Goal: Task Accomplishment & Management: Use online tool/utility

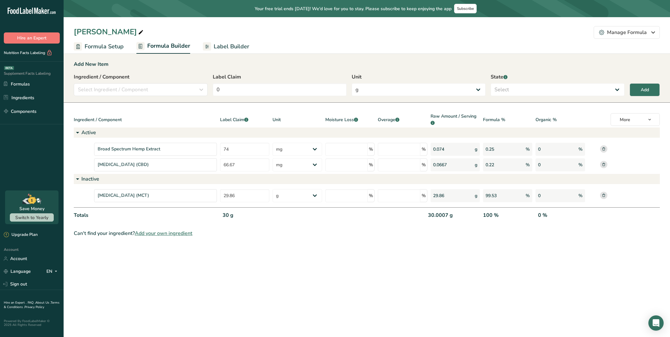
select select "2"
click at [223, 256] on main "Your free trial ends [DATE]! We'd love for you to stay. Please subscribe to kee…" at bounding box center [335, 168] width 670 height 337
click at [233, 46] on span "Label Builder" at bounding box center [232, 46] width 36 height 9
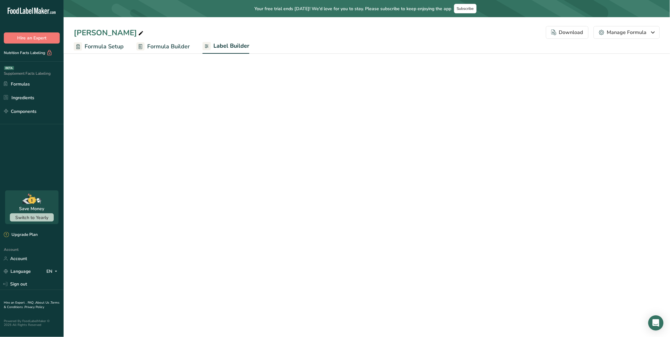
select select "Roboto"
select select "bold"
select select "center"
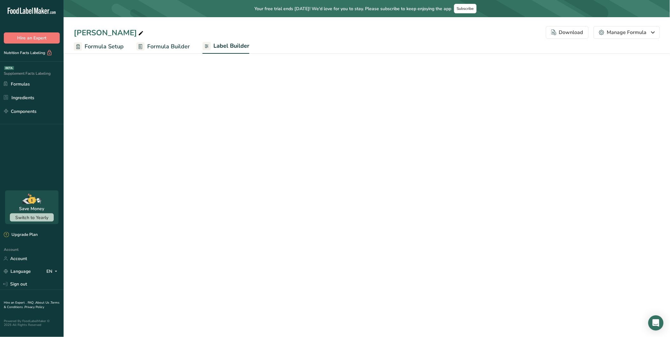
select select "center"
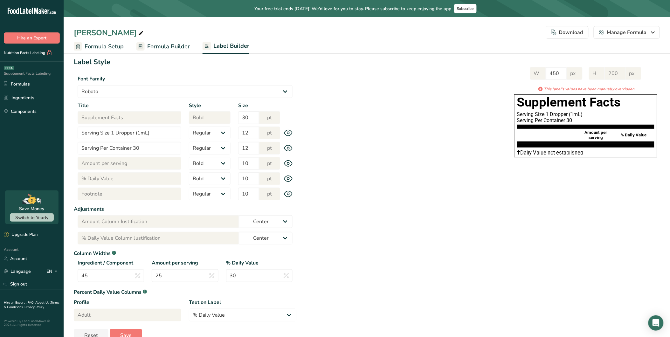
scroll to position [43, 0]
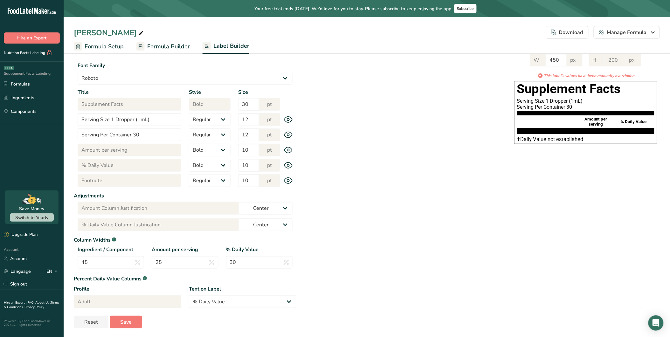
click at [290, 180] on icon at bounding box center [288, 180] width 9 height 7
click at [290, 180] on icon at bounding box center [288, 180] width 9 height 9
click at [163, 48] on span "Formula Builder" at bounding box center [168, 46] width 43 height 9
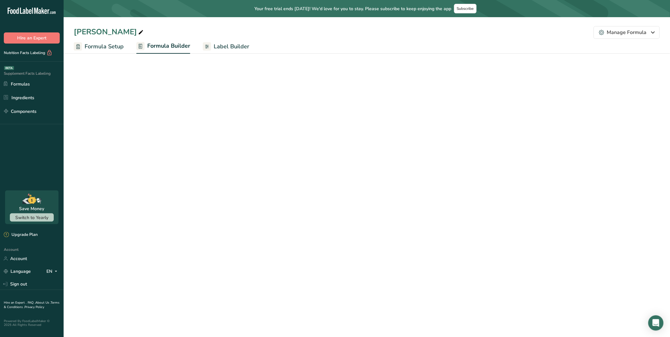
select select "2"
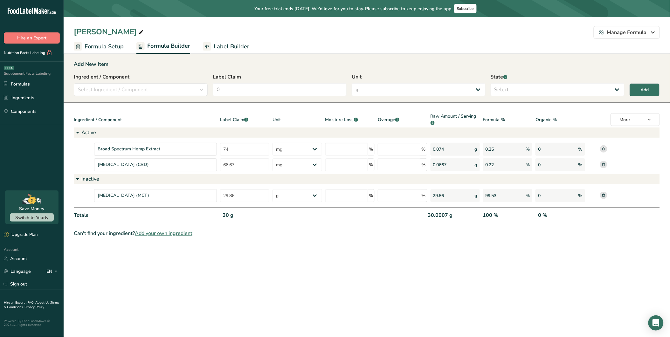
click at [193, 199] on div "[MEDICAL_DATA] (MCT)" at bounding box center [155, 195] width 123 height 13
drag, startPoint x: 193, startPoint y: 199, endPoint x: 226, endPoint y: 224, distance: 40.9
click at [226, 224] on div "30 g" at bounding box center [246, 218] width 52 height 13
click at [255, 243] on section "Add New Item Ingredient / Component Select Ingredient / Component Ingredients C…" at bounding box center [367, 148] width 607 height 197
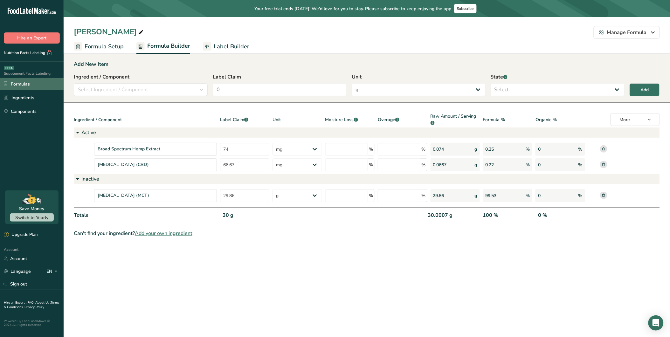
click at [26, 80] on link "Formulas" at bounding box center [32, 84] width 64 height 12
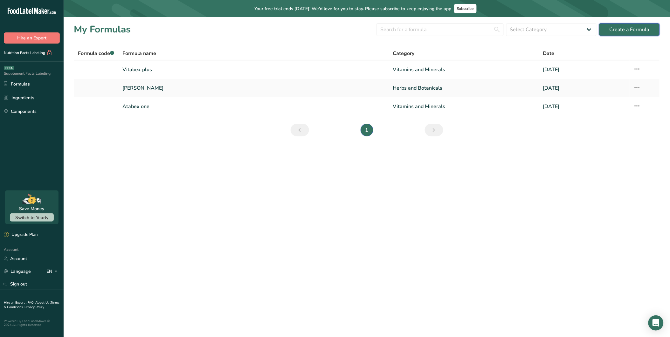
click at [616, 26] on div "Create a Formula" at bounding box center [630, 30] width 40 height 8
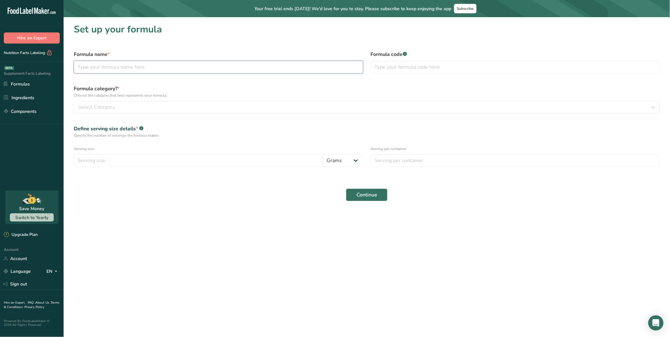
click at [220, 68] on input "text" at bounding box center [218, 67] width 289 height 13
type input "[PERSON_NAME]"
click at [413, 64] on input "text" at bounding box center [515, 67] width 289 height 13
click at [228, 102] on button "Select Category" at bounding box center [367, 107] width 586 height 13
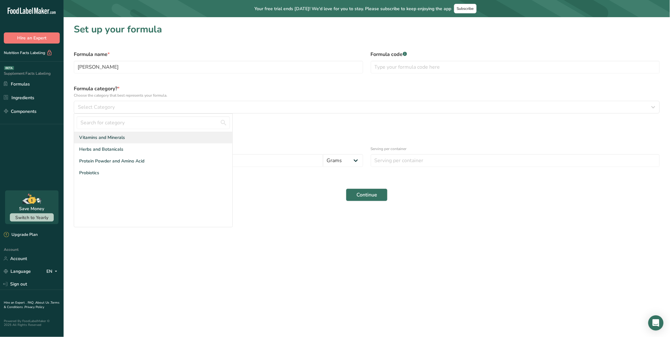
click at [113, 138] on span "Vitamins and Minerals" at bounding box center [102, 137] width 46 height 7
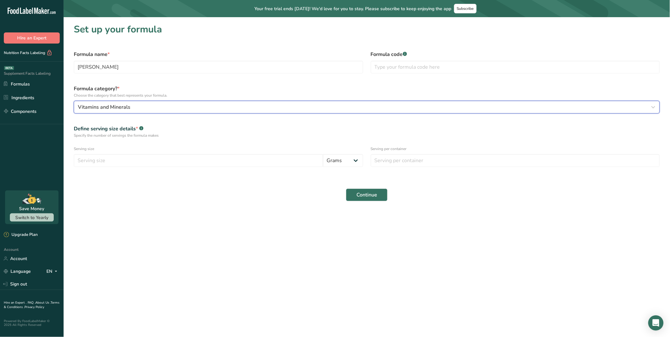
click at [143, 110] on div "Vitamins and Minerals" at bounding box center [365, 107] width 574 height 8
click at [118, 138] on span "Vitamins and Minerals" at bounding box center [102, 137] width 46 height 7
click at [128, 181] on form "Formula name * Enrico Tinctures Formula code .a-a{fill:#347362;}.b-a{fill:#fff;…" at bounding box center [367, 126] width 594 height 158
click at [134, 161] on input "number" at bounding box center [198, 160] width 249 height 13
type input "30"
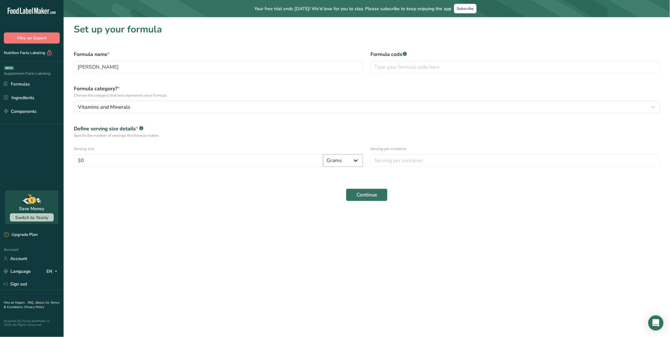
click at [345, 160] on select "Grams Kilograms mg Oz Pound mcg µg" at bounding box center [343, 160] width 40 height 13
click at [323, 154] on select "Grams Kilograms mg Oz Pound mcg µg" at bounding box center [343, 160] width 40 height 13
click at [390, 161] on input "number" at bounding box center [515, 160] width 289 height 13
type input "30"
click at [367, 189] on button "Continue" at bounding box center [367, 195] width 42 height 13
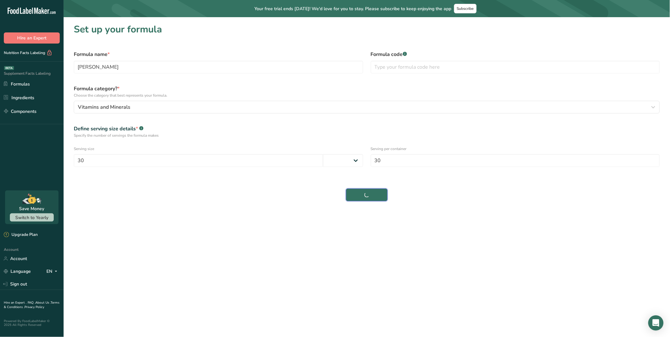
select select
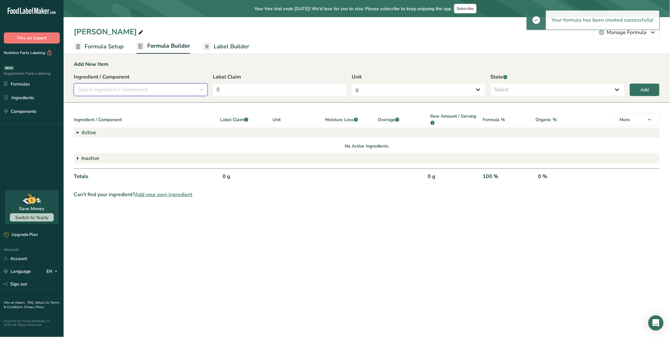
click at [182, 88] on div "Select Ingredient / Component" at bounding box center [139, 90] width 122 height 8
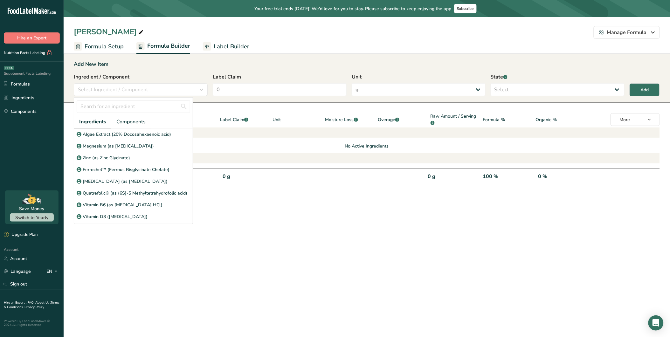
drag, startPoint x: 259, startPoint y: 204, endPoint x: 262, endPoint y: 200, distance: 5.0
click at [259, 204] on section "Add New Item Ingredient / Component Select Ingredient / Component Ingredients C…" at bounding box center [367, 129] width 607 height 158
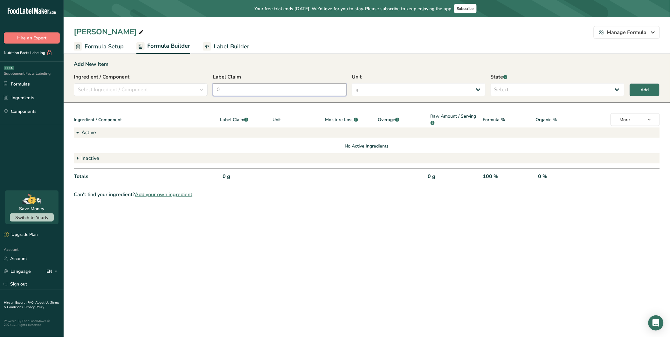
click at [244, 87] on input "0" at bounding box center [280, 89] width 134 height 13
click at [141, 93] on span "Select Ingredient / Component" at bounding box center [113, 90] width 70 height 8
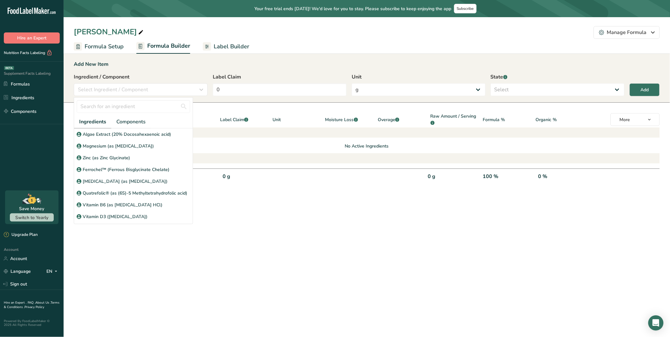
click at [169, 250] on main "Your free trial ends in 2 days! We'd love for you to stay. Please subscribe to …" at bounding box center [335, 168] width 670 height 337
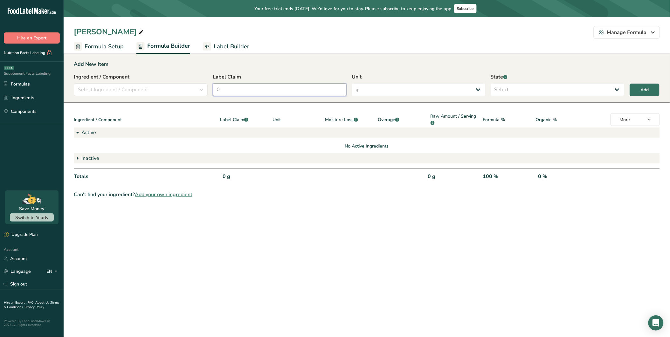
click at [246, 88] on input "0" at bounding box center [280, 89] width 134 height 13
click at [159, 90] on div "Select Ingredient / Component" at bounding box center [139, 90] width 122 height 8
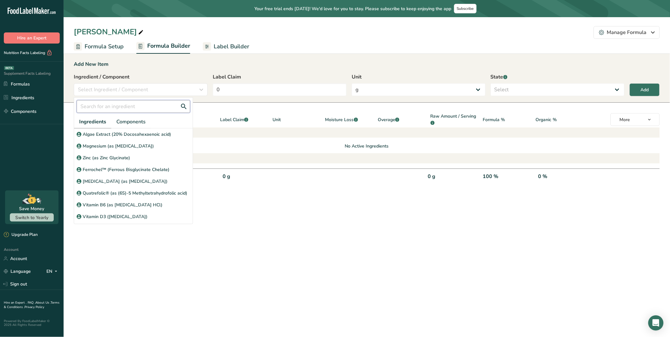
click at [125, 110] on input "text" at bounding box center [134, 106] width 114 height 13
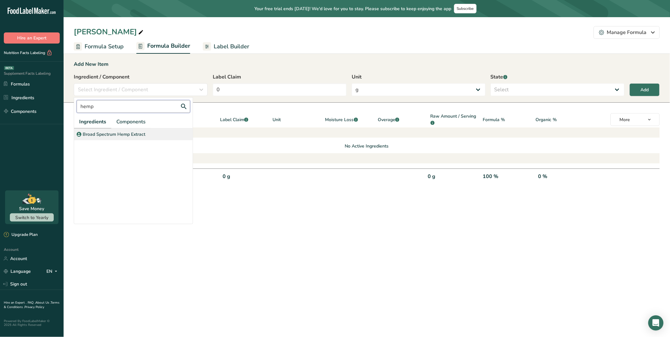
type input "hemp"
click at [117, 132] on p "Broad Spectrum Hemp Extract" at bounding box center [114, 134] width 63 height 7
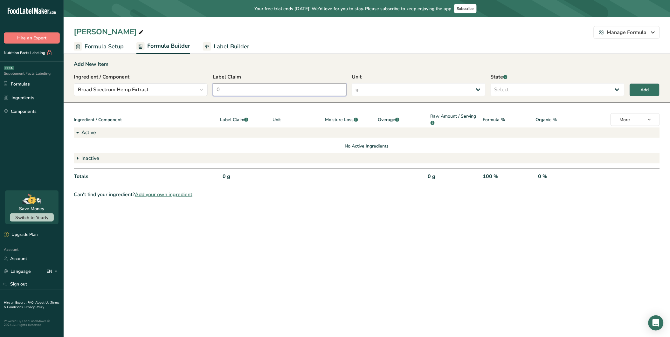
click at [231, 95] on input "0" at bounding box center [280, 89] width 134 height 13
drag, startPoint x: 252, startPoint y: 90, endPoint x: 178, endPoint y: 86, distance: 74.2
click at [178, 86] on div "Ingredient / Component Broad Spectrum Hemp Extract hemp Ingredients Components …" at bounding box center [367, 86] width 586 height 27
click at [247, 87] on input "0" at bounding box center [280, 89] width 134 height 13
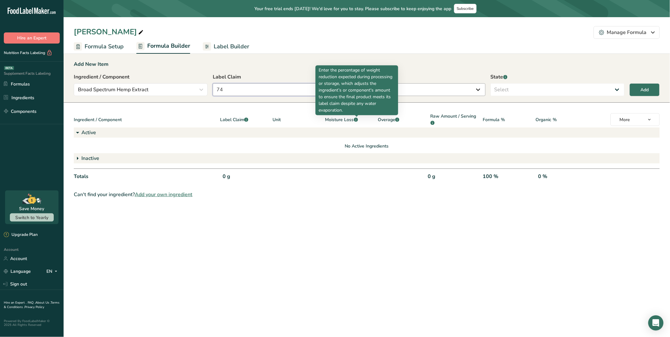
type input "74"
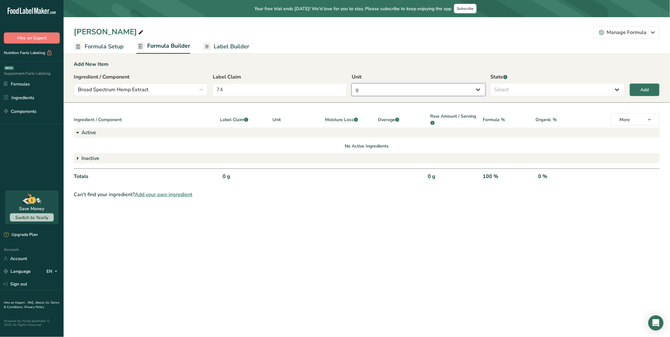
click at [443, 89] on select "g Kilograms mg Oz Pound PPM B CFU mcg µg kcal kJ" at bounding box center [419, 89] width 134 height 13
select select "2"
click at [352, 83] on select "g Kilograms mg Oz Pound PPM B CFU mcg µg kcal kJ" at bounding box center [419, 89] width 134 height 13
click at [513, 81] on div "State .a-a{fill:#347362;}.b-a{fill:#fff;} Select Active Inactive" at bounding box center [558, 84] width 134 height 23
drag, startPoint x: 511, startPoint y: 85, endPoint x: 511, endPoint y: 90, distance: 5.1
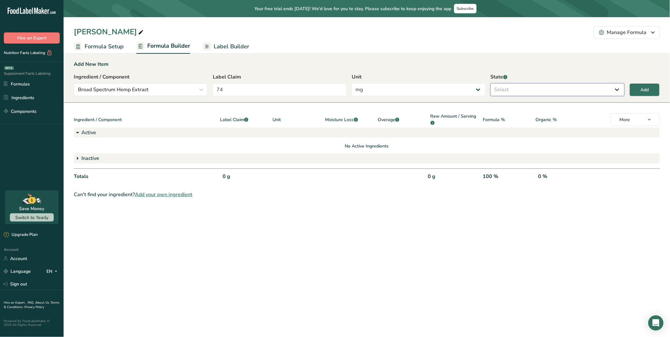
click at [511, 85] on select "Select Active Inactive" at bounding box center [558, 89] width 134 height 13
select select "active"
click at [491, 83] on select "Select Active Inactive" at bounding box center [558, 89] width 134 height 13
click at [646, 85] on button "Add" at bounding box center [645, 89] width 30 height 13
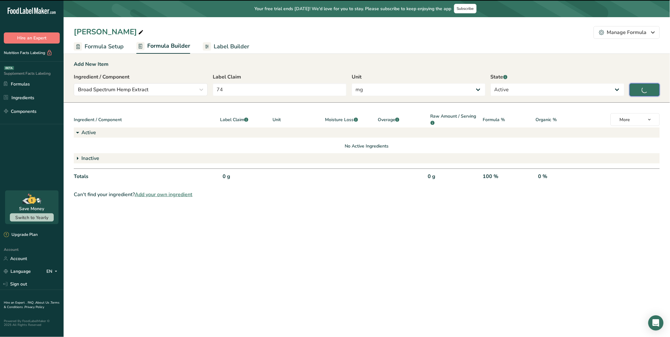
type input "0"
select select "0"
select select
select select "2"
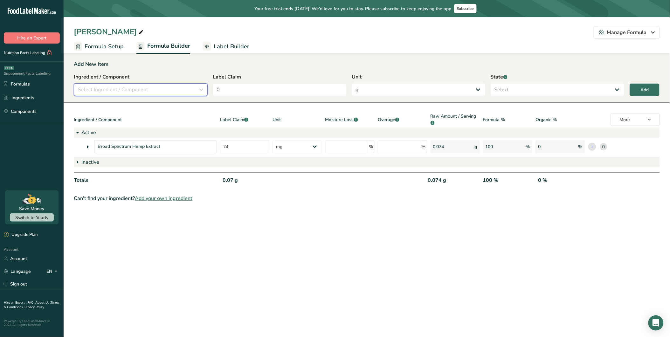
click at [165, 87] on div "Select Ingredient / Component" at bounding box center [139, 90] width 122 height 8
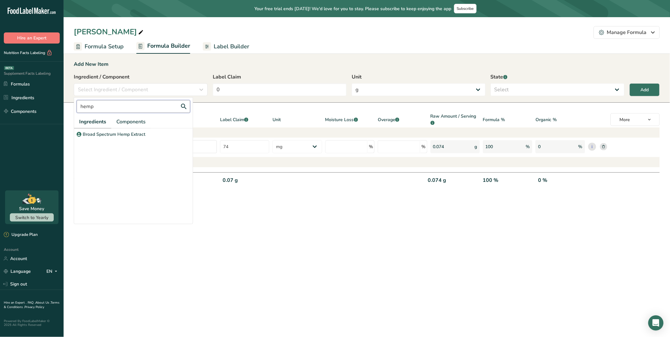
click at [125, 110] on input "hemp" at bounding box center [134, 106] width 114 height 13
type input "h"
type input "canna"
click at [106, 129] on div "[MEDICAL_DATA] (CBD)" at bounding box center [133, 135] width 119 height 12
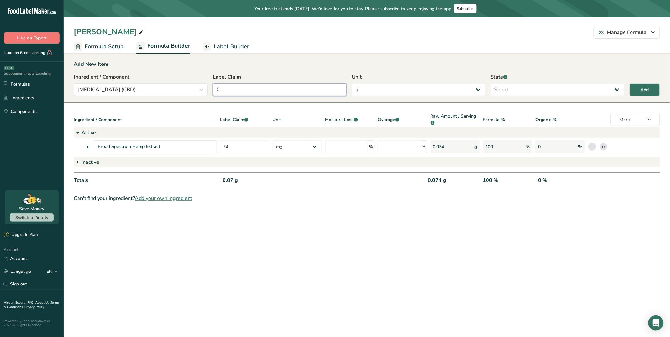
click at [266, 92] on input "0" at bounding box center [280, 89] width 134 height 13
drag, startPoint x: 225, startPoint y: 92, endPoint x: 208, endPoint y: 92, distance: 16.6
click at [208, 92] on div "Ingredient / Component Cannabidiol (CBD) canna Ingredients Components Cannabidi…" at bounding box center [367, 86] width 586 height 27
click at [246, 87] on input "66" at bounding box center [280, 89] width 134 height 13
type input "66.7"
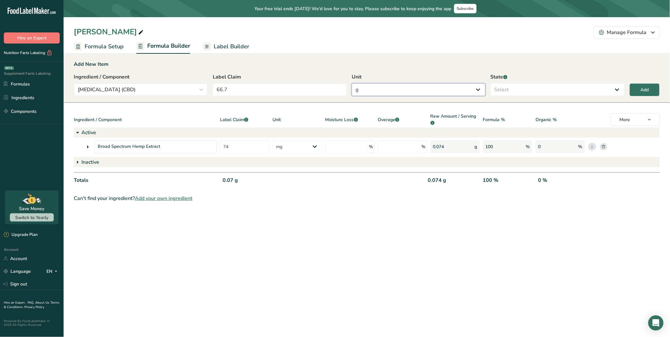
click at [403, 93] on select "g Kilograms mg Oz Pound PPM B CFU mcg µg kcal kJ" at bounding box center [419, 89] width 134 height 13
select select "2"
click at [352, 83] on select "g Kilograms mg Oz Pound PPM B CFU mcg µg kcal kJ" at bounding box center [419, 89] width 134 height 13
click at [523, 81] on div "State .a-a{fill:#347362;}.b-a{fill:#fff;} Select Active Inactive" at bounding box center [558, 84] width 134 height 23
drag, startPoint x: 520, startPoint y: 86, endPoint x: 520, endPoint y: 90, distance: 3.8
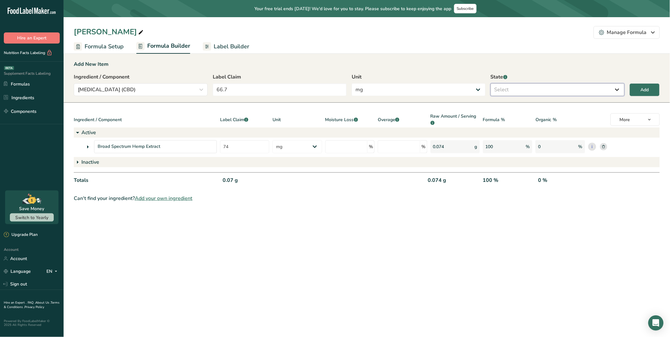
click at [520, 86] on select "Select Active Inactive" at bounding box center [558, 89] width 134 height 13
select select "active"
click at [491, 83] on select "Select Active Inactive" at bounding box center [558, 89] width 134 height 13
click at [657, 88] on button "Add" at bounding box center [645, 89] width 30 height 13
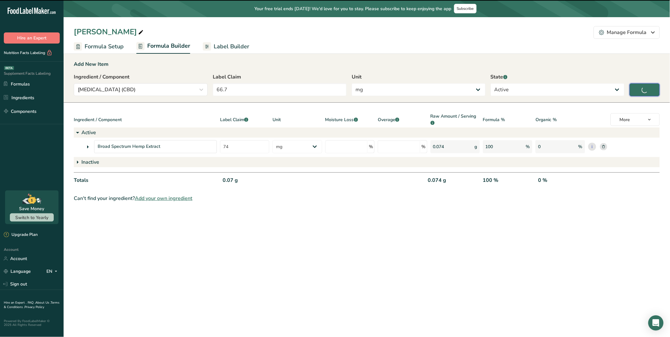
type input "0"
select select "0"
select select
select select "2"
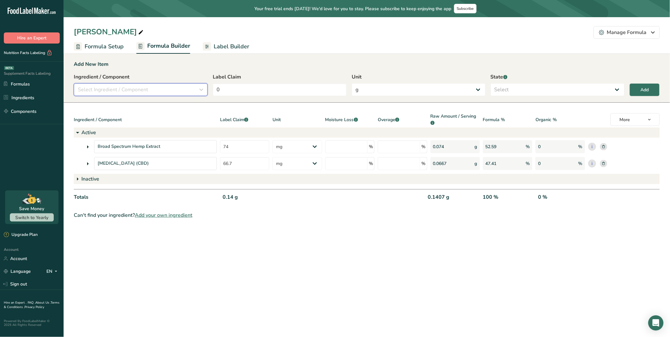
click at [170, 90] on div "Select Ingredient / Component" at bounding box center [139, 90] width 122 height 8
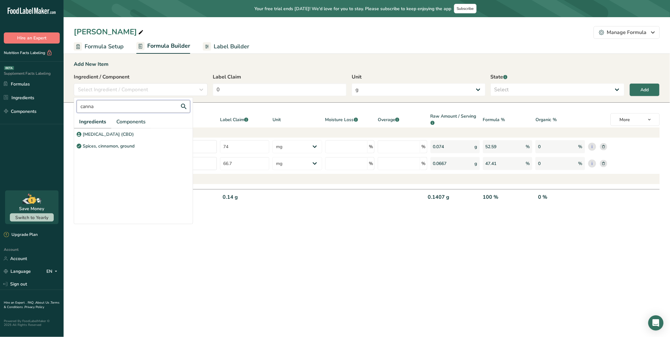
click at [134, 106] on input "canna" at bounding box center [134, 106] width 114 height 13
type input "c"
type input "m"
type input "medium"
click at [133, 134] on p "[MEDICAL_DATA] (MCT)" at bounding box center [109, 134] width 52 height 7
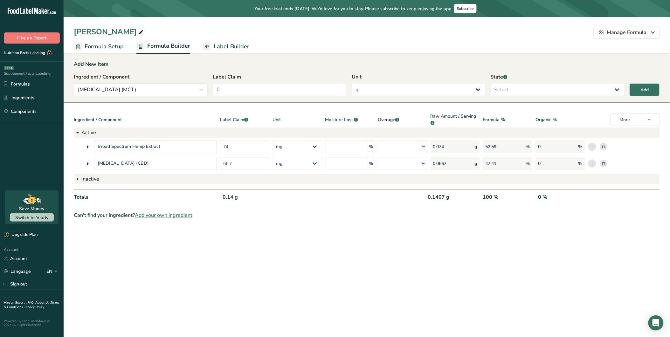
click at [257, 98] on div "Ingredient / Component Medium Chain Triglycerides (MCT) medium Ingredients Comp…" at bounding box center [367, 86] width 586 height 27
click at [268, 90] on input "0" at bounding box center [280, 89] width 134 height 13
click at [509, 88] on select "Select Active Inactive" at bounding box center [558, 89] width 134 height 13
select select "inactive"
click at [491, 83] on select "Select Active Inactive" at bounding box center [558, 89] width 134 height 13
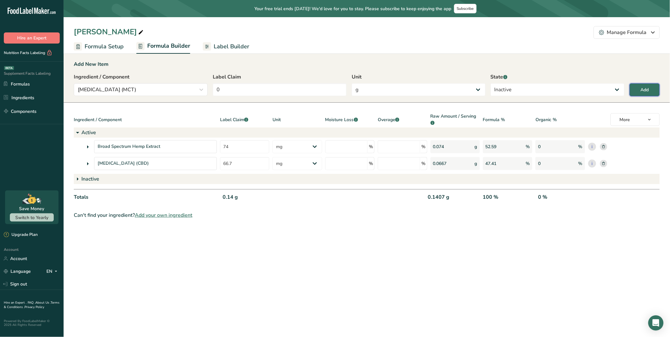
click at [649, 89] on div "Add" at bounding box center [645, 90] width 8 height 7
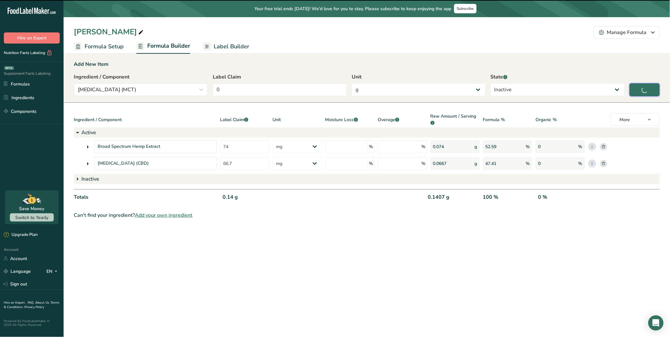
select select
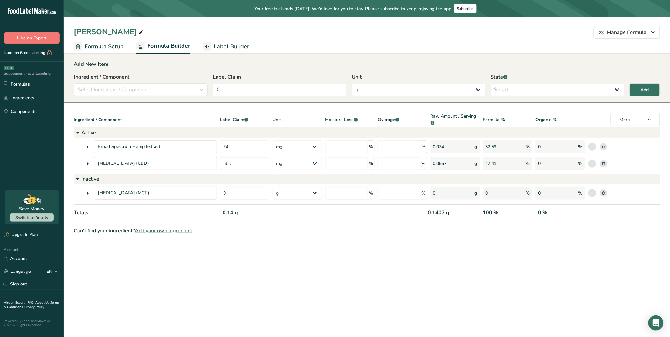
click at [237, 45] on span "Label Builder" at bounding box center [232, 46] width 36 height 9
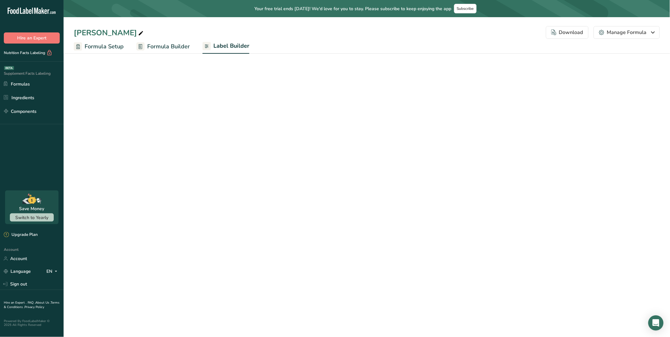
select select "Roboto"
select select "bold"
select select "center"
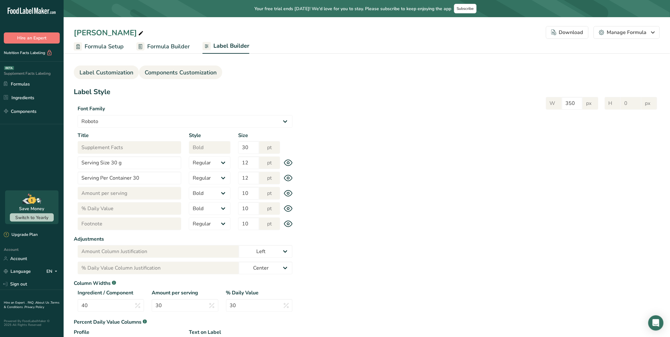
click at [193, 67] on link "Components Customization" at bounding box center [181, 73] width 72 height 14
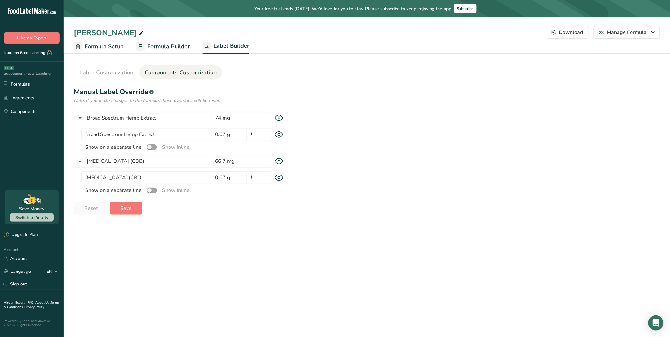
click at [277, 118] on icon at bounding box center [279, 118] width 9 height 7
click at [278, 118] on icon at bounding box center [279, 118] width 9 height 9
click at [148, 74] on span "Components Customization" at bounding box center [181, 72] width 72 height 9
click at [117, 69] on span "Label Customization" at bounding box center [107, 72] width 54 height 9
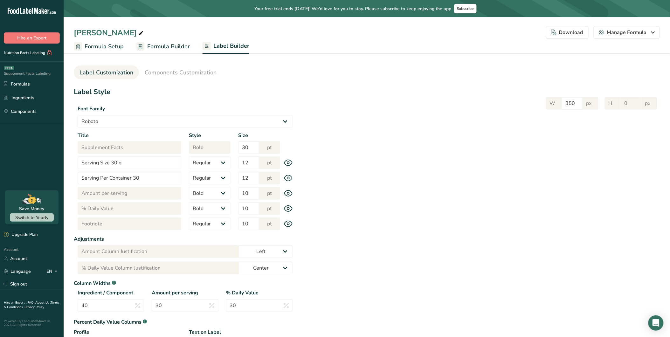
click at [175, 45] on span "Formula Builder" at bounding box center [168, 46] width 43 height 9
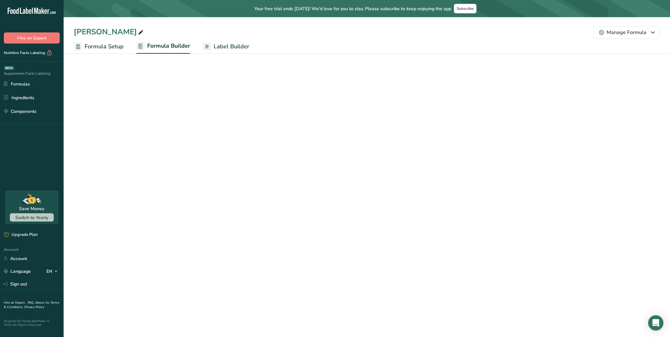
select select "2"
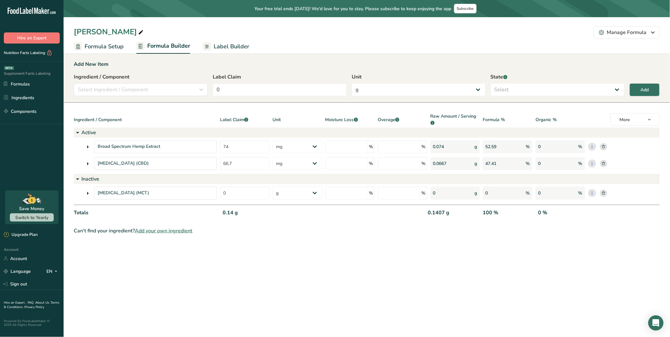
drag, startPoint x: 232, startPoint y: 252, endPoint x: 226, endPoint y: 250, distance: 5.9
click at [232, 252] on main "Your free trial ends in 2 days! We'd love for you to stay. Please subscribe to …" at bounding box center [335, 168] width 670 height 337
click at [226, 45] on span "Label Builder" at bounding box center [232, 46] width 36 height 9
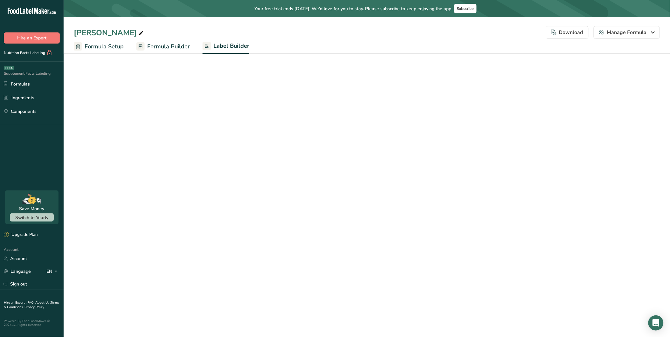
select select "Roboto"
select select "bold"
select select "center"
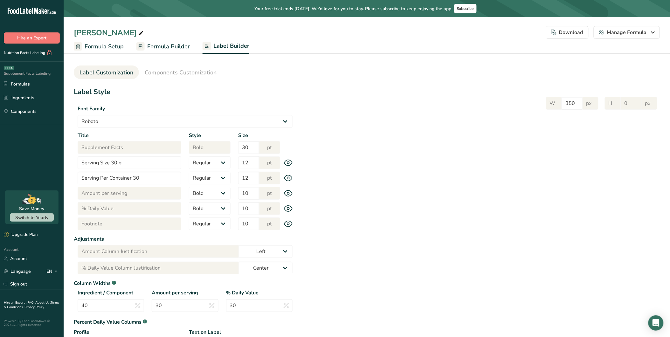
drag, startPoint x: 546, startPoint y: 130, endPoint x: 524, endPoint y: 142, distance: 24.6
click at [546, 130] on div "Label Style Font Family Arial Roboto Helvetica Verdana Tahoma Georgia Courier N…" at bounding box center [367, 229] width 586 height 285
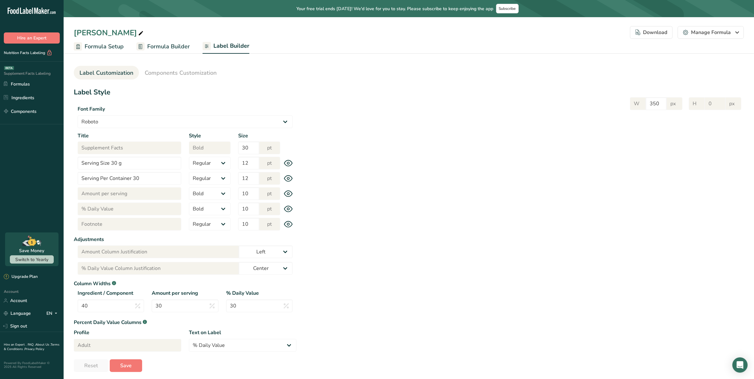
drag, startPoint x: 583, startPoint y: 162, endPoint x: 617, endPoint y: 145, distance: 38.4
click at [586, 162] on div "Label Style Font Family Arial Roboto Helvetica Verdana Tahoma Georgia Courier N…" at bounding box center [409, 229] width 670 height 285
click at [657, 103] on input "350" at bounding box center [656, 103] width 21 height 13
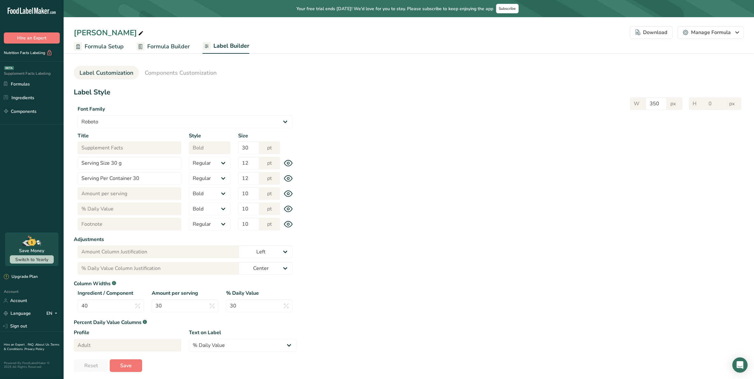
click at [592, 157] on div "Label Style Font Family Arial Roboto Helvetica Verdana Tahoma Georgia Courier N…" at bounding box center [409, 229] width 670 height 285
click at [257, 117] on select "Arial Roboto Helvetica [GEOGRAPHIC_DATA] [DEMOGRAPHIC_DATA] [US_STATE] Courier …" at bounding box center [185, 121] width 215 height 13
click at [394, 129] on div "Label Style Font Family Arial Roboto Helvetica Verdana Tahoma Georgia Courier N…" at bounding box center [409, 229] width 670 height 285
click at [204, 76] on span "Components Customization" at bounding box center [181, 73] width 72 height 9
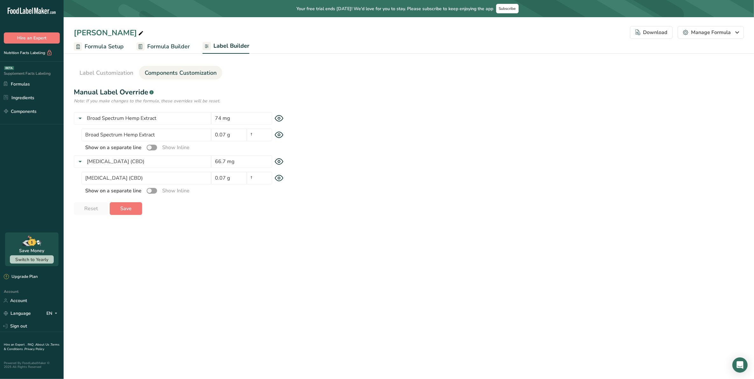
click at [280, 114] on div "Broad Spectrum Hemp Extract 74 mg" at bounding box center [185, 118] width 223 height 13
click at [280, 117] on icon at bounding box center [279, 118] width 9 height 7
click at [280, 117] on icon at bounding box center [279, 118] width 9 height 9
drag, startPoint x: 280, startPoint y: 117, endPoint x: 280, endPoint y: 134, distance: 17.2
click at [280, 134] on icon at bounding box center [279, 135] width 2 height 2
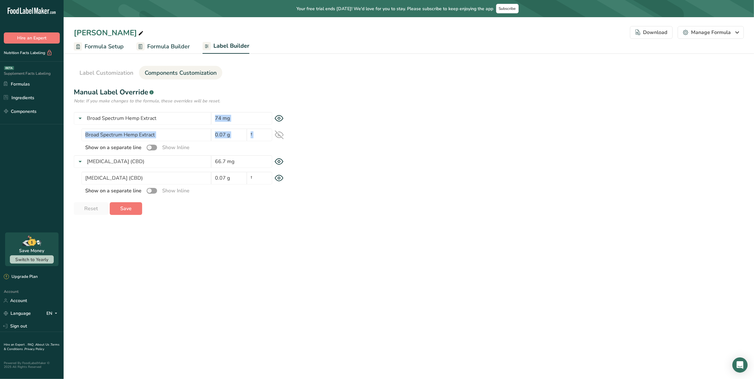
click at [280, 134] on icon at bounding box center [279, 134] width 9 height 9
drag, startPoint x: 280, startPoint y: 134, endPoint x: 281, endPoint y: 118, distance: 15.6
click at [281, 118] on icon at bounding box center [279, 118] width 9 height 7
click at [281, 118] on icon at bounding box center [279, 118] width 9 height 9
click at [112, 80] on section "Label Customization Components Customization Label Style Font Family Arial Robo…" at bounding box center [409, 138] width 691 height 175
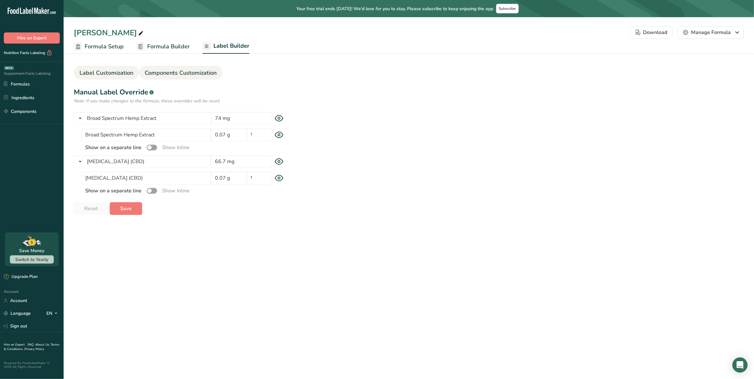
click at [112, 74] on span "Label Customization" at bounding box center [107, 73] width 54 height 9
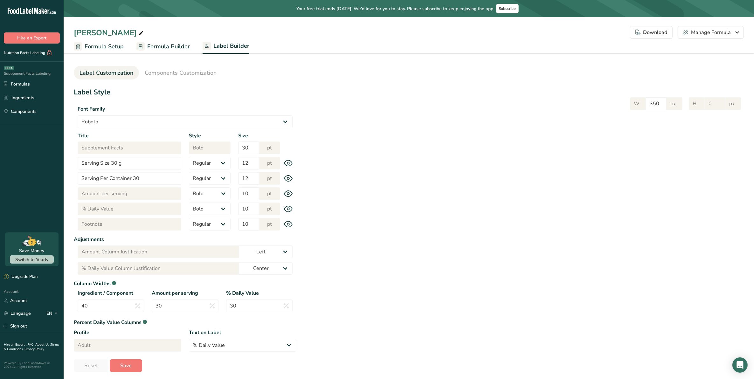
click at [289, 161] on icon at bounding box center [288, 163] width 9 height 7
click at [290, 177] on icon at bounding box center [288, 178] width 9 height 7
drag, startPoint x: 291, startPoint y: 190, endPoint x: 289, endPoint y: 201, distance: 11.4
click at [291, 190] on div "Title Amount per serving Style Regular Bold Size 10 pt" at bounding box center [185, 193] width 223 height 13
click at [289, 210] on icon at bounding box center [288, 209] width 9 height 7
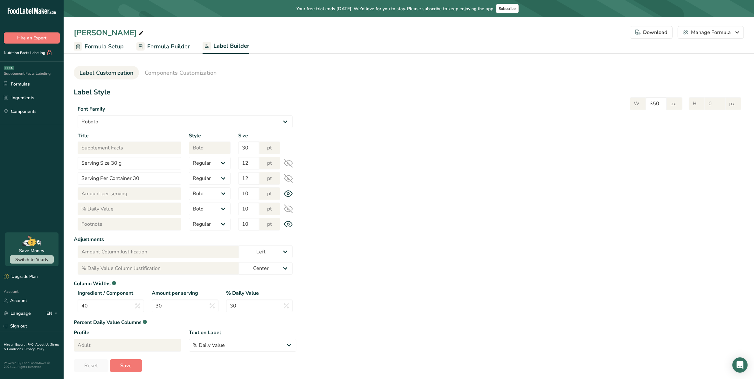
click at [290, 221] on icon at bounding box center [288, 224] width 9 height 7
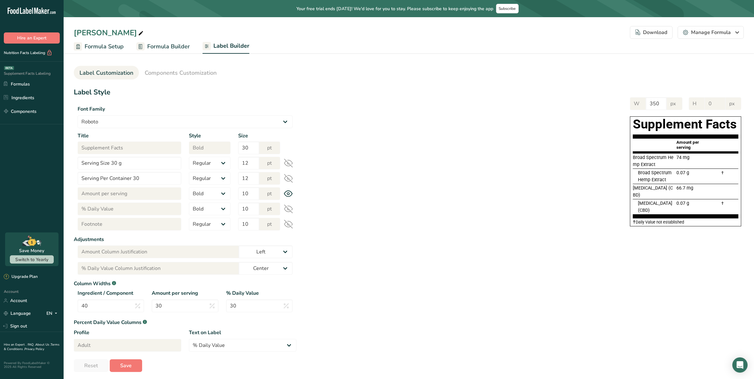
click at [290, 192] on icon at bounding box center [288, 194] width 8 height 6
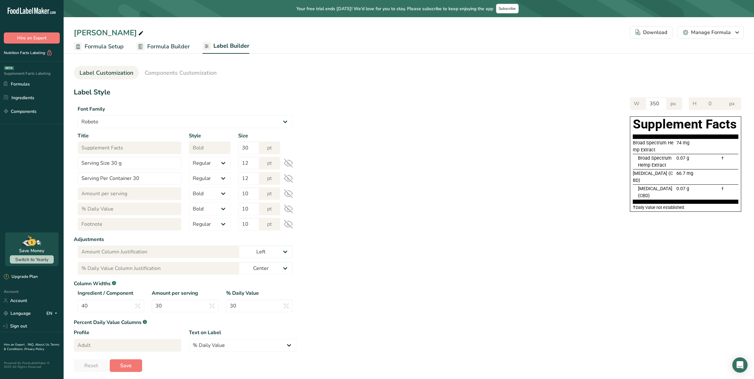
click at [290, 194] on icon at bounding box center [288, 193] width 9 height 9
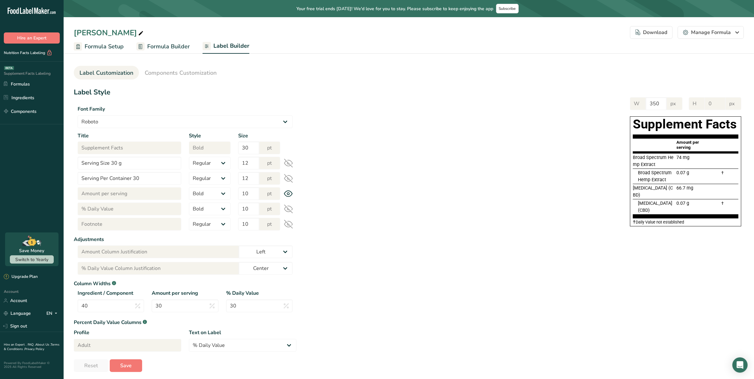
click at [289, 208] on icon at bounding box center [288, 209] width 9 height 9
click at [289, 225] on icon at bounding box center [288, 224] width 8 height 8
click at [290, 180] on icon at bounding box center [288, 179] width 8 height 8
click at [290, 163] on icon at bounding box center [288, 163] width 9 height 9
click at [292, 224] on icon at bounding box center [288, 224] width 9 height 7
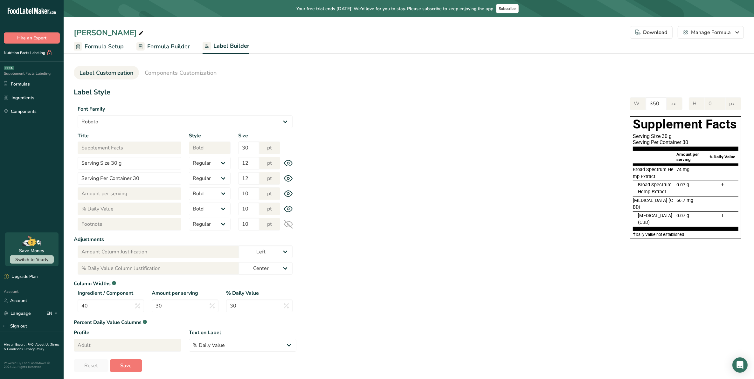
click at [289, 225] on icon at bounding box center [288, 224] width 8 height 8
click at [289, 225] on icon at bounding box center [288, 224] width 9 height 7
click at [289, 225] on icon at bounding box center [288, 224] width 8 height 8
drag, startPoint x: 289, startPoint y: 225, endPoint x: 338, endPoint y: 226, distance: 49.0
click at [358, 229] on div "W 350 px H 0 px Supplement Facts Serving Size 30 g Serving Per Container 30 Amo…" at bounding box center [520, 166] width 448 height 151
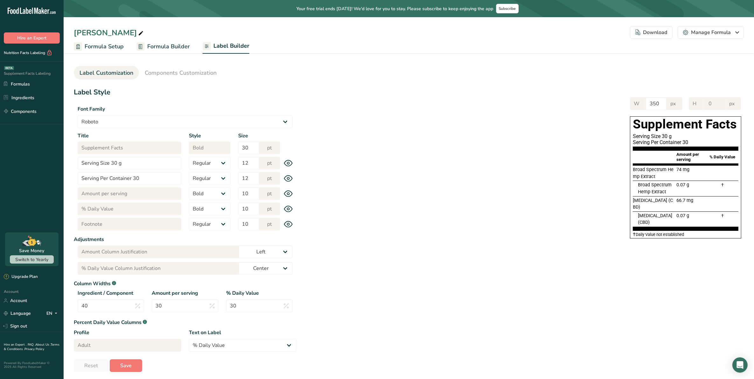
click at [285, 207] on icon at bounding box center [288, 209] width 9 height 7
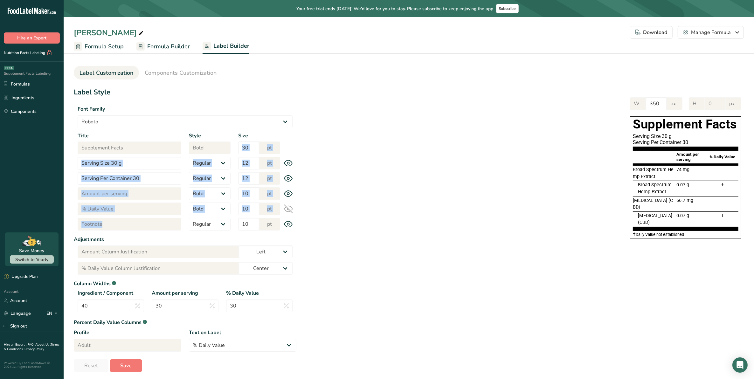
click at [286, 207] on icon at bounding box center [288, 209] width 8 height 6
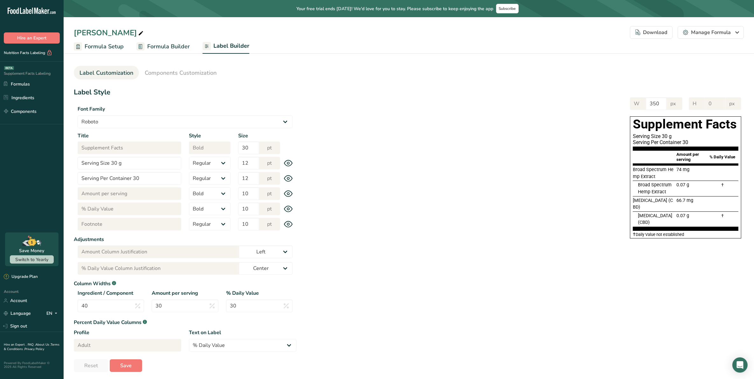
drag, startPoint x: 285, startPoint y: 207, endPoint x: 288, endPoint y: 225, distance: 18.4
click at [288, 225] on icon at bounding box center [288, 224] width 2 height 2
click at [290, 224] on icon at bounding box center [288, 224] width 9 height 9
click at [292, 162] on icon at bounding box center [288, 163] width 8 height 6
click at [291, 177] on icon at bounding box center [288, 178] width 9 height 7
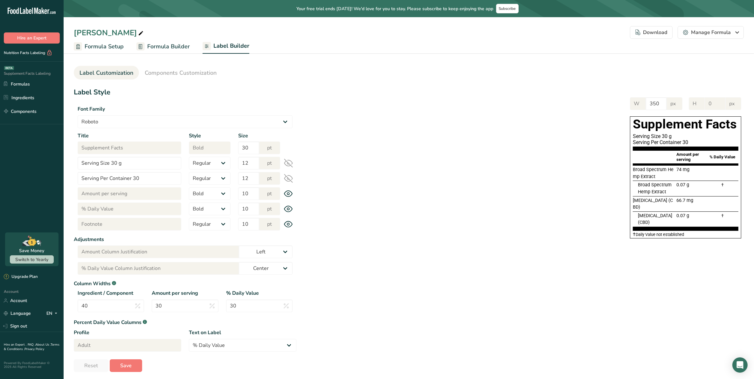
click at [289, 196] on icon at bounding box center [288, 194] width 8 height 6
click at [289, 209] on icon at bounding box center [288, 209] width 9 height 7
click at [288, 225] on icon at bounding box center [288, 224] width 2 height 2
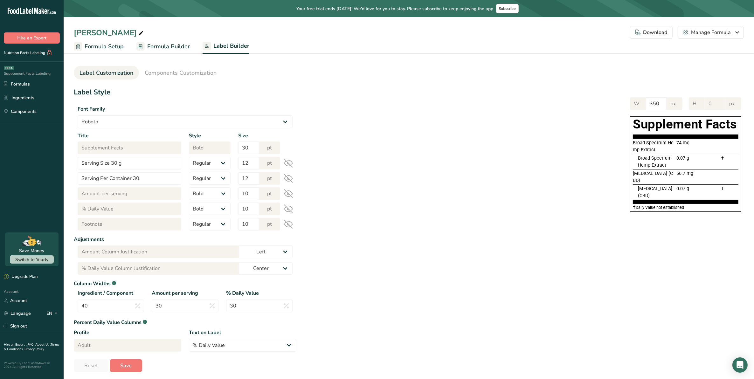
click at [290, 224] on icon at bounding box center [288, 224] width 9 height 9
click at [289, 208] on icon at bounding box center [288, 209] width 9 height 9
click at [290, 194] on icon at bounding box center [288, 193] width 9 height 9
click at [290, 177] on icon at bounding box center [288, 178] width 9 height 9
click at [287, 159] on icon at bounding box center [288, 163] width 9 height 9
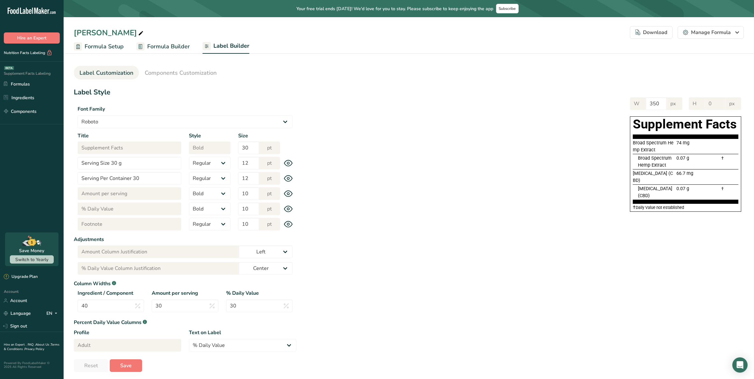
click at [287, 179] on icon at bounding box center [288, 178] width 9 height 7
drag, startPoint x: 288, startPoint y: 192, endPoint x: 289, endPoint y: 201, distance: 9.0
click at [289, 192] on icon at bounding box center [288, 194] width 9 height 7
click at [289, 205] on div "Title % Daily Value Style Regular Bold Size 10 pt" at bounding box center [185, 209] width 223 height 13
click at [289, 179] on icon at bounding box center [288, 178] width 9 height 9
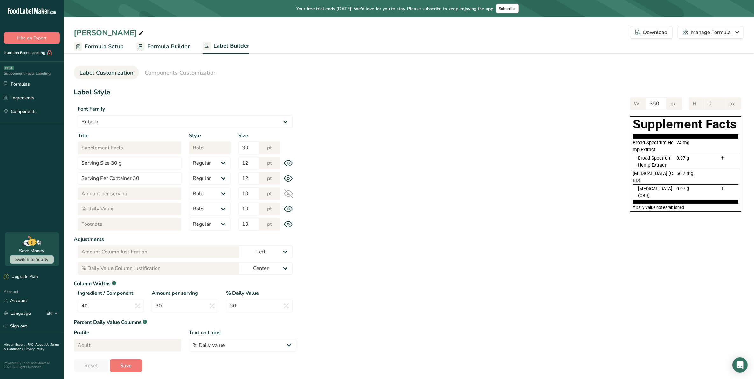
click at [293, 193] on icon at bounding box center [288, 194] width 8 height 6
click at [164, 41] on link "Formula Builder" at bounding box center [162, 46] width 53 height 14
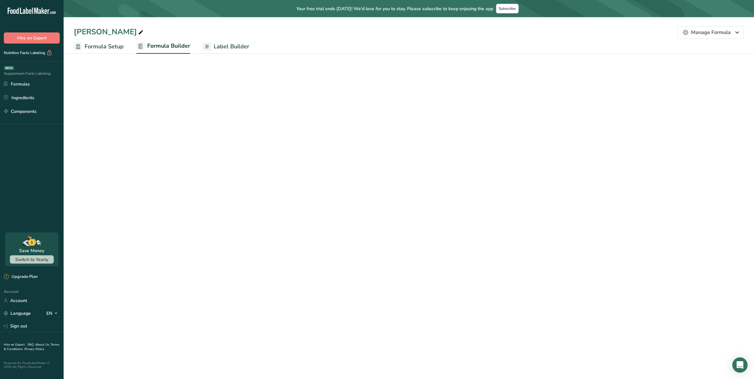
select select "2"
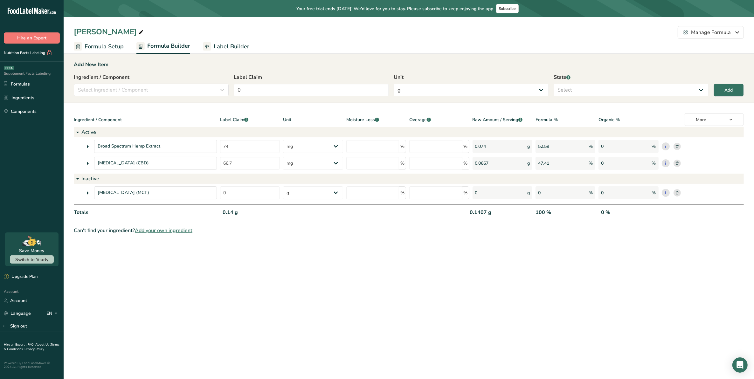
click at [226, 42] on span "Label Builder" at bounding box center [232, 46] width 36 height 9
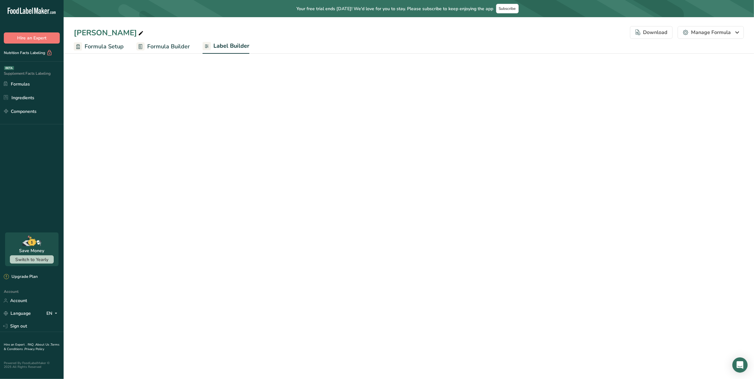
select select "Roboto"
select select "bold"
select select "center"
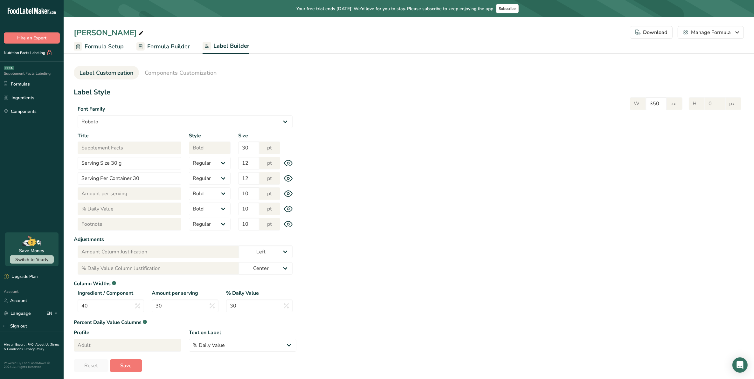
click at [288, 162] on icon at bounding box center [288, 163] width 2 height 2
click at [289, 177] on icon at bounding box center [288, 178] width 9 height 7
click at [290, 191] on icon at bounding box center [288, 194] width 9 height 7
click at [287, 207] on icon at bounding box center [288, 209] width 9 height 7
drag, startPoint x: 287, startPoint y: 224, endPoint x: 303, endPoint y: 235, distance: 19.1
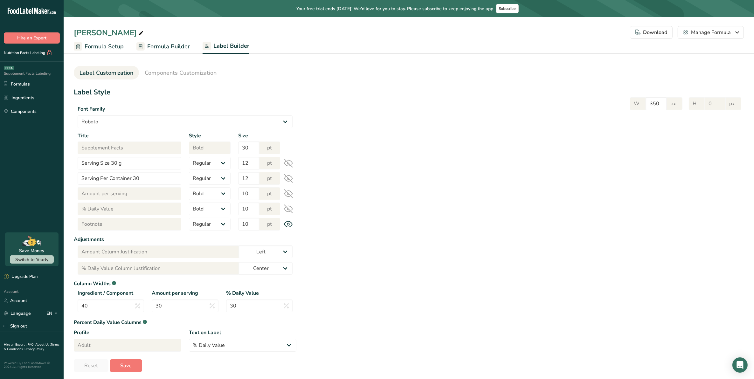
click at [290, 228] on div "Title Footnote Style Regular Bold Size 10 pt" at bounding box center [185, 224] width 223 height 13
click at [292, 226] on icon at bounding box center [288, 224] width 9 height 7
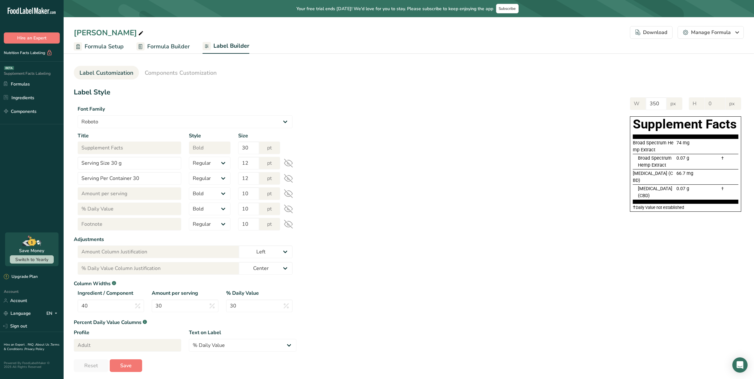
click at [287, 223] on icon at bounding box center [288, 224] width 8 height 8
click at [290, 209] on icon at bounding box center [288, 209] width 9 height 9
click at [289, 195] on icon at bounding box center [288, 194] width 8 height 6
click at [289, 177] on icon at bounding box center [288, 178] width 9 height 9
click at [290, 162] on icon at bounding box center [288, 163] width 9 height 9
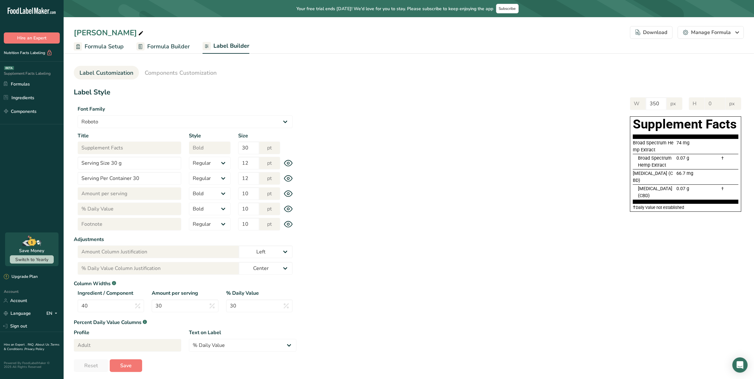
click at [332, 166] on div "W 350 px H 0 px Supplement Facts Broad Spectrum Hemp Extract 74 mg Broad Spectr…" at bounding box center [520, 153] width 448 height 125
click at [203, 72] on span "Components Customization" at bounding box center [181, 73] width 72 height 9
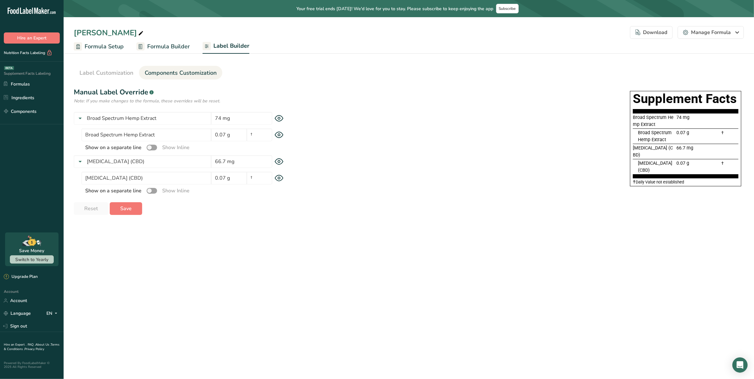
click at [279, 177] on icon at bounding box center [279, 178] width 9 height 7
click at [323, 211] on div "Label Style Font Family Arial Roboto Helvetica Verdana Tahoma Georgia Courier N…" at bounding box center [409, 151] width 670 height 128
click at [156, 190] on span at bounding box center [152, 191] width 10 height 6
click at [151, 190] on input "checkbox" at bounding box center [149, 191] width 4 height 4
click at [153, 191] on span at bounding box center [152, 191] width 10 height 6
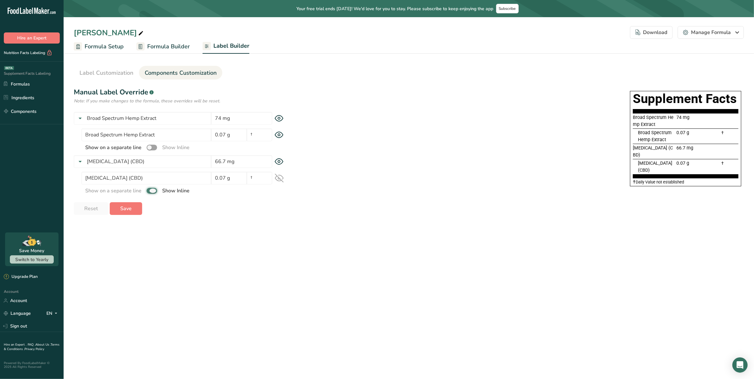
click at [151, 191] on input "checkbox" at bounding box center [149, 191] width 4 height 4
click at [155, 190] on span at bounding box center [152, 191] width 10 height 6
click at [151, 190] on input "checkbox" at bounding box center [149, 191] width 4 height 4
click at [155, 190] on span at bounding box center [152, 191] width 10 height 6
click at [151, 190] on input "checkbox" at bounding box center [149, 191] width 4 height 4
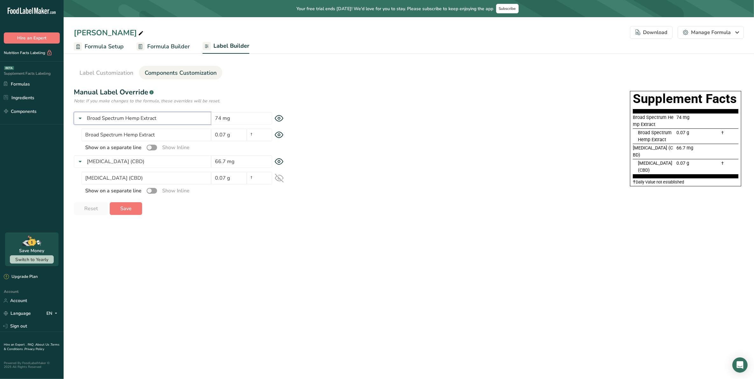
click at [181, 120] on input "Broad Spectrum Hemp Extract" at bounding box center [142, 118] width 137 height 13
click at [357, 136] on div "Supplement Facts Broad Spectrum Hemp Extract 74 mg Broad Spectrum Hemp Extract …" at bounding box center [520, 140] width 448 height 99
click at [274, 134] on div "Broad Spectrum Hemp Extract 0.07 g †" at bounding box center [188, 135] width 215 height 13
click at [277, 134] on icon at bounding box center [279, 135] width 9 height 7
drag, startPoint x: 129, startPoint y: 209, endPoint x: 212, endPoint y: 212, distance: 82.4
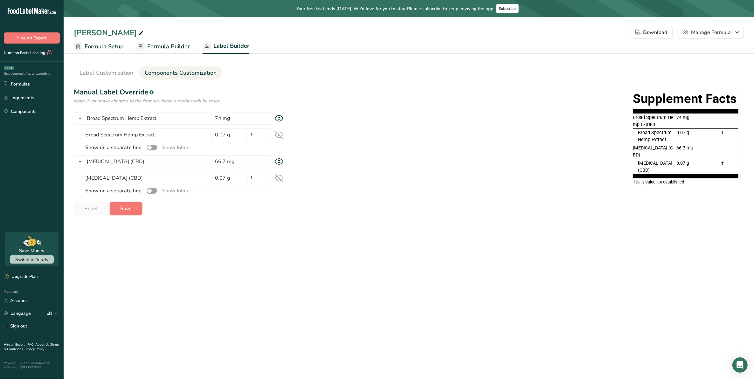
click at [129, 209] on span "Save" at bounding box center [125, 209] width 11 height 8
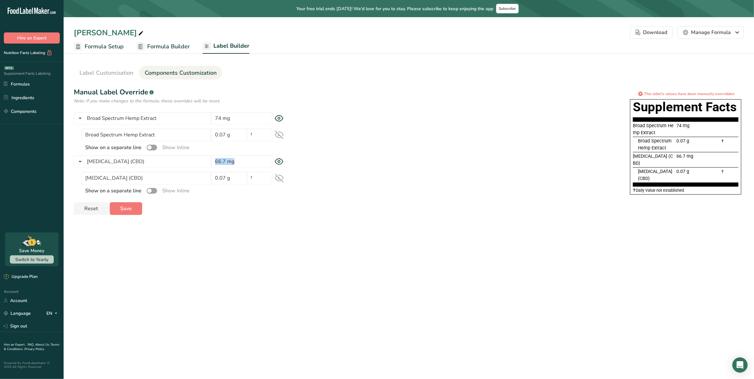
click at [280, 160] on icon at bounding box center [279, 161] width 9 height 7
click at [280, 160] on icon at bounding box center [279, 161] width 9 height 9
click at [153, 188] on span at bounding box center [152, 191] width 10 height 6
click at [151, 189] on input "checkbox" at bounding box center [149, 191] width 4 height 4
click at [153, 188] on span at bounding box center [152, 191] width 10 height 6
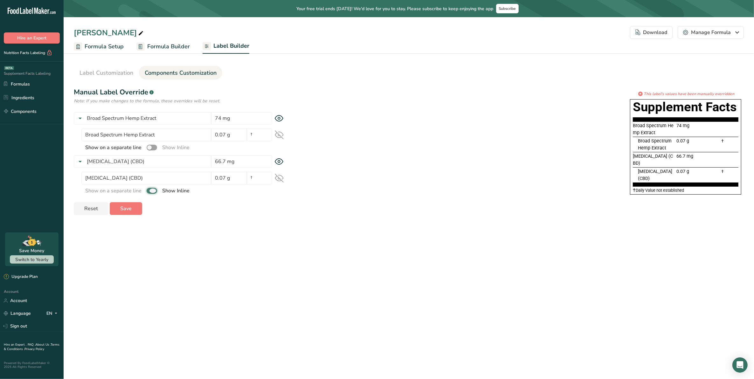
click at [151, 189] on input "checkbox" at bounding box center [149, 191] width 4 height 4
click at [152, 190] on span at bounding box center [152, 191] width 10 height 6
click at [151, 190] on input "checkbox" at bounding box center [149, 191] width 4 height 4
checkbox input "true"
click at [150, 37] on div "Enrico Tinctures Download Choose what to show on your downloaded label Formula …" at bounding box center [409, 32] width 691 height 13
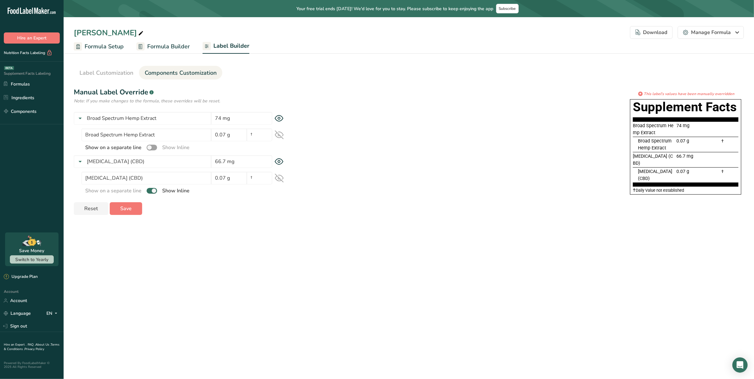
click at [160, 48] on span "Formula Builder" at bounding box center [168, 46] width 43 height 9
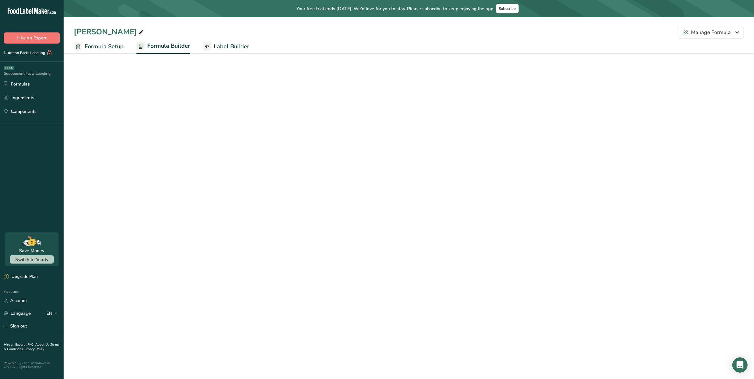
select select "2"
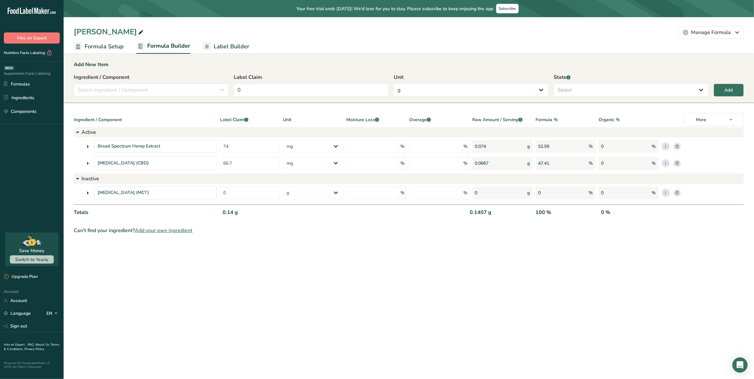
click at [225, 47] on span "Label Builder" at bounding box center [232, 46] width 36 height 9
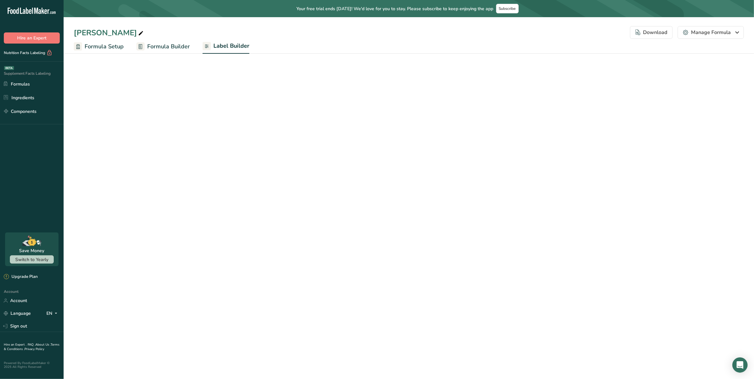
select select "Roboto"
select select "bold"
select select "center"
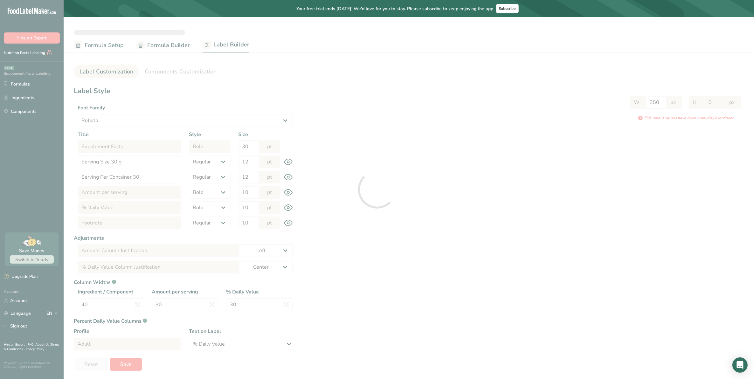
type input "Serving Size 1 Dropper (1 mL)"
select select "center"
type input "70"
type input "20"
type input "10"
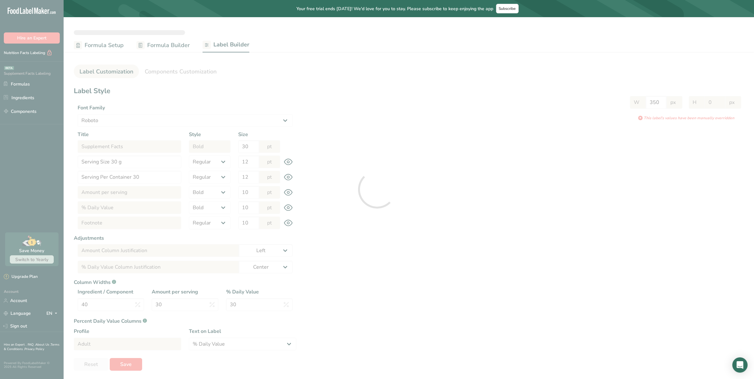
checkbox input "false"
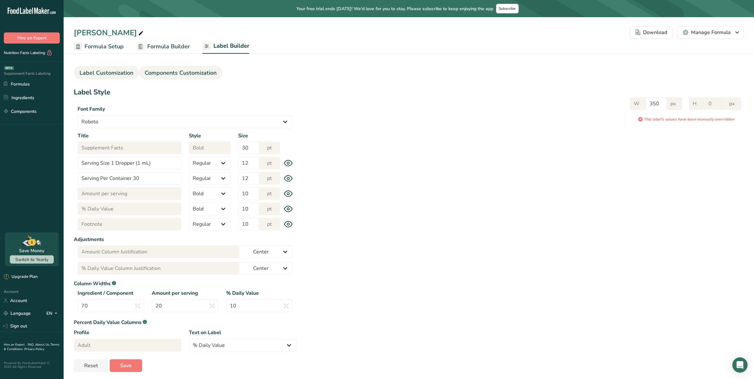
click at [197, 71] on span "Components Customization" at bounding box center [181, 73] width 72 height 9
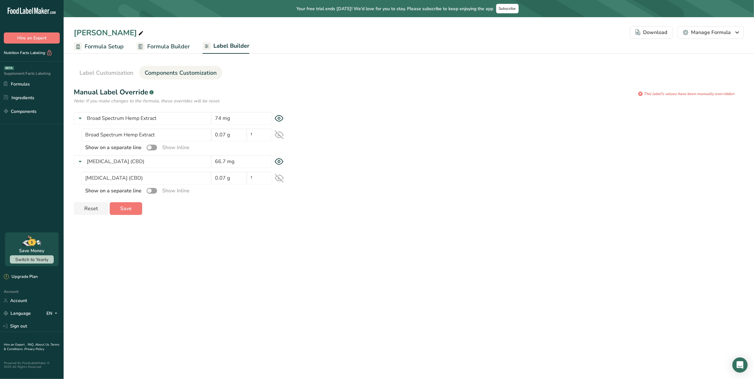
click at [182, 71] on span "Components Customization" at bounding box center [181, 73] width 72 height 9
click at [112, 70] on span "Label Customization" at bounding box center [107, 73] width 54 height 9
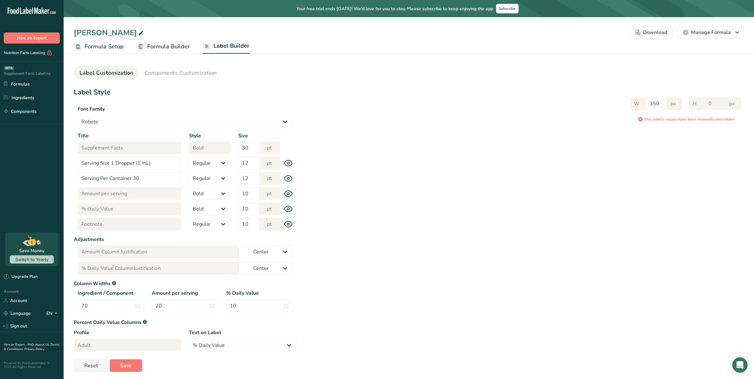
click at [216, 47] on span "Label Builder" at bounding box center [231, 46] width 36 height 9
click at [198, 64] on section "Label Customization Components Customization Label Style Font Family Arial Robo…" at bounding box center [409, 217] width 691 height 332
click at [204, 73] on span "Components Customization" at bounding box center [181, 73] width 72 height 9
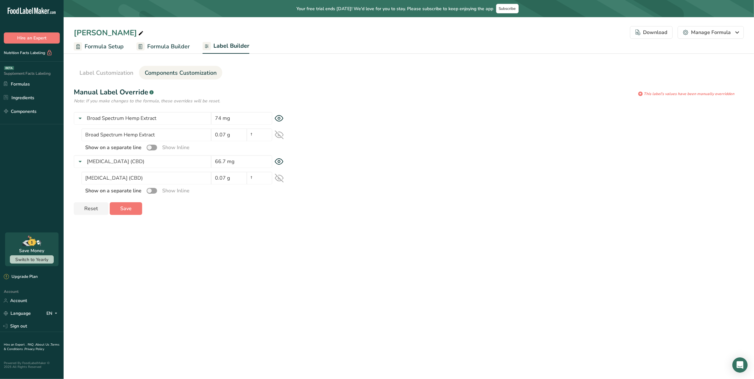
click at [166, 46] on span "Formula Builder" at bounding box center [168, 46] width 43 height 9
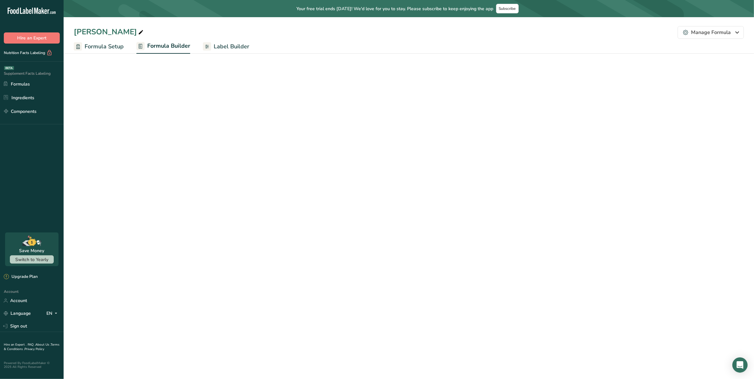
select select "2"
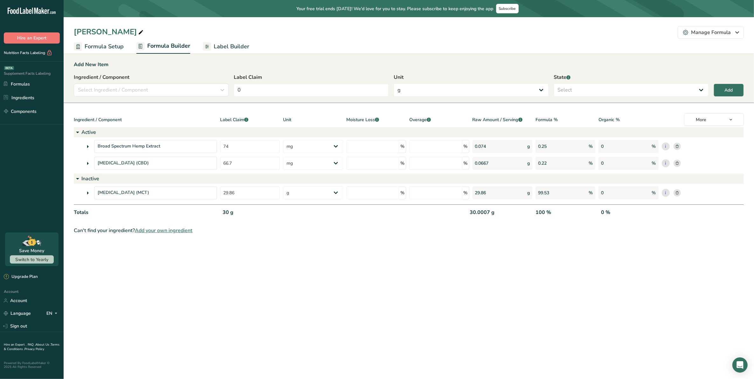
click at [93, 45] on span "Formula Setup" at bounding box center [104, 46] width 39 height 9
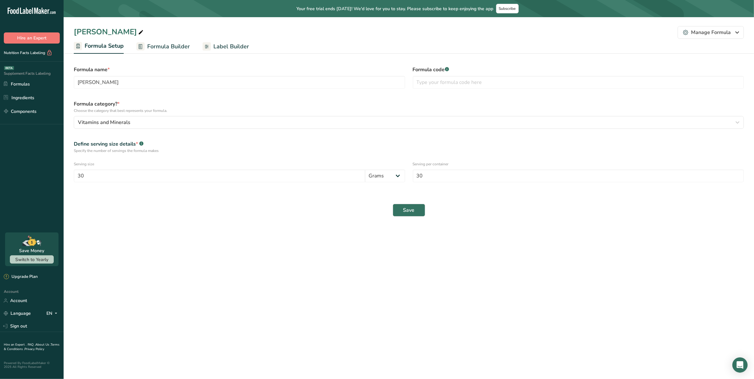
click at [223, 48] on span "Label Builder" at bounding box center [231, 46] width 36 height 9
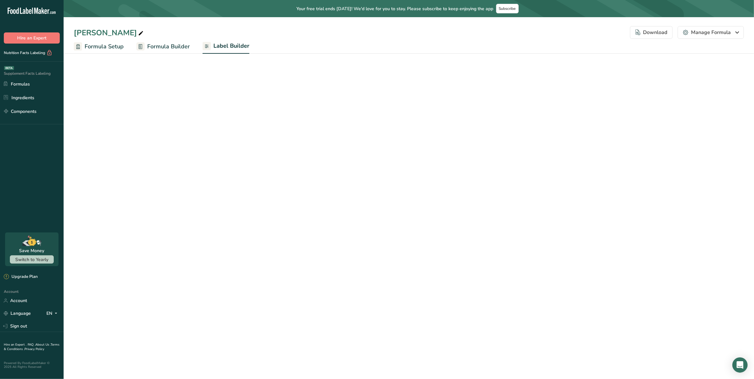
select select "Roboto"
select select "bold"
select select "center"
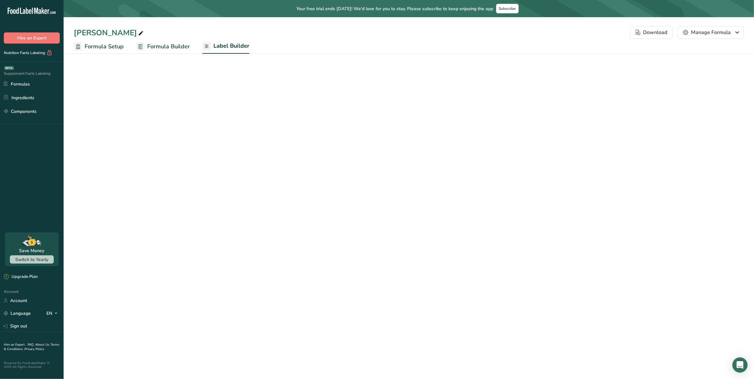
select select "center"
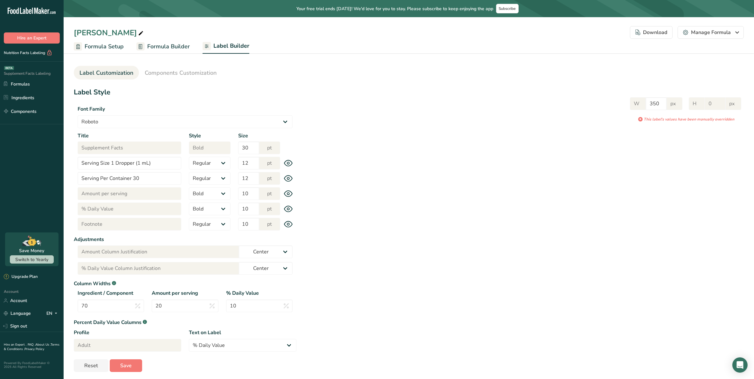
click at [285, 220] on div "Title Footnote Style Regular Bold Size 10 pt" at bounding box center [185, 224] width 223 height 13
click at [286, 222] on icon at bounding box center [288, 224] width 8 height 6
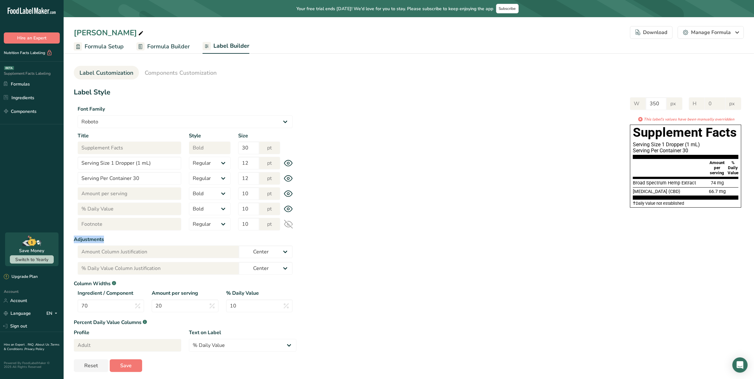
click at [286, 222] on icon at bounding box center [288, 224] width 8 height 8
drag, startPoint x: 286, startPoint y: 222, endPoint x: 360, endPoint y: 227, distance: 74.3
click at [360, 227] on div "Label Style Font Family Arial Roboto Helvetica Verdana Tahoma Georgia Courier N…" at bounding box center [409, 229] width 670 height 285
click at [27, 94] on link "Ingredients" at bounding box center [32, 98] width 64 height 12
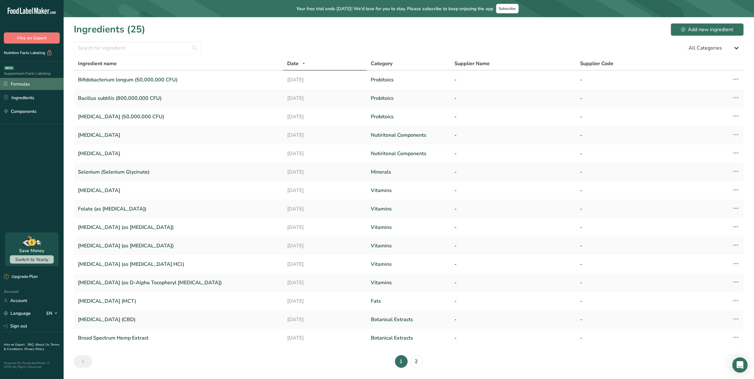
click at [32, 80] on link "Formulas" at bounding box center [32, 84] width 64 height 12
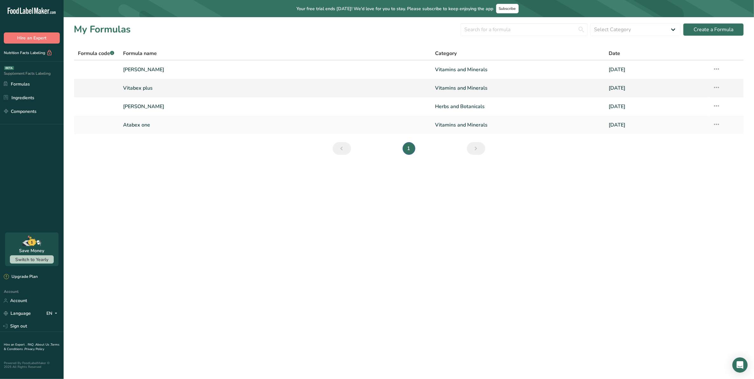
click at [143, 92] on link "Vitabex plus" at bounding box center [275, 87] width 305 height 13
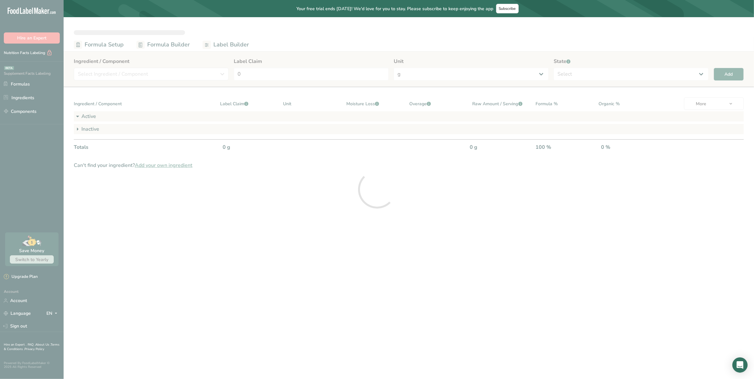
select select "2"
select select "7"
select select "2"
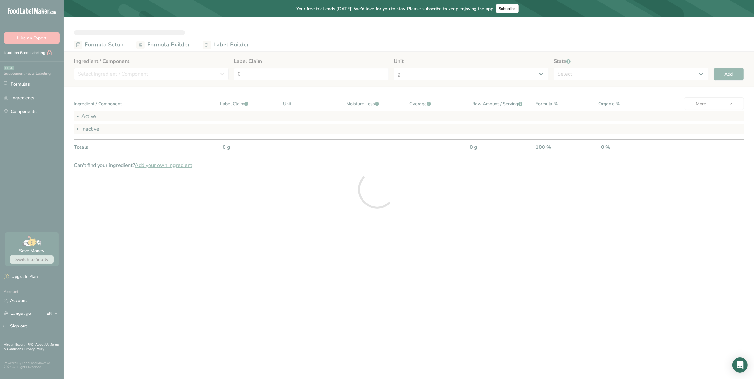
select select "2"
select select "7"
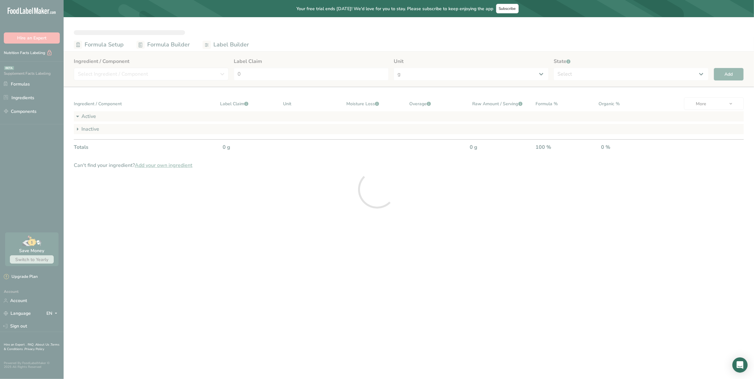
select select "2"
select select "7"
select select "2"
select select "7"
select select "2"
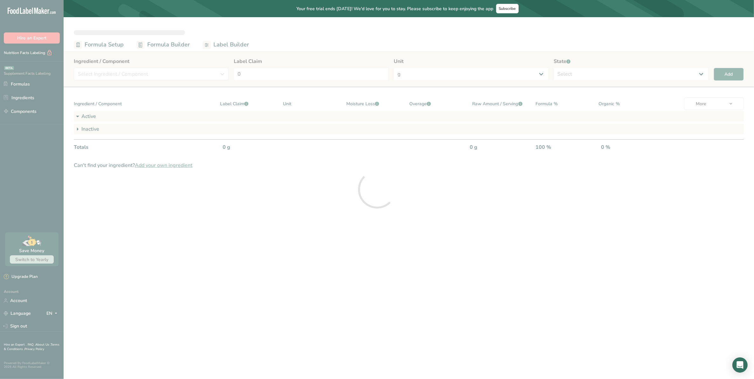
select select "2"
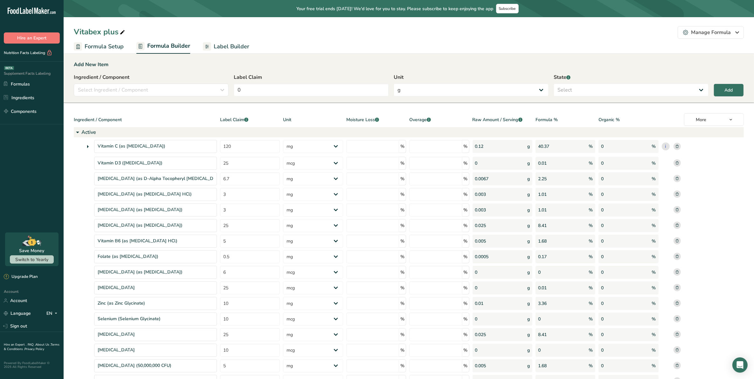
click at [209, 53] on div "Add New Item Ingredient / Component Select Ingredient / Component Ingredients C…" at bounding box center [409, 78] width 691 height 50
click at [222, 47] on span "Label Builder" at bounding box center [232, 46] width 36 height 9
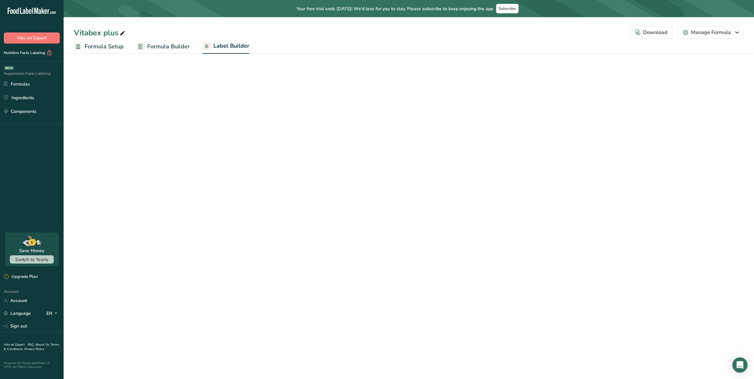
select select "Roboto"
select select "bold"
select select "center"
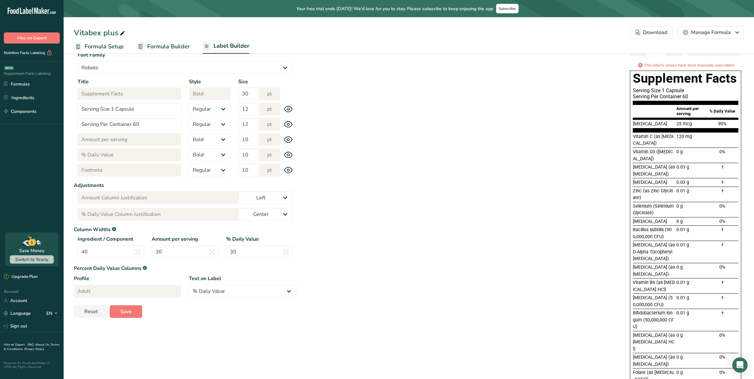
scroll to position [13, 0]
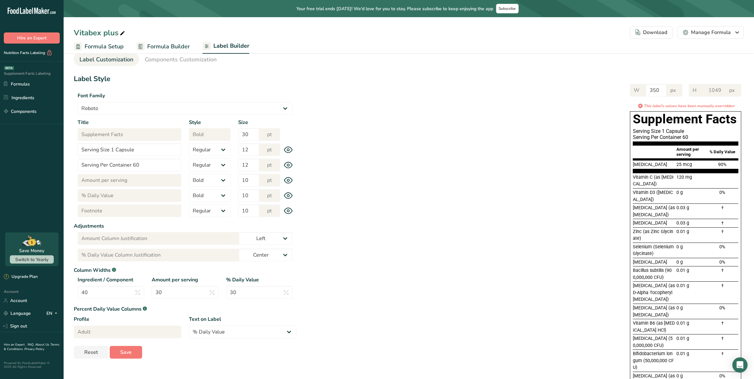
click at [169, 45] on span "Formula Builder" at bounding box center [168, 46] width 43 height 9
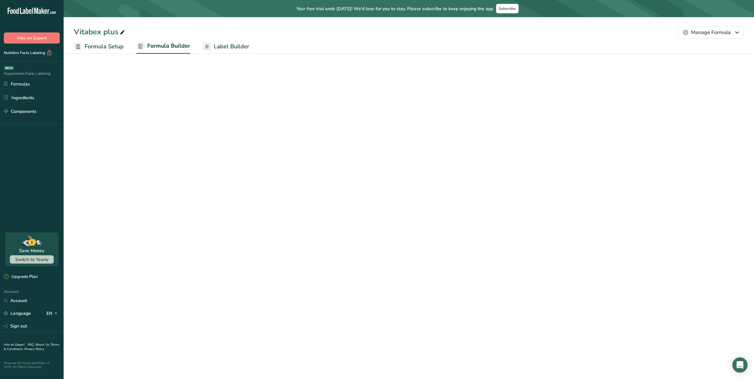
select select "2"
select select "7"
select select "2"
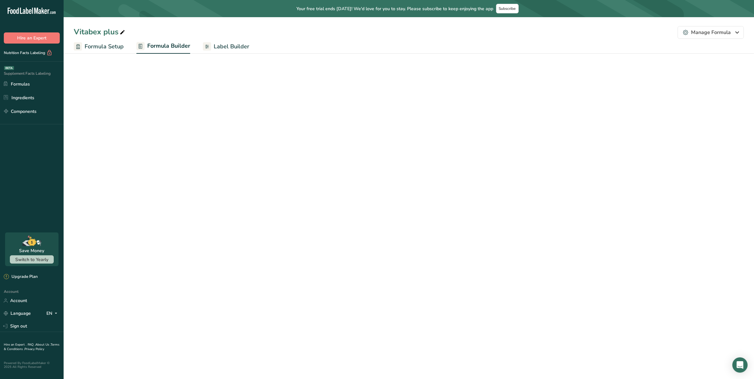
select select "2"
select select "7"
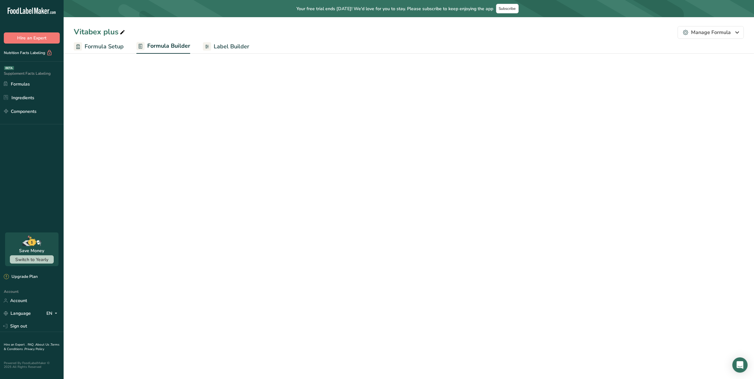
select select "2"
select select "7"
select select "2"
select select "7"
select select "2"
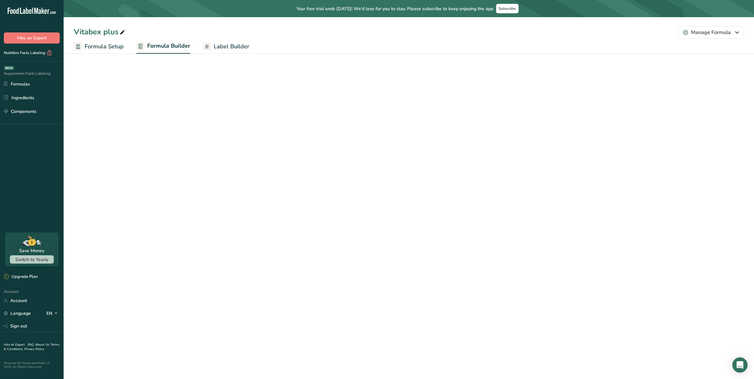
select select "2"
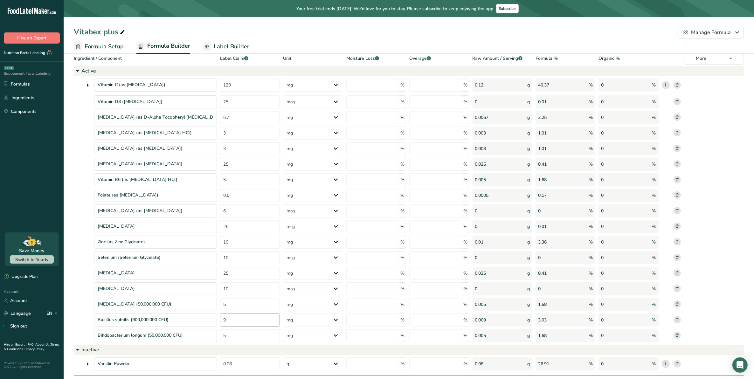
scroll to position [98, 0]
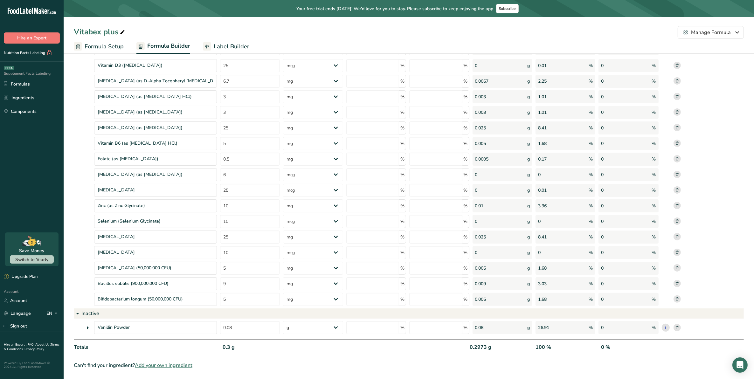
click at [87, 328] on icon at bounding box center [88, 327] width 8 height 11
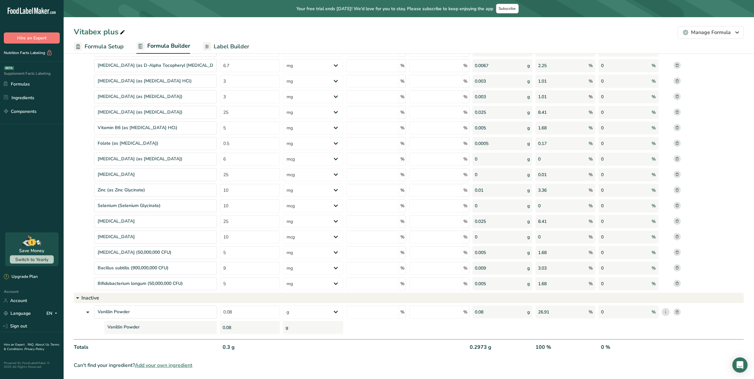
click at [85, 311] on icon at bounding box center [88, 312] width 8 height 11
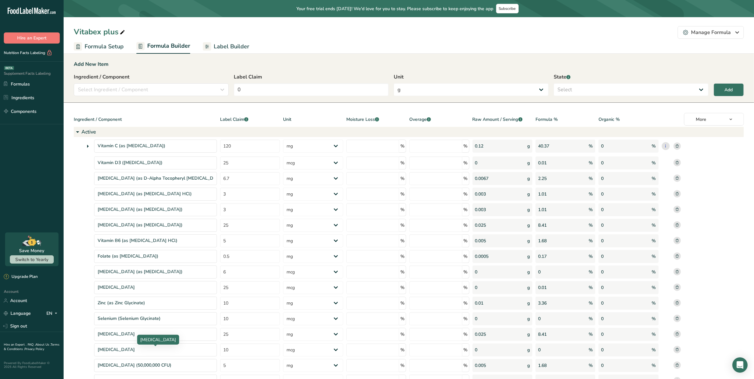
scroll to position [0, 0]
click at [104, 45] on span "Formula Setup" at bounding box center [104, 46] width 39 height 9
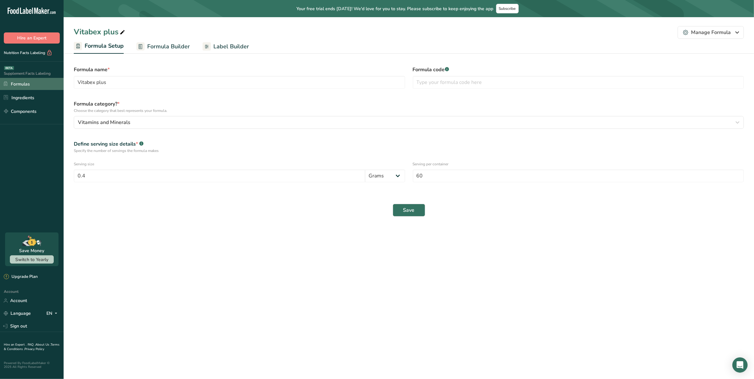
click at [26, 83] on link "Formulas" at bounding box center [32, 84] width 64 height 12
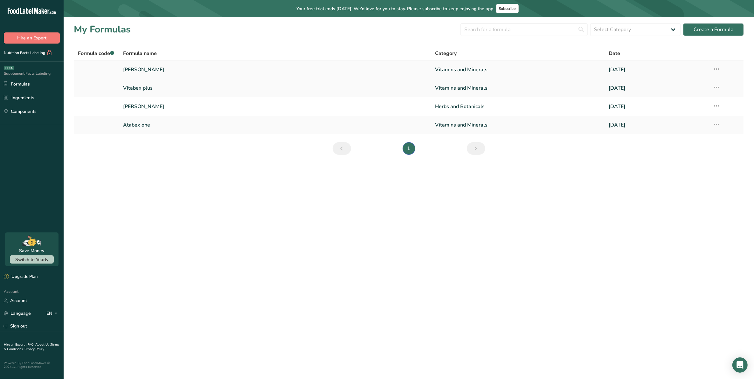
click at [156, 67] on link "[PERSON_NAME]" at bounding box center [275, 69] width 305 height 13
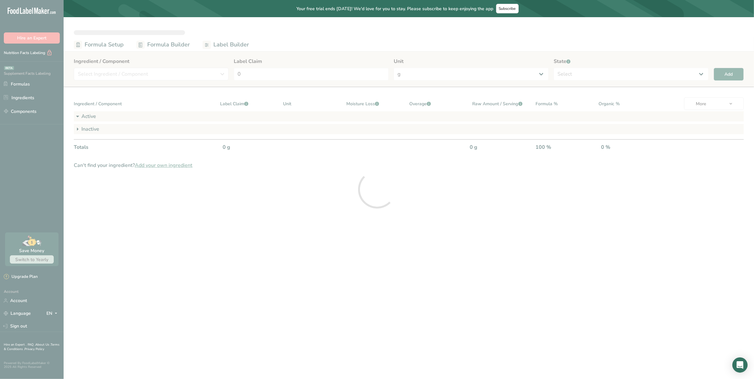
select select "2"
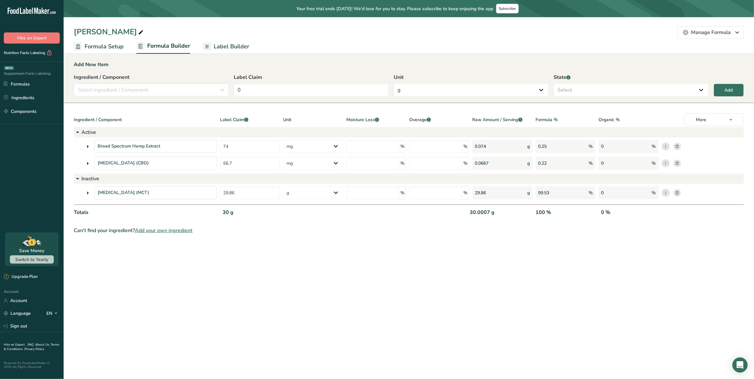
click at [104, 42] on span "Formula Setup" at bounding box center [104, 46] width 39 height 9
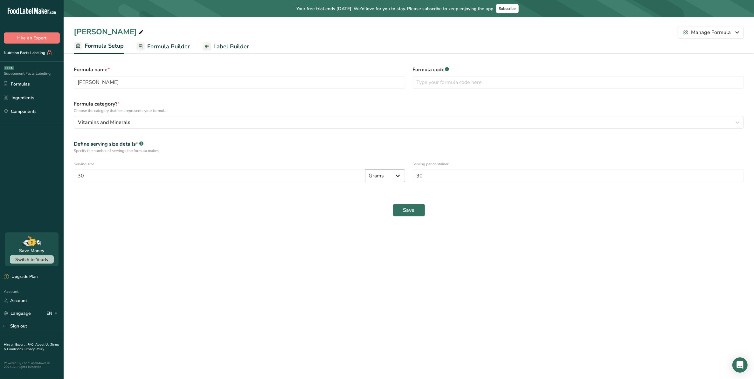
click at [387, 177] on select "Grams Kilograms mg Oz Pound mcg µg" at bounding box center [385, 176] width 40 height 13
click at [312, 216] on div "Save" at bounding box center [409, 210] width 678 height 20
click at [389, 175] on select "Grams Kilograms mg Oz Pound mcg µg" at bounding box center [385, 176] width 40 height 13
click at [302, 208] on div "Save" at bounding box center [409, 210] width 678 height 20
click at [434, 177] on input "30" at bounding box center [578, 176] width 331 height 13
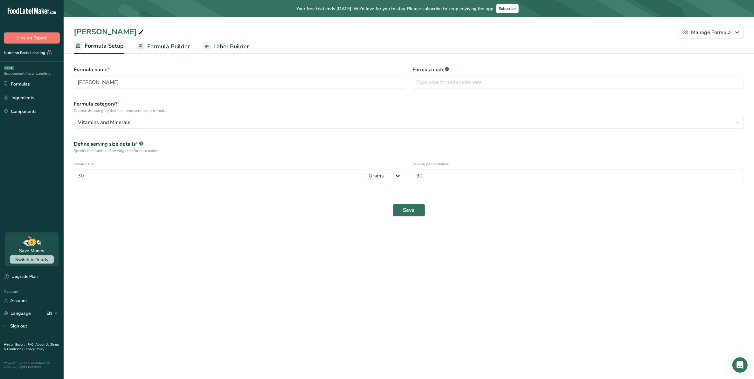
click at [298, 216] on div "Save" at bounding box center [409, 210] width 678 height 20
drag, startPoint x: 93, startPoint y: 174, endPoint x: 43, endPoint y: 170, distance: 49.5
click at [44, 170] on div ".a-20{fill:#fff;} Hire an Expert Nutrition Facts Labeling Supplement Facts Labe…" at bounding box center [377, 189] width 754 height 379
type input "1"
click at [413, 212] on span "Save" at bounding box center [408, 210] width 11 height 8
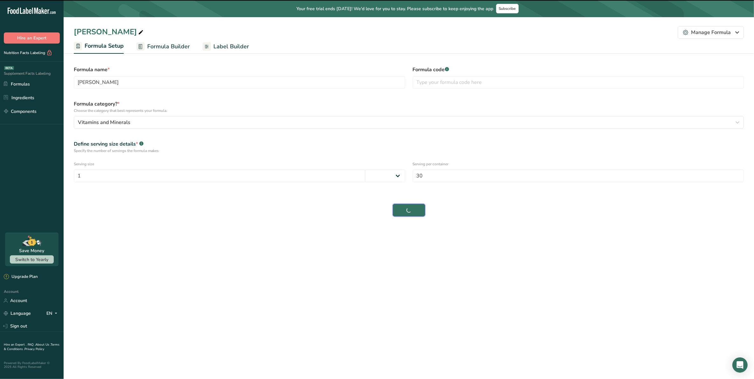
select select "0"
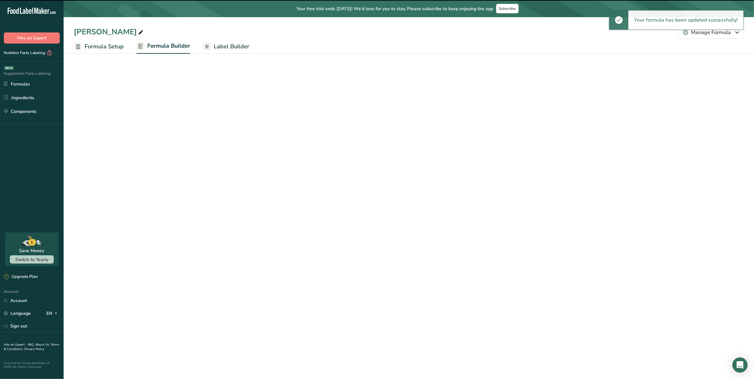
select select "2"
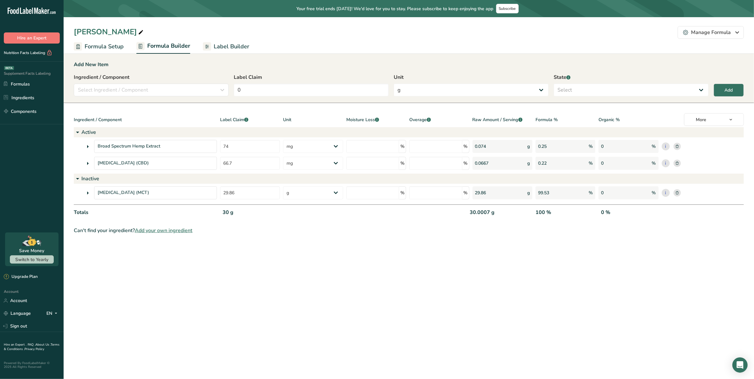
click at [221, 42] on span "Label Builder" at bounding box center [232, 46] width 36 height 9
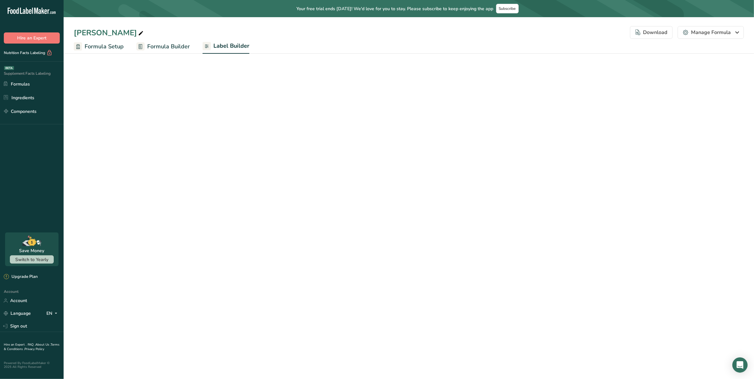
select select "Roboto"
select select "bold"
select select "center"
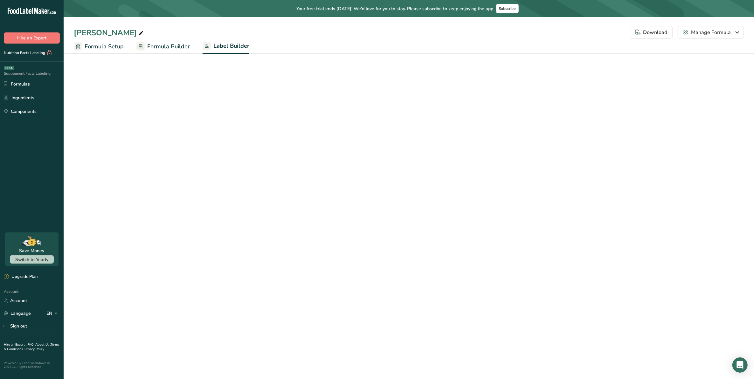
select select "center"
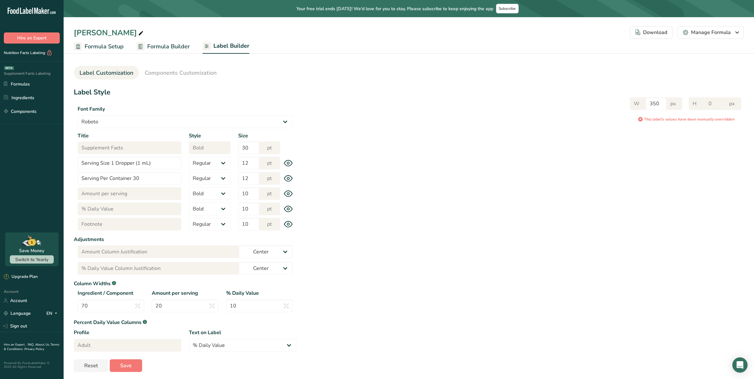
click at [289, 224] on icon at bounding box center [288, 224] width 9 height 7
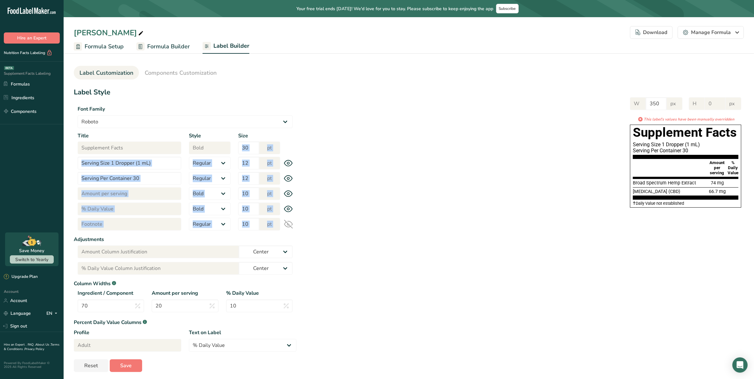
click at [289, 224] on icon at bounding box center [288, 224] width 9 height 9
click at [289, 224] on icon at bounding box center [288, 224] width 9 height 7
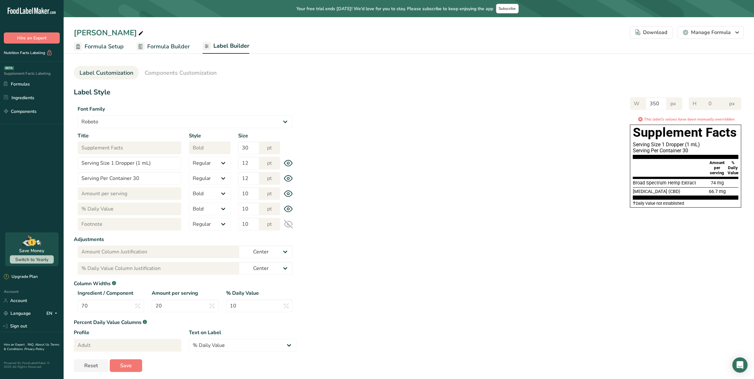
click at [289, 225] on icon at bounding box center [288, 224] width 9 height 9
click at [172, 70] on span "Components Customization" at bounding box center [181, 73] width 72 height 9
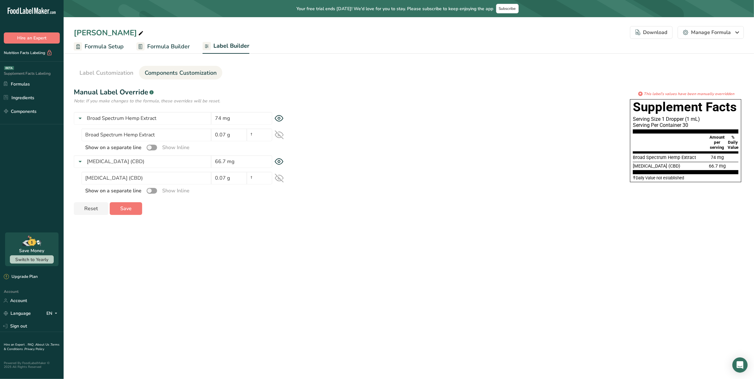
click at [172, 70] on span "Components Customization" at bounding box center [181, 73] width 72 height 9
click at [176, 41] on link "Formula Builder" at bounding box center [162, 46] width 53 height 14
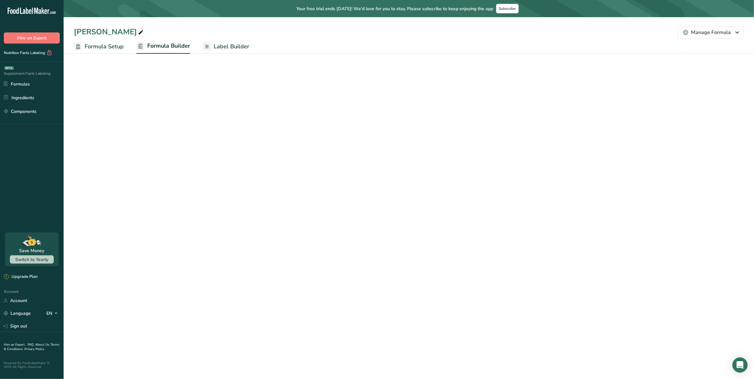
select select "2"
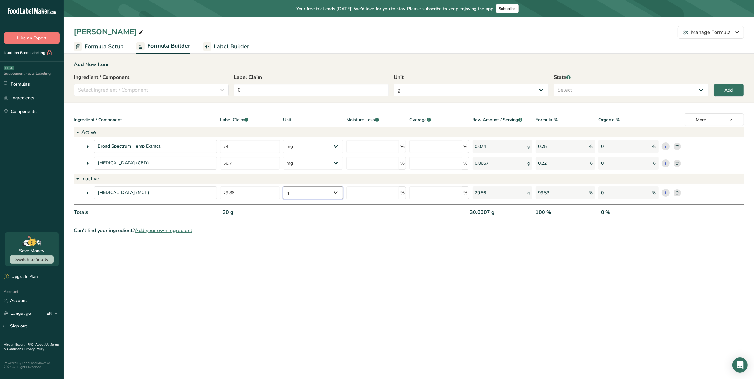
click at [320, 192] on select "g Kilograms mg Oz Pound PPM B CFU mcg µg kcal kJ" at bounding box center [313, 192] width 60 height 13
select select "2"
click at [283, 186] on select "g Kilograms mg Oz Pound PPM B CFU mcg µg kcal kJ" at bounding box center [313, 192] width 60 height 13
drag, startPoint x: 244, startPoint y: 191, endPoint x: 179, endPoint y: 186, distance: 65.4
click at [179, 186] on div "Medium Chain Triglycerides (MCT) 29.86 g Kilograms mg Oz Pound PPM B CFU mcg µg…" at bounding box center [409, 192] width 670 height 13
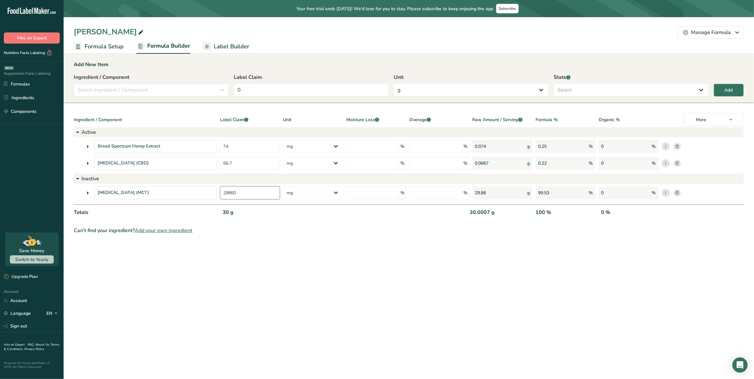
type input "29860"
click at [272, 232] on div "Can't find your ingredient? Add your own ingredient" at bounding box center [409, 231] width 670 height 8
click at [235, 43] on span "Label Builder" at bounding box center [232, 46] width 36 height 9
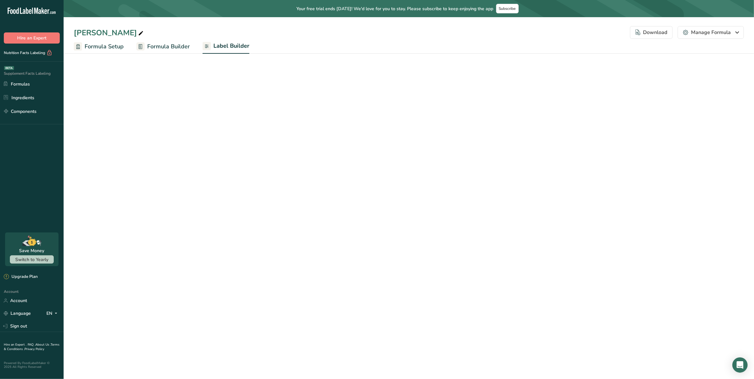
select select "Roboto"
select select "bold"
select select "center"
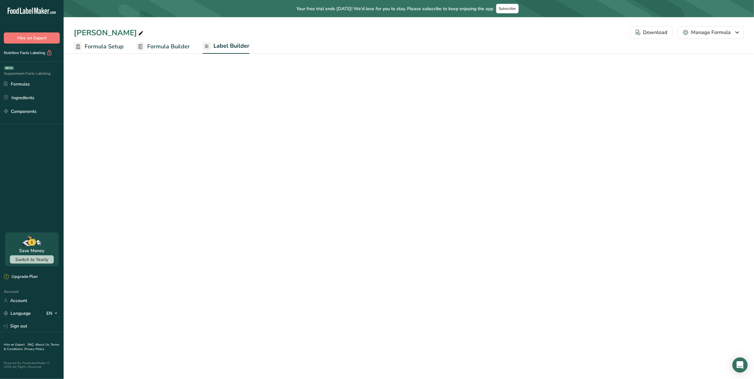
select select "center"
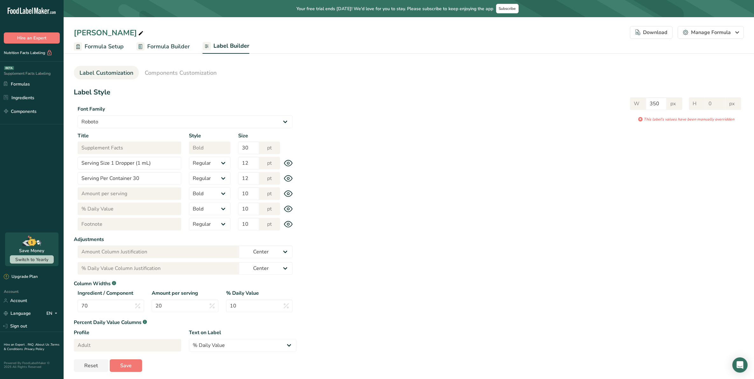
drag, startPoint x: 296, startPoint y: 224, endPoint x: 290, endPoint y: 224, distance: 6.1
click at [295, 224] on div "Title Footnote Style Regular Bold Size 10 pt" at bounding box center [185, 224] width 223 height 13
click at [290, 223] on icon at bounding box center [288, 224] width 9 height 7
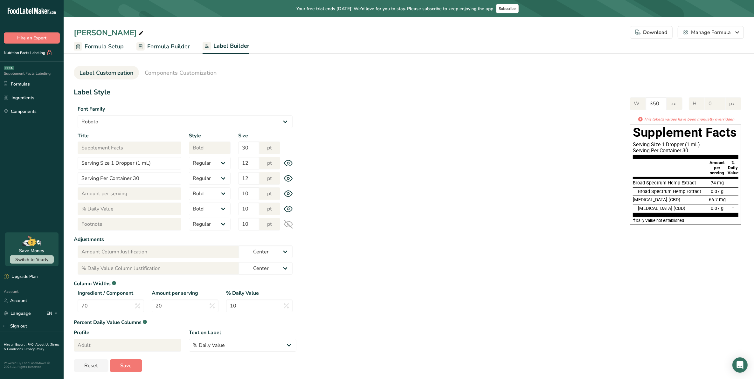
click at [290, 223] on icon at bounding box center [288, 224] width 9 height 9
click at [290, 223] on icon at bounding box center [288, 224] width 9 height 7
click at [290, 223] on icon at bounding box center [288, 224] width 9 height 9
click at [22, 83] on link "Formulas" at bounding box center [32, 84] width 64 height 12
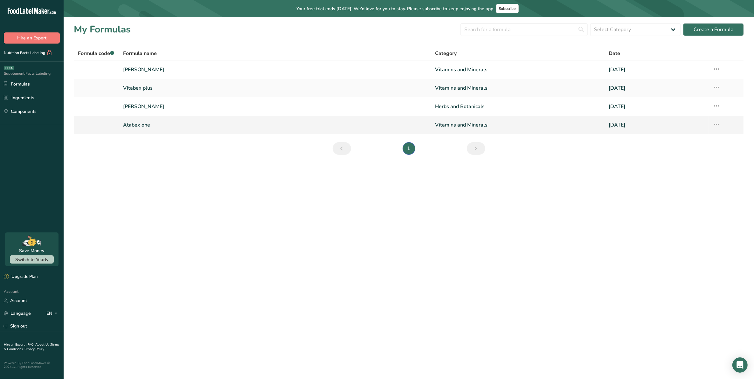
click at [149, 124] on link "Atabex one" at bounding box center [275, 124] width 305 height 13
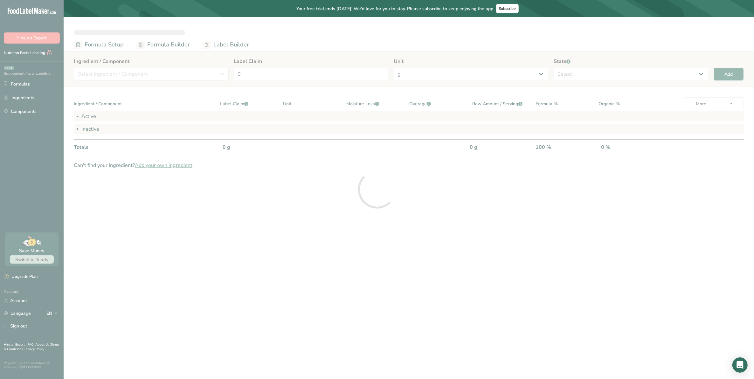
select select "2"
select select "7"
select select "2"
select select "7"
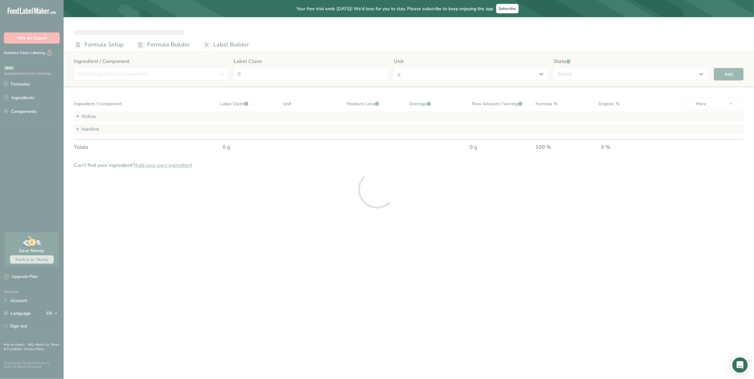
select select "2"
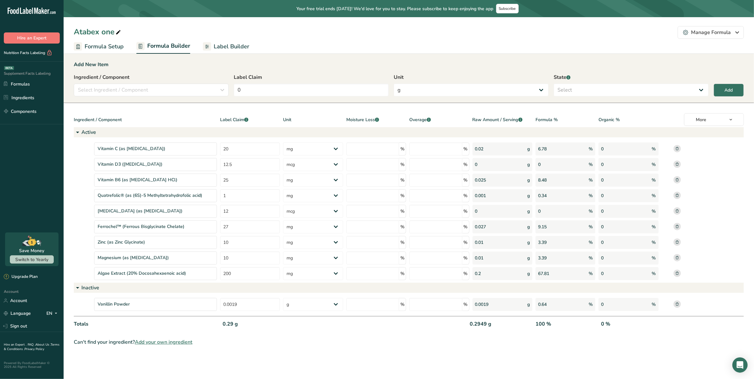
click at [230, 45] on span "Label Builder" at bounding box center [232, 46] width 36 height 9
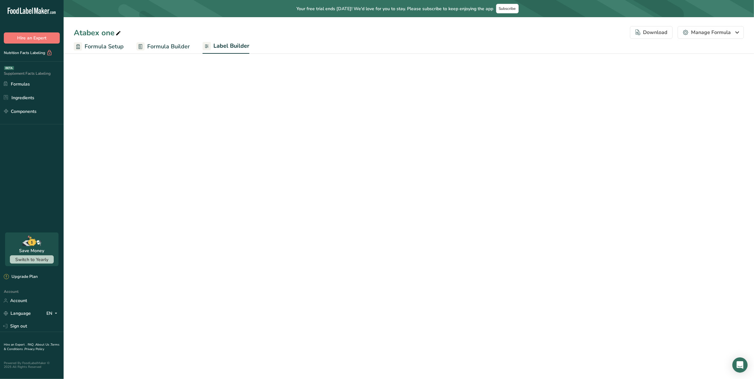
select select "Roboto"
select select "bold"
select select "center"
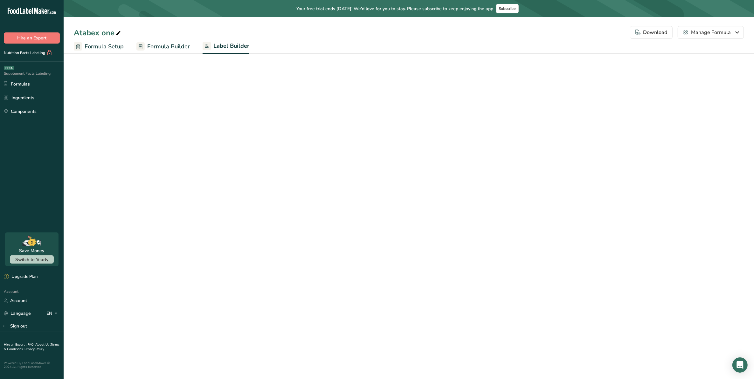
select select "center"
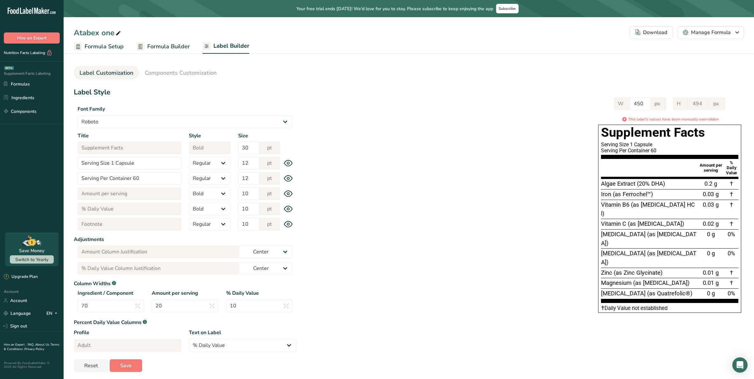
scroll to position [3, 0]
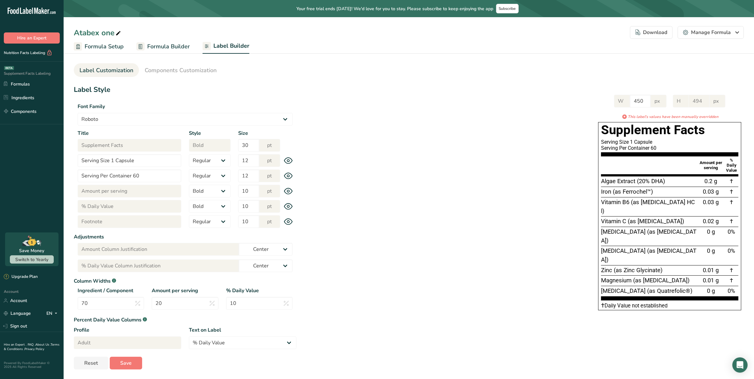
click at [290, 221] on icon at bounding box center [288, 222] width 9 height 7
click at [290, 221] on icon at bounding box center [288, 221] width 9 height 9
click at [112, 47] on span "Formula Setup" at bounding box center [104, 46] width 39 height 9
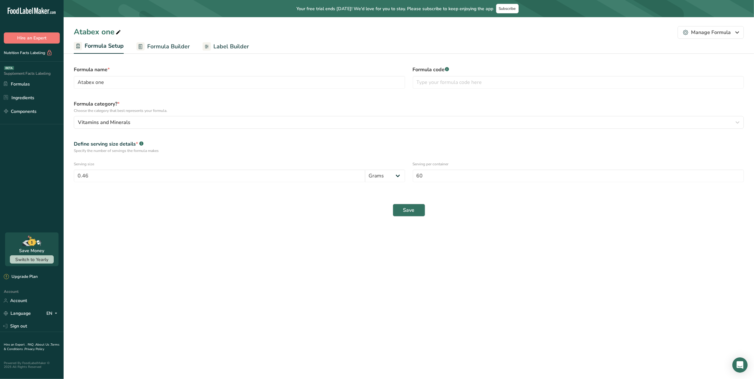
click at [175, 45] on span "Formula Builder" at bounding box center [168, 46] width 43 height 9
select select "2"
select select "7"
select select "2"
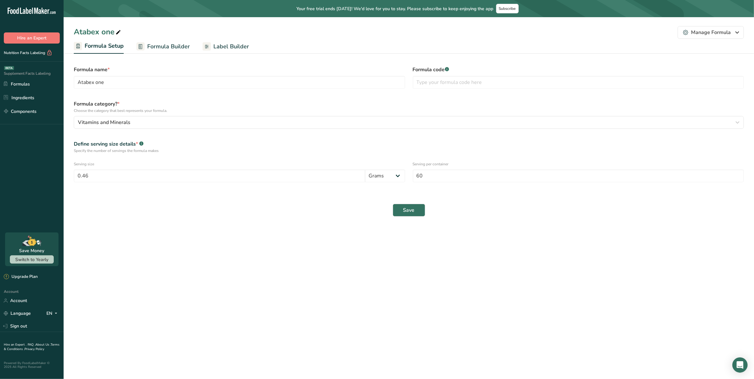
select select "7"
select select "2"
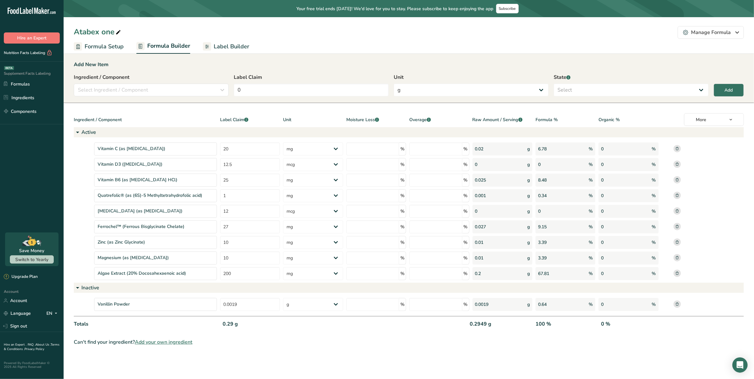
click at [236, 44] on span "Label Builder" at bounding box center [232, 46] width 36 height 9
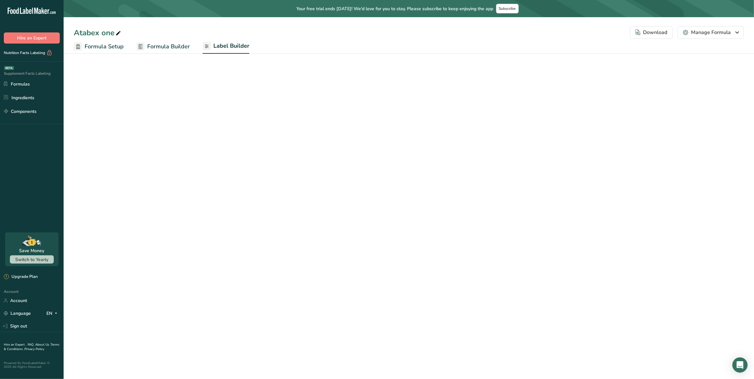
select select "Roboto"
select select "bold"
select select "center"
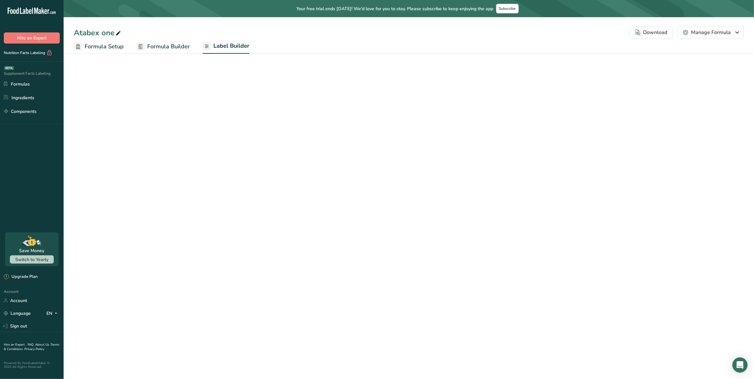
select select "center"
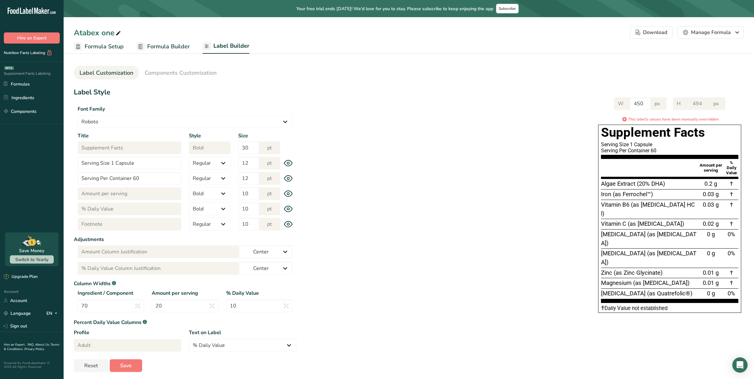
scroll to position [3, 0]
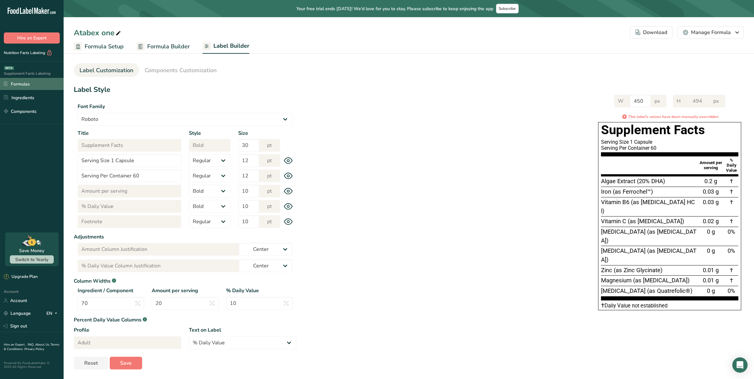
click at [23, 84] on link "Formulas" at bounding box center [32, 84] width 64 height 12
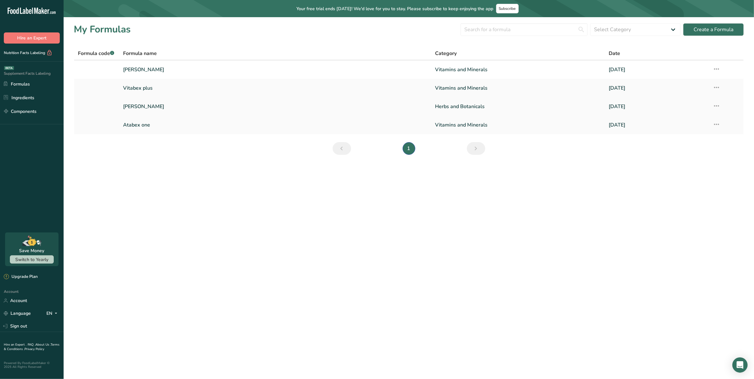
click at [155, 105] on link "[PERSON_NAME]" at bounding box center [275, 106] width 305 height 13
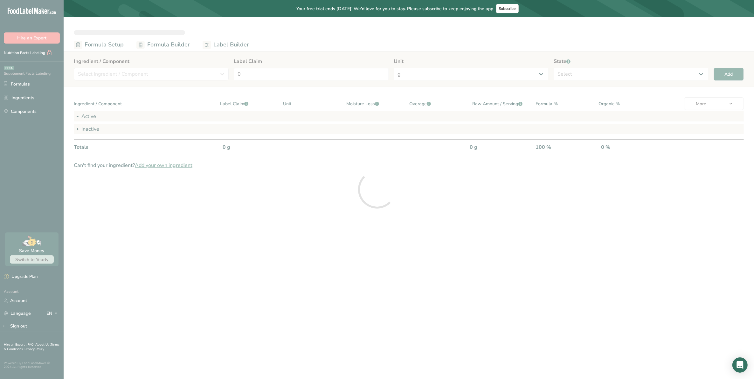
select select "2"
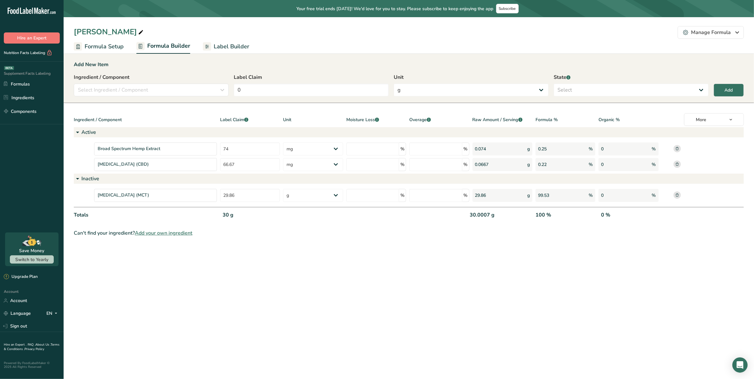
click at [102, 43] on span "Formula Setup" at bounding box center [104, 46] width 39 height 9
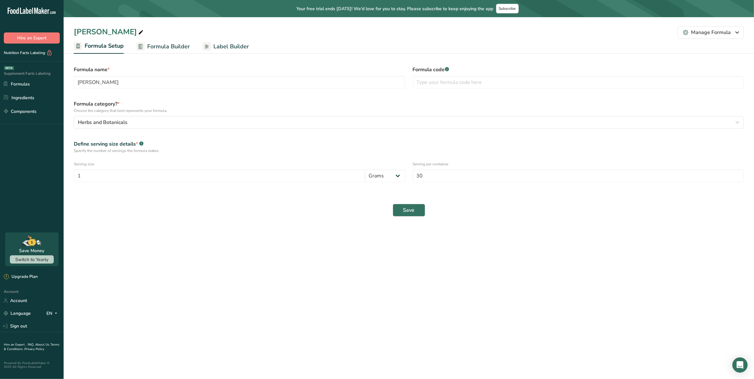
click at [158, 47] on span "Formula Builder" at bounding box center [168, 46] width 43 height 9
select select "2"
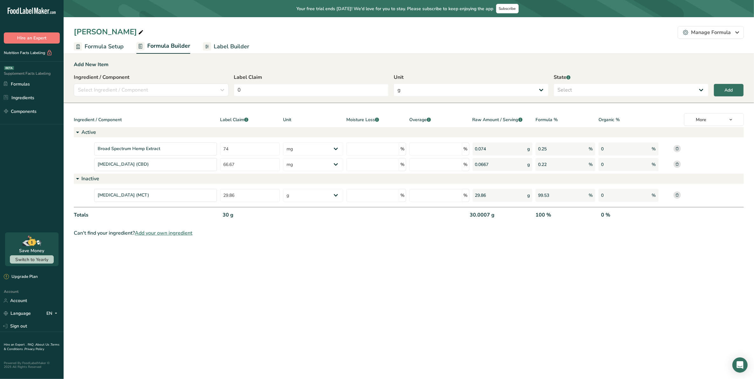
click at [111, 42] on span "Formula Setup" at bounding box center [104, 46] width 39 height 9
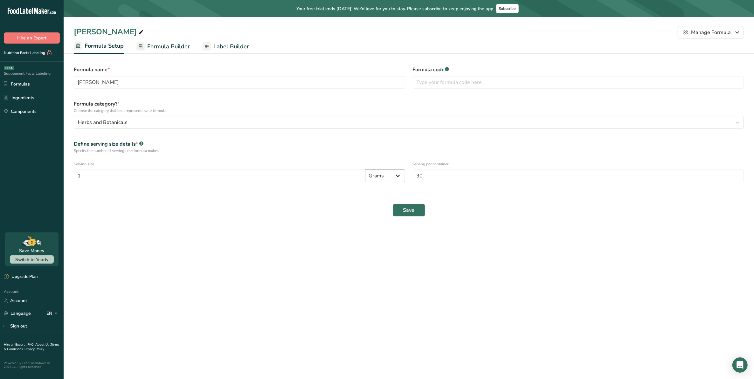
click at [390, 179] on select "Grams Kilograms mg Oz Pound mcg µg" at bounding box center [385, 176] width 40 height 13
select select "2"
click at [365, 170] on select "Grams Kilograms mg Oz Pound mcg µg" at bounding box center [385, 176] width 40 height 13
drag, startPoint x: 199, startPoint y: 172, endPoint x: 19, endPoint y: 164, distance: 179.9
click at [19, 164] on div ".a-20{fill:#fff;} Hire an Expert Nutrition Facts Labeling Supplement Facts Labe…" at bounding box center [377, 189] width 754 height 379
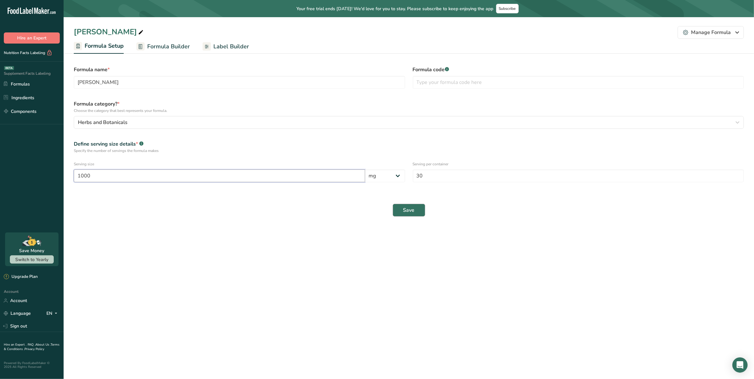
type input "1000"
click at [416, 214] on button "Save" at bounding box center [409, 210] width 32 height 13
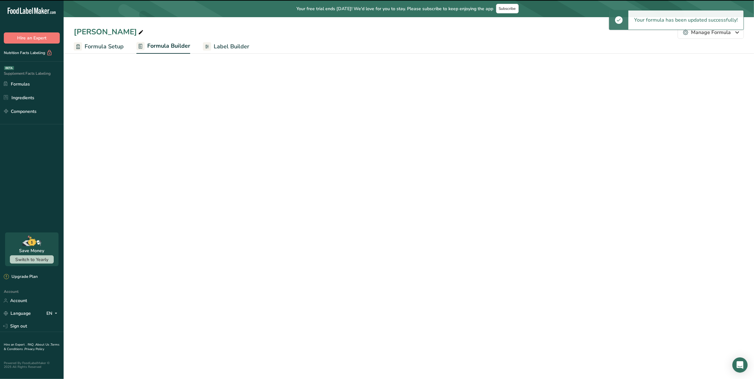
select select "2"
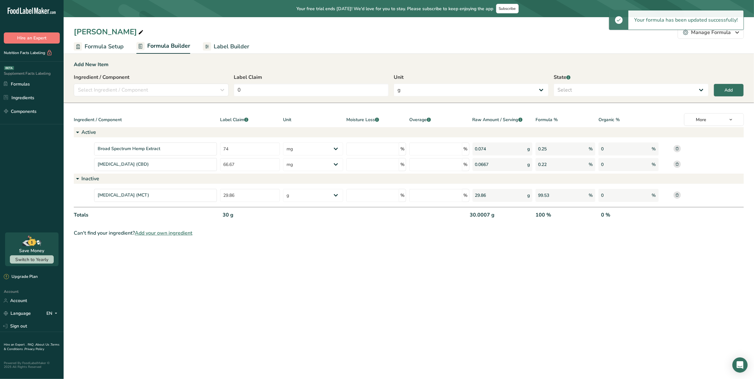
click at [236, 47] on span "Label Builder" at bounding box center [232, 46] width 36 height 9
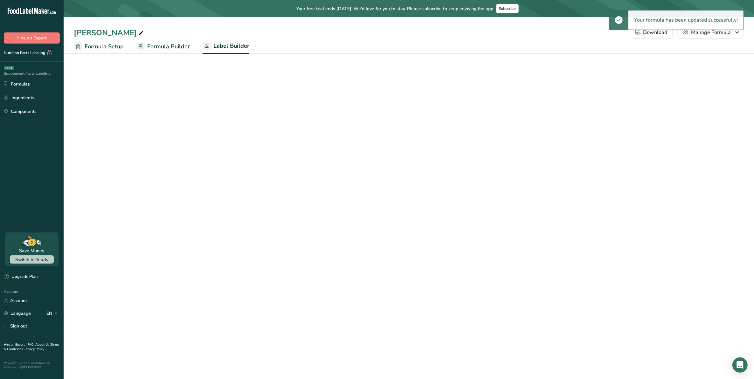
select select "Roboto"
select select "bold"
select select "center"
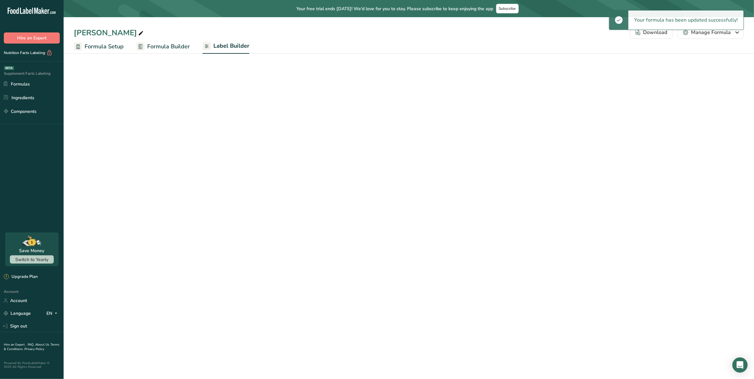
select select "center"
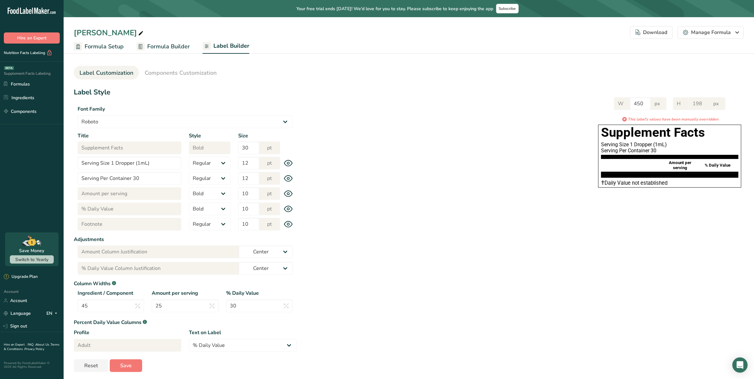
click at [290, 224] on icon at bounding box center [288, 224] width 9 height 7
click at [290, 224] on icon at bounding box center [288, 224] width 9 height 9
click at [286, 220] on div "Title Footnote Style Regular Bold Size 10 pt" at bounding box center [185, 224] width 223 height 13
click at [289, 225] on icon at bounding box center [288, 224] width 2 height 2
click at [289, 225] on icon at bounding box center [288, 224] width 8 height 8
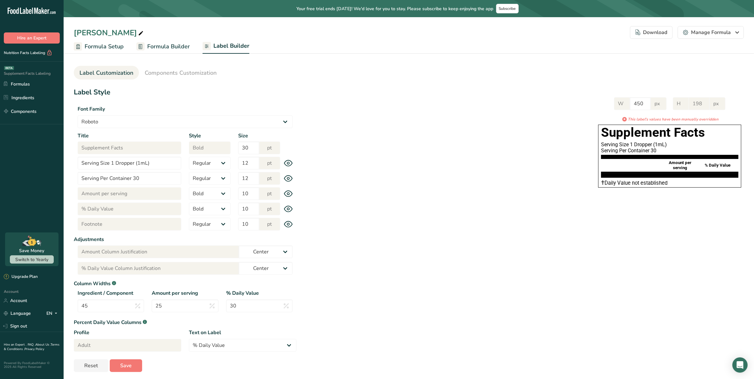
drag, startPoint x: 289, startPoint y: 225, endPoint x: 347, endPoint y: 203, distance: 61.3
click at [345, 204] on div "Label Style Font Family Arial Roboto Helvetica Verdana Tahoma Georgia Courier N…" at bounding box center [409, 229] width 670 height 285
click at [202, 71] on span "Components Customization" at bounding box center [181, 73] width 72 height 9
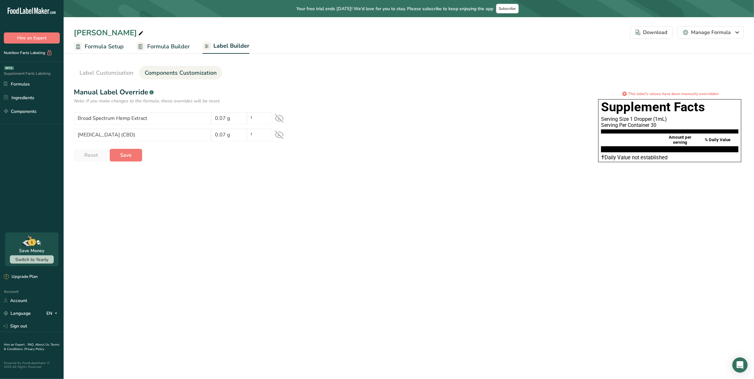
click at [275, 116] on icon at bounding box center [279, 118] width 9 height 9
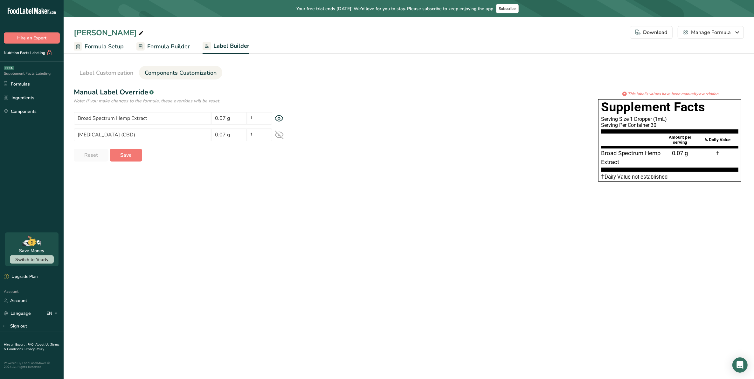
click at [279, 132] on icon at bounding box center [279, 134] width 9 height 9
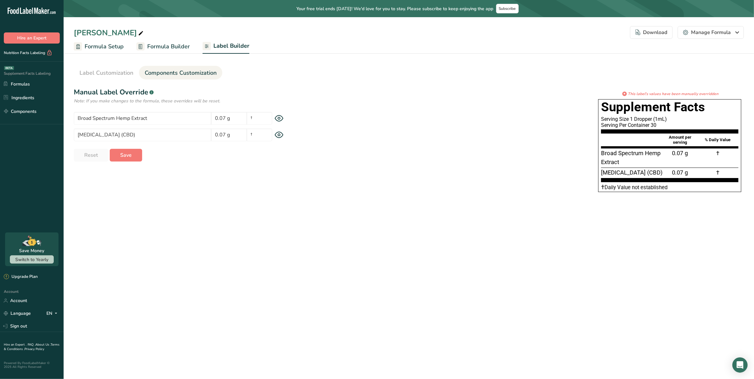
click at [176, 45] on span "Formula Builder" at bounding box center [168, 46] width 43 height 9
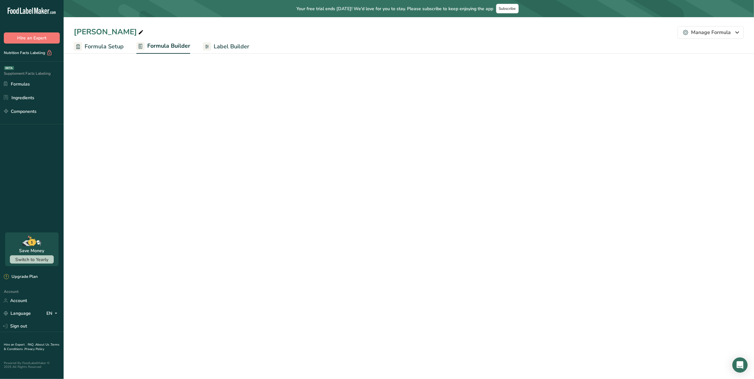
select select "2"
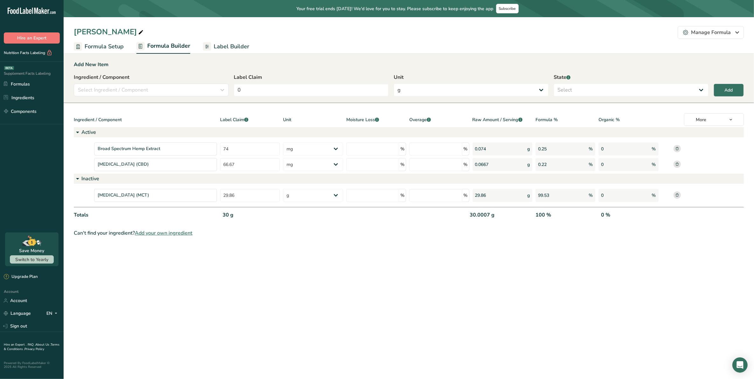
click at [223, 43] on span "Label Builder" at bounding box center [232, 46] width 36 height 9
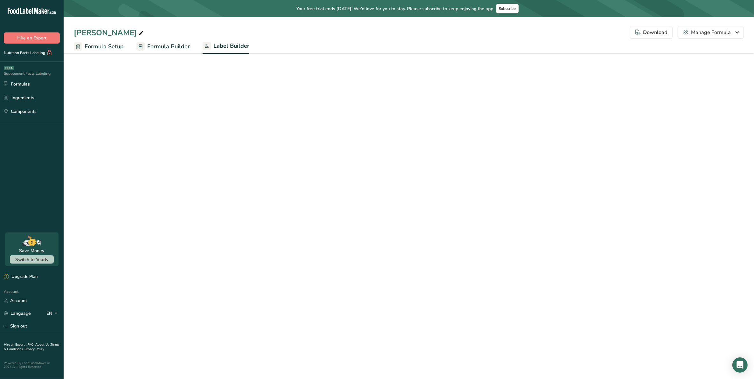
select select "Roboto"
select select "bold"
select select "center"
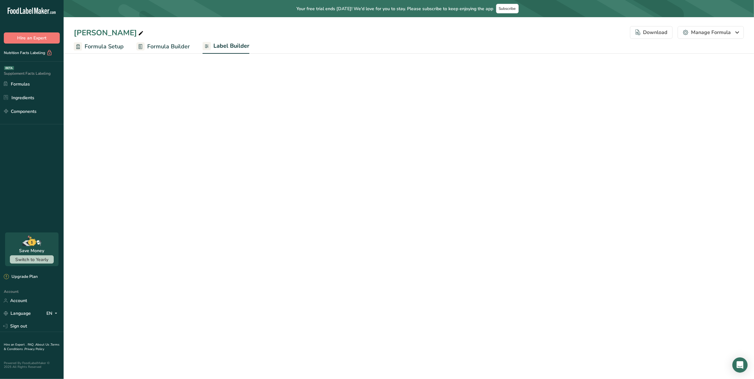
select select "center"
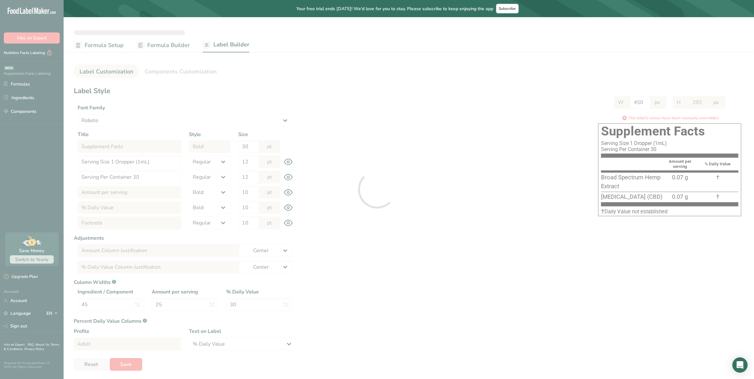
type input "198"
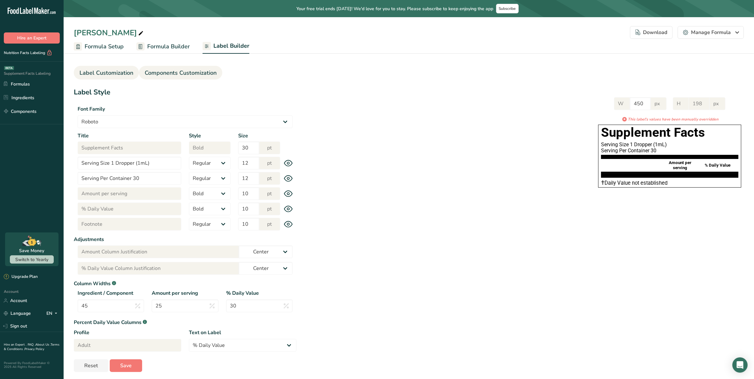
click at [213, 72] on span "Components Customization" at bounding box center [181, 73] width 72 height 9
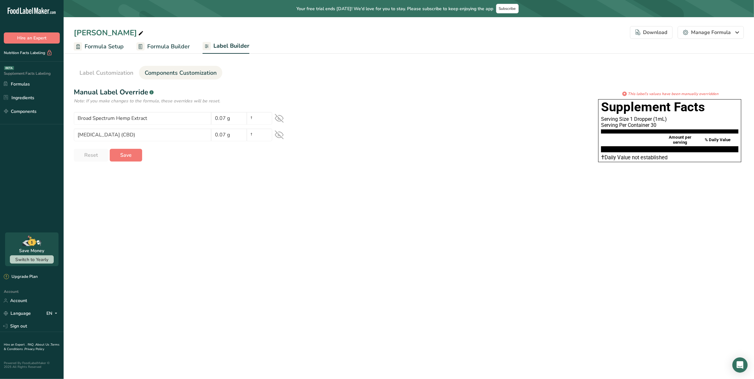
click at [277, 117] on icon at bounding box center [279, 118] width 9 height 9
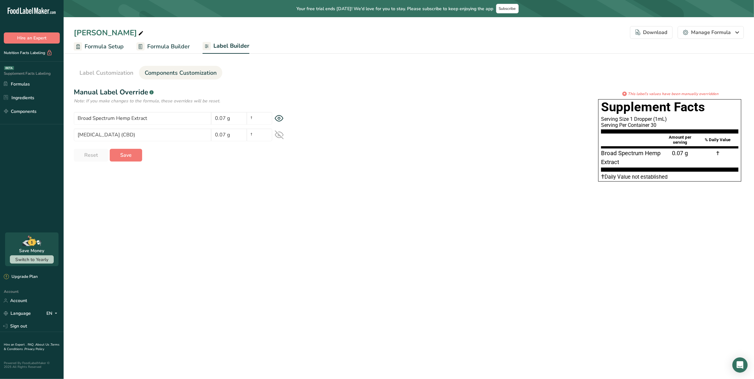
drag, startPoint x: 282, startPoint y: 131, endPoint x: 278, endPoint y: 150, distance: 18.9
click at [283, 132] on icon at bounding box center [279, 134] width 9 height 9
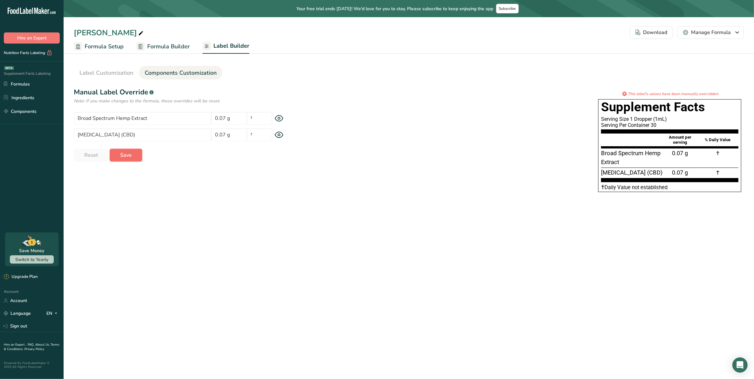
click at [131, 156] on button "Save" at bounding box center [126, 155] width 32 height 13
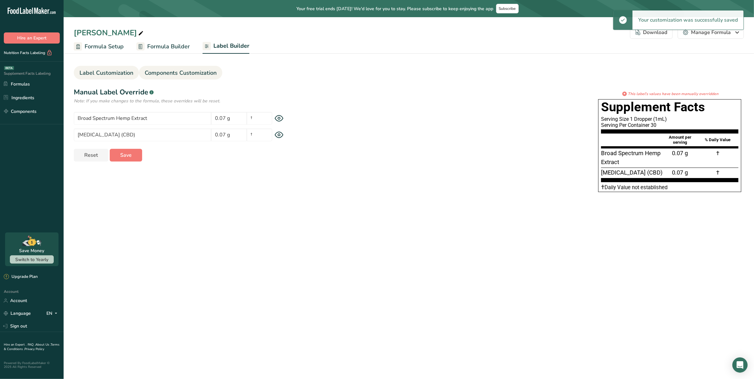
click at [109, 73] on span "Label Customization" at bounding box center [107, 73] width 54 height 9
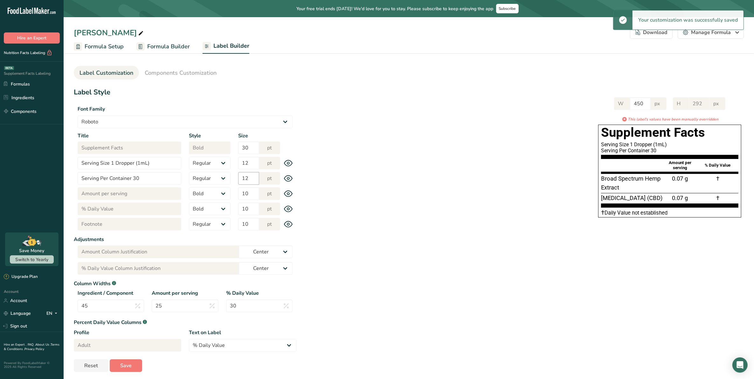
scroll to position [3, 0]
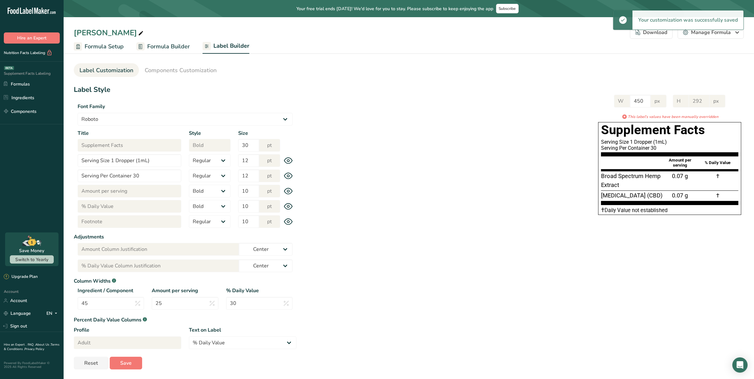
click at [289, 222] on icon at bounding box center [288, 222] width 2 height 2
click at [289, 222] on icon at bounding box center [288, 222] width 8 height 8
drag, startPoint x: 289, startPoint y: 222, endPoint x: 369, endPoint y: 231, distance: 81.0
click at [369, 231] on div "Label Style Font Family Arial Roboto Helvetica Verdana Tahoma Georgia Courier N…" at bounding box center [409, 227] width 670 height 285
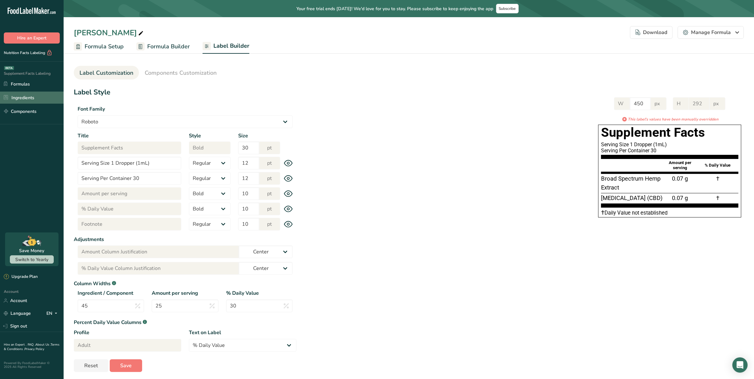
click at [25, 100] on link "Ingredients" at bounding box center [32, 98] width 64 height 12
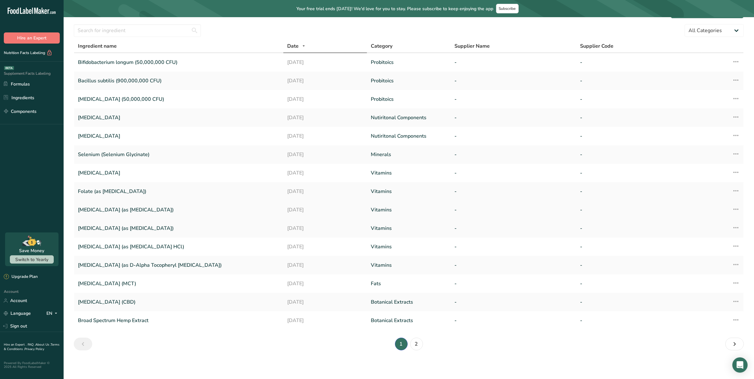
scroll to position [19, 0]
click at [415, 337] on link "2" at bounding box center [416, 342] width 13 height 13
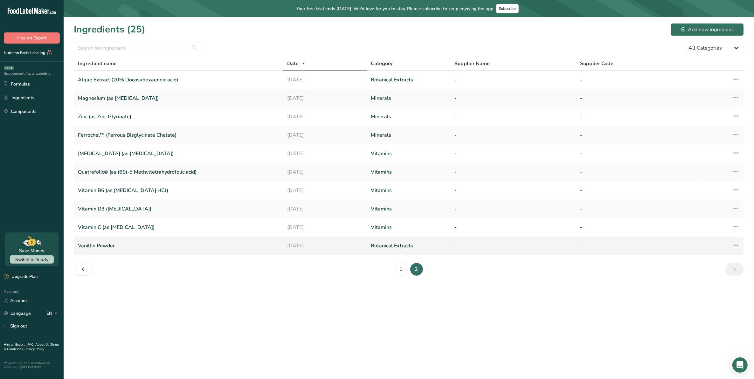
click at [107, 245] on link "Vanillin Powder" at bounding box center [179, 245] width 202 height 13
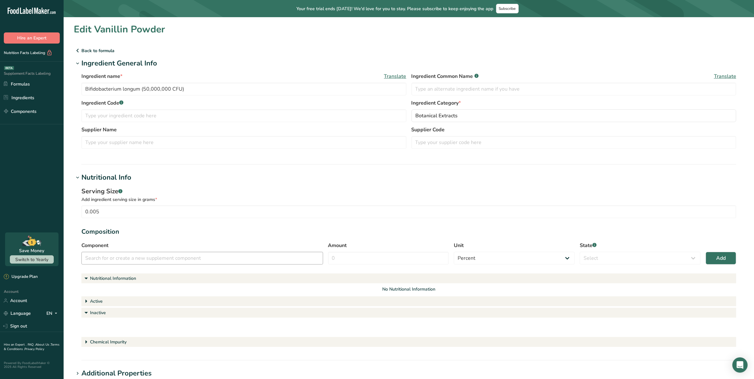
type input "Vanillin Powder"
type input "0.0019"
click at [17, 97] on link "Ingredients" at bounding box center [32, 98] width 64 height 12
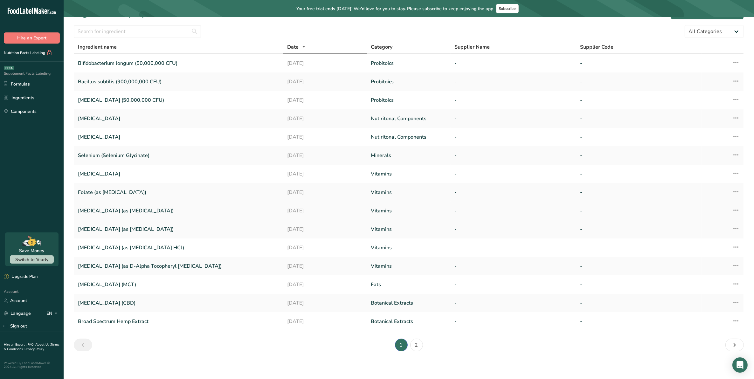
scroll to position [19, 0]
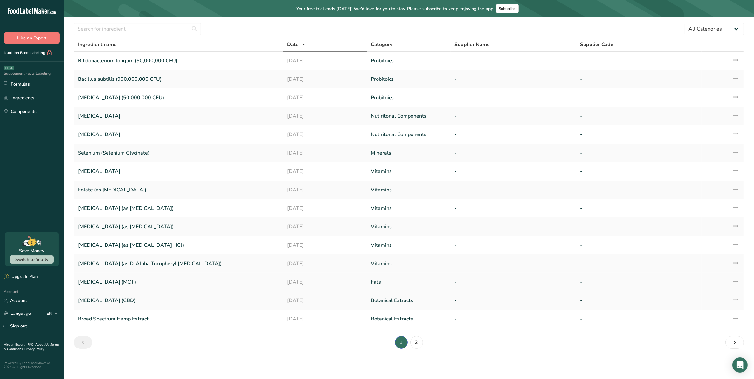
click at [139, 280] on link "[MEDICAL_DATA] (MCT)" at bounding box center [179, 281] width 202 height 13
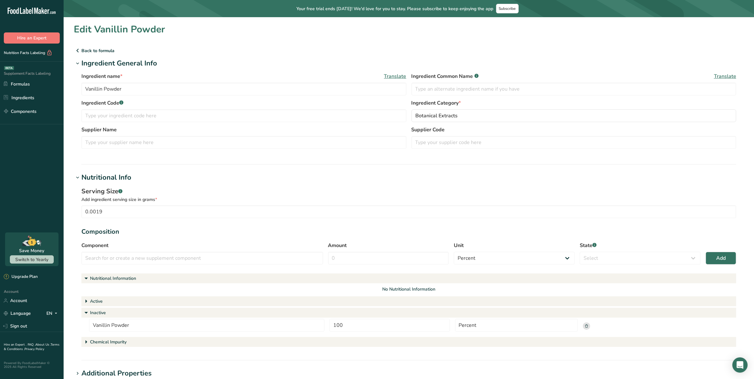
type input "[MEDICAL_DATA] (MCT)"
type input "25.4"
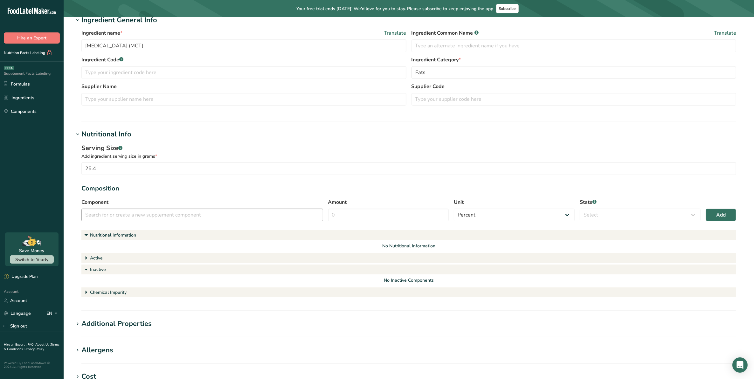
scroll to position [40, 0]
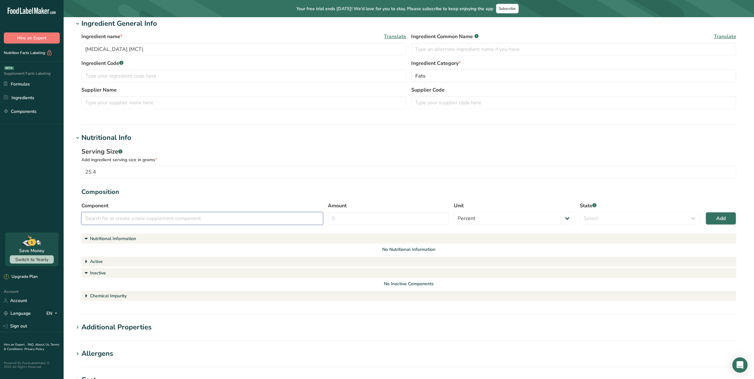
click at [302, 219] on input "text" at bounding box center [202, 218] width 242 height 13
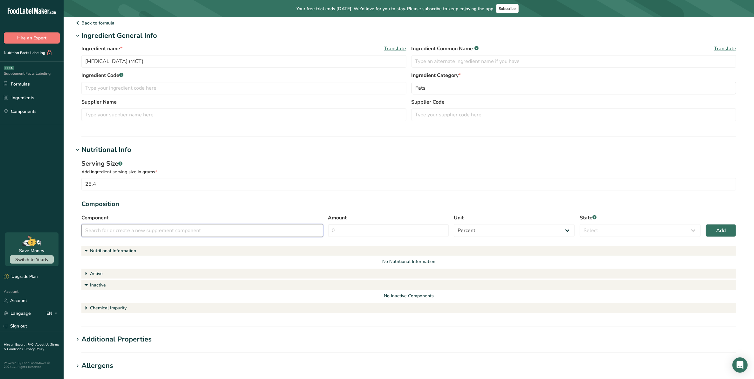
scroll to position [0, 0]
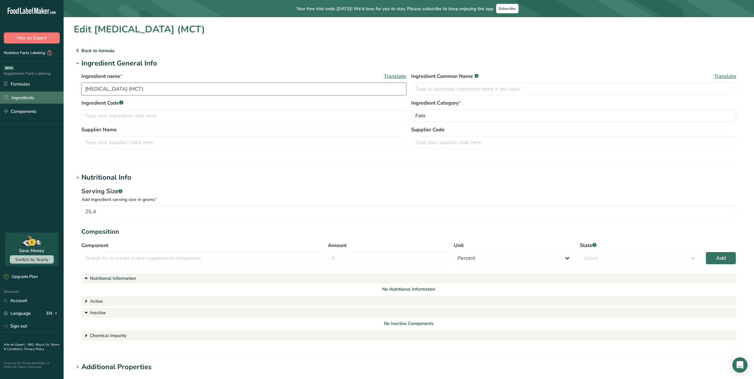
drag, startPoint x: 177, startPoint y: 90, endPoint x: 5, endPoint y: 92, distance: 171.1
click at [0, 79] on html ".a-20{fill:#fff;} Hire an Expert Nutrition Facts Labeling Supplement Facts Labe…" at bounding box center [377, 256] width 754 height 513
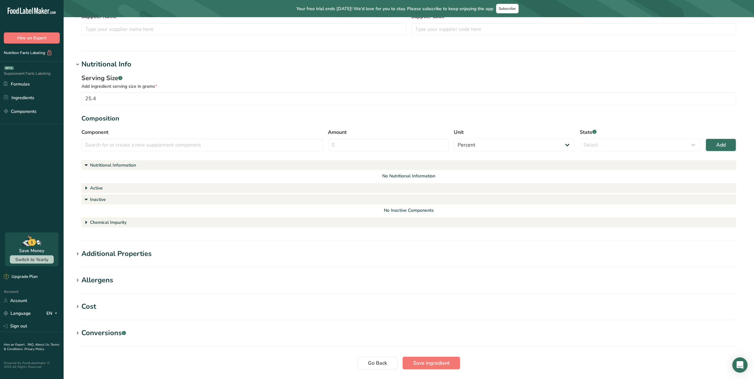
scroll to position [119, 0]
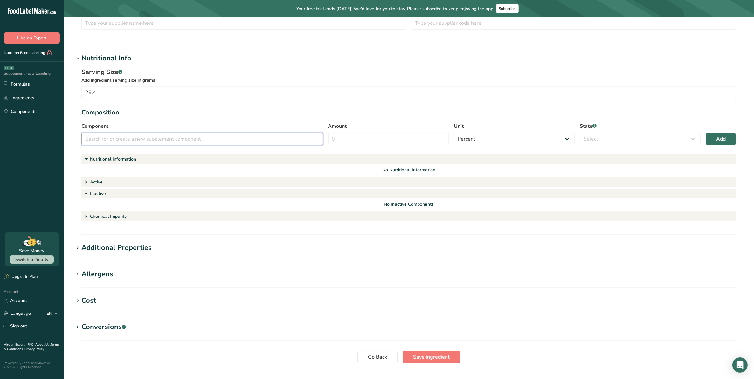
click at [207, 137] on input "text" at bounding box center [202, 139] width 242 height 13
paste input "[MEDICAL_DATA] (MCT)"
type input "[MEDICAL_DATA] (MCT)"
click at [374, 136] on input "Amount" at bounding box center [388, 139] width 121 height 13
type input "100"
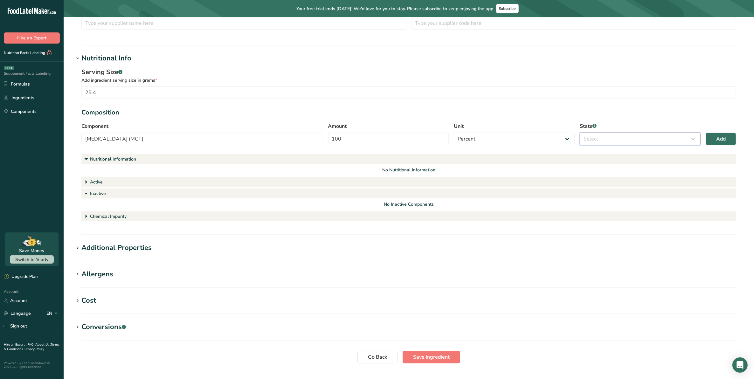
click at [606, 139] on select "Select Active Inactive Chemical Impurity Nutritional Information" at bounding box center [640, 139] width 121 height 13
select select "inactive"
click at [580, 133] on select "Select Active Inactive Chemical Impurity Nutritional Information" at bounding box center [640, 139] width 121 height 13
click at [670, 136] on span "Add" at bounding box center [721, 139] width 10 height 8
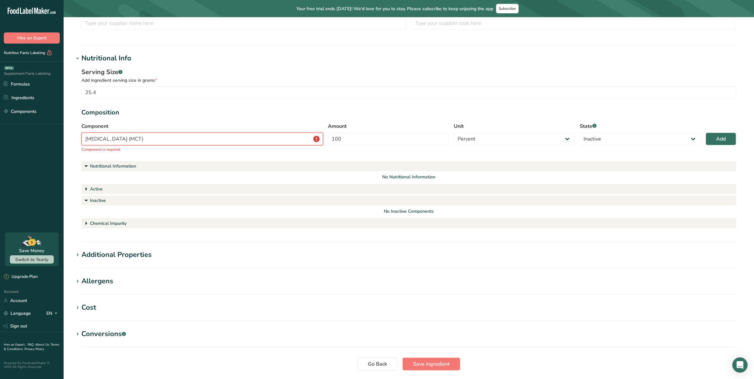
click at [276, 137] on input "[MEDICAL_DATA] (MCT)" at bounding box center [202, 139] width 242 height 13
type input "[MEDICAL_DATA] (MCT)"
click at [312, 152] on div "Add" at bounding box center [314, 153] width 8 height 7
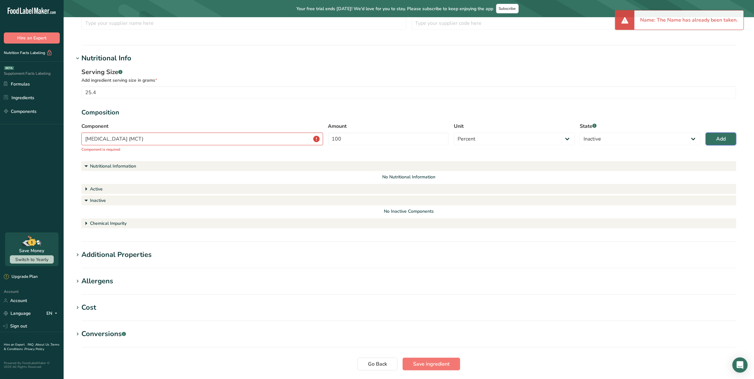
click at [670, 137] on span "Add" at bounding box center [721, 139] width 10 height 8
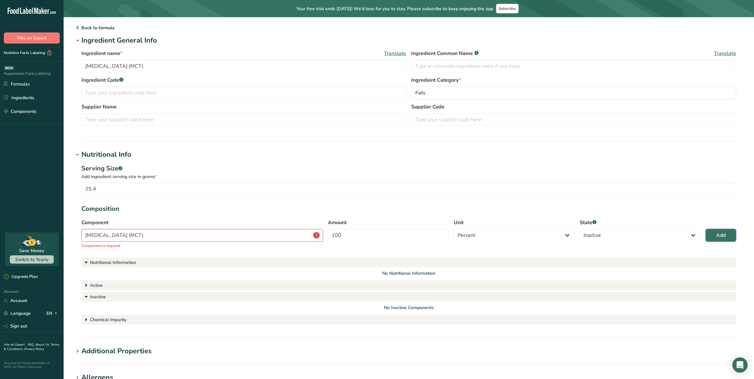
scroll to position [80, 0]
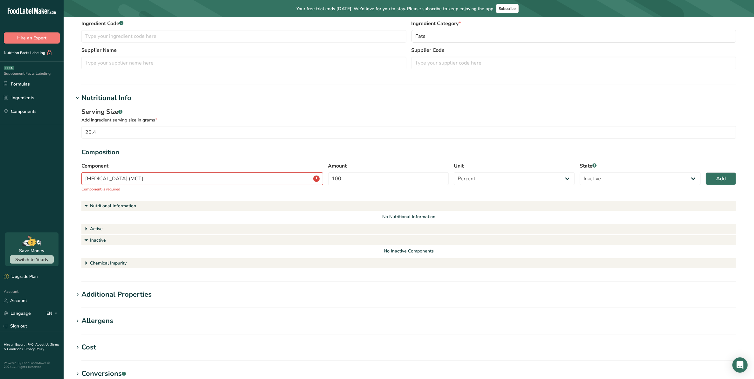
click at [193, 185] on div "Component Medium Chain Triglycerides (MCT) Medium Chain Triglycerides (MCT) Add…" at bounding box center [202, 177] width 242 height 30
click at [195, 181] on input "[MEDICAL_DATA] (MCT)" at bounding box center [202, 178] width 242 height 13
drag, startPoint x: 201, startPoint y: 177, endPoint x: 0, endPoint y: 180, distance: 201.1
click at [1, 180] on div ".a-20{fill:#fff;} Hire an Expert Nutrition Facts Labeling Supplement Facts Labe…" at bounding box center [377, 180] width 754 height 520
click at [131, 177] on input "text" at bounding box center [202, 178] width 242 height 13
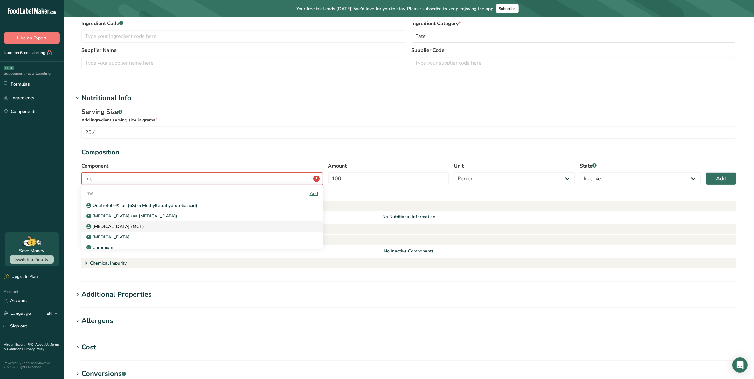
click at [139, 226] on p "[MEDICAL_DATA] (MCT)" at bounding box center [117, 226] width 53 height 7
type input "[MEDICAL_DATA] (MCT)"
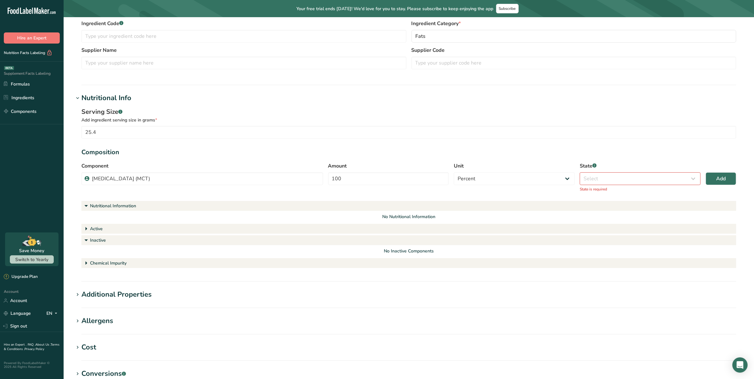
scroll to position [119, 0]
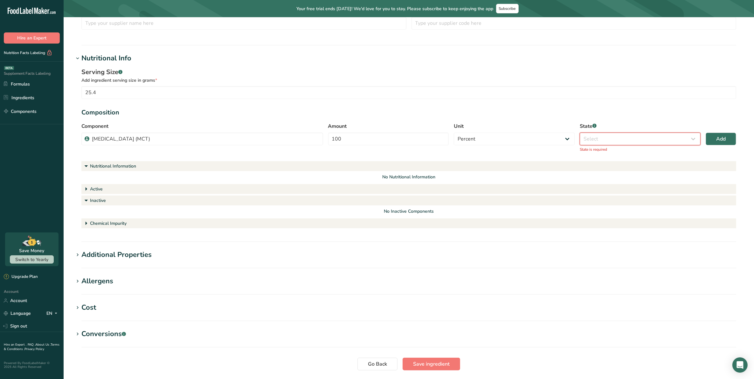
click at [600, 139] on select "Select Active Inactive Chemical Impurity Nutritional Information" at bounding box center [640, 139] width 121 height 13
click at [580, 133] on select "Select Active Inactive Chemical Impurity Nutritional Information" at bounding box center [640, 139] width 121 height 13
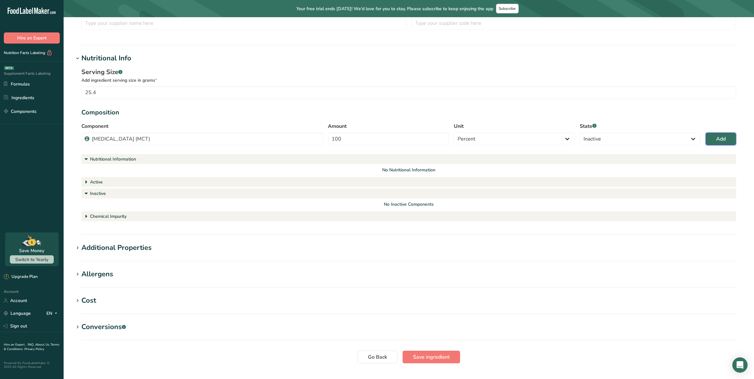
click at [670, 138] on span "Add" at bounding box center [721, 139] width 10 height 8
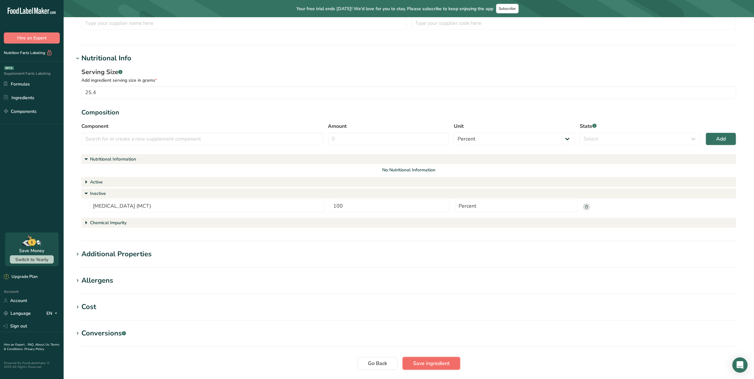
click at [431, 337] on span "Save ingredient" at bounding box center [431, 364] width 37 height 8
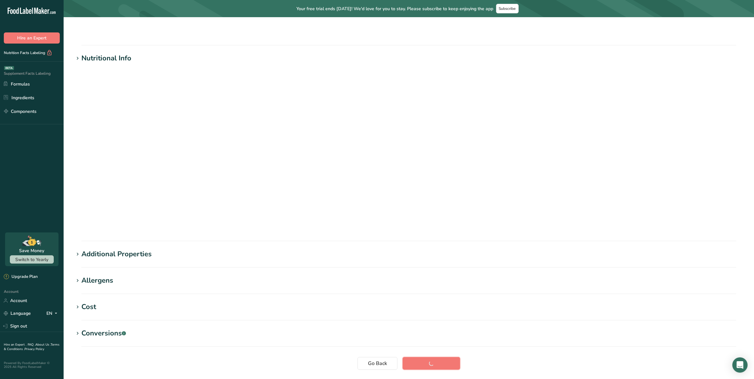
scroll to position [0, 0]
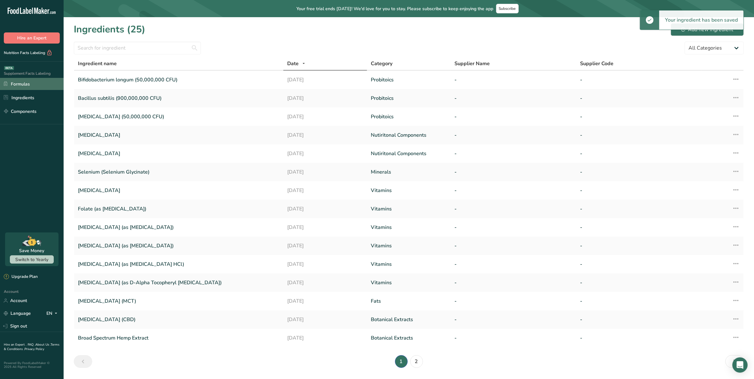
click at [16, 82] on link "Formulas" at bounding box center [32, 84] width 64 height 12
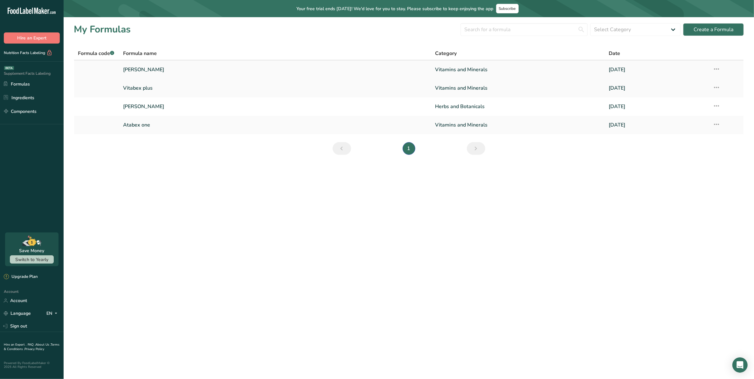
click at [153, 68] on link "[PERSON_NAME]" at bounding box center [275, 69] width 305 height 13
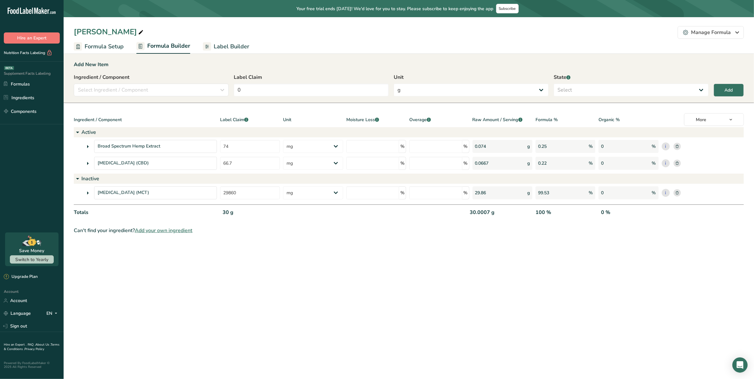
click at [228, 36] on div "Enrico Tinctures Manage Formula Delete Formula" at bounding box center [409, 32] width 691 height 13
click at [224, 41] on link "Label Builder" at bounding box center [226, 46] width 46 height 14
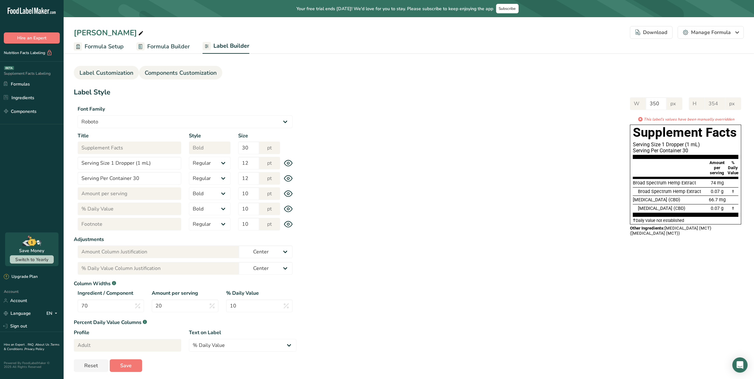
click at [196, 75] on span "Components Customization" at bounding box center [181, 73] width 72 height 9
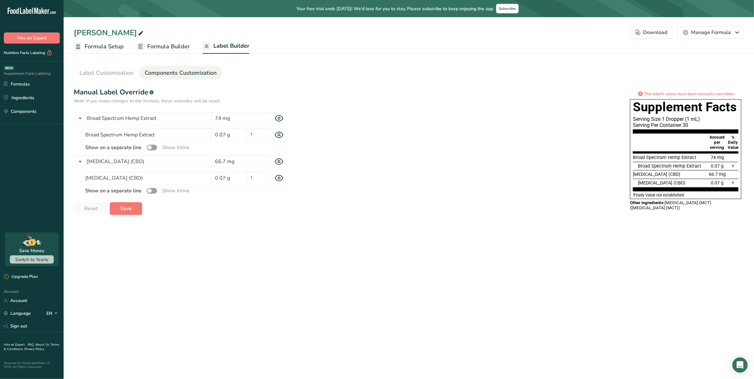
click at [279, 180] on icon at bounding box center [279, 178] width 9 height 7
click at [278, 136] on icon at bounding box center [279, 135] width 2 height 2
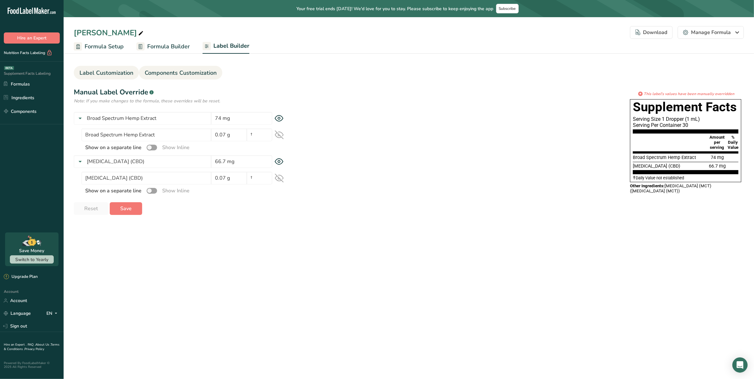
click at [116, 72] on span "Label Customization" at bounding box center [107, 73] width 54 height 9
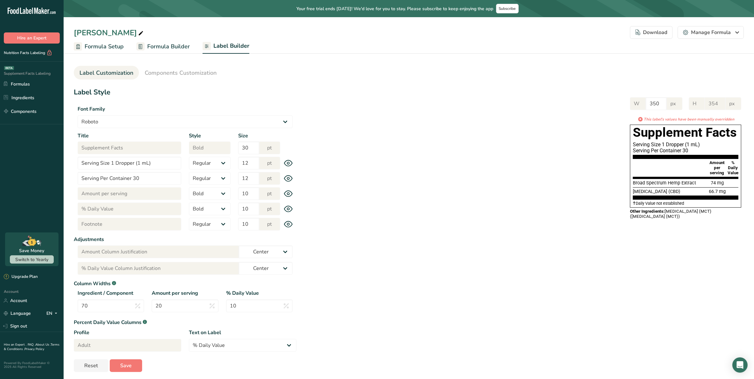
click at [291, 224] on icon at bounding box center [288, 224] width 9 height 7
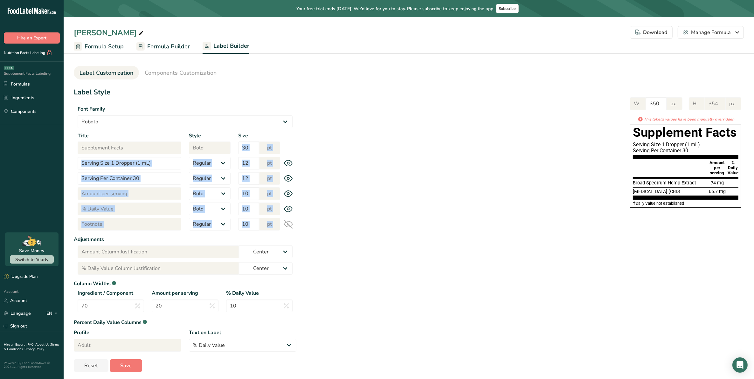
click at [291, 224] on icon at bounding box center [288, 224] width 9 height 9
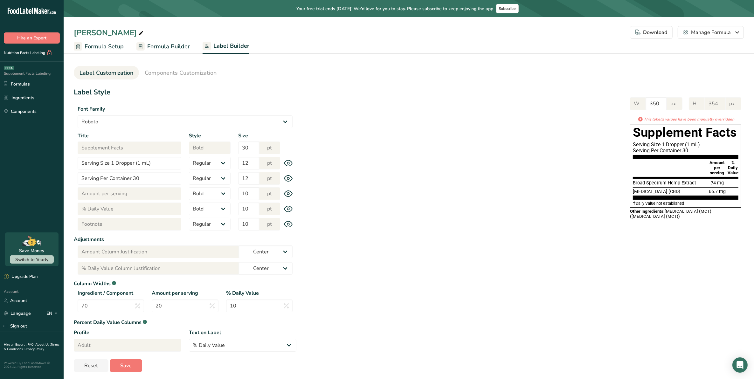
click at [594, 244] on div "Label Style Font Family Arial Roboto Helvetica Verdana Tahoma Georgia Courier N…" at bounding box center [409, 229] width 670 height 285
drag, startPoint x: 667, startPoint y: 211, endPoint x: 705, endPoint y: 224, distance: 40.1
click at [670, 224] on div "Label Style Font Family Arial Roboto Helvetica Verdana Tahoma Georgia Courier N…" at bounding box center [409, 229] width 670 height 285
drag, startPoint x: 669, startPoint y: 207, endPoint x: 678, endPoint y: 212, distance: 10.0
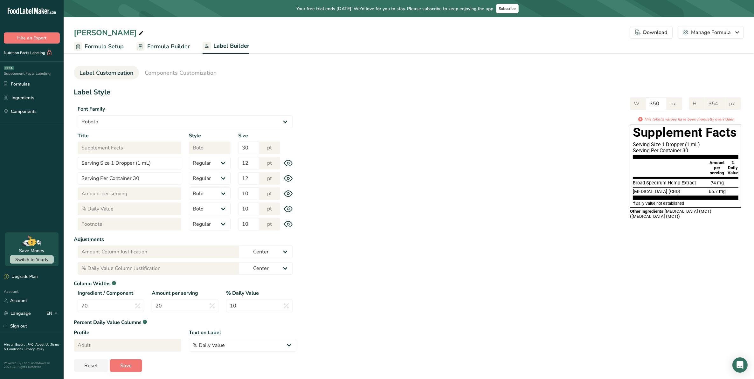
click at [670, 208] on div "Other Ingredients: Medium Chain Triglycerides (MCT) (Medium Chain Triglycerides…" at bounding box center [685, 214] width 111 height 13
drag, startPoint x: 659, startPoint y: 230, endPoint x: 668, endPoint y: 217, distance: 16.1
click at [660, 229] on div "Label Style Font Family Arial Roboto Helvetica Verdana Tahoma Georgia Courier N…" at bounding box center [409, 229] width 670 height 285
click at [668, 216] on div "Other Ingredients: Medium Chain Triglycerides (MCT) (Medium Chain Triglycerides…" at bounding box center [685, 214] width 111 height 10
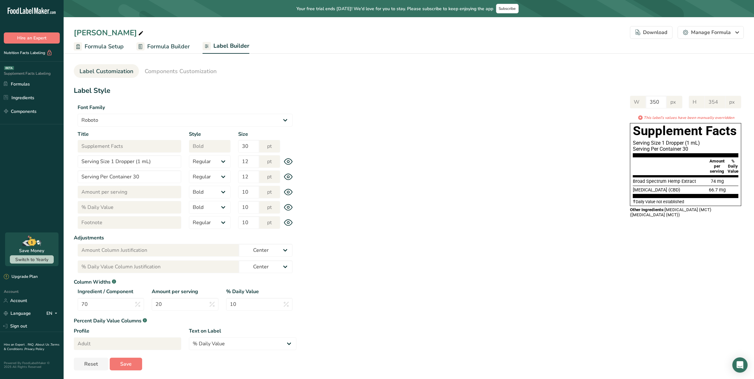
scroll to position [3, 0]
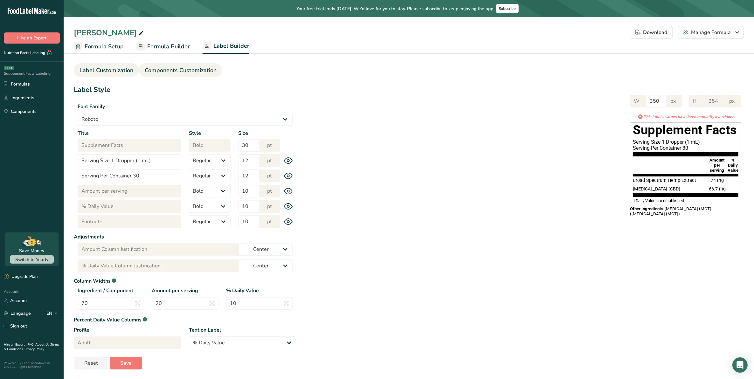
click at [206, 71] on span "Components Customization" at bounding box center [181, 70] width 72 height 9
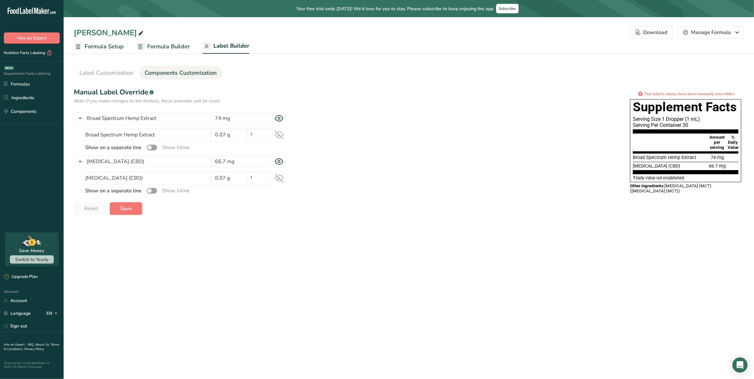
scroll to position [0, 0]
click at [150, 190] on span at bounding box center [152, 191] width 10 height 6
click at [150, 190] on input "checkbox" at bounding box center [149, 191] width 4 height 4
click at [150, 190] on span at bounding box center [152, 191] width 10 height 6
click at [150, 190] on input "checkbox" at bounding box center [149, 191] width 4 height 4
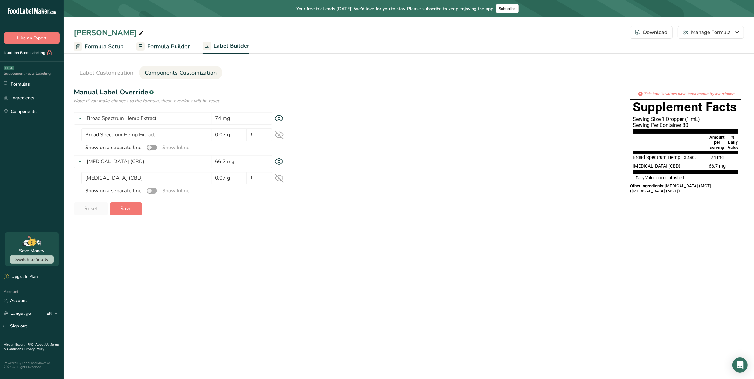
click at [150, 190] on span at bounding box center [152, 191] width 10 height 6
click at [150, 190] on input "checkbox" at bounding box center [149, 191] width 4 height 4
click at [150, 190] on span at bounding box center [152, 191] width 10 height 6
click at [150, 190] on input "checkbox" at bounding box center [149, 191] width 4 height 4
click at [129, 208] on span "Save" at bounding box center [125, 209] width 11 height 8
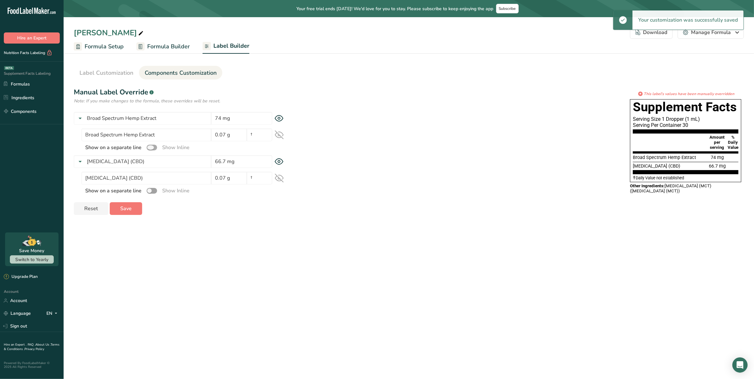
click at [151, 146] on span at bounding box center [152, 148] width 10 height 6
click at [151, 146] on input "checkbox" at bounding box center [149, 147] width 4 height 4
click at [151, 146] on span at bounding box center [152, 148] width 10 height 6
click at [151, 146] on input "checkbox" at bounding box center [149, 147] width 4 height 4
click at [254, 163] on input "66.7 mg" at bounding box center [241, 161] width 61 height 13
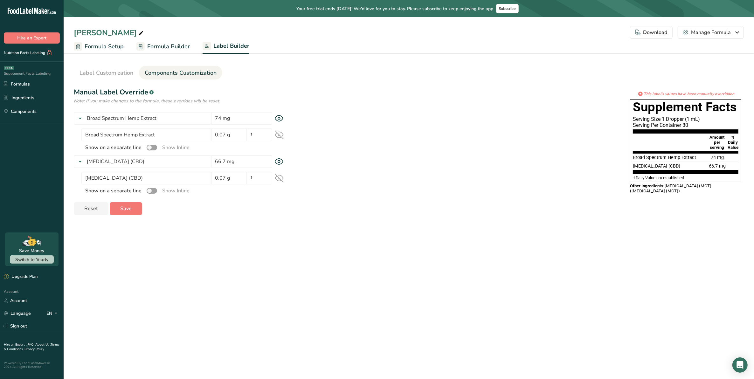
click at [248, 212] on div "Reset Save" at bounding box center [185, 208] width 223 height 13
click at [24, 84] on link "Formulas" at bounding box center [32, 84] width 64 height 12
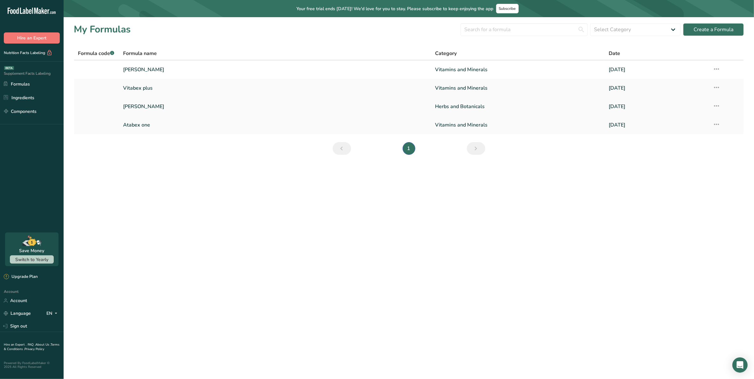
click at [153, 104] on link "[PERSON_NAME]" at bounding box center [275, 106] width 305 height 13
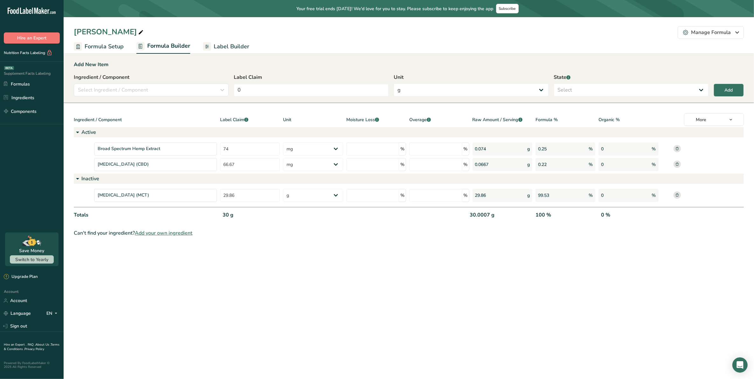
click at [229, 47] on span "Label Builder" at bounding box center [232, 46] width 36 height 9
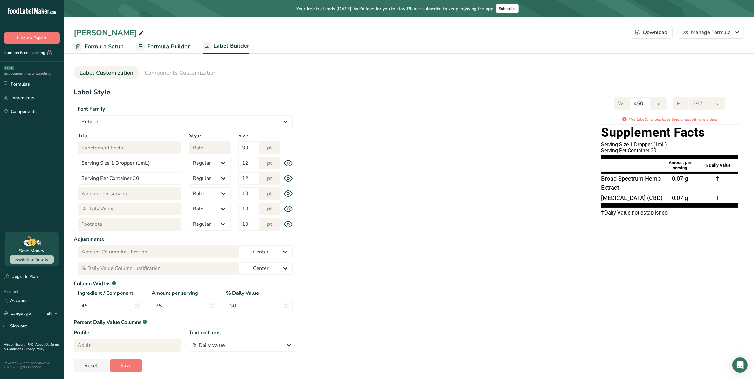
click at [287, 224] on icon at bounding box center [288, 224] width 2 height 2
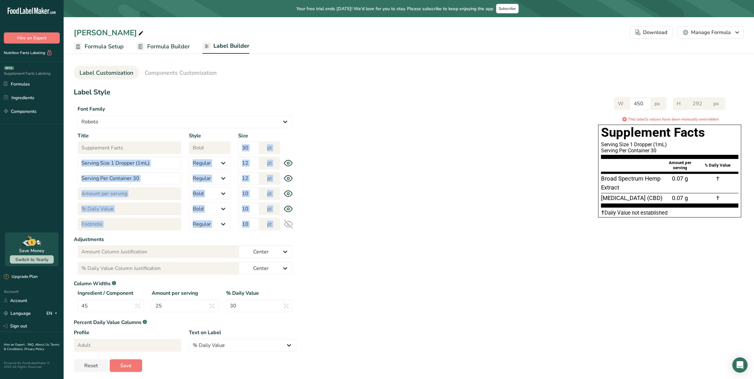
click at [287, 224] on icon at bounding box center [288, 224] width 9 height 9
click at [287, 224] on icon at bounding box center [288, 224] width 2 height 2
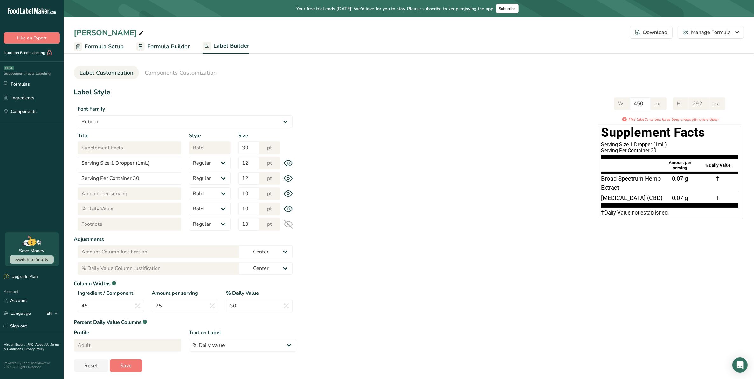
click at [289, 223] on icon at bounding box center [288, 224] width 9 height 9
drag, startPoint x: 359, startPoint y: 239, endPoint x: 365, endPoint y: 239, distance: 5.7
click at [361, 239] on div "Label Style Font Family Arial Roboto Helvetica Verdana Tahoma Georgia Courier N…" at bounding box center [409, 229] width 670 height 285
click at [184, 73] on span "Components Customization" at bounding box center [181, 73] width 72 height 9
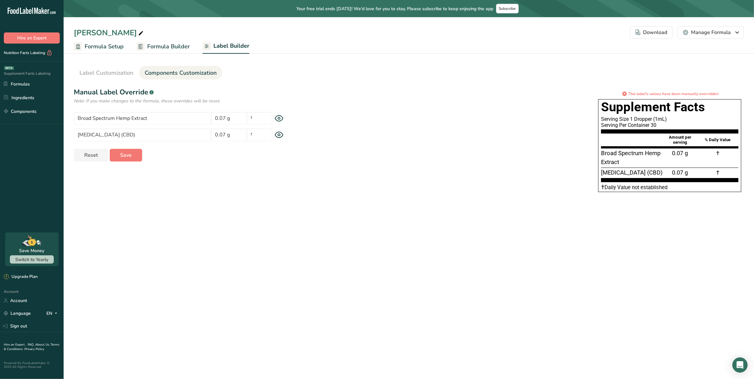
click at [112, 42] on span "Formula Setup" at bounding box center [104, 46] width 39 height 9
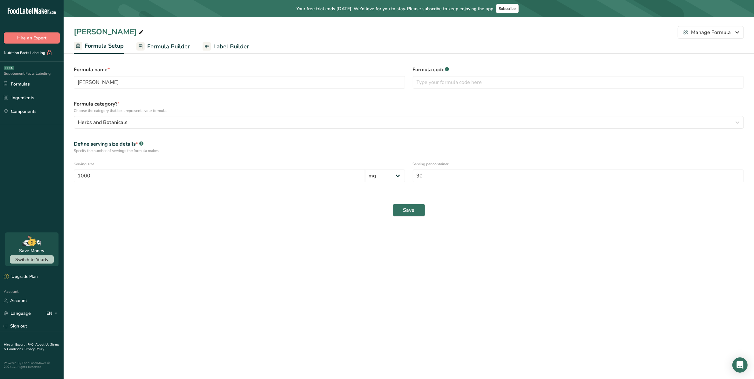
click at [156, 44] on span "Formula Builder" at bounding box center [168, 46] width 43 height 9
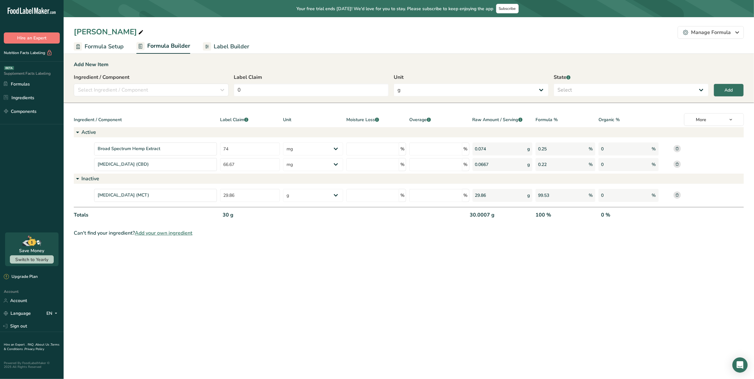
click at [670, 196] on rect at bounding box center [677, 194] width 7 height 7
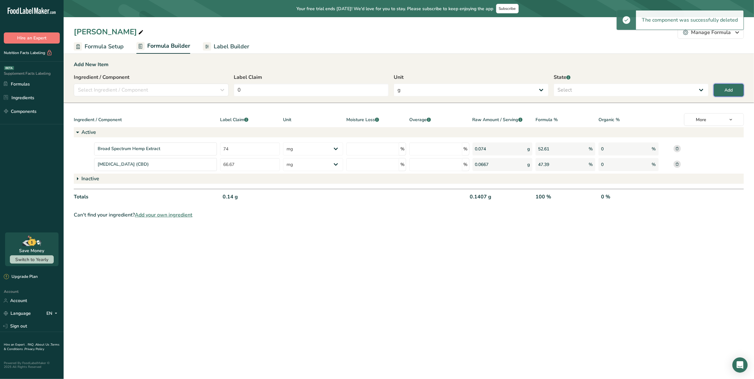
click at [670, 88] on div "Add" at bounding box center [729, 90] width 8 height 7
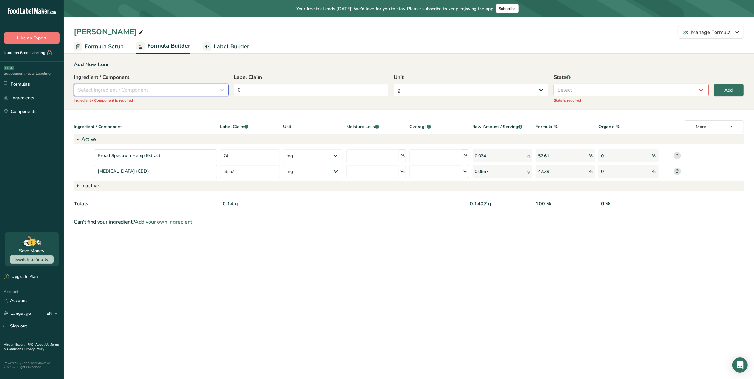
click at [221, 85] on icon "button" at bounding box center [223, 89] width 8 height 11
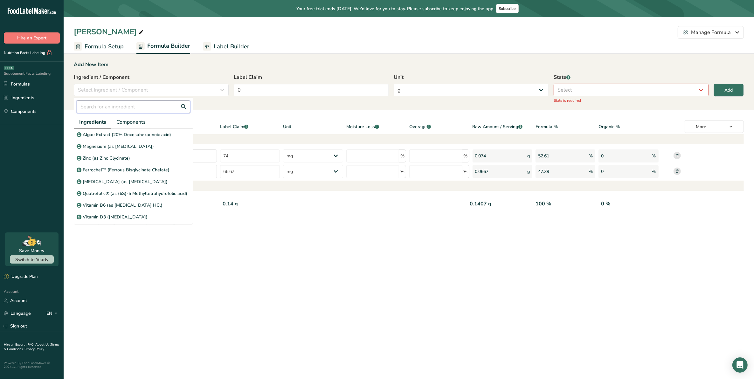
click at [143, 103] on input "text" at bounding box center [134, 107] width 114 height 13
click at [134, 133] on p "[MEDICAL_DATA] (MCT)" at bounding box center [109, 134] width 52 height 7
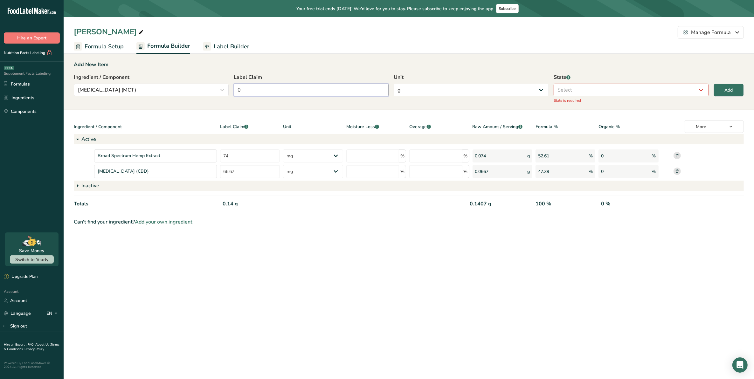
click at [323, 86] on input "0" at bounding box center [311, 90] width 155 height 13
click at [450, 86] on select "g Kilograms mg Oz Pound PPM B CFU mcg µg kcal kJ" at bounding box center [471, 90] width 155 height 13
click at [394, 84] on select "g Kilograms mg Oz Pound PPM B CFU mcg µg kcal kJ" at bounding box center [471, 90] width 155 height 13
click at [582, 90] on select "Select Active Inactive" at bounding box center [631, 90] width 155 height 13
click at [554, 84] on select "Select Active Inactive" at bounding box center [631, 90] width 155 height 13
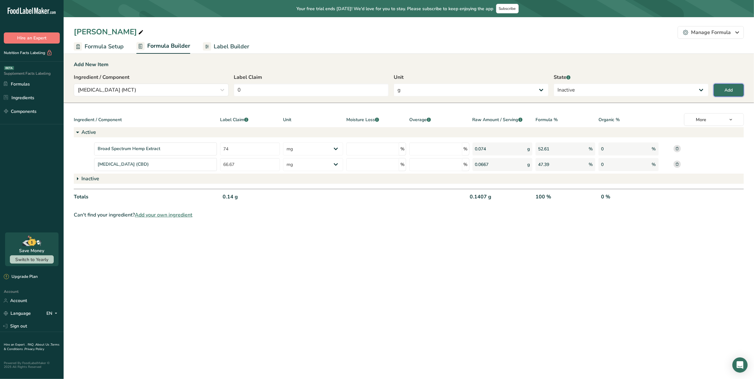
click at [670, 88] on button "Add" at bounding box center [729, 90] width 30 height 13
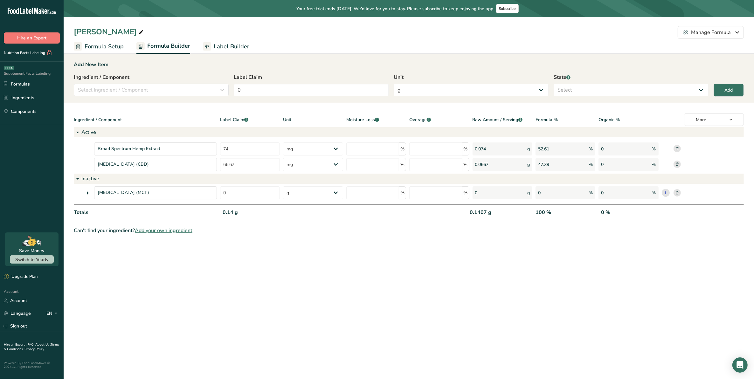
click at [220, 39] on link "Label Builder" at bounding box center [226, 46] width 46 height 14
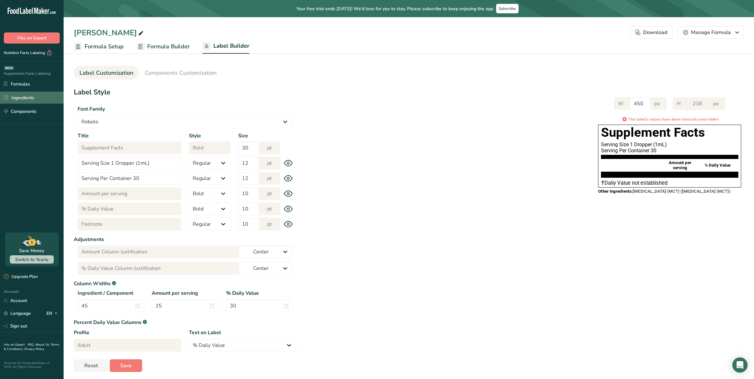
click at [23, 94] on link "Ingredients" at bounding box center [32, 98] width 64 height 12
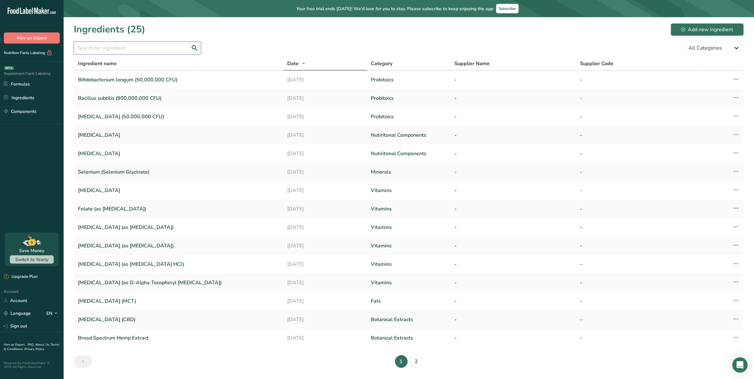
click at [152, 50] on input "text" at bounding box center [137, 48] width 127 height 13
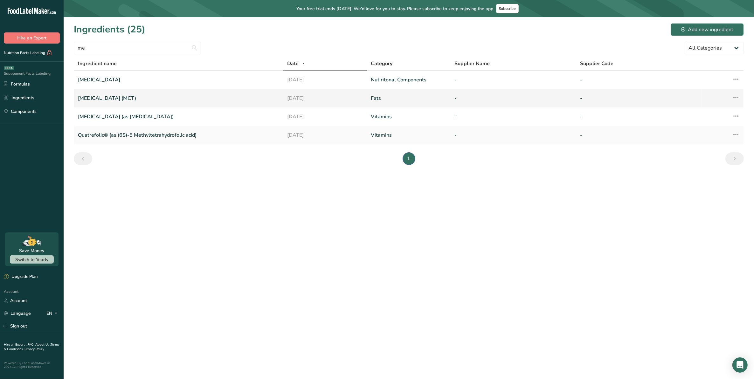
click at [136, 95] on link "[MEDICAL_DATA] (MCT)" at bounding box center [179, 98] width 202 height 13
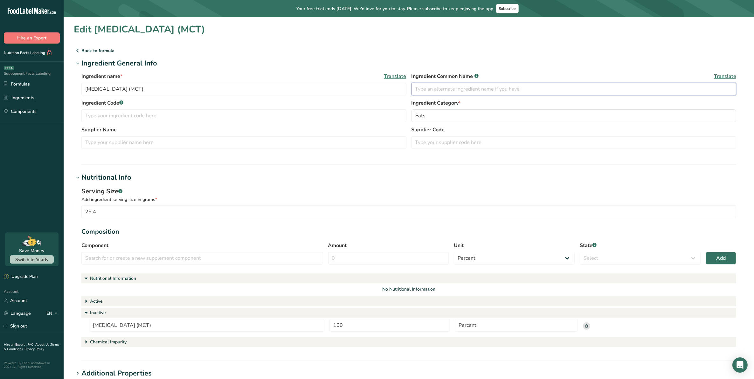
click at [436, 90] on input "text" at bounding box center [574, 89] width 325 height 13
click at [77, 175] on icon at bounding box center [78, 177] width 6 height 9
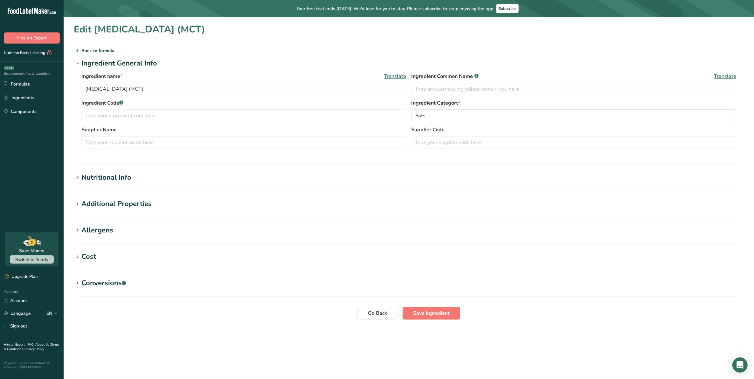
click at [80, 282] on icon at bounding box center [78, 283] width 6 height 9
click at [77, 256] on icon at bounding box center [78, 257] width 6 height 9
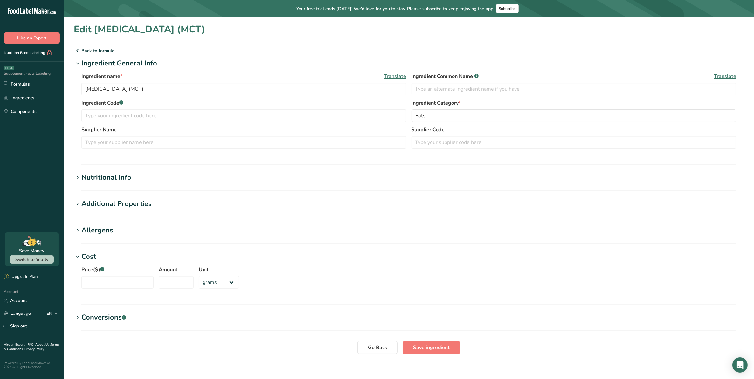
click at [77, 256] on icon at bounding box center [78, 257] width 6 height 9
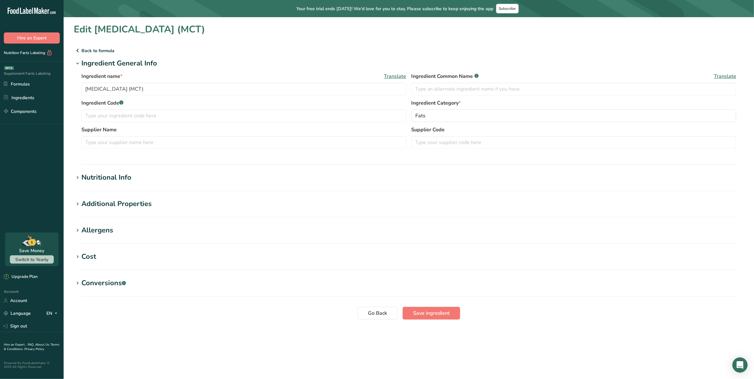
click at [76, 231] on icon at bounding box center [78, 230] width 6 height 9
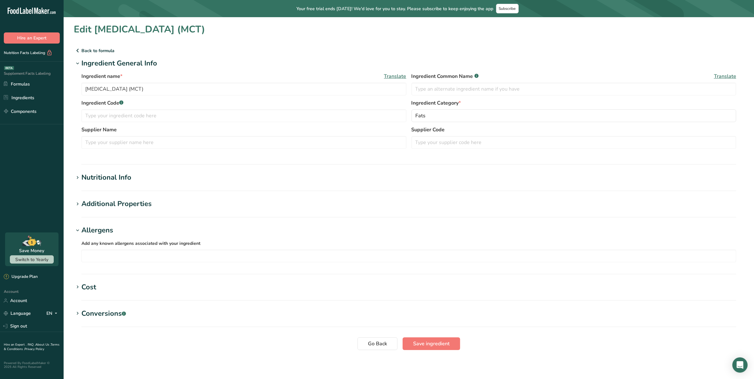
click at [76, 231] on icon at bounding box center [78, 230] width 6 height 9
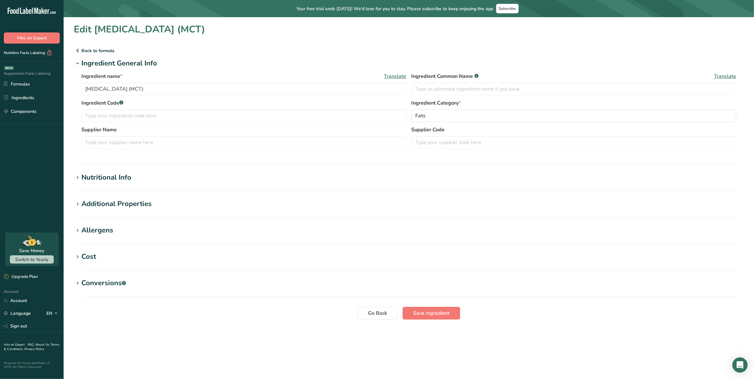
click at [78, 206] on icon at bounding box center [78, 204] width 6 height 9
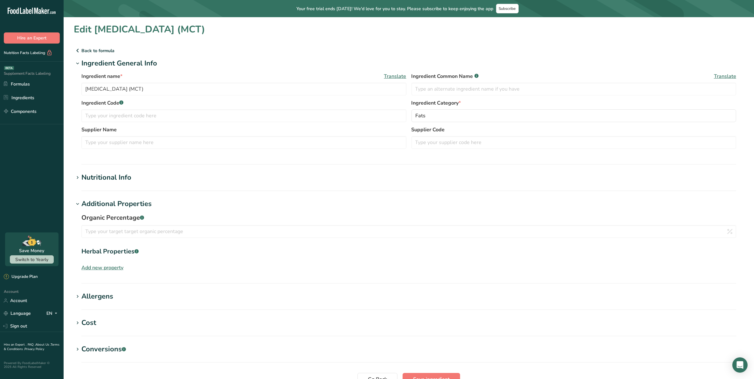
click at [78, 206] on icon at bounding box center [78, 204] width 6 height 9
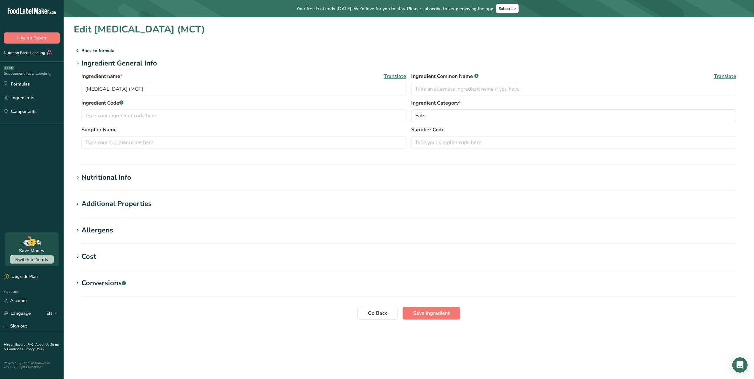
click at [77, 174] on icon at bounding box center [78, 177] width 6 height 9
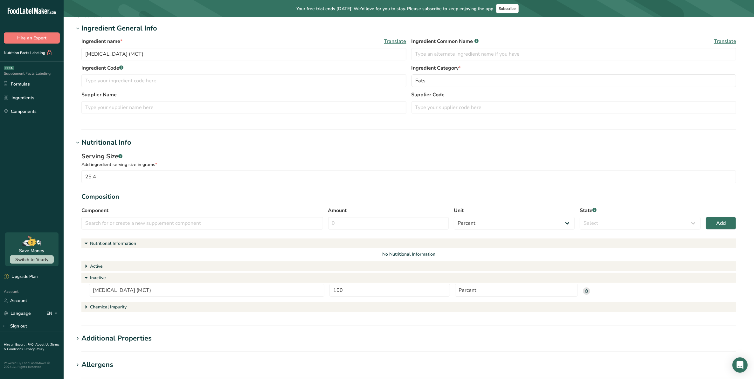
scroll to position [40, 0]
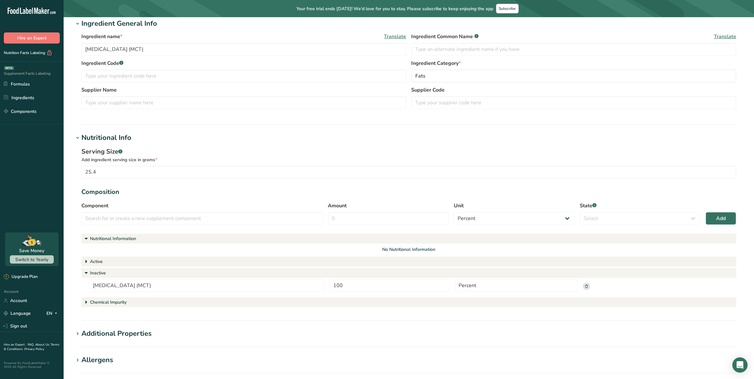
click at [86, 233] on icon at bounding box center [86, 239] width 8 height 13
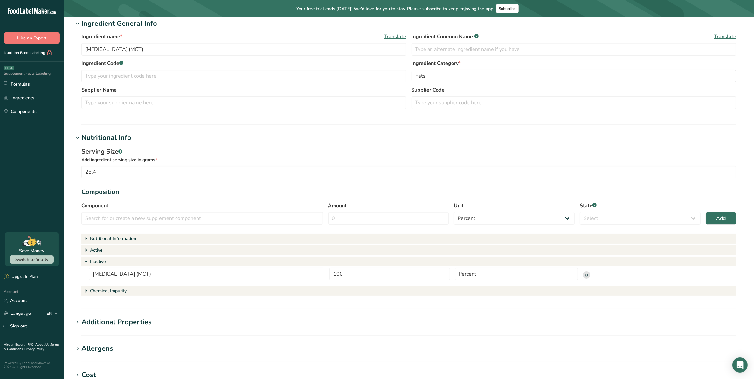
click at [86, 234] on icon at bounding box center [86, 239] width 8 height 13
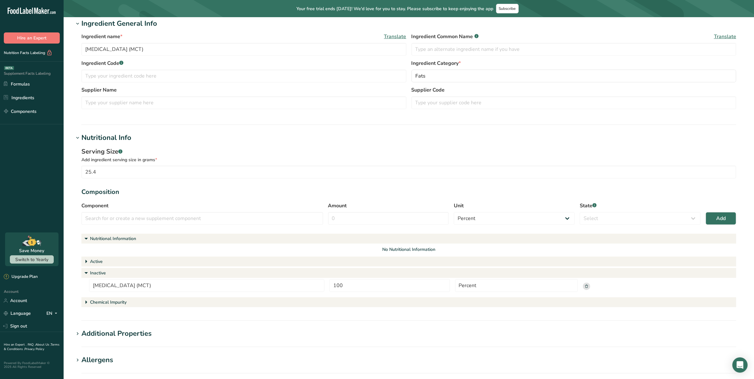
click at [89, 236] on icon at bounding box center [86, 239] width 8 height 13
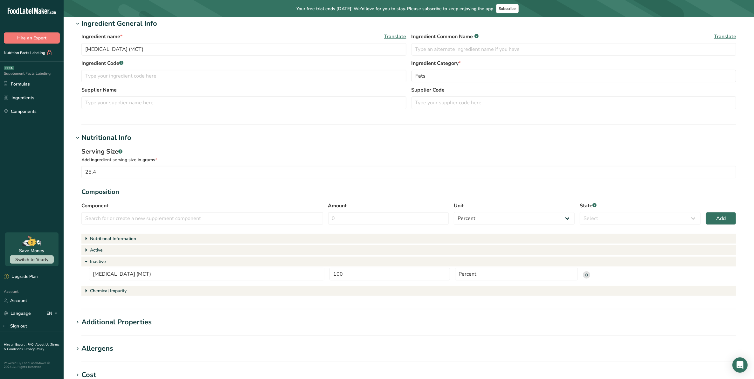
click at [85, 291] on icon at bounding box center [86, 291] width 8 height 13
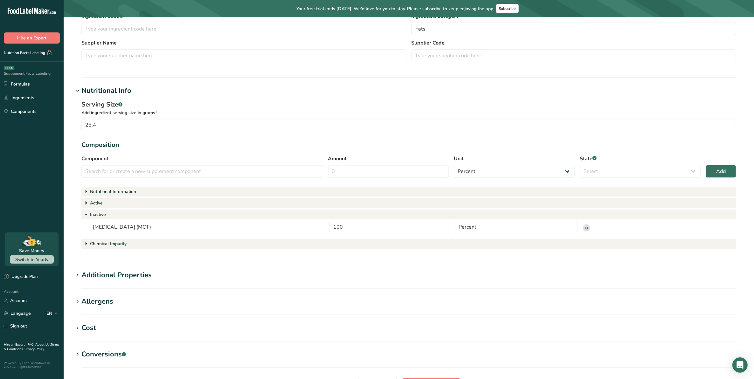
scroll to position [119, 0]
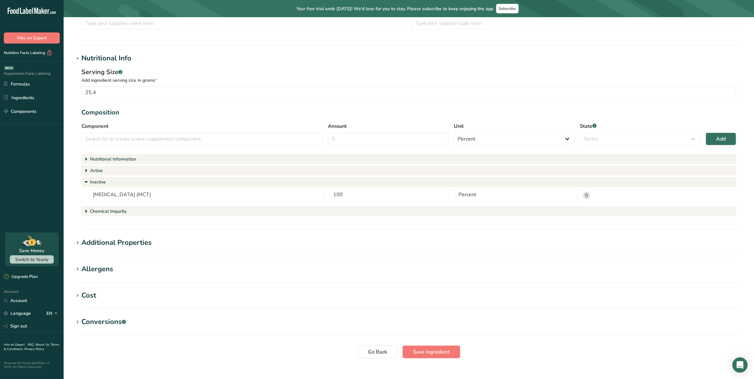
click at [191, 234] on section "Edit Medium Chain Triglycerides (MCT) Back to formula Ingredient General Info I…" at bounding box center [409, 133] width 691 height 471
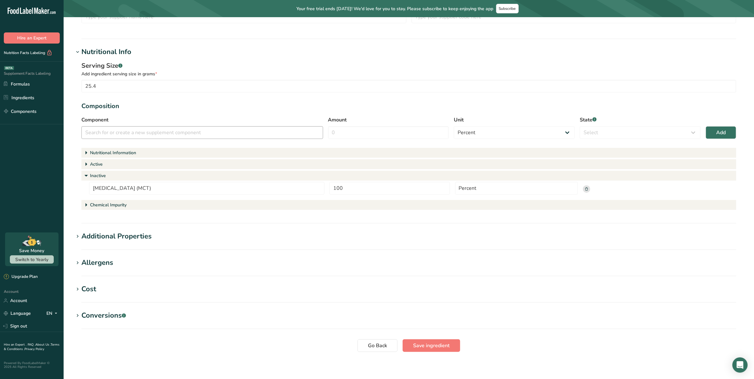
scroll to position [129, 0]
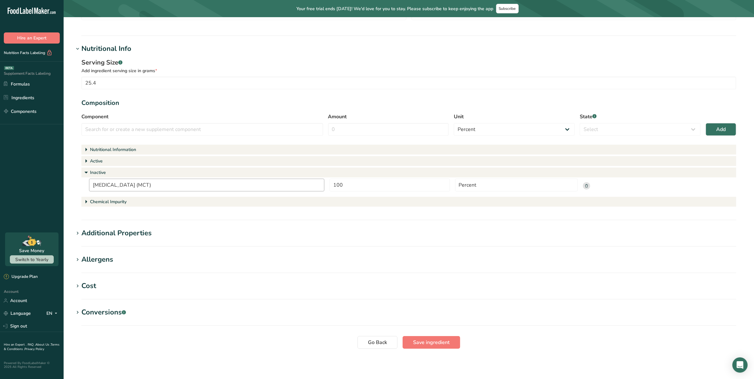
drag, startPoint x: 180, startPoint y: 181, endPoint x: 45, endPoint y: 176, distance: 135.0
click at [46, 176] on div ".a-20{fill:#fff;} Hire an Expert Nutrition Facts Labeling Supplement Facts Labe…" at bounding box center [377, 125] width 754 height 508
click at [188, 186] on input "[MEDICAL_DATA] (MCT)" at bounding box center [206, 185] width 235 height 13
click at [481, 188] on input "Percent" at bounding box center [516, 185] width 123 height 13
click at [477, 217] on section "Nutritional Info Serving Size .a-a{fill:#347362;}.b-a{fill:#fff;} Add ingredien…" at bounding box center [409, 132] width 670 height 177
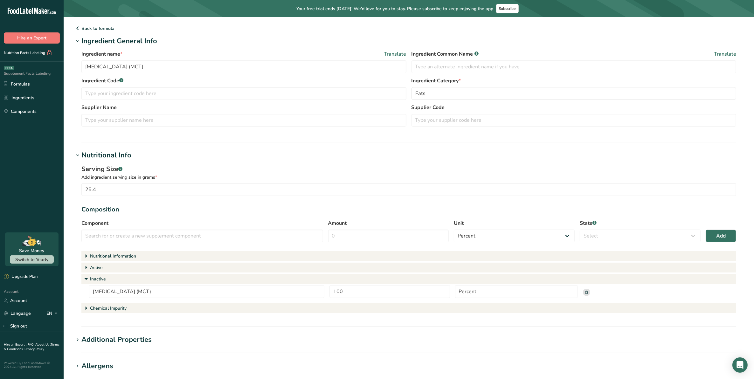
scroll to position [0, 0]
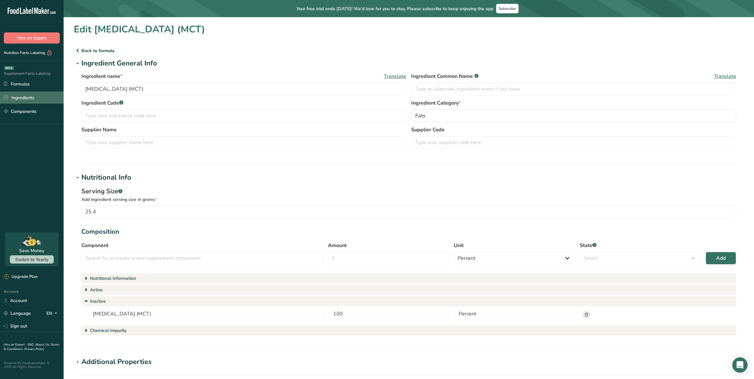
click at [19, 93] on link "Ingredients" at bounding box center [32, 98] width 64 height 12
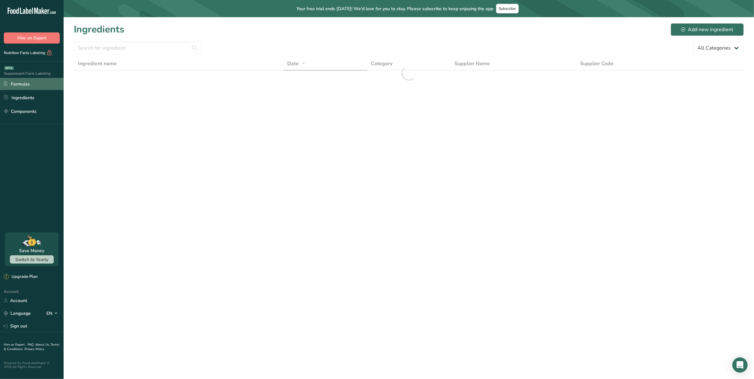
click at [22, 80] on link "Formulas" at bounding box center [32, 84] width 64 height 12
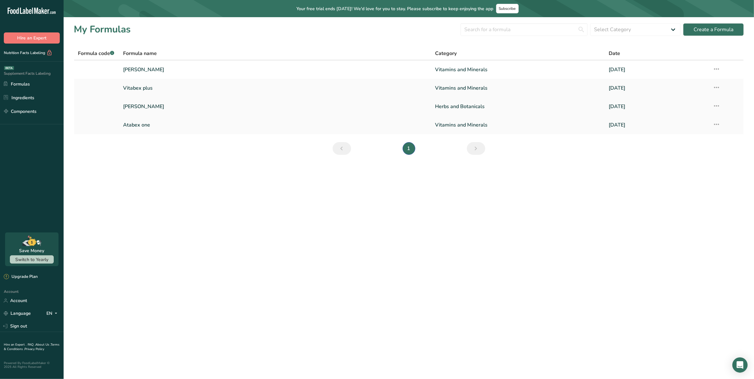
click at [145, 106] on link "[PERSON_NAME]" at bounding box center [275, 106] width 305 height 13
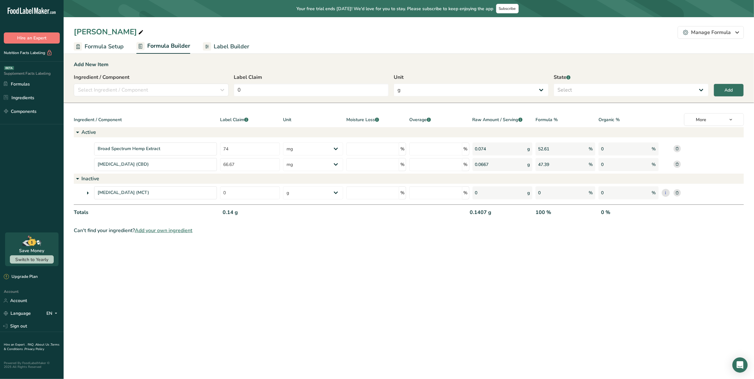
click at [588, 80] on label "State .a-a{fill:#347362;}.b-a{fill:#fff;}" at bounding box center [631, 77] width 155 height 8
click at [582, 84] on select "Select Active Inactive" at bounding box center [631, 90] width 155 height 13
drag, startPoint x: 456, startPoint y: 254, endPoint x: 439, endPoint y: 244, distance: 20.2
click at [455, 254] on main "Your free trial ends in 2 days! We'd love for you to stay. Please subscribe to …" at bounding box center [377, 189] width 754 height 379
click at [229, 41] on link "Label Builder" at bounding box center [226, 46] width 46 height 14
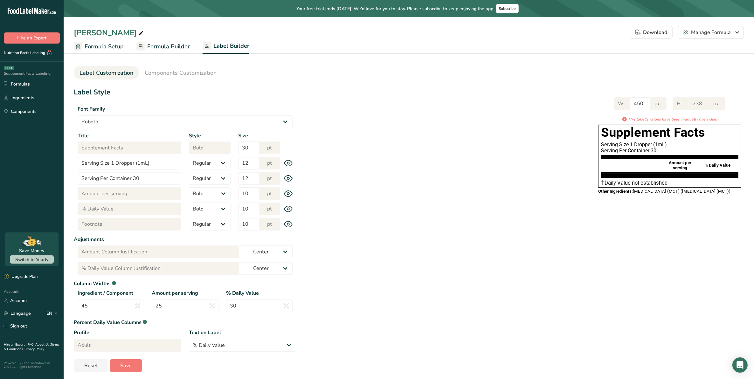
drag, startPoint x: 640, startPoint y: 193, endPoint x: 632, endPoint y: 196, distance: 8.5
click at [640, 193] on div "Other Ingredients: Medium Chain Triglycerides (MCT) (Medium Chain Triglycerides…" at bounding box center [669, 191] width 143 height 5
drag, startPoint x: 635, startPoint y: 190, endPoint x: 642, endPoint y: 201, distance: 12.8
click at [642, 199] on div "Supplement Facts Serving Size 1 Dropper (1mL) Serving Per Container 30 Amount p…" at bounding box center [670, 162] width 148 height 74
click at [642, 194] on div "Other Ingredients: Medium Chain Triglycerides (MCT) (Medium Chain Triglycerides…" at bounding box center [669, 191] width 143 height 5
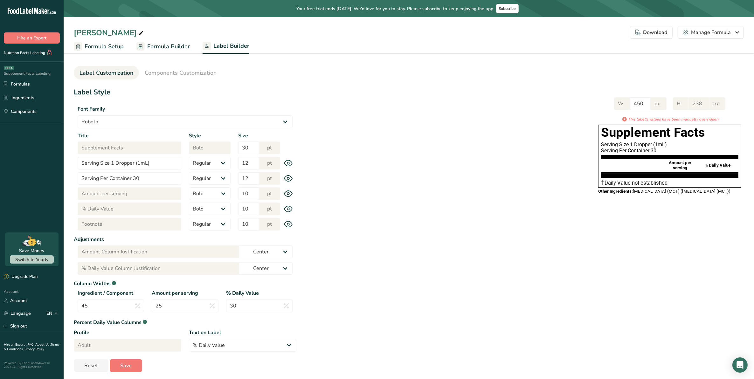
click at [633, 194] on div "Other Ingredients: Medium Chain Triglycerides (MCT) (Medium Chain Triglycerides…" at bounding box center [669, 191] width 143 height 5
drag, startPoint x: 633, startPoint y: 197, endPoint x: 632, endPoint y: 211, distance: 14.3
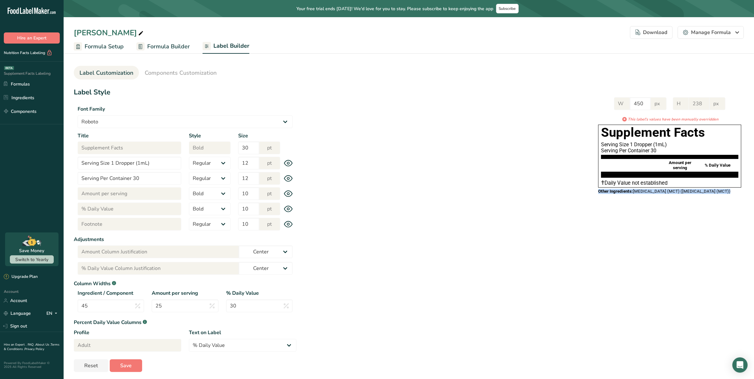
click at [632, 211] on div "Label Style Font Family Arial Roboto Helvetica Verdana Tahoma Georgia Courier N…" at bounding box center [409, 229] width 670 height 285
click at [228, 225] on select "Regular Bold" at bounding box center [210, 224] width 42 height 13
click at [189, 218] on select "Regular Bold" at bounding box center [210, 224] width 42 height 13
click at [219, 225] on select "Regular Bold" at bounding box center [210, 224] width 42 height 13
click at [189, 218] on select "Regular Bold" at bounding box center [210, 224] width 42 height 13
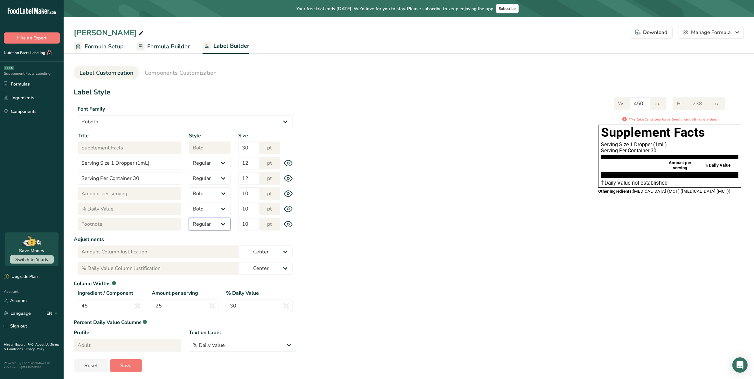
scroll to position [3, 0]
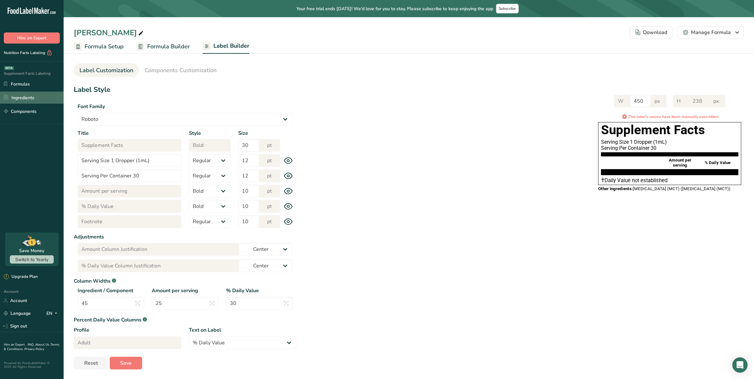
click at [27, 94] on link "Ingredients" at bounding box center [32, 98] width 64 height 12
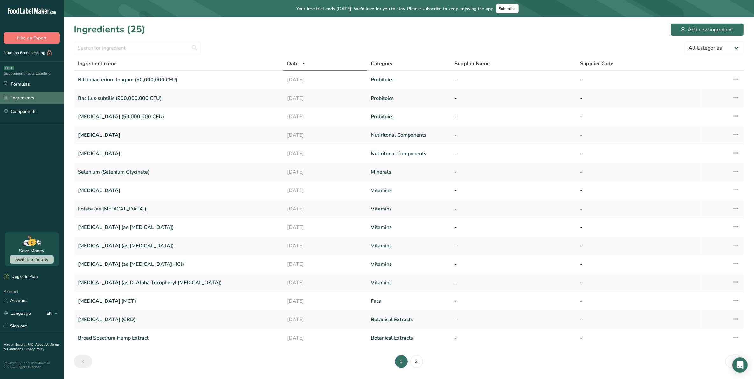
click at [29, 94] on link "Ingredients" at bounding box center [32, 98] width 64 height 12
click at [23, 83] on link "Formulas" at bounding box center [32, 84] width 64 height 12
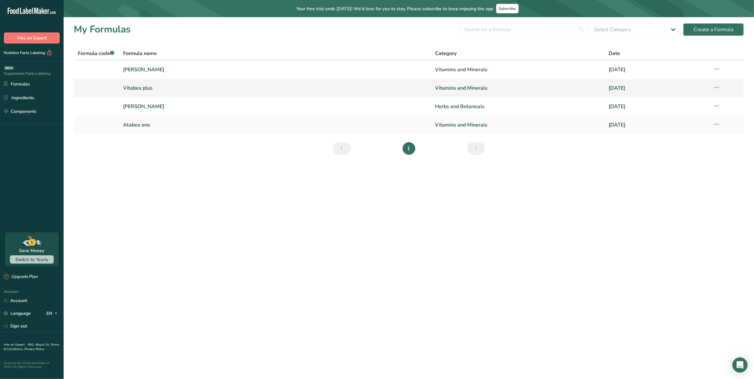
click at [149, 87] on link "Vitabex plus" at bounding box center [275, 87] width 305 height 13
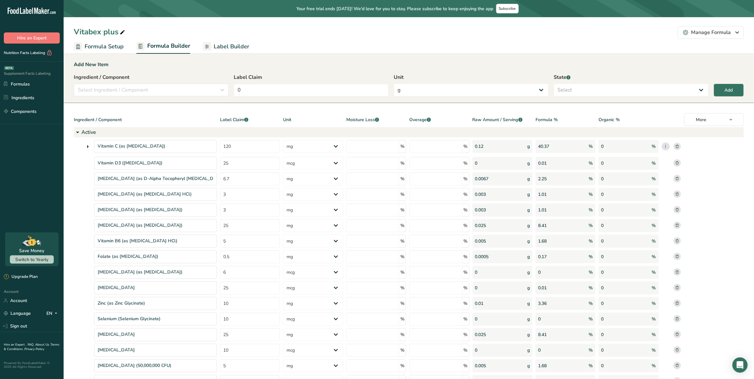
click at [230, 46] on span "Label Builder" at bounding box center [232, 46] width 36 height 9
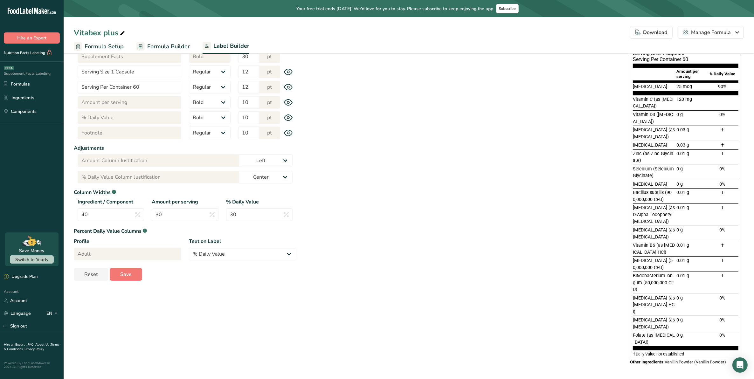
scroll to position [93, 0]
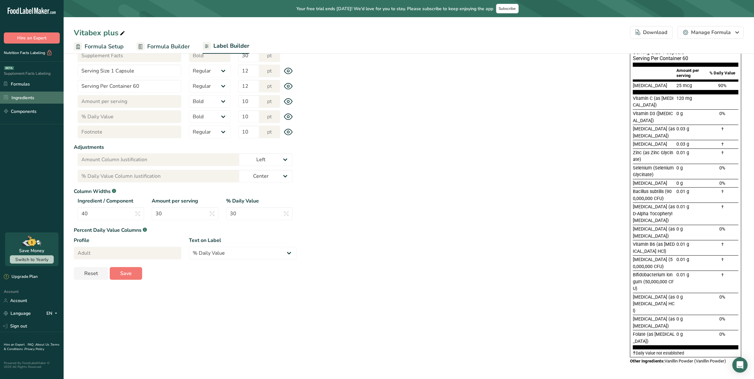
click at [33, 97] on link "Ingredients" at bounding box center [32, 98] width 64 height 12
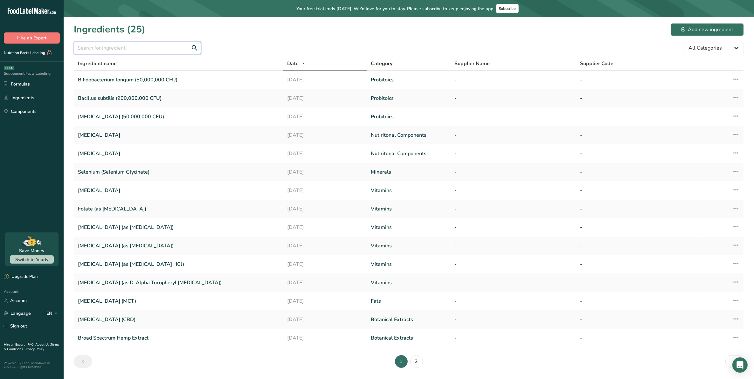
click at [149, 48] on input "text" at bounding box center [137, 48] width 127 height 13
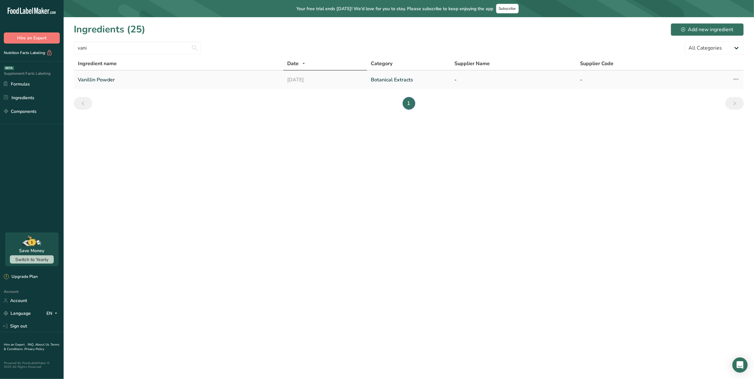
click at [670, 79] on icon at bounding box center [736, 78] width 8 height 11
click at [670, 91] on span "Edit Ingredient" at bounding box center [709, 93] width 30 height 7
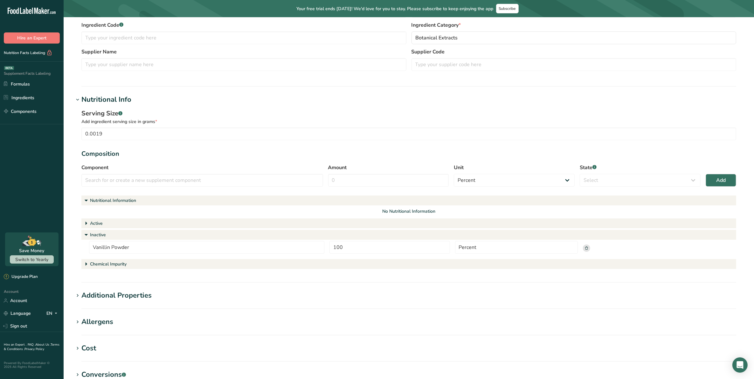
scroll to position [80, 0]
drag, startPoint x: 371, startPoint y: 243, endPoint x: 310, endPoint y: 240, distance: 60.8
click at [310, 240] on div "Vanillin Powder 100 Percent" at bounding box center [409, 248] width 640 height 17
drag, startPoint x: 310, startPoint y: 240, endPoint x: 385, endPoint y: 245, distance: 74.6
click at [374, 243] on input "100" at bounding box center [390, 246] width 120 height 13
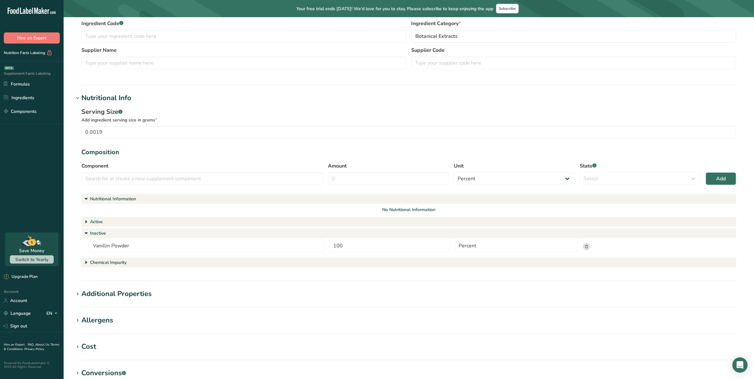
click at [586, 247] on icon at bounding box center [586, 246] width 3 height 3
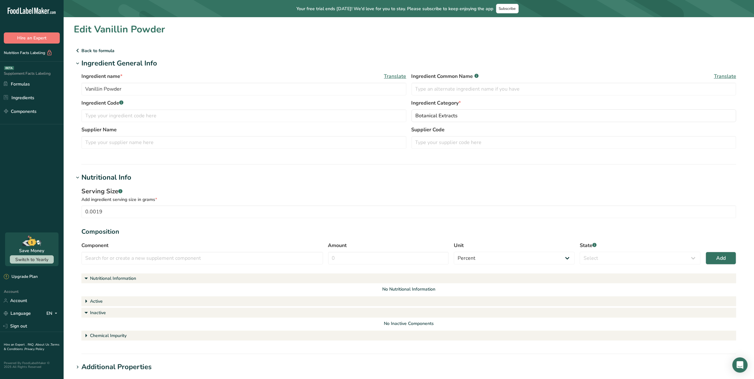
scroll to position [40, 0]
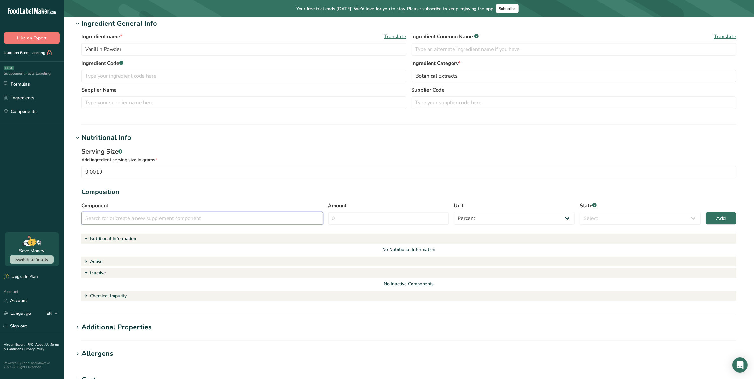
click at [233, 214] on input "text" at bounding box center [202, 218] width 242 height 13
drag, startPoint x: 110, startPoint y: 49, endPoint x: 67, endPoint y: 59, distance: 43.7
click at [76, 52] on div "Ingredient name * Translate Vanillin Powder Ingredient Common Name .a-a{fill:#3…" at bounding box center [409, 73] width 670 height 88
click at [259, 146] on div "Serving Size .a-a{fill:#347362;}.b-a{fill:#fff;} Add ingredient serving size in…" at bounding box center [409, 224] width 670 height 163
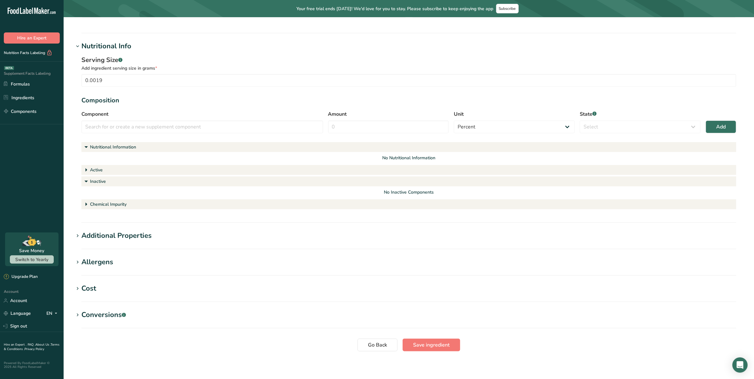
scroll to position [134, 0]
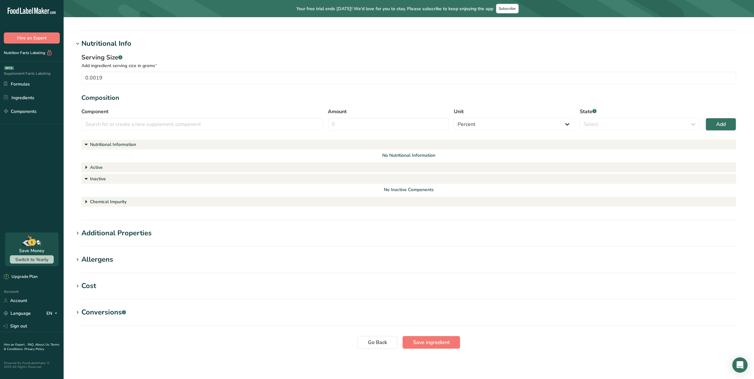
click at [86, 178] on icon at bounding box center [86, 179] width 8 height 13
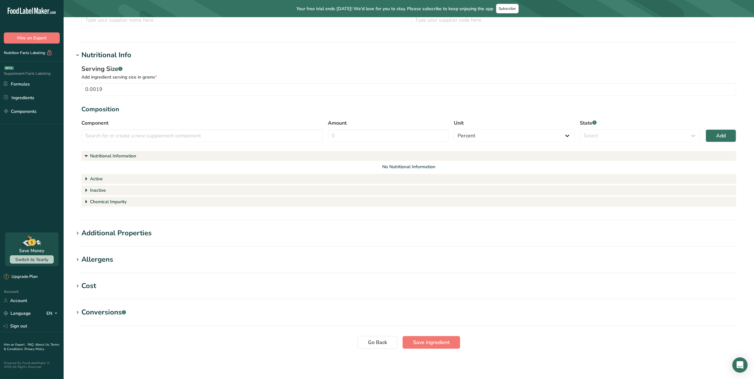
click at [83, 154] on icon at bounding box center [86, 156] width 8 height 13
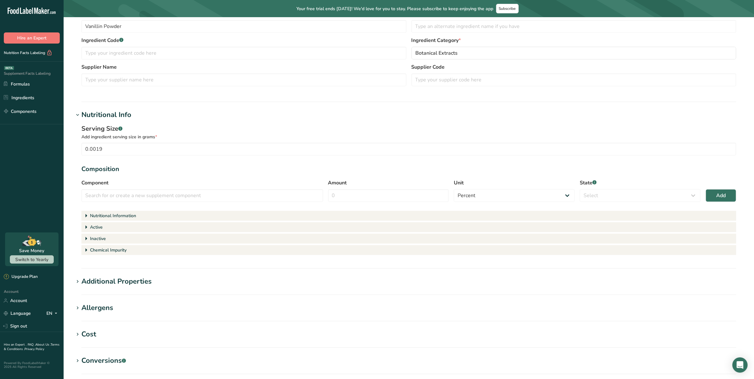
scroll to position [111, 0]
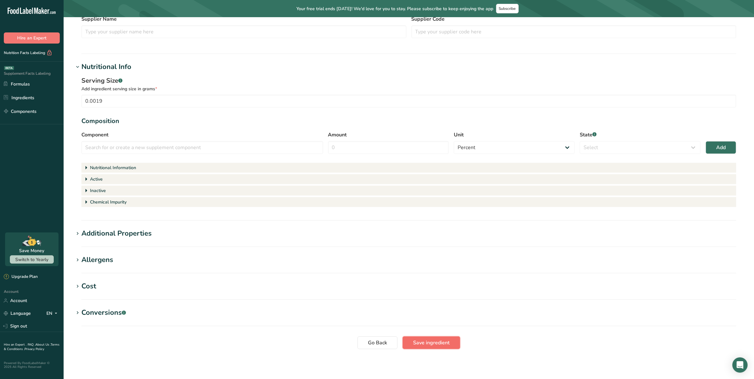
click at [430, 337] on span "Save ingredient" at bounding box center [431, 343] width 37 height 8
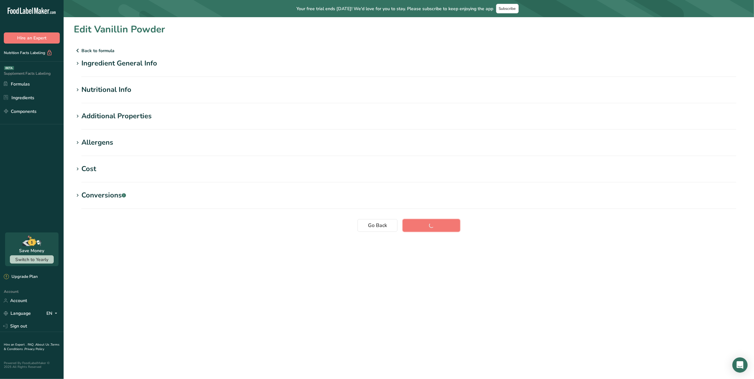
scroll to position [0, 0]
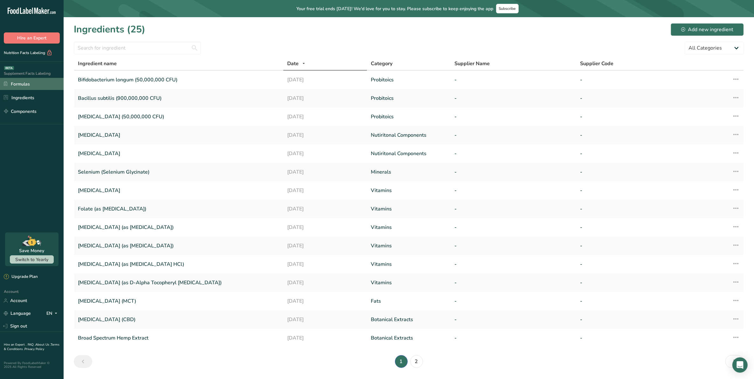
click at [26, 83] on link "Formulas" at bounding box center [32, 84] width 64 height 12
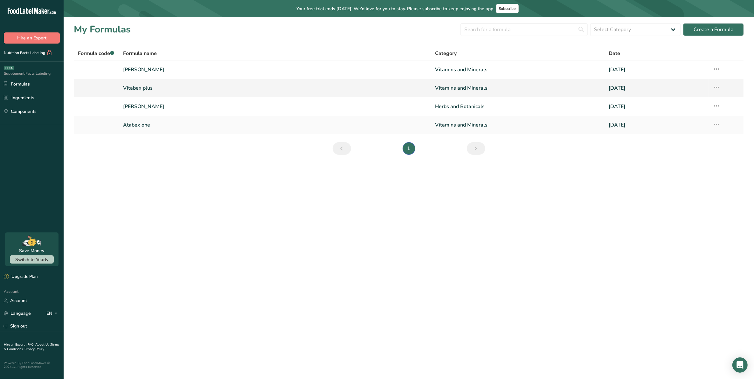
click at [147, 88] on link "Vitabex plus" at bounding box center [275, 87] width 305 height 13
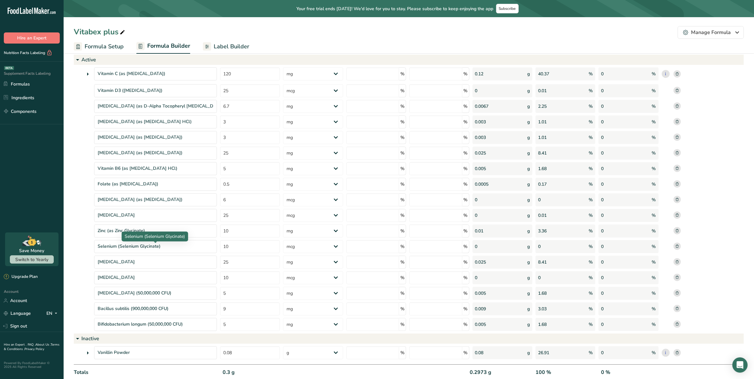
scroll to position [98, 0]
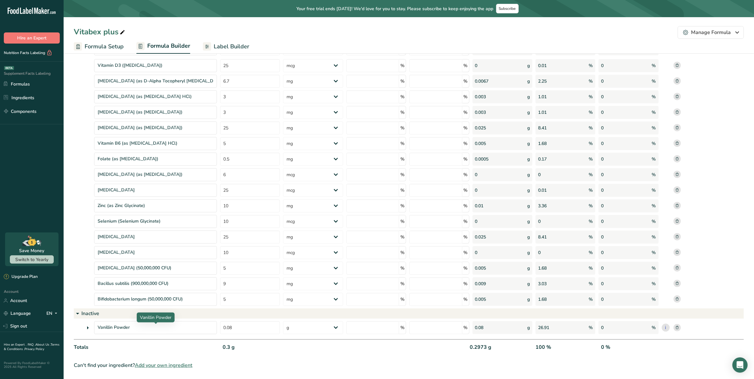
click at [86, 324] on icon at bounding box center [88, 327] width 8 height 11
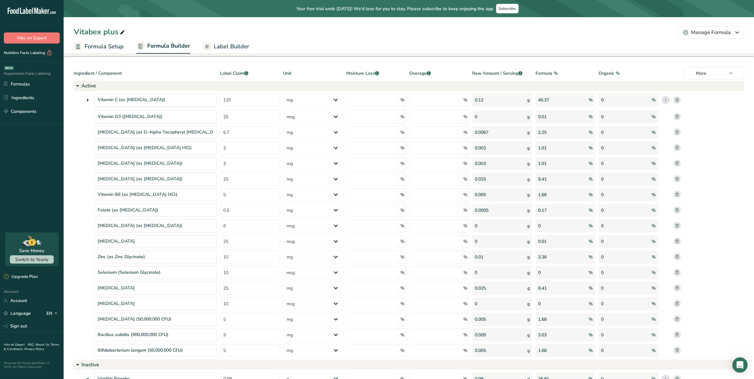
scroll to position [34, 0]
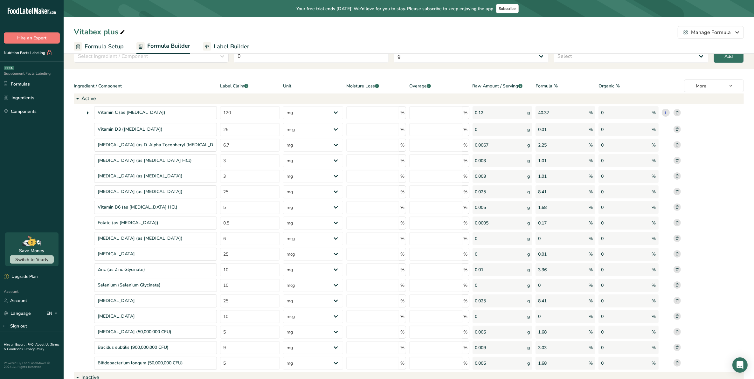
click at [237, 41] on link "Label Builder" at bounding box center [226, 46] width 46 height 14
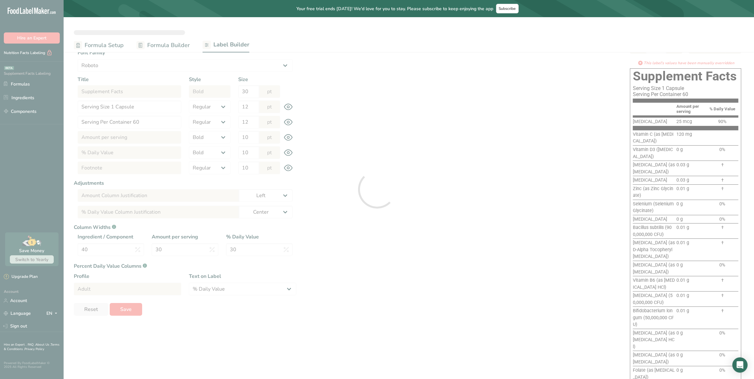
scroll to position [91, 0]
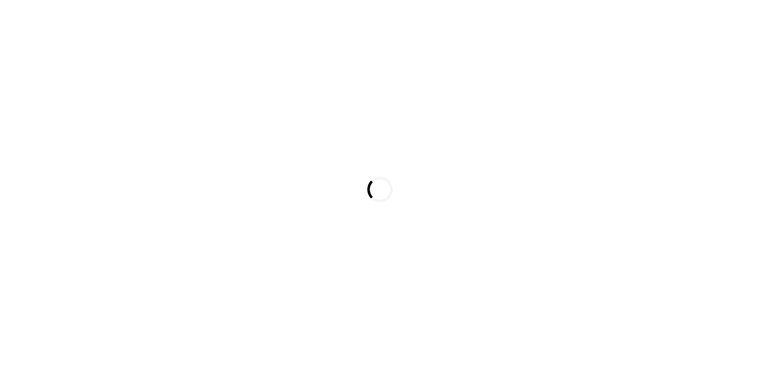
select select
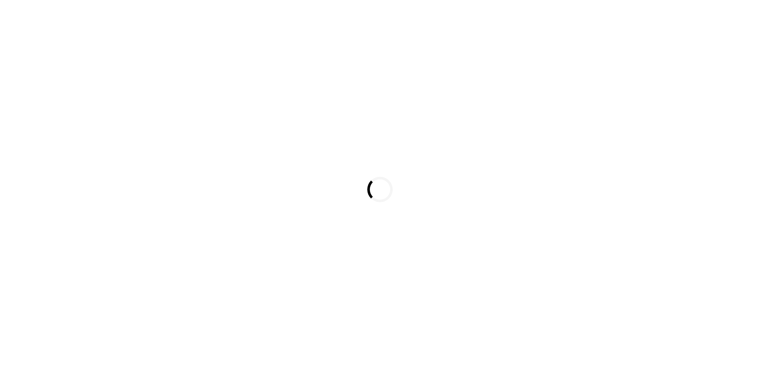
select select
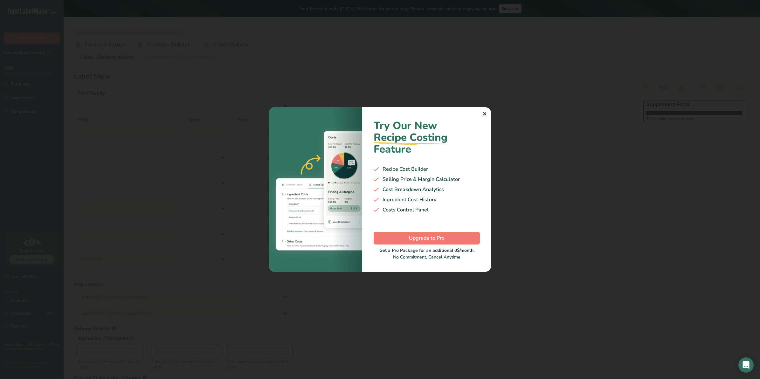
select select "Roboto"
type input "Supplement Facts"
select select "bold"
type input "30"
type input "Serving Size 1 Capsule"
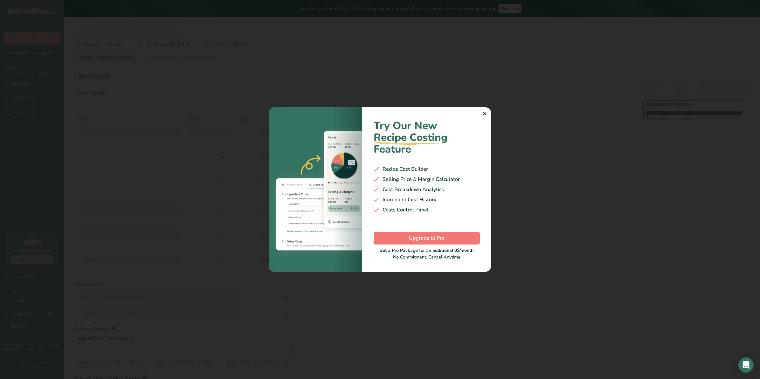
select select "regular"
type input "12"
type input "Serving Per Container 60"
select select "regular"
type input "12"
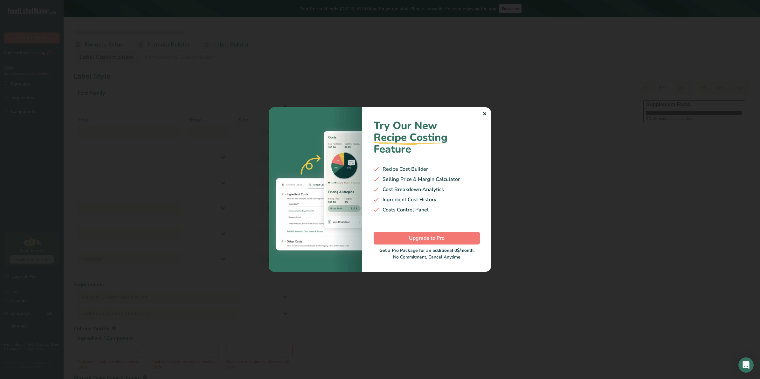
type input "Amount per serving"
select select "bold"
type input "10"
type input "% Daily Value"
select select "bold"
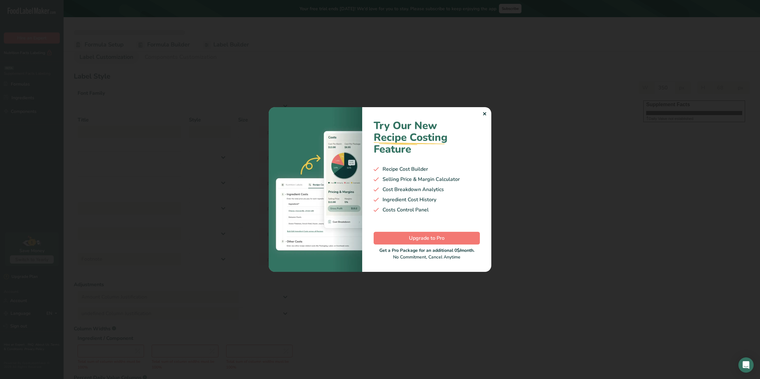
type input "10"
select select "regular"
type input "10"
select select "left"
type input "% Daily Value Column Justification"
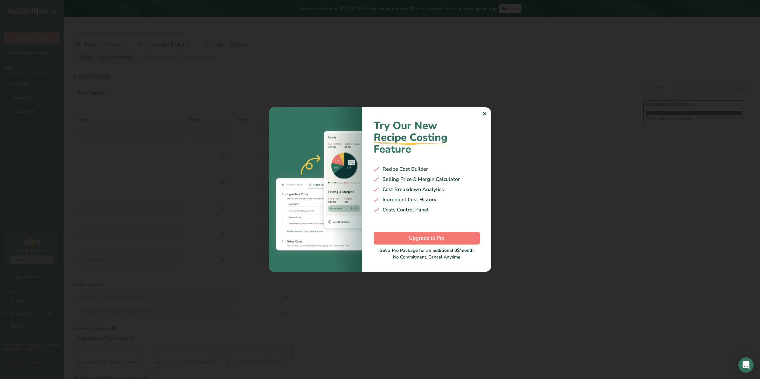
select select "center"
type input "40"
type input "30"
select select "% Daily Value"
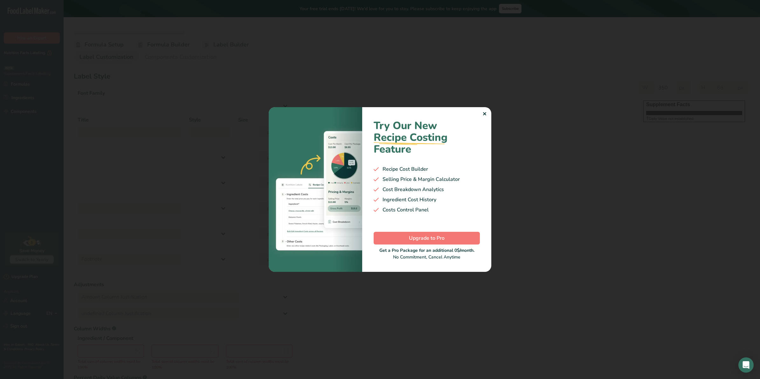
type input "1049"
click at [481, 112] on div "Try Our New Recipe Costing .a-29{fill:none;stroke-linecap:round;stroke-width:3p…" at bounding box center [426, 189] width 129 height 165
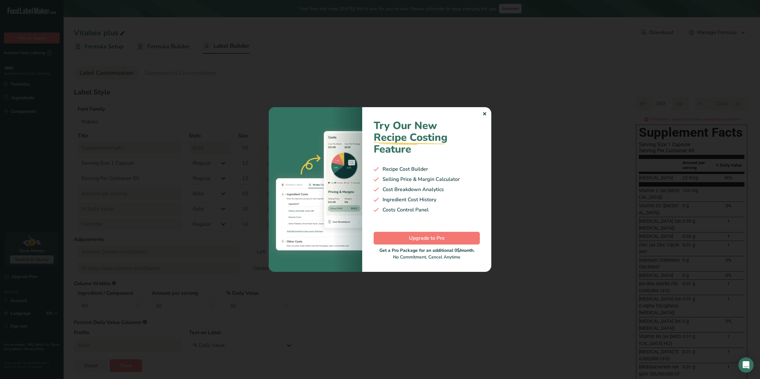
click at [484, 112] on div "✕" at bounding box center [485, 114] width 4 height 8
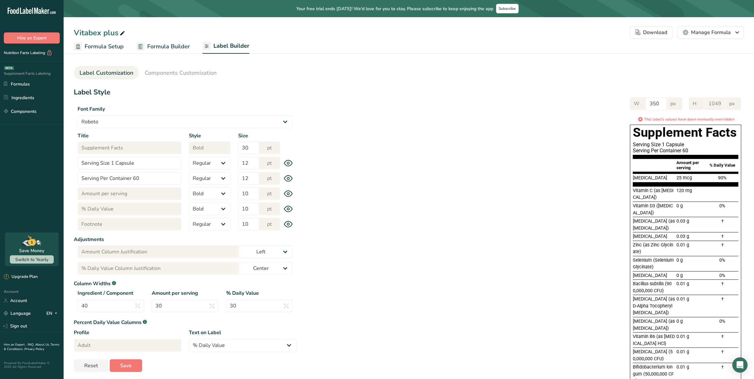
click at [165, 45] on span "Formula Builder" at bounding box center [168, 46] width 43 height 9
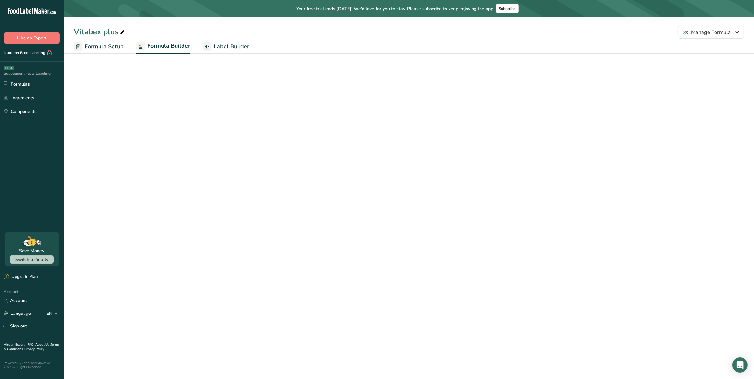
select select "2"
select select "7"
select select "2"
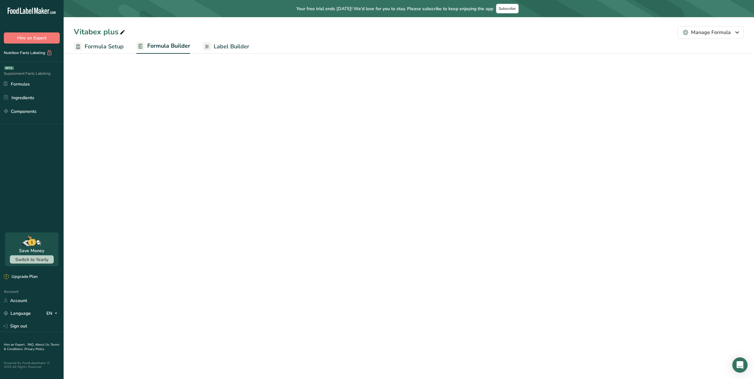
select select "2"
select select "7"
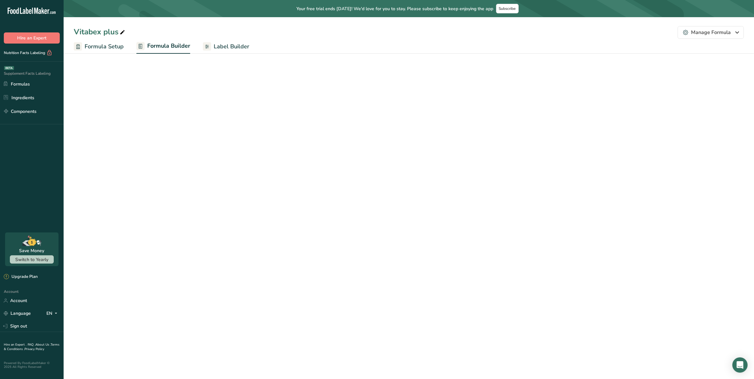
select select "2"
select select "7"
select select "2"
select select "7"
select select "2"
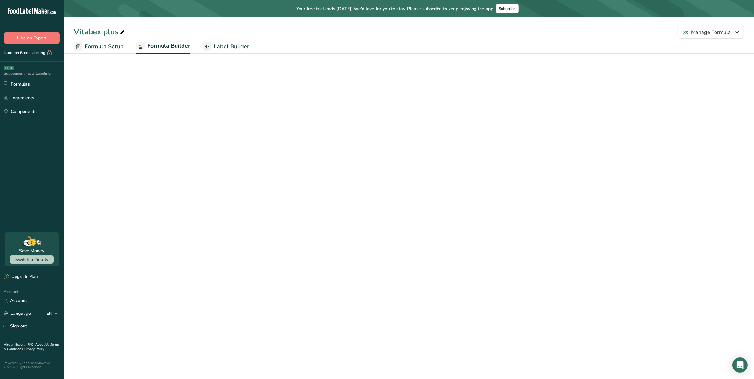
select select "2"
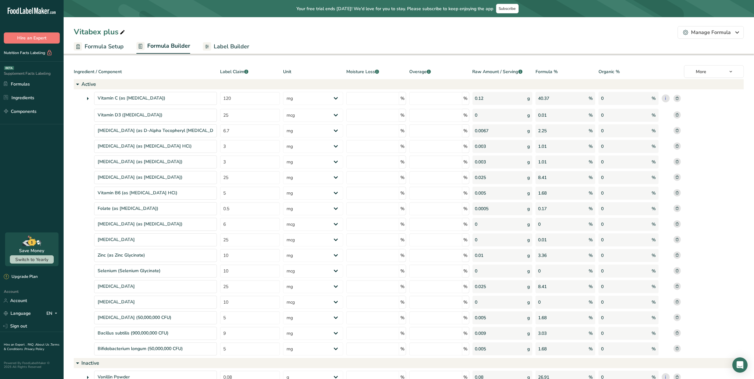
scroll to position [98, 0]
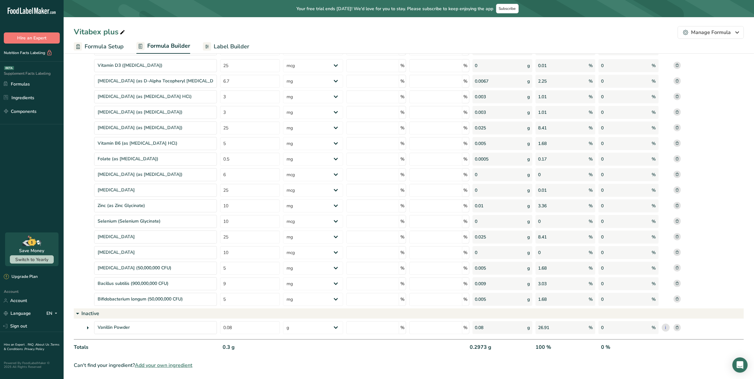
click at [87, 327] on icon at bounding box center [88, 327] width 8 height 11
click at [320, 342] on div "g" at bounding box center [313, 343] width 60 height 13
drag, startPoint x: 244, startPoint y: 342, endPoint x: 225, endPoint y: 343, distance: 18.5
click at [242, 342] on div "0.08" at bounding box center [250, 343] width 60 height 13
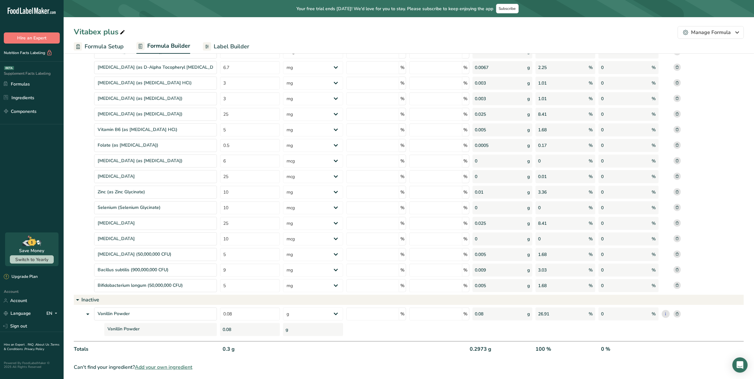
scroll to position [113, 0]
click at [676, 310] on rect at bounding box center [677, 312] width 7 height 7
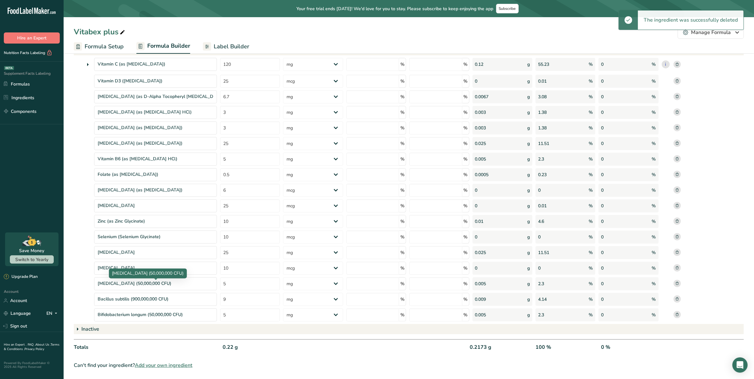
scroll to position [0, 0]
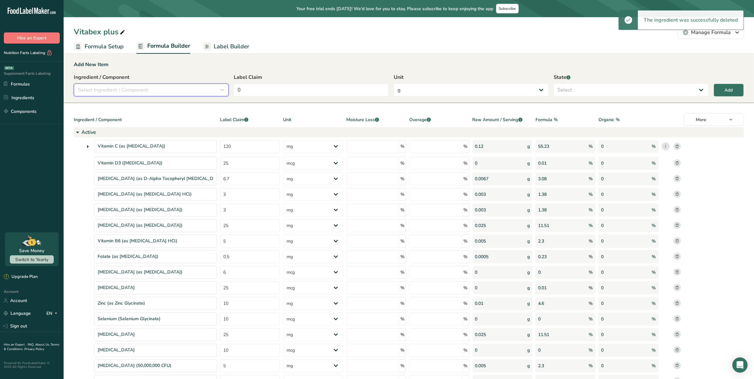
click at [182, 88] on div "Select Ingredient / Component" at bounding box center [149, 90] width 143 height 8
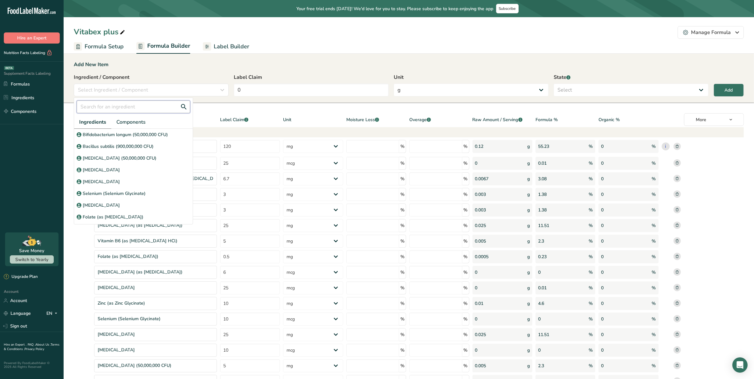
click at [131, 106] on input "text" at bounding box center [134, 107] width 114 height 13
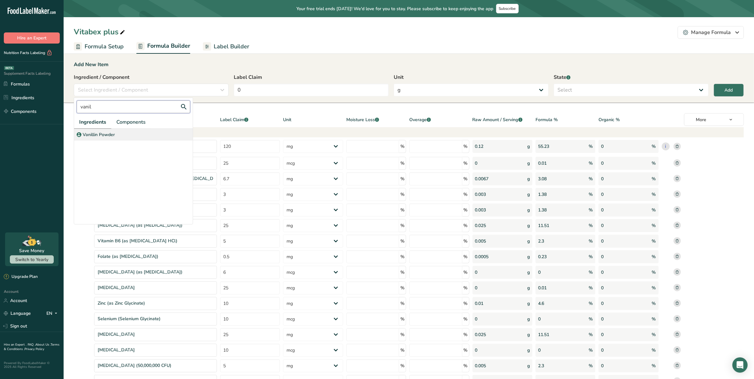
type input "vanil"
click at [112, 133] on p "Vanillin Powder" at bounding box center [99, 134] width 32 height 7
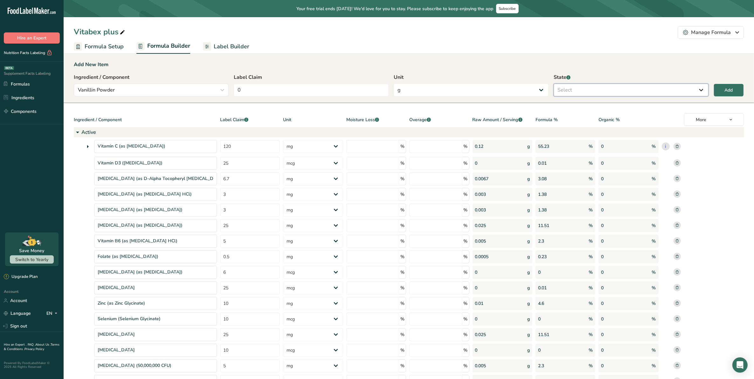
click at [647, 92] on select "Select Active Inactive" at bounding box center [631, 90] width 155 height 13
select select "inactive"
click at [554, 84] on select "Select Active Inactive" at bounding box center [631, 90] width 155 height 13
click at [732, 88] on div "Add" at bounding box center [729, 90] width 8 height 7
select select
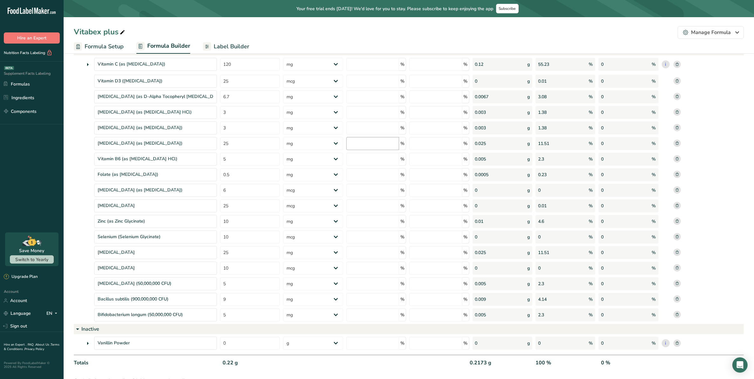
scroll to position [98, 0]
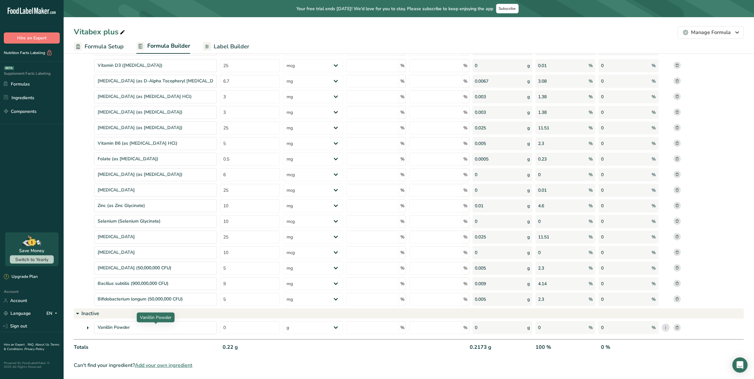
click at [89, 325] on icon at bounding box center [88, 327] width 8 height 11
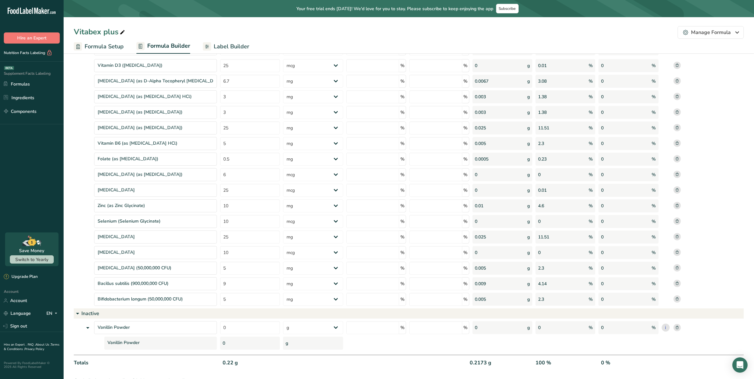
click at [88, 325] on icon at bounding box center [88, 327] width 8 height 11
click at [243, 45] on span "Label Builder" at bounding box center [232, 46] width 36 height 9
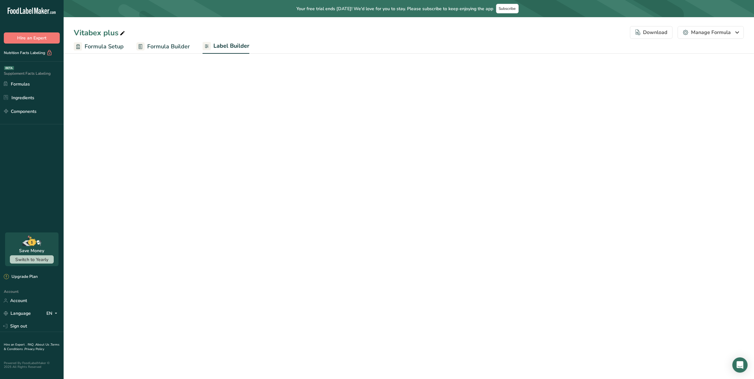
select select "Roboto"
select select "bold"
select select "center"
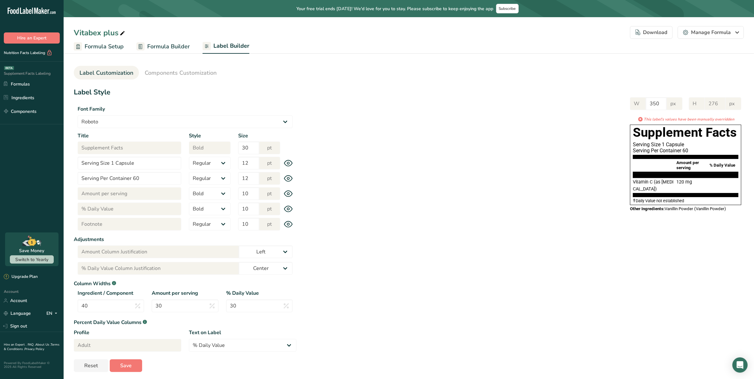
click at [289, 224] on icon at bounding box center [288, 224] width 2 height 2
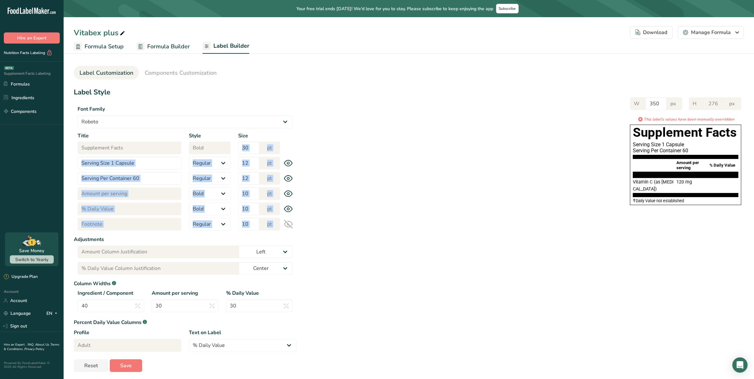
click at [289, 224] on icon at bounding box center [288, 224] width 9 height 9
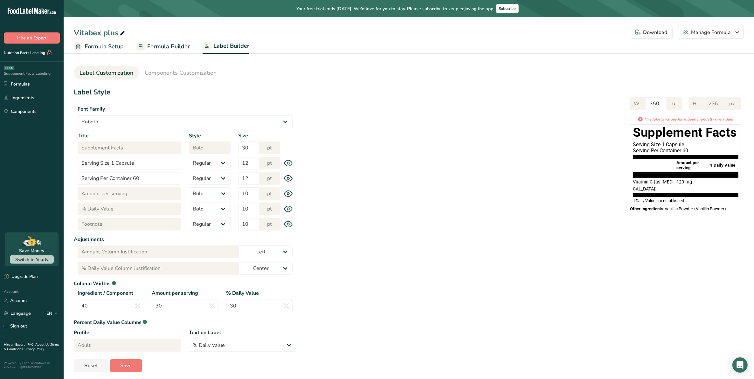
drag, startPoint x: 289, startPoint y: 224, endPoint x: 347, endPoint y: 209, distance: 59.2
click at [347, 209] on div "W 350 px H 276 px * This label's values have been manually overridden Supplemen…" at bounding box center [520, 154] width 448 height 126
click at [203, 72] on span "Components Customization" at bounding box center [181, 73] width 72 height 9
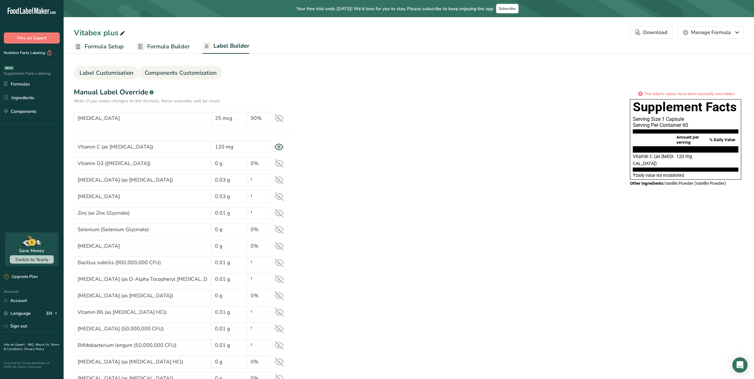
click at [104, 67] on link "Label Customization" at bounding box center [107, 73] width 54 height 14
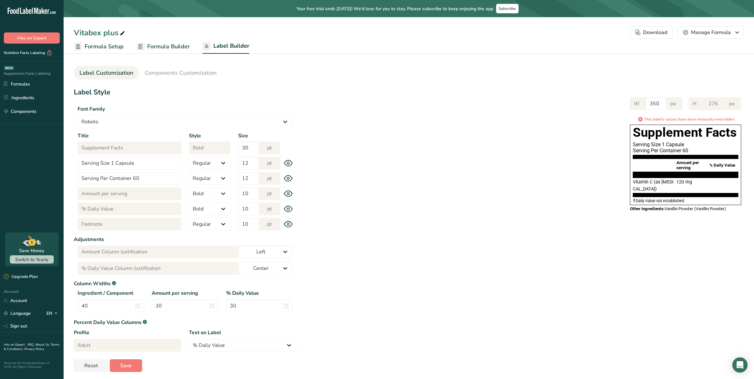
click at [287, 226] on icon at bounding box center [288, 224] width 9 height 7
click at [287, 226] on icon at bounding box center [288, 224] width 9 height 9
click at [163, 44] on span "Formula Builder" at bounding box center [168, 46] width 43 height 9
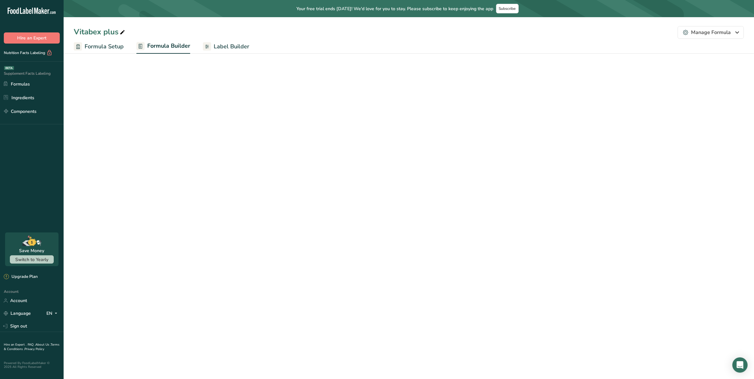
select select "2"
select select "7"
select select "2"
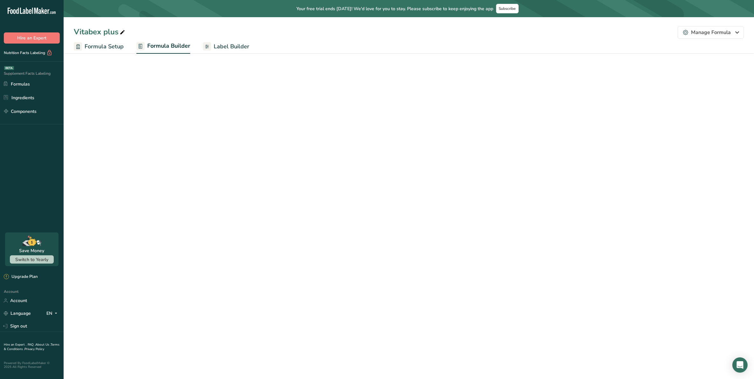
select select "2"
select select "7"
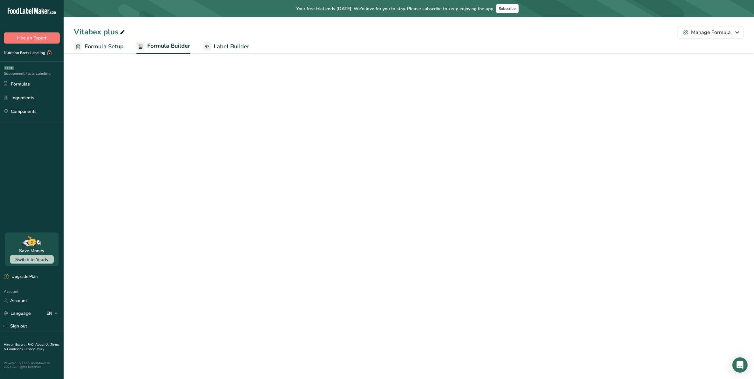
select select "2"
select select "7"
select select "2"
select select "7"
select select "2"
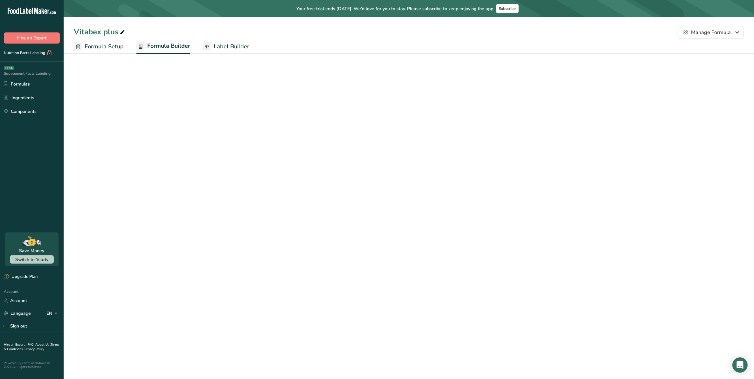
select select "2"
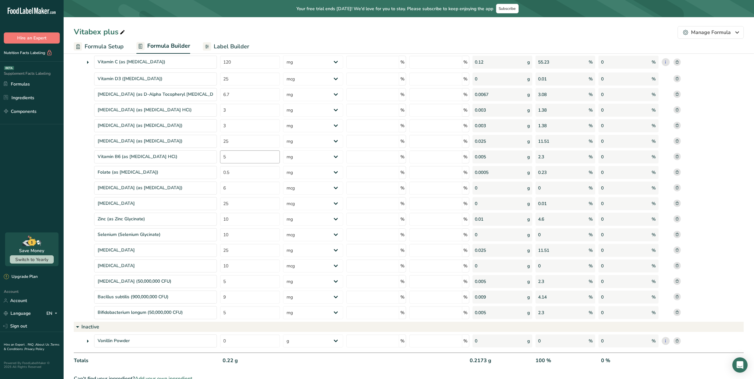
scroll to position [98, 0]
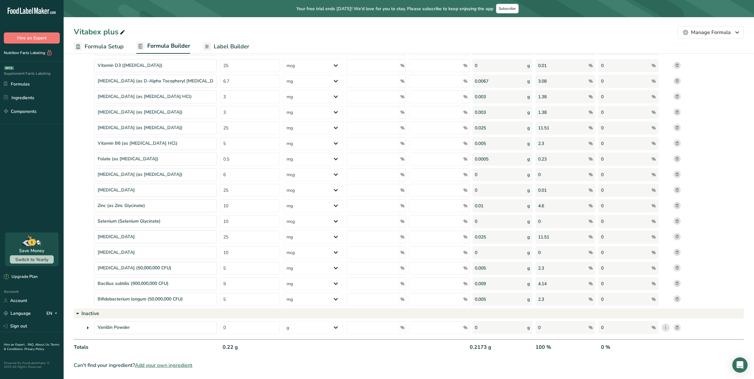
click at [88, 325] on icon at bounding box center [88, 327] width 8 height 11
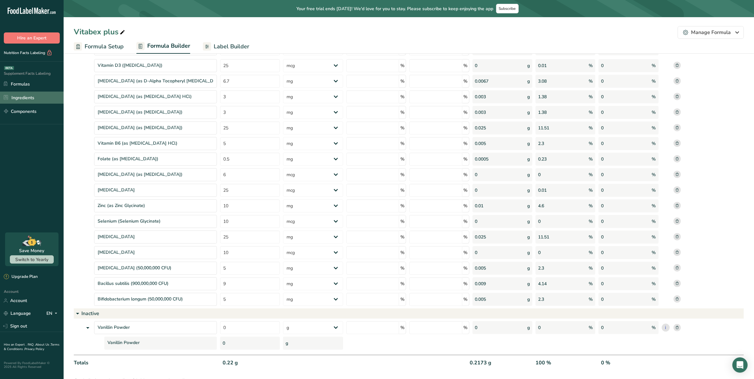
click at [25, 101] on link "Ingredients" at bounding box center [32, 98] width 64 height 12
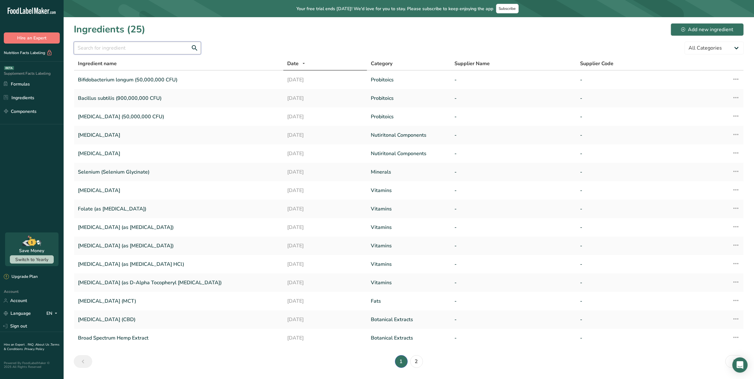
click at [164, 48] on input "text" at bounding box center [137, 48] width 127 height 13
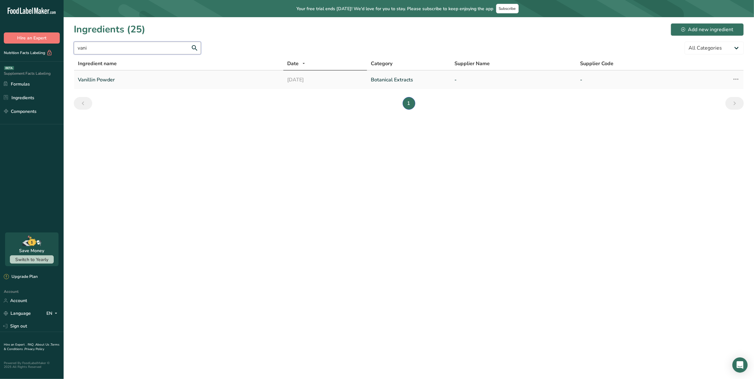
type input "vani"
click at [733, 78] on icon at bounding box center [736, 78] width 8 height 11
click at [708, 90] on span "Edit Ingredient" at bounding box center [709, 93] width 30 height 7
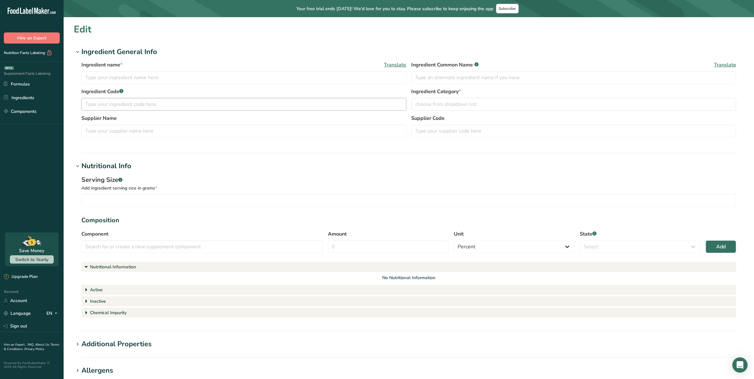
type input "Vanillin Powder"
type input "0.0019"
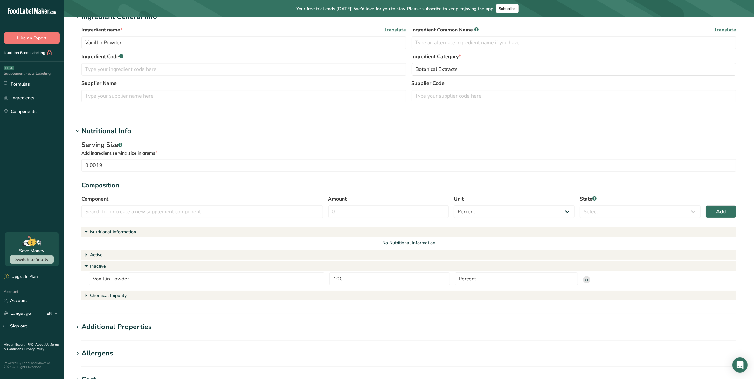
scroll to position [40, 0]
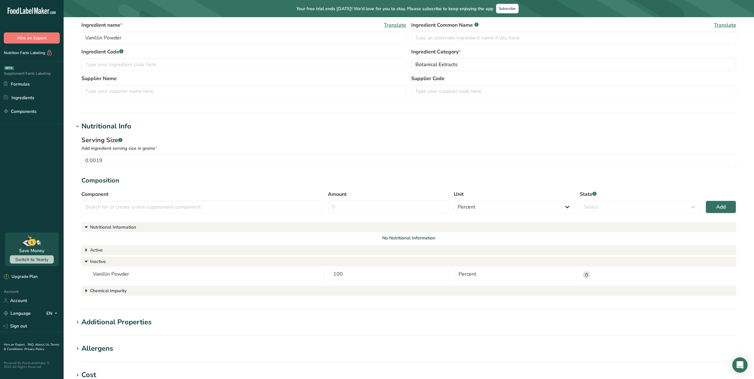
click at [586, 272] on rect at bounding box center [586, 274] width 7 height 7
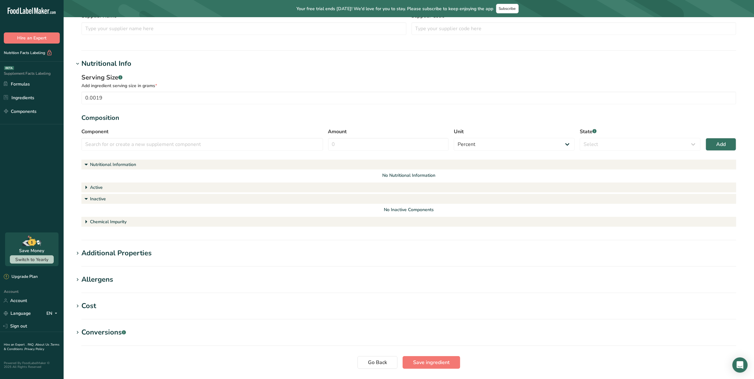
scroll to position [122, 0]
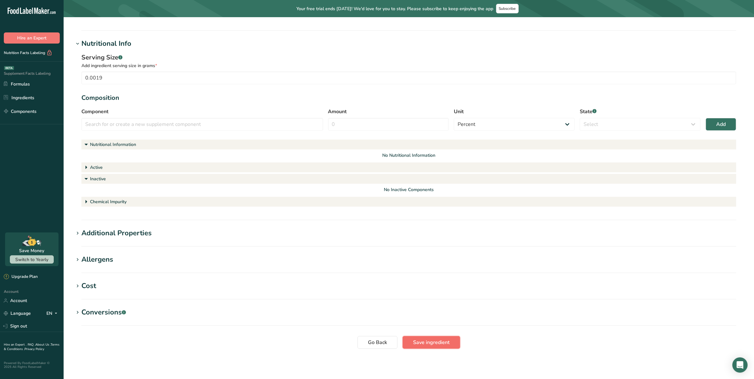
click at [437, 341] on span "Save ingredient" at bounding box center [431, 343] width 37 height 8
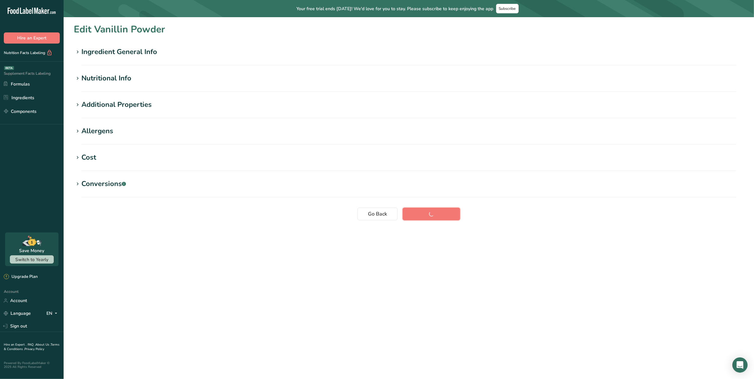
scroll to position [0, 0]
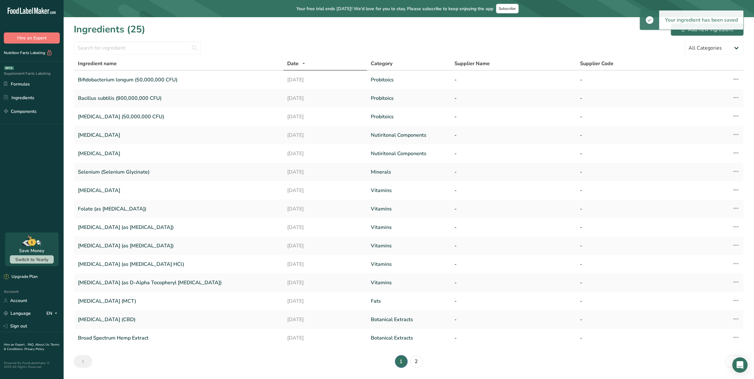
click at [134, 37] on section "Ingredients (25) Add new ingredient All Categories Amino Acids Botanical Extrac…" at bounding box center [409, 197] width 691 height 361
click at [130, 43] on input "text" at bounding box center [137, 48] width 127 height 13
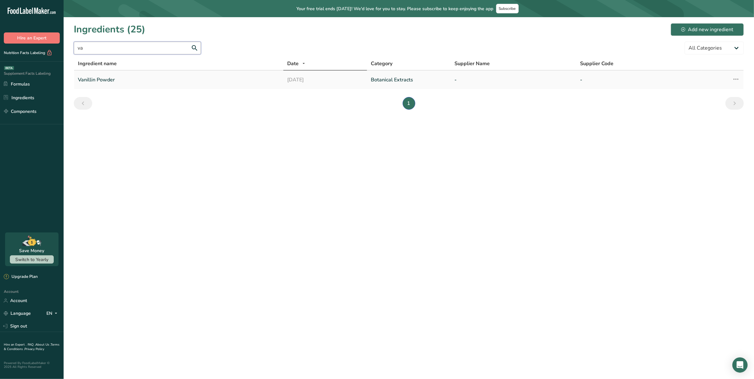
type input "va"
click at [734, 77] on icon at bounding box center [736, 78] width 8 height 11
click at [704, 94] on span "Edit Ingredient" at bounding box center [709, 93] width 30 height 7
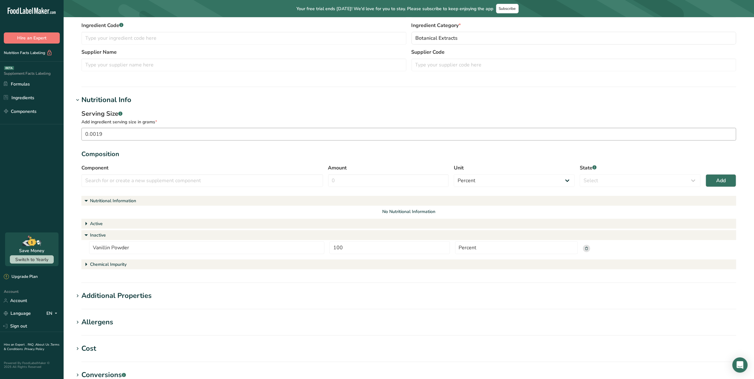
scroll to position [129, 0]
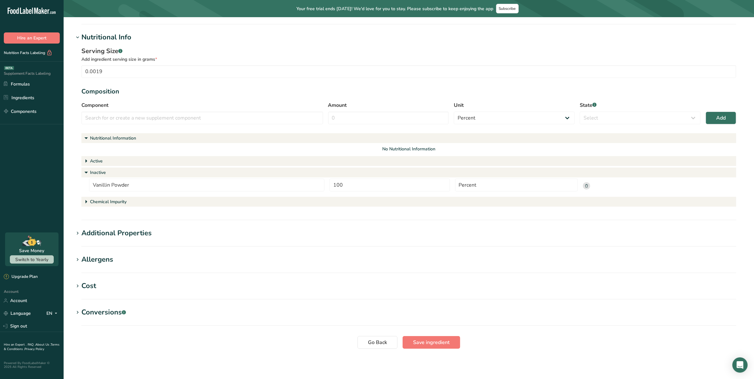
click at [587, 186] on rect at bounding box center [586, 185] width 7 height 7
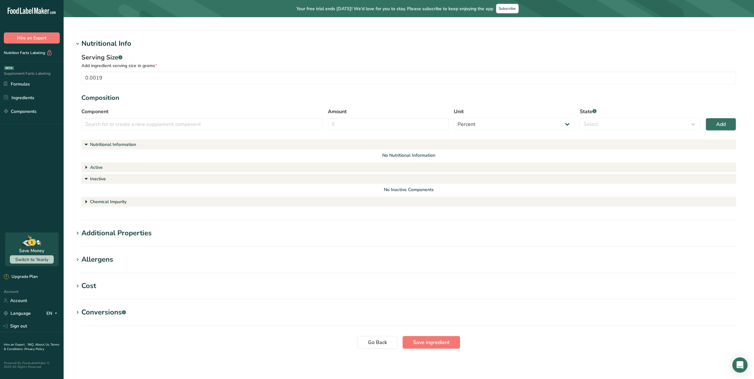
click at [89, 181] on icon at bounding box center [86, 179] width 8 height 13
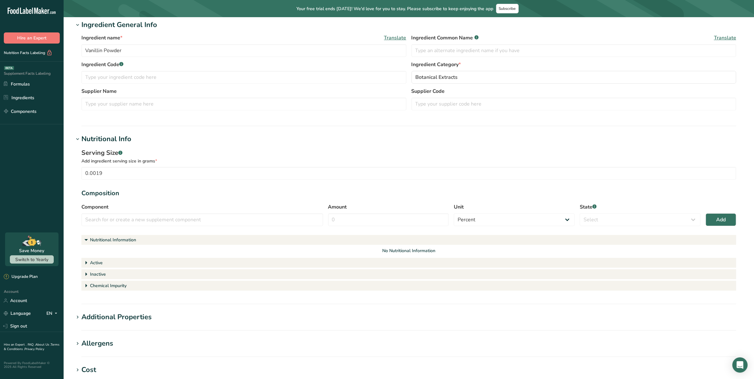
scroll to position [80, 0]
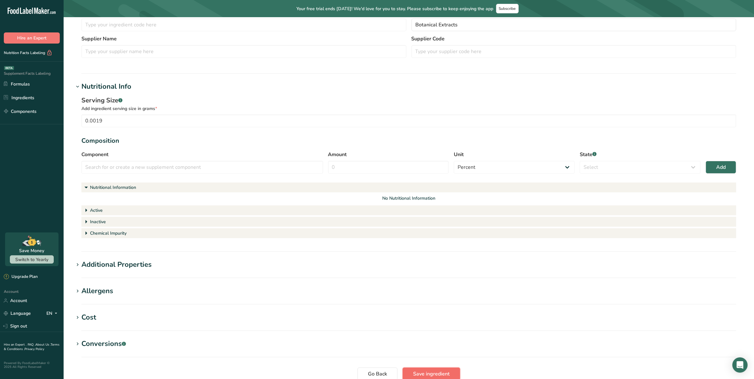
click at [429, 369] on button "Save ingredient" at bounding box center [432, 374] width 58 height 13
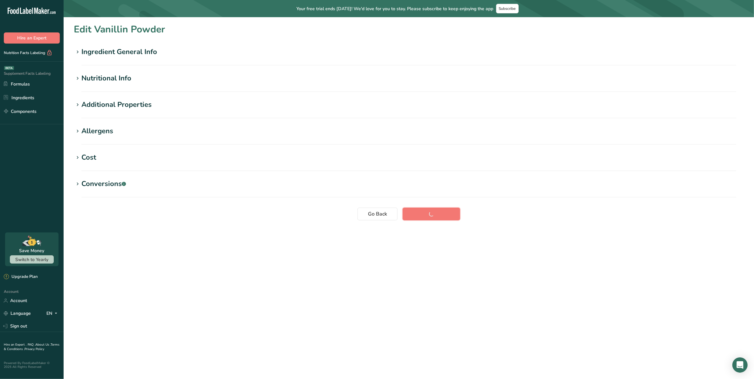
scroll to position [0, 0]
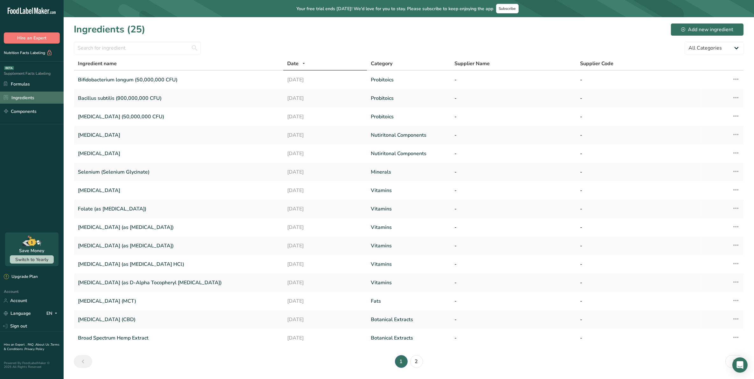
click at [22, 94] on link "Ingredients" at bounding box center [32, 98] width 64 height 12
click at [120, 48] on input "text" at bounding box center [137, 48] width 127 height 13
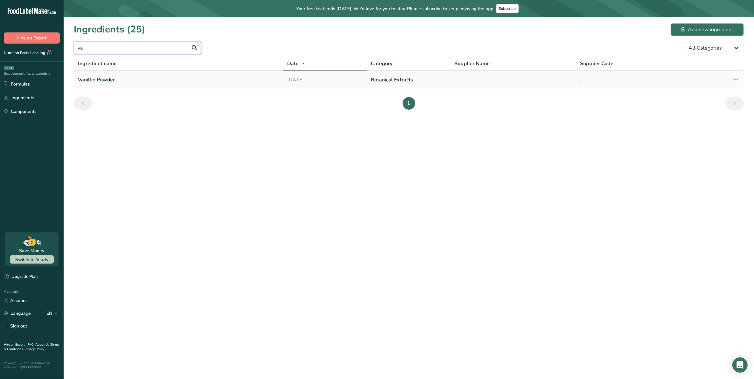
type input "va"
click at [98, 77] on link "Vanillin Powder" at bounding box center [179, 79] width 202 height 13
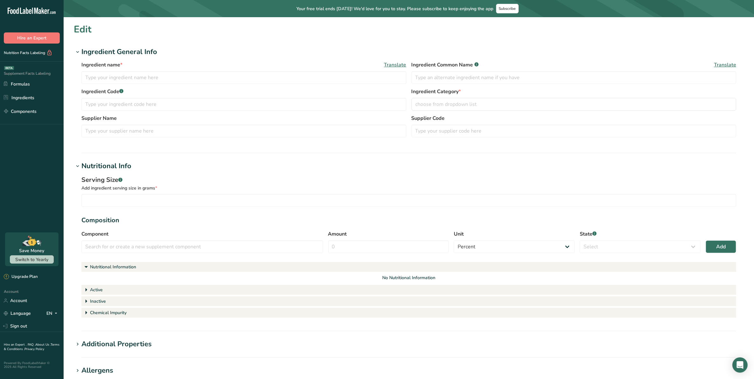
type input "Vanillin Powder"
type input "0.0019"
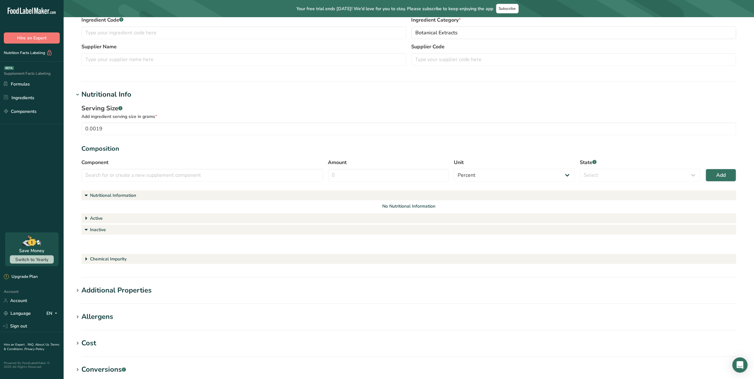
scroll to position [111, 0]
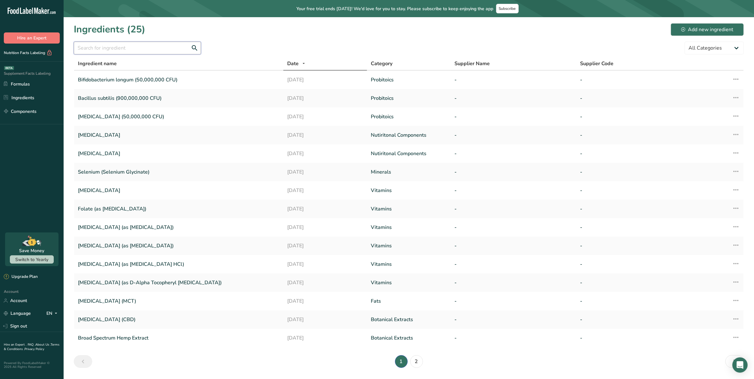
click at [151, 47] on input "text" at bounding box center [137, 48] width 127 height 13
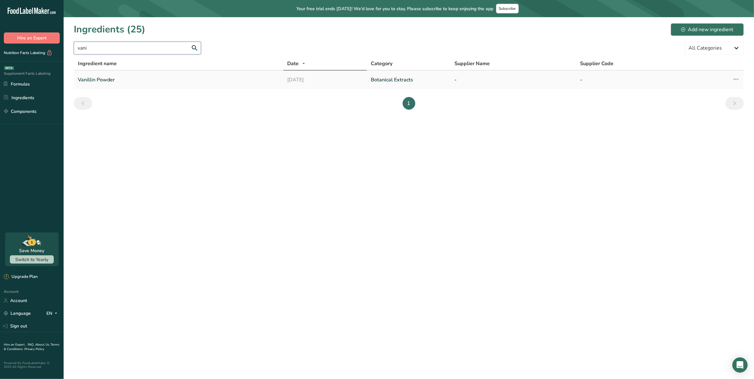
type input "vani"
click at [737, 78] on icon at bounding box center [736, 78] width 8 height 11
click at [707, 106] on span "Delete Ingredient" at bounding box center [712, 109] width 36 height 7
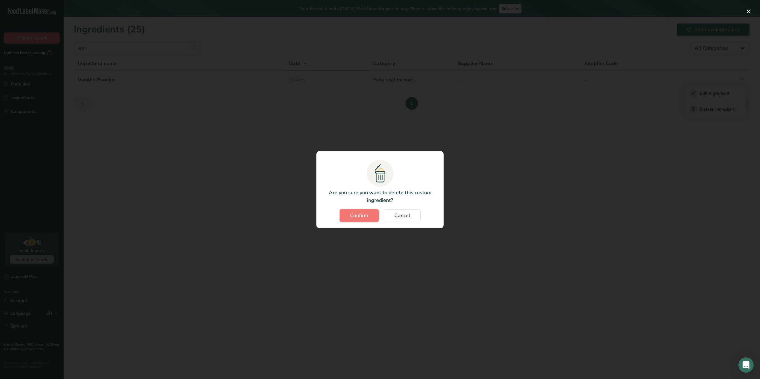
click at [355, 215] on span "Confirm" at bounding box center [359, 216] width 18 height 8
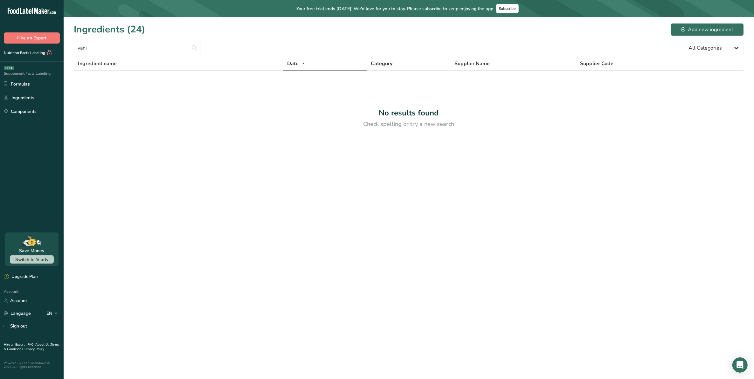
click at [141, 117] on div "No results found Check spelling or try a new search" at bounding box center [409, 114] width 670 height 29
click at [107, 49] on input "vani" at bounding box center [137, 48] width 127 height 13
drag, startPoint x: 41, startPoint y: 45, endPoint x: 21, endPoint y: 46, distance: 20.4
click at [24, 45] on div ".a-20{fill:#fff;} Hire an Expert Nutrition Facts Labeling Supplement Facts Labe…" at bounding box center [377, 189] width 754 height 379
click at [145, 43] on input "text" at bounding box center [137, 48] width 127 height 13
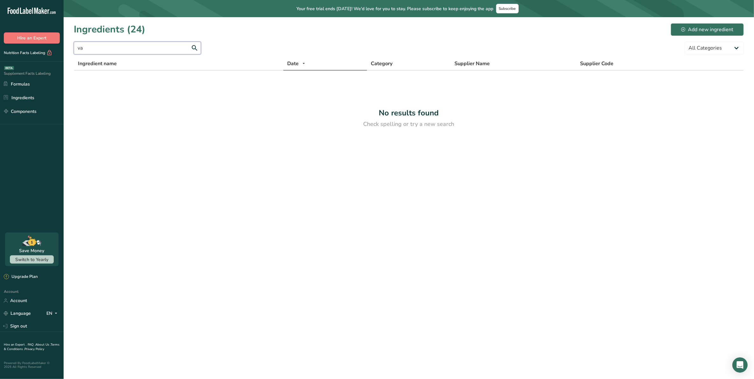
type input "v"
click at [693, 30] on div "Add new ingredient" at bounding box center [707, 30] width 52 height 8
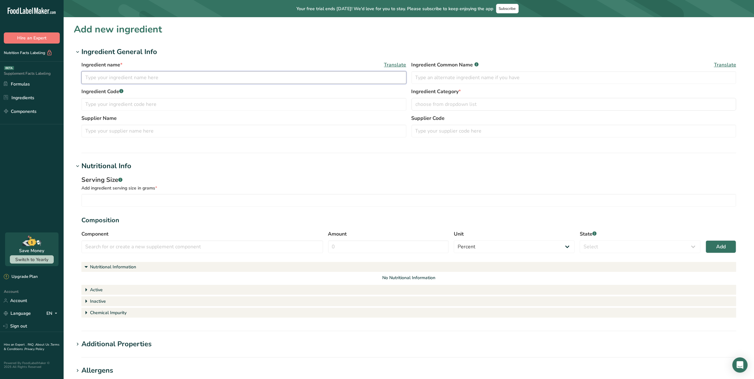
click at [136, 76] on input "text" at bounding box center [243, 77] width 325 height 13
paste input "[MEDICAL_DATA] (MCT)"
drag, startPoint x: 171, startPoint y: 79, endPoint x: 10, endPoint y: 77, distance: 160.3
click at [11, 77] on div ".a-20{fill:#fff;} Hire an Expert Nutrition Facts Labeling Supplement Facts Labe…" at bounding box center [377, 245] width 754 height 490
type input "Vanillin Powder"
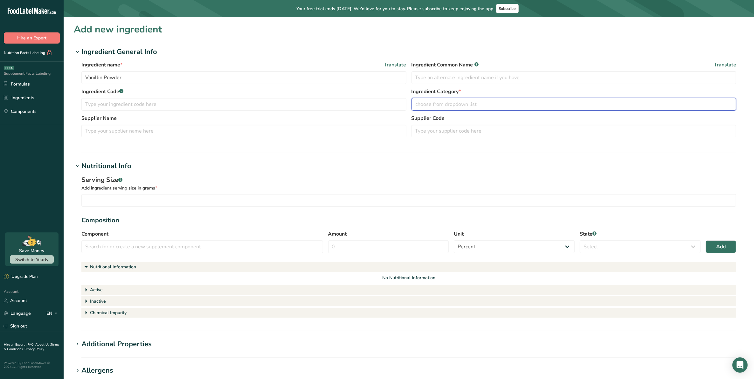
click at [454, 103] on span "choose from dropdown list" at bounding box center [446, 105] width 61 height 8
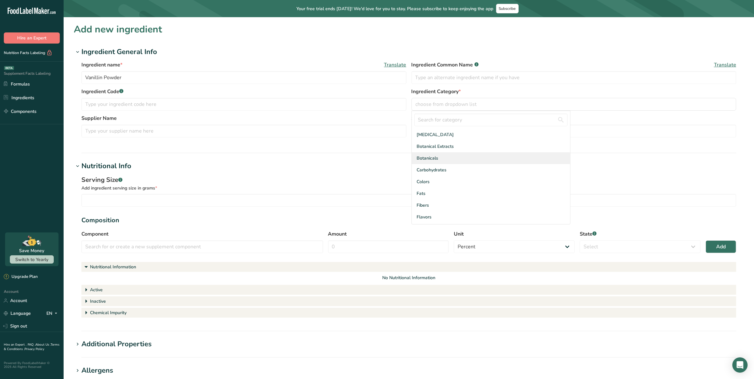
click at [435, 156] on span "Botanicals" at bounding box center [428, 158] width 22 height 7
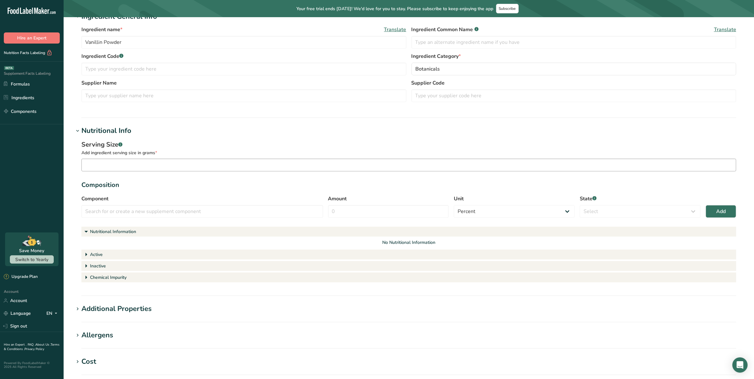
scroll to position [40, 0]
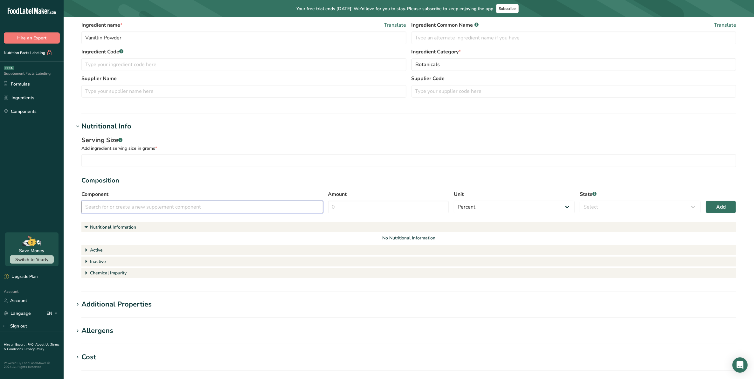
click at [126, 204] on input "text" at bounding box center [202, 207] width 242 height 13
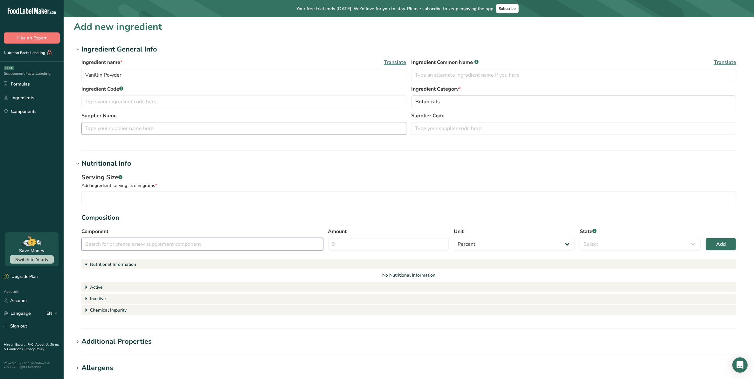
scroll to position [0, 0]
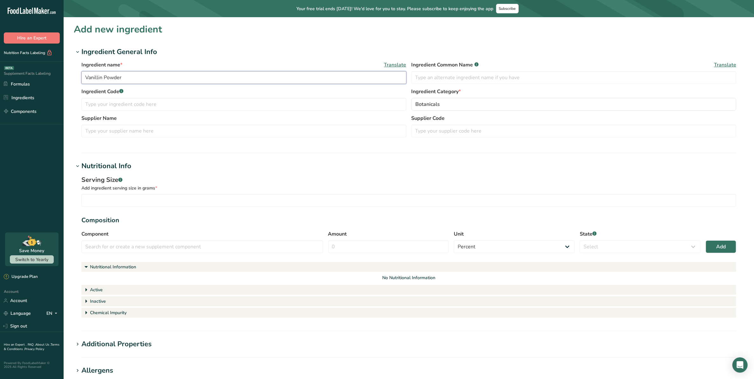
click at [55, 74] on div ".a-20{fill:#fff;} Hire an Expert Nutrition Facts Labeling Supplement Facts Labe…" at bounding box center [377, 245] width 754 height 490
click at [115, 246] on input "text" at bounding box center [202, 246] width 242 height 13
paste input "Vanillin Powder"
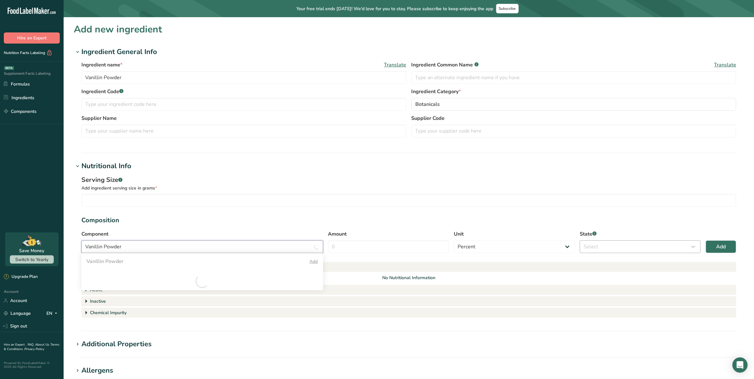
type input "Vanillin Powder"
click at [599, 243] on select "Select Active Inactive Chemical Impurity Nutritional Information" at bounding box center [640, 246] width 121 height 13
drag, startPoint x: 130, startPoint y: 248, endPoint x: 51, endPoint y: 245, distance: 78.6
click at [51, 245] on div ".a-20{fill:#fff;} Hire an Expert Nutrition Facts Labeling Supplement Facts Labe…" at bounding box center [377, 245] width 754 height 490
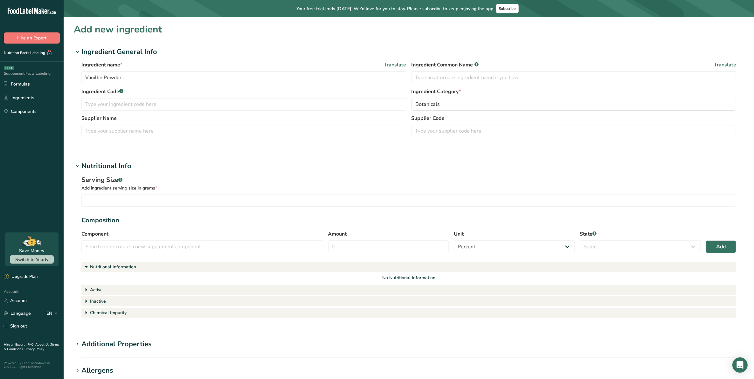
click at [253, 215] on section "Serving Size .a-a{fill:#347362;}.b-a{fill:#fff;} Add ingredient serving size in…" at bounding box center [408, 247] width 655 height 144
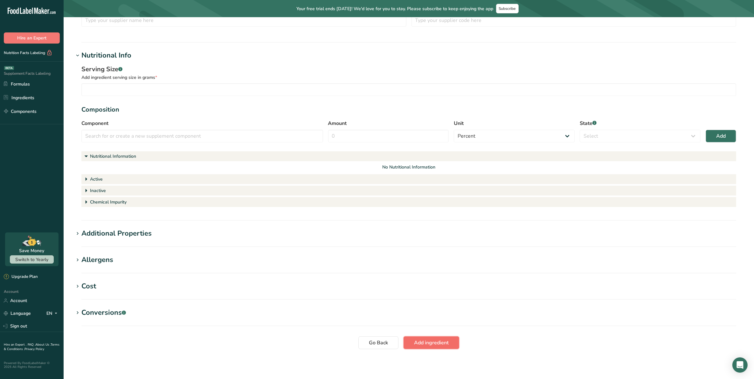
click at [436, 337] on button "Add ingredient" at bounding box center [432, 343] width 56 height 13
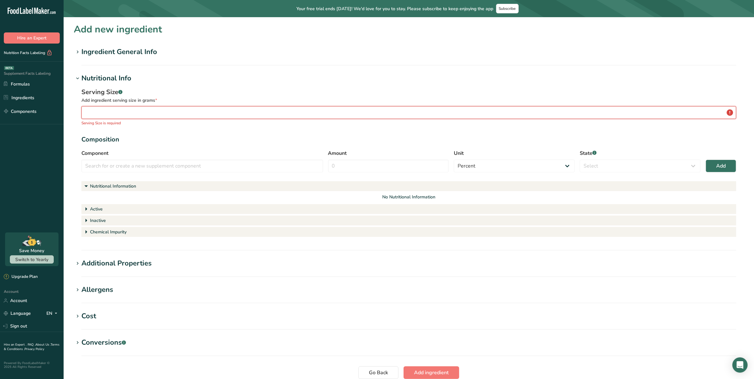
click at [234, 112] on input "number" at bounding box center [408, 112] width 655 height 13
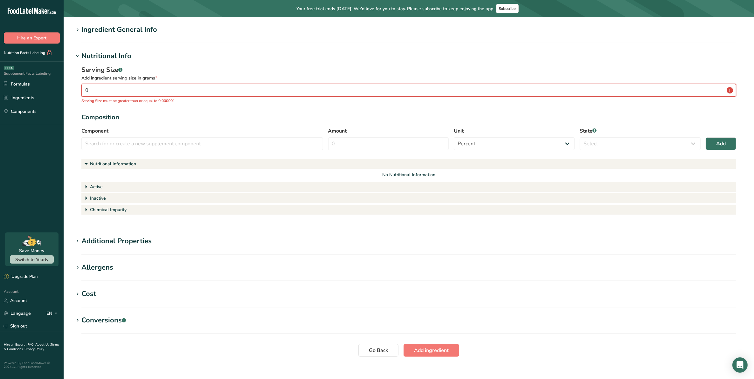
scroll to position [30, 0]
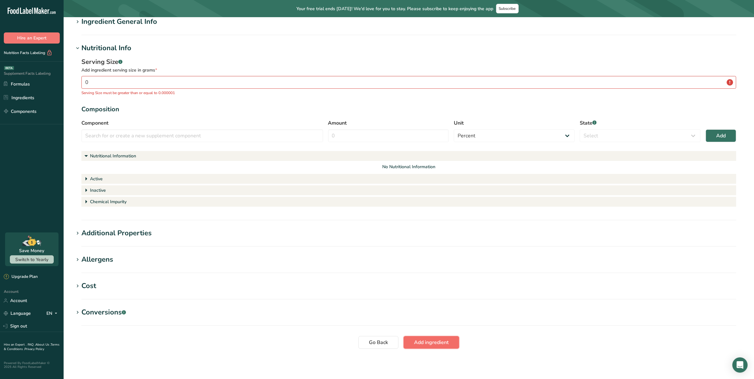
drag, startPoint x: 432, startPoint y: 339, endPoint x: 436, endPoint y: 336, distance: 5.7
click at [433, 339] on span "Add ingredient" at bounding box center [431, 343] width 35 height 8
click at [201, 83] on input "0" at bounding box center [408, 82] width 655 height 13
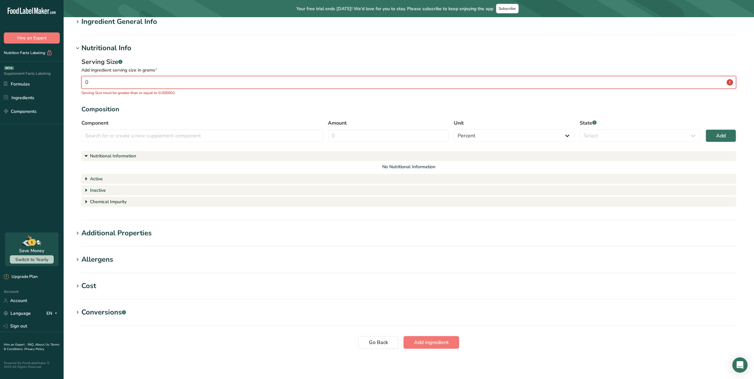
click at [201, 83] on input "0" at bounding box center [408, 82] width 655 height 13
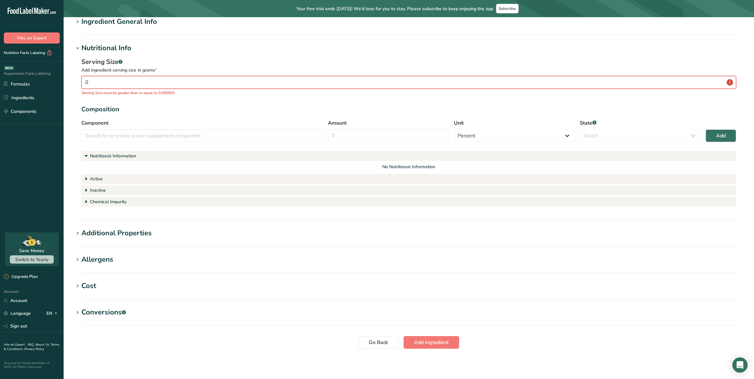
click at [182, 80] on input "0" at bounding box center [408, 82] width 655 height 13
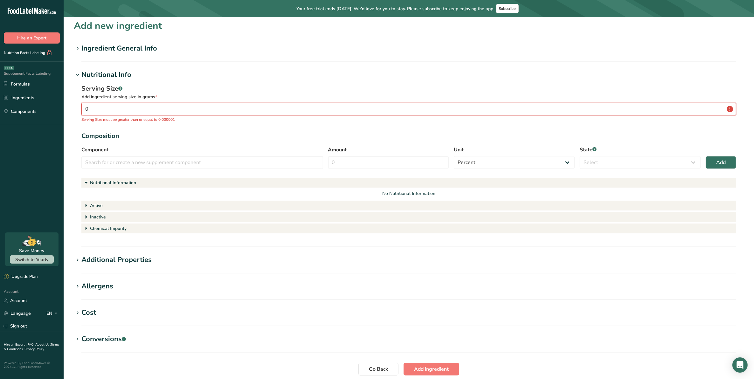
scroll to position [0, 0]
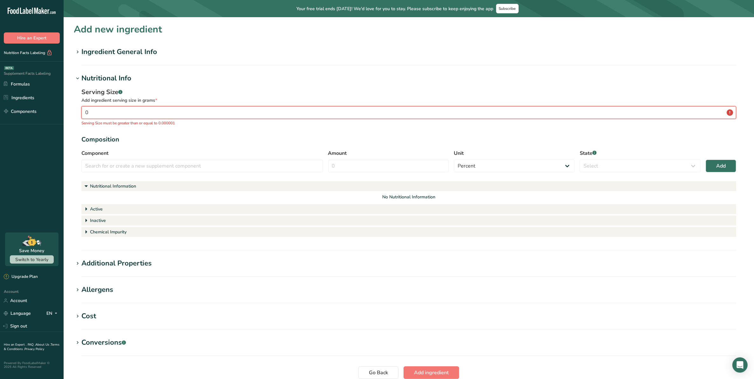
click at [160, 115] on input "0" at bounding box center [408, 112] width 655 height 13
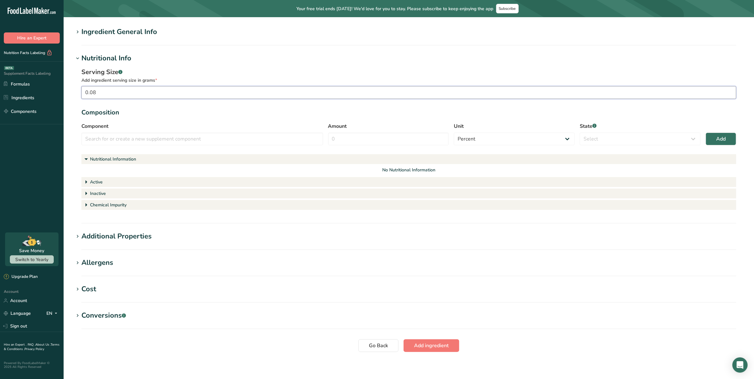
scroll to position [23, 0]
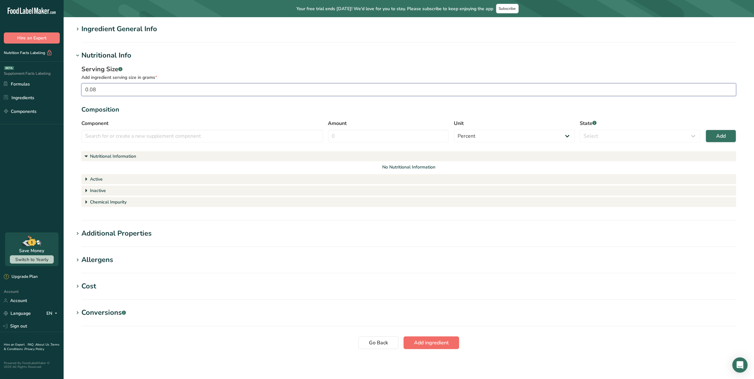
type input "0.08"
drag, startPoint x: 435, startPoint y: 344, endPoint x: 435, endPoint y: 331, distance: 13.1
click at [435, 343] on span "Add ingredient" at bounding box center [431, 343] width 35 height 8
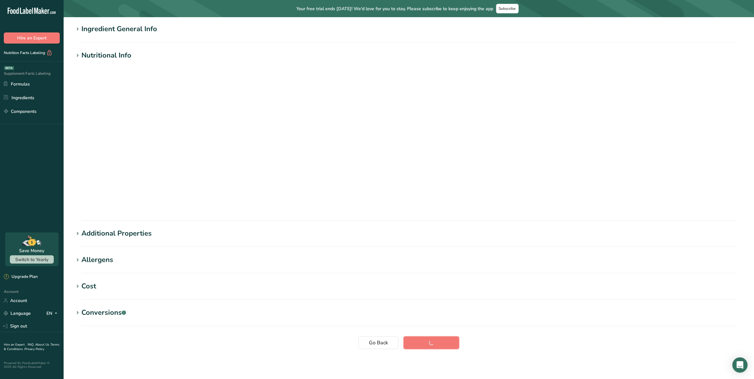
scroll to position [0, 0]
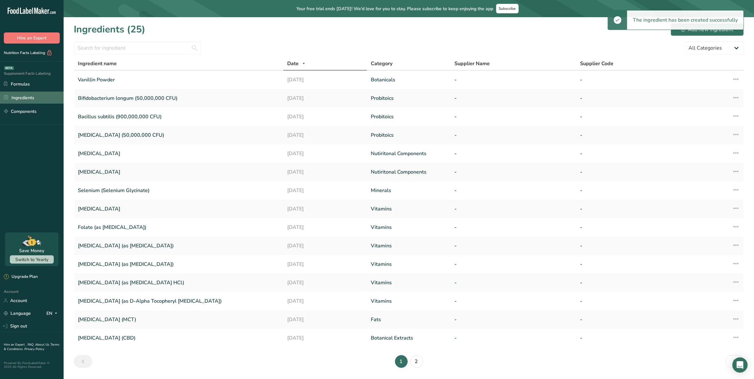
click at [30, 95] on link "Ingredients" at bounding box center [32, 98] width 64 height 12
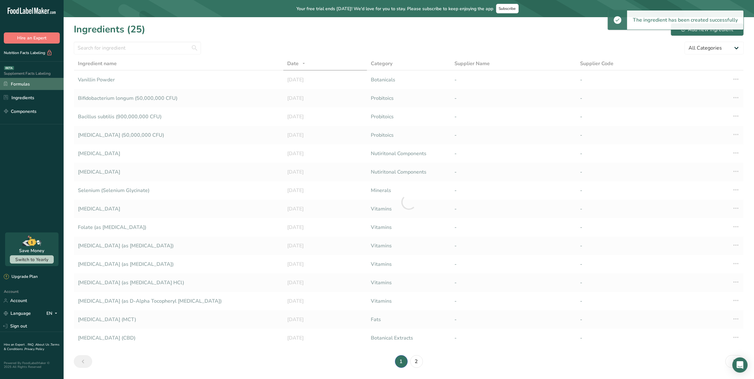
click at [27, 80] on link "Formulas" at bounding box center [32, 84] width 64 height 12
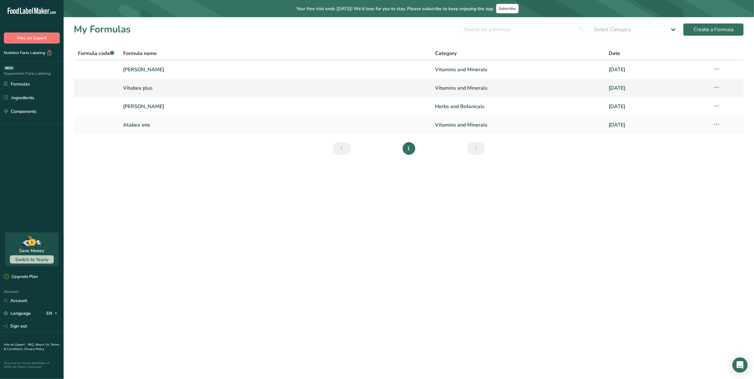
click at [145, 91] on link "Vitabex plus" at bounding box center [275, 87] width 305 height 13
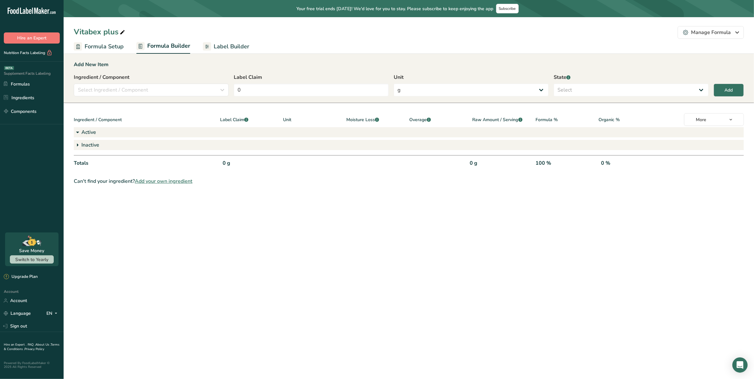
click at [78, 131] on icon at bounding box center [78, 132] width 8 height 11
click at [75, 144] on icon at bounding box center [78, 144] width 8 height 11
click at [75, 129] on icon at bounding box center [78, 132] width 8 height 11
click at [23, 83] on link "Formulas" at bounding box center [32, 84] width 64 height 12
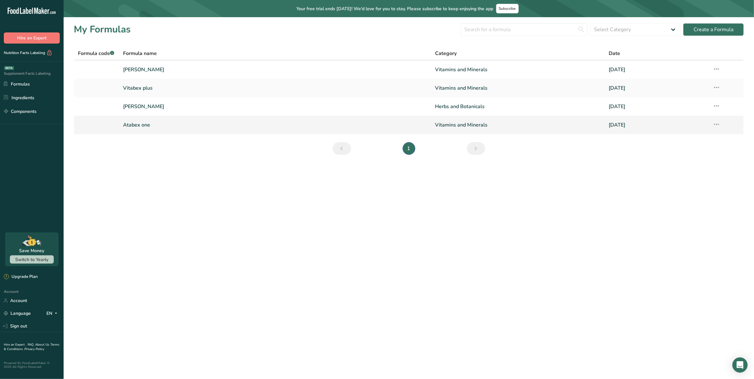
click at [142, 119] on link "Atabex one" at bounding box center [275, 124] width 305 height 13
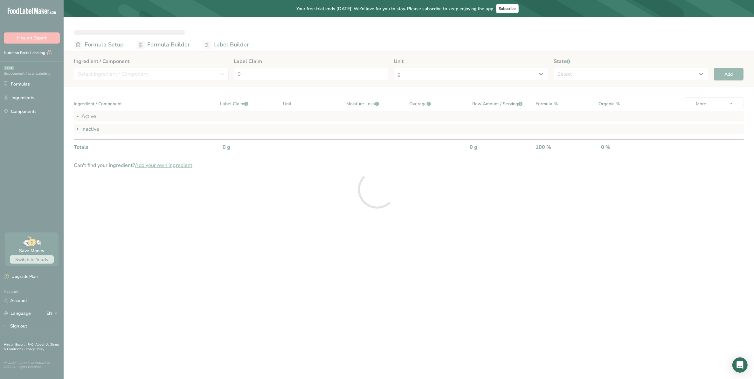
select select "2"
select select "7"
select select "2"
select select "7"
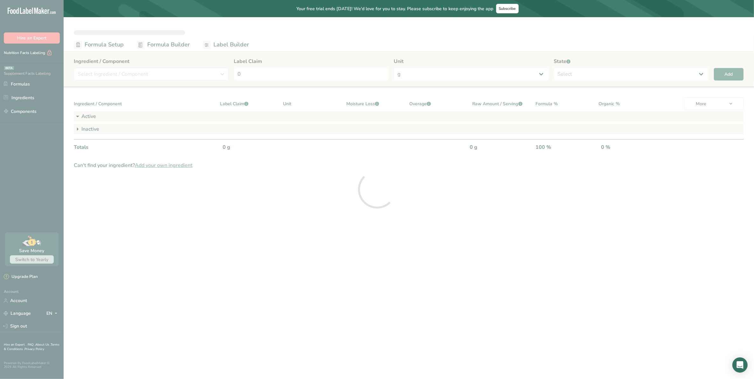
select select "2"
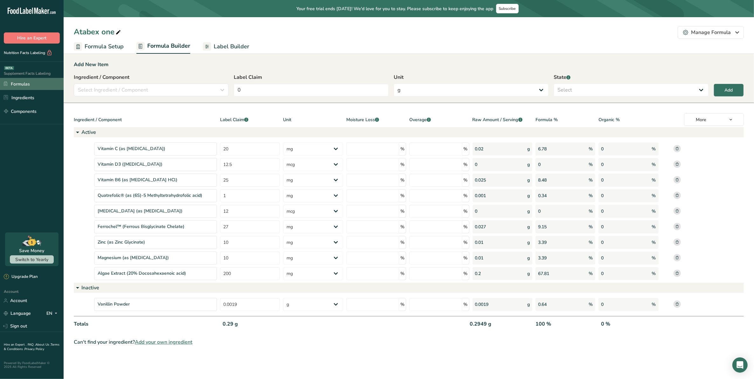
click at [24, 85] on link "Formulas" at bounding box center [32, 84] width 64 height 12
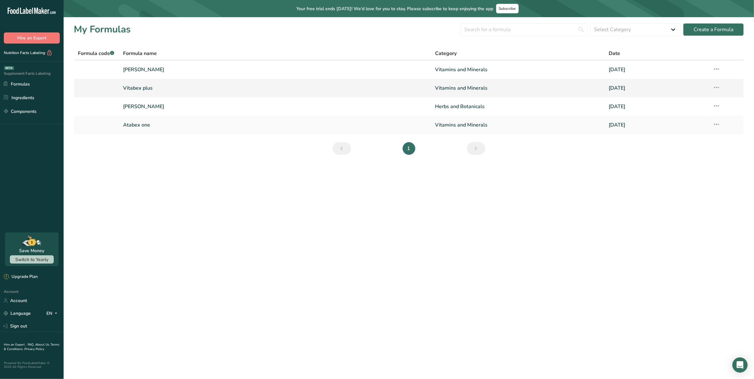
click at [143, 90] on link "Vitabex plus" at bounding box center [275, 87] width 305 height 13
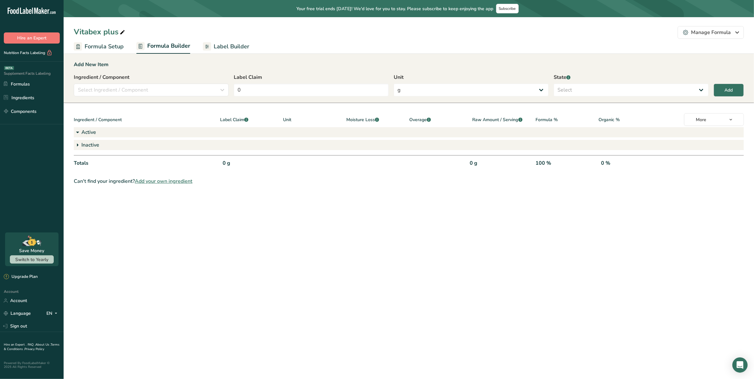
click at [77, 131] on icon at bounding box center [78, 132] width 8 height 11
drag, startPoint x: 77, startPoint y: 143, endPoint x: 79, endPoint y: 148, distance: 5.1
click at [78, 147] on icon at bounding box center [78, 144] width 8 height 11
click at [77, 131] on icon at bounding box center [78, 132] width 8 height 11
click at [228, 42] on span "Label Builder" at bounding box center [232, 46] width 36 height 9
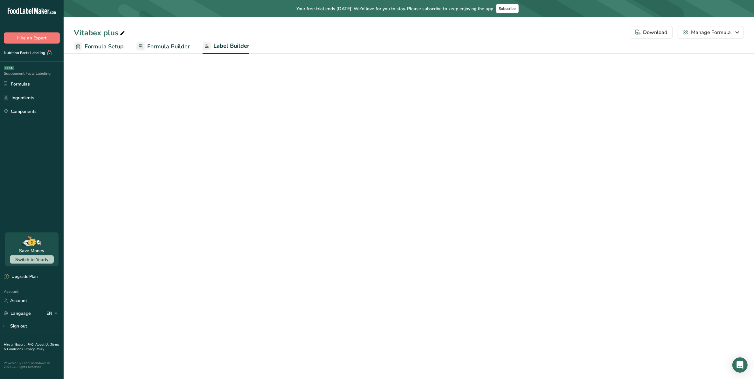
select select "Roboto"
select select "bold"
select select "center"
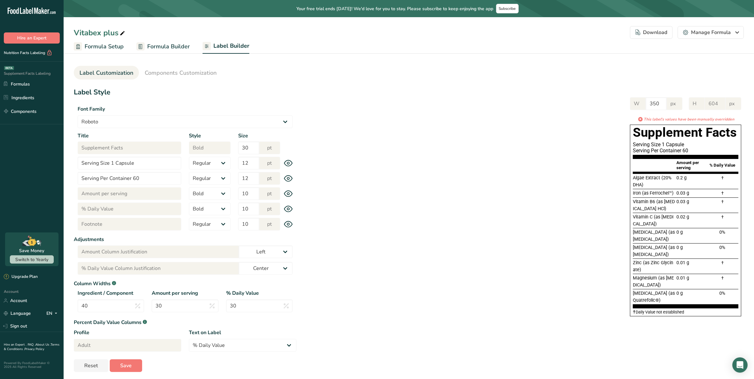
click at [152, 41] on link "Formula Builder" at bounding box center [162, 46] width 53 height 14
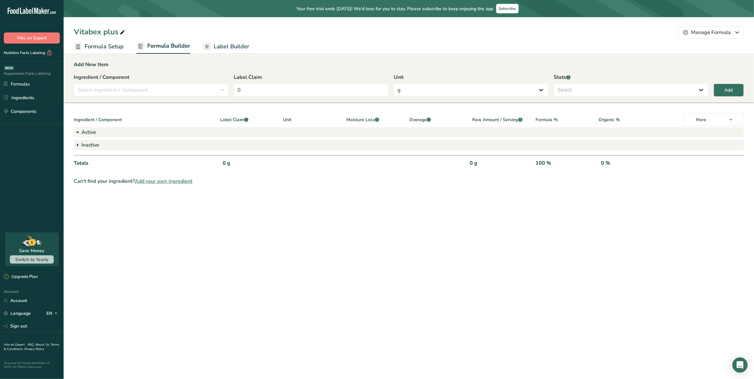
click at [77, 142] on icon at bounding box center [78, 144] width 8 height 11
click at [77, 145] on icon at bounding box center [78, 144] width 8 height 11
click at [226, 45] on span "Label Builder" at bounding box center [232, 46] width 36 height 9
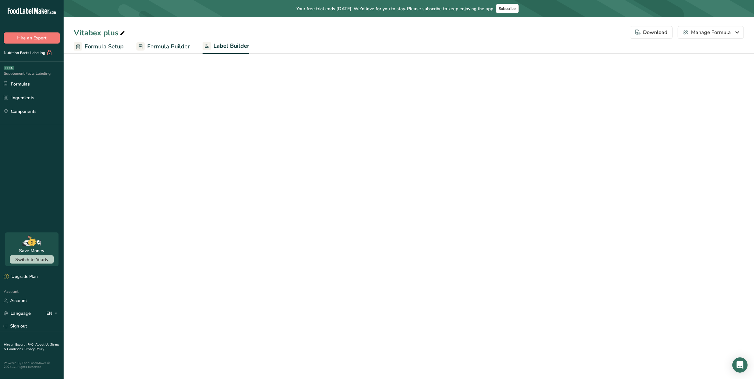
select select "Roboto"
select select "bold"
select select "center"
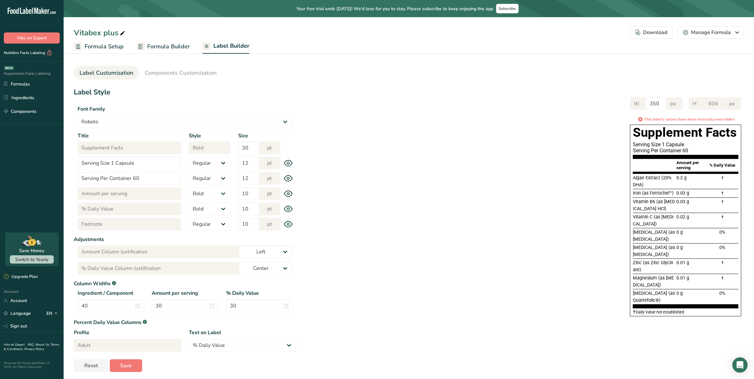
click at [289, 227] on icon at bounding box center [288, 224] width 8 height 6
click at [289, 225] on icon at bounding box center [288, 224] width 8 height 6
click at [409, 210] on div "W 350 px H 604 px * This label's values have been manually overridden Supplemen…" at bounding box center [520, 205] width 448 height 229
click at [24, 82] on link "Formulas" at bounding box center [32, 84] width 64 height 12
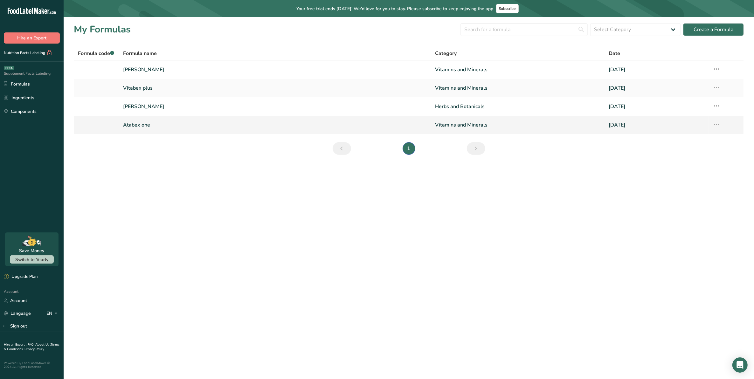
click at [136, 124] on link "Atabex one" at bounding box center [275, 124] width 305 height 13
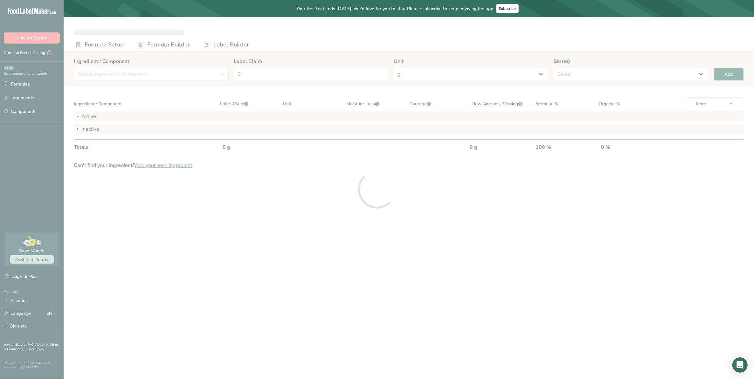
select select "2"
select select "7"
select select "2"
select select "7"
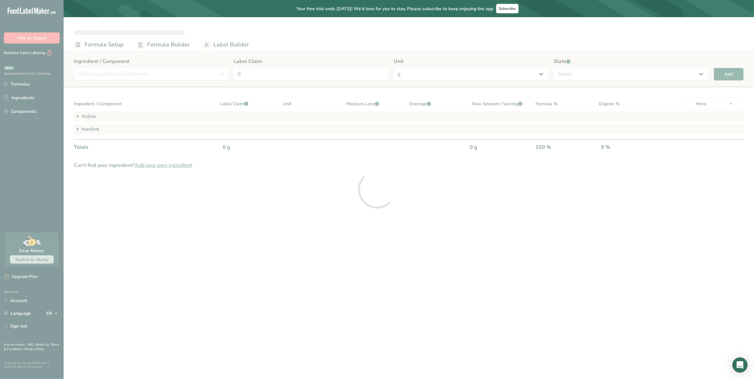
select select "2"
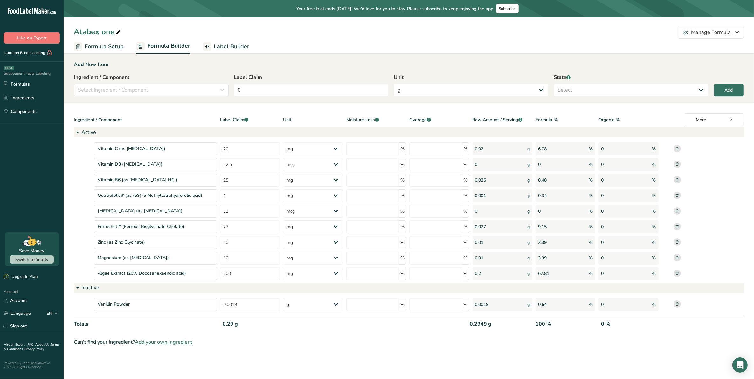
click at [199, 298] on div "Vanillin Powder" at bounding box center [155, 304] width 123 height 13
click at [235, 45] on span "Label Builder" at bounding box center [232, 46] width 36 height 9
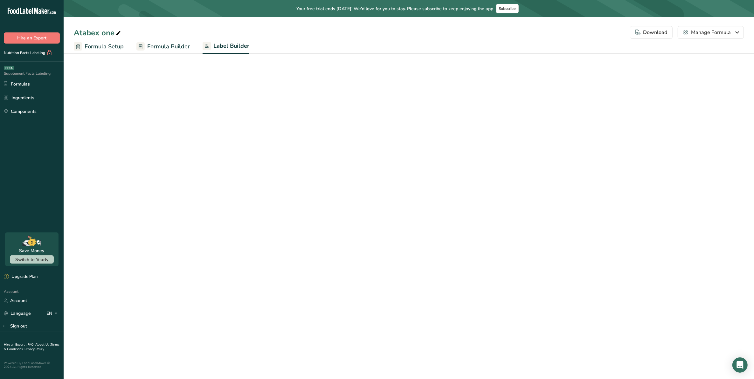
select select "Roboto"
select select "bold"
select select "center"
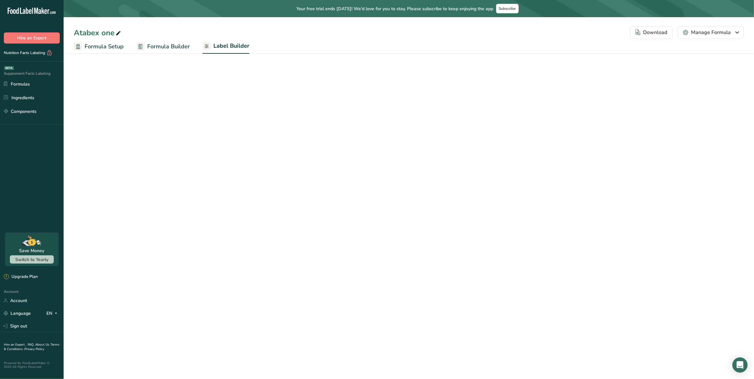
select select "center"
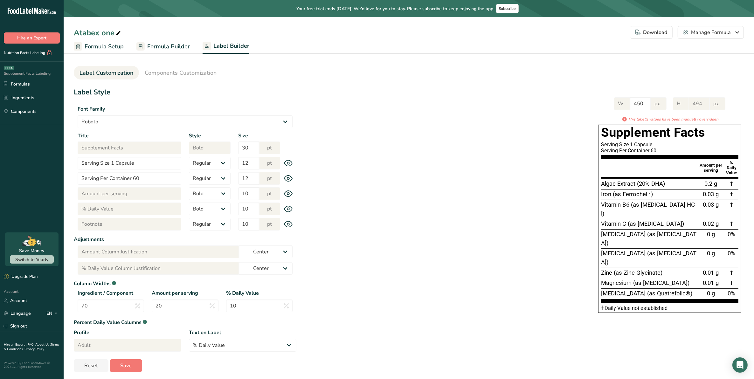
click at [289, 226] on icon at bounding box center [288, 224] width 9 height 7
click at [289, 226] on icon at bounding box center [288, 224] width 9 height 9
click at [347, 228] on div "W 450 px H 494 px * This label's values have been manually overridden Supplemen…" at bounding box center [520, 204] width 448 height 226
click at [184, 72] on span "Components Customization" at bounding box center [181, 73] width 72 height 9
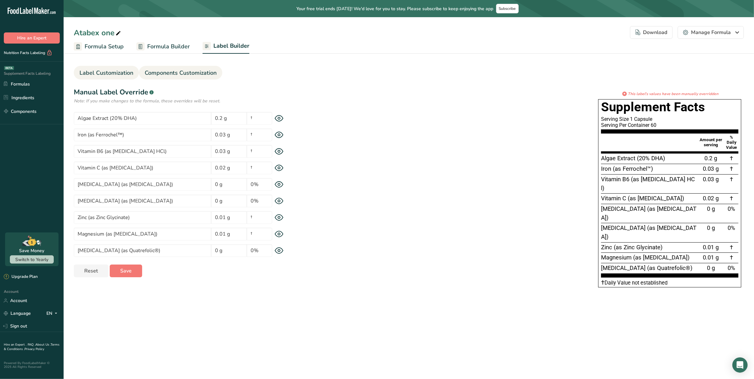
click at [110, 69] on span "Label Customization" at bounding box center [107, 73] width 54 height 9
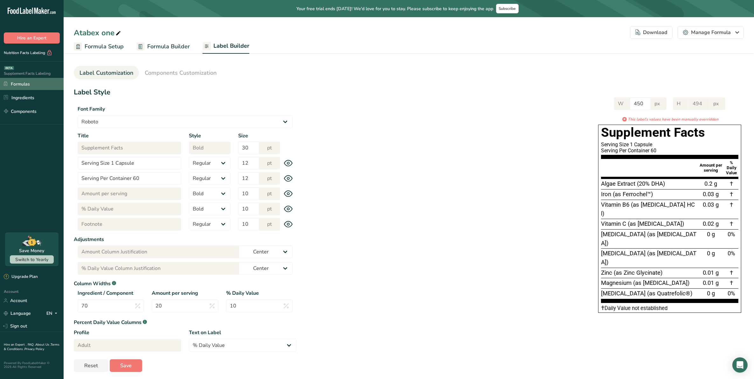
click at [27, 83] on link "Formulas" at bounding box center [32, 84] width 64 height 12
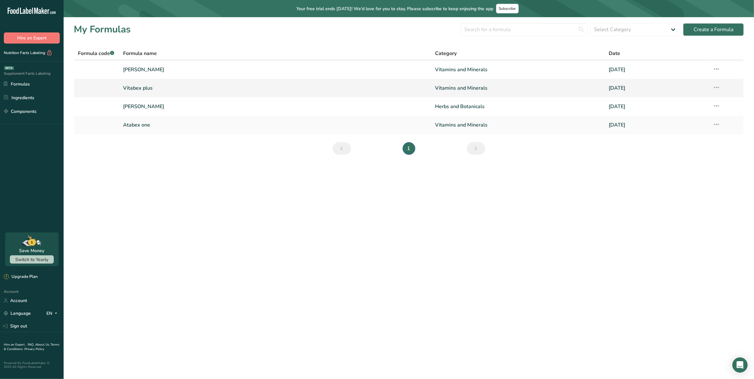
click at [143, 86] on link "Vitabex plus" at bounding box center [275, 87] width 305 height 13
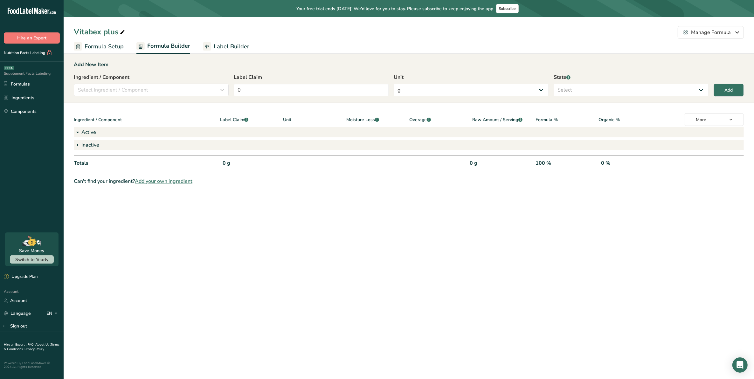
click at [78, 131] on icon at bounding box center [78, 132] width 8 height 11
click at [77, 142] on icon at bounding box center [78, 144] width 8 height 11
click at [74, 128] on icon at bounding box center [78, 132] width 8 height 11
click at [14, 84] on link "Formulas" at bounding box center [32, 84] width 64 height 12
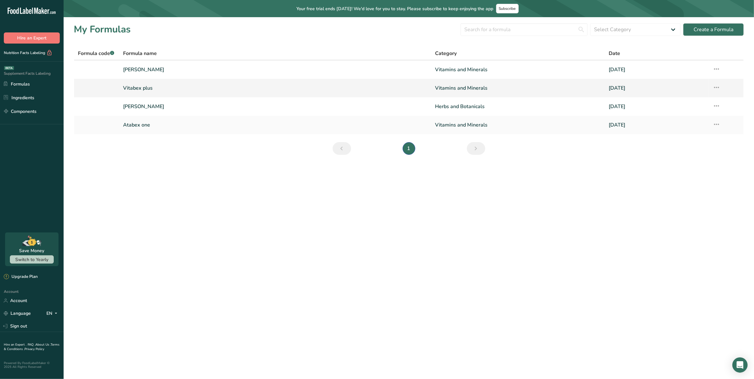
click at [135, 84] on link "Vitabex plus" at bounding box center [275, 87] width 305 height 13
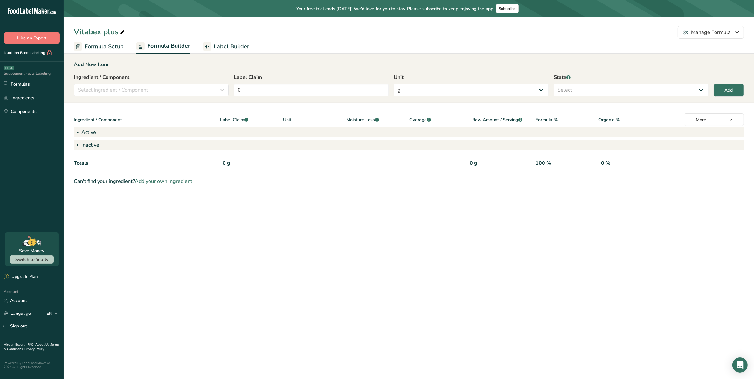
click at [231, 45] on span "Label Builder" at bounding box center [232, 46] width 36 height 9
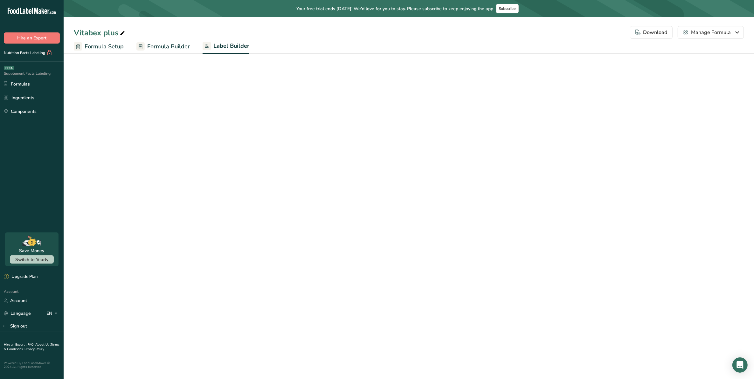
select select "Roboto"
select select "bold"
select select "center"
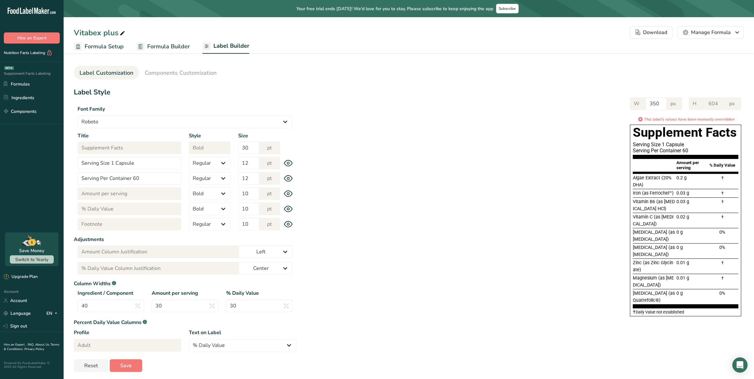
click at [285, 226] on icon at bounding box center [288, 224] width 8 height 6
click at [287, 225] on icon at bounding box center [288, 224] width 9 height 9
click at [288, 118] on select "Arial Roboto Helvetica [GEOGRAPHIC_DATA] [DEMOGRAPHIC_DATA] [US_STATE] Courier …" at bounding box center [185, 121] width 215 height 13
click at [335, 101] on div "W 350 px H 604 px * This label's values have been manually overridden Supplemen…" at bounding box center [520, 205] width 448 height 229
click at [185, 69] on span "Components Customization" at bounding box center [181, 73] width 72 height 9
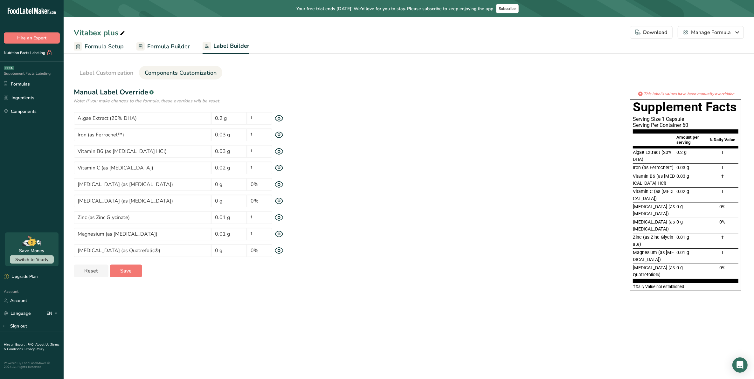
click at [280, 252] on icon at bounding box center [279, 250] width 9 height 7
click at [277, 234] on icon at bounding box center [279, 234] width 9 height 7
drag, startPoint x: 274, startPoint y: 230, endPoint x: 275, endPoint y: 185, distance: 44.2
click at [274, 228] on div "Magnesium (as [MEDICAL_DATA]) 0.01 g †" at bounding box center [185, 234] width 223 height 13
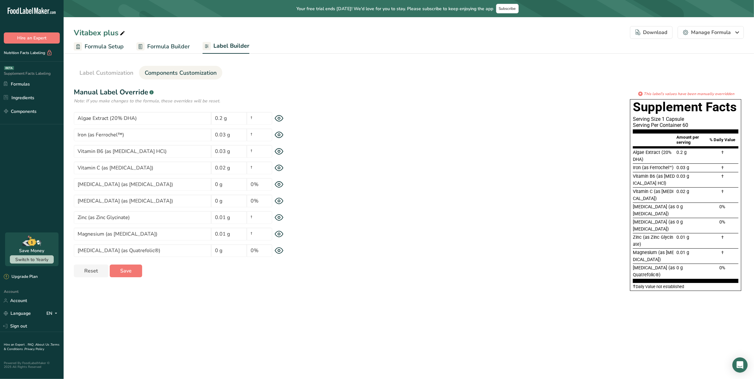
click at [274, 178] on div "[MEDICAL_DATA] (as [MEDICAL_DATA]) 0 g 0%" at bounding box center [185, 184] width 223 height 13
drag, startPoint x: 276, startPoint y: 151, endPoint x: 280, endPoint y: 136, distance: 15.7
click at [277, 148] on icon at bounding box center [279, 151] width 9 height 7
click at [279, 134] on icon at bounding box center [279, 135] width 9 height 7
click at [279, 132] on icon at bounding box center [279, 135] width 9 height 7
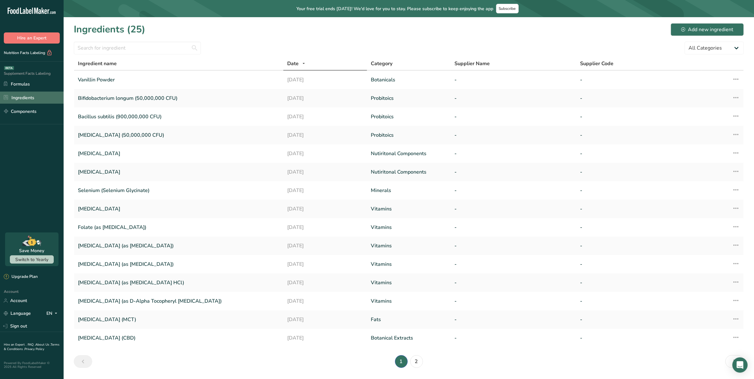
click at [27, 96] on link "Ingredients" at bounding box center [32, 98] width 64 height 12
click at [21, 80] on link "Formulas" at bounding box center [32, 84] width 64 height 12
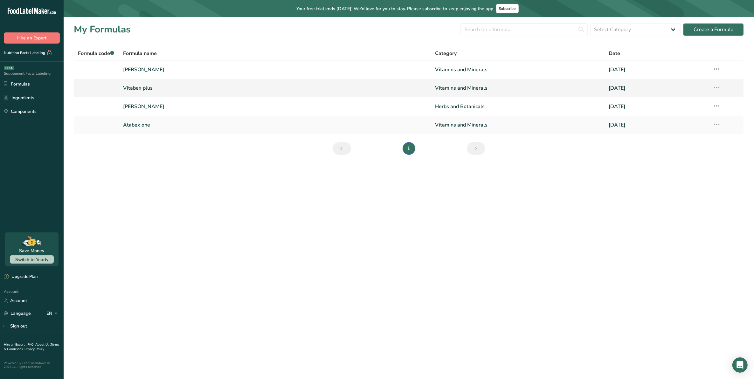
click at [140, 85] on link "Vitabex plus" at bounding box center [275, 87] width 305 height 13
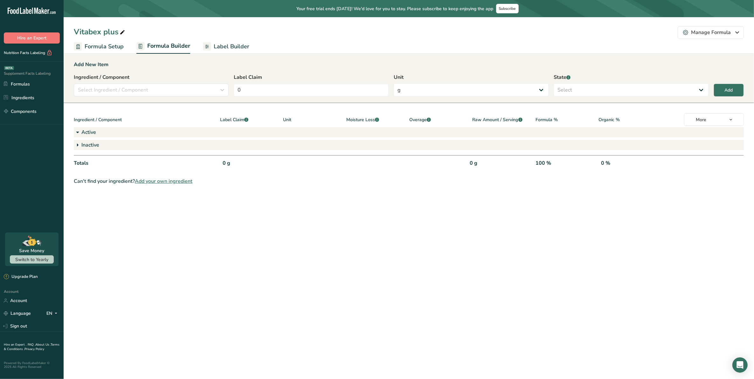
click at [75, 131] on icon at bounding box center [78, 132] width 8 height 11
click at [20, 83] on link "Formulas" at bounding box center [32, 84] width 64 height 12
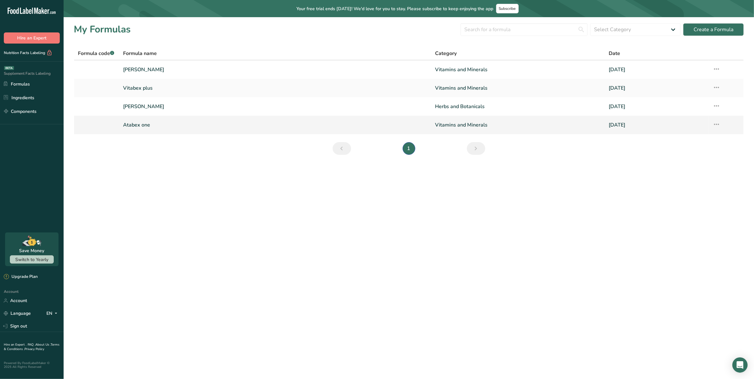
click at [141, 123] on link "Atabex one" at bounding box center [275, 124] width 305 height 13
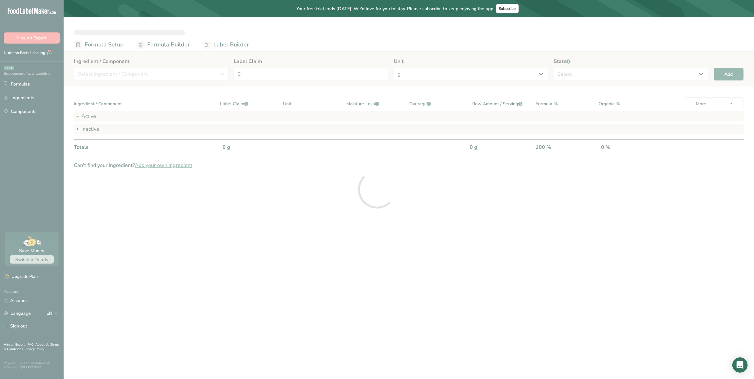
select select "2"
select select "7"
select select "2"
select select "7"
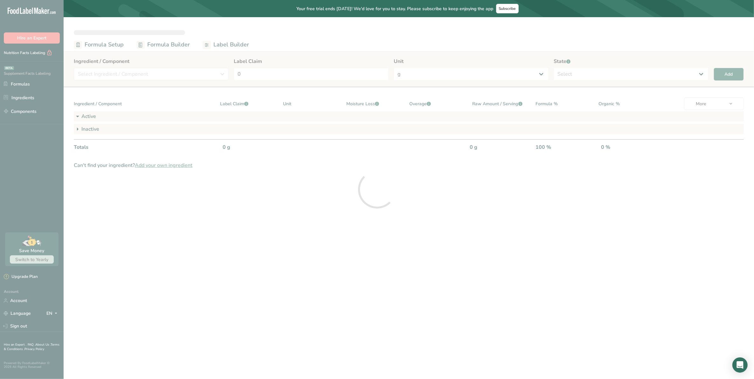
select select "2"
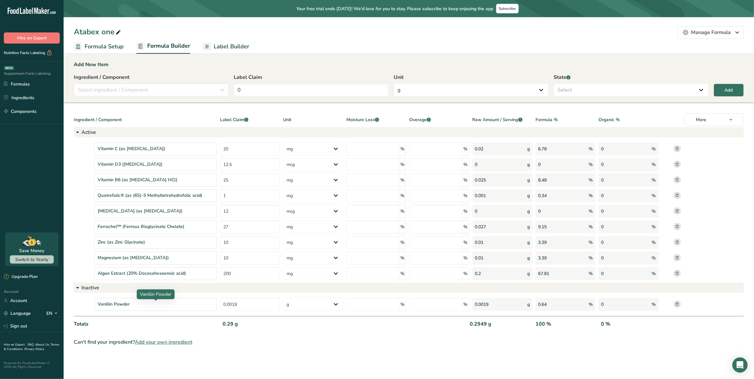
click at [186, 298] on div "Vanillin Powder" at bounding box center [155, 304] width 123 height 13
click at [234, 45] on span "Label Builder" at bounding box center [232, 46] width 36 height 9
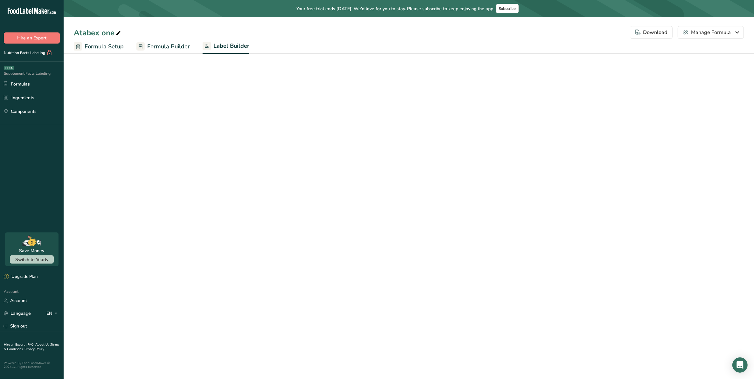
select select "Roboto"
select select "bold"
select select "center"
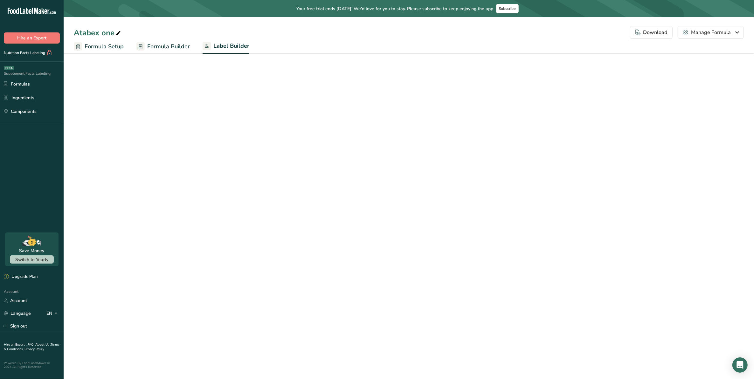
select select "center"
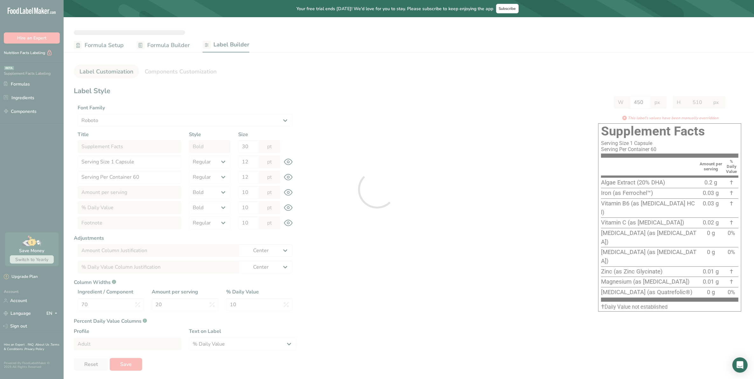
type input "494"
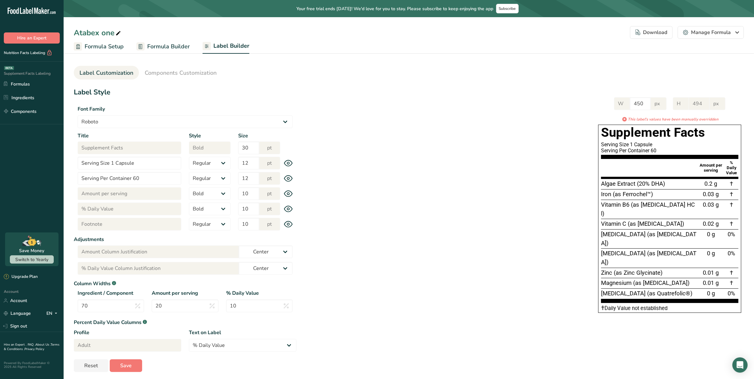
click at [289, 221] on icon at bounding box center [288, 224] width 9 height 7
click at [289, 225] on icon at bounding box center [288, 224] width 8 height 8
click at [30, 94] on link "Ingredients" at bounding box center [32, 98] width 64 height 12
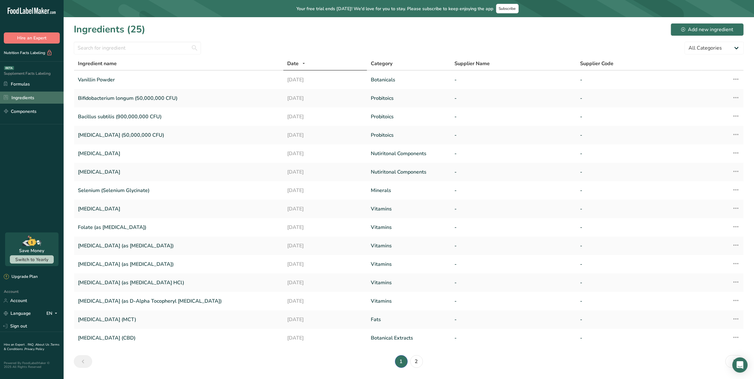
click at [24, 98] on link "Ingredients" at bounding box center [32, 98] width 64 height 12
click at [15, 84] on link "Formulas" at bounding box center [32, 84] width 64 height 12
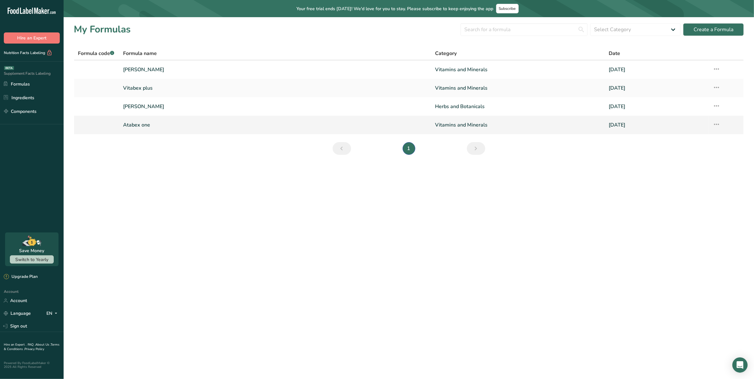
click at [143, 124] on link "Atabex one" at bounding box center [275, 124] width 305 height 13
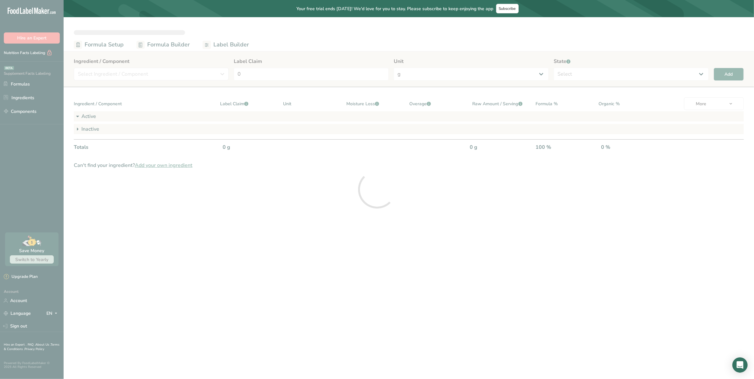
select select "2"
select select "7"
select select "2"
select select "7"
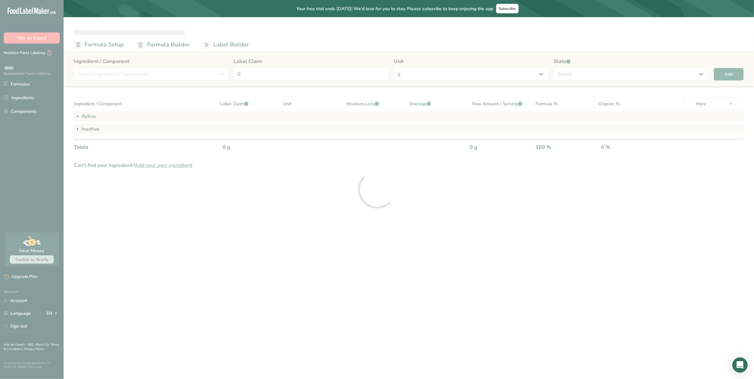
select select "2"
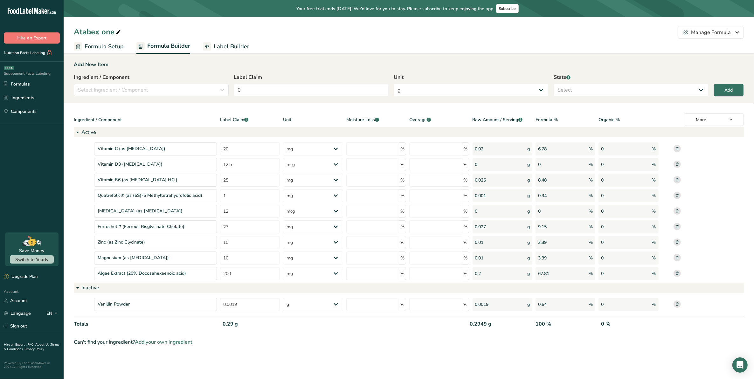
click at [677, 303] on icon at bounding box center [677, 303] width 3 height 3
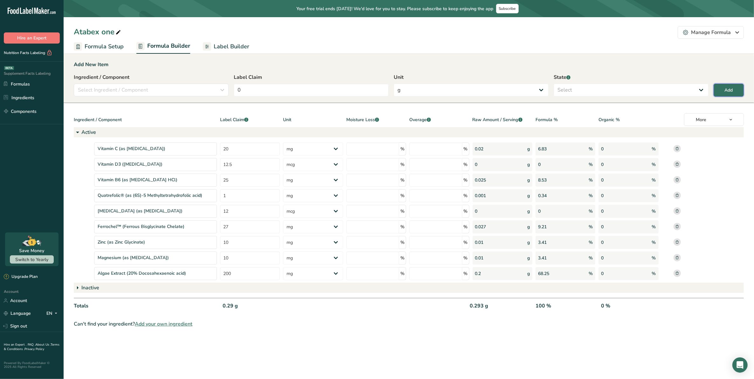
click at [726, 89] on div "Add" at bounding box center [729, 90] width 8 height 7
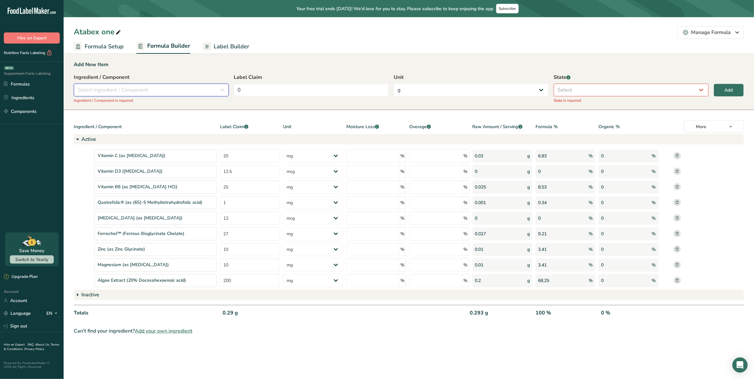
click at [190, 87] on div "Select Ingredient / Component" at bounding box center [149, 90] width 143 height 8
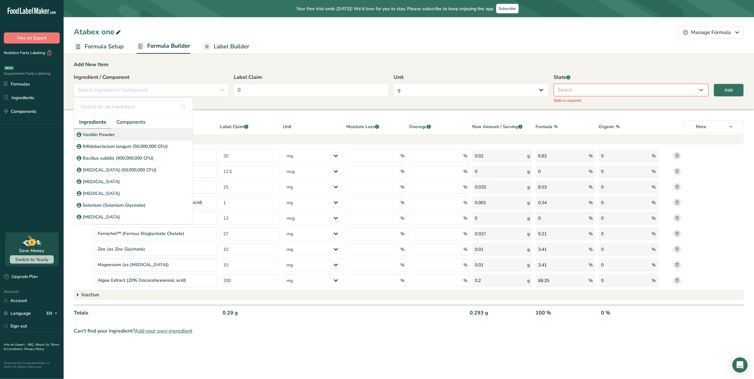
click at [111, 131] on p "Vanillin Powder" at bounding box center [99, 134] width 32 height 7
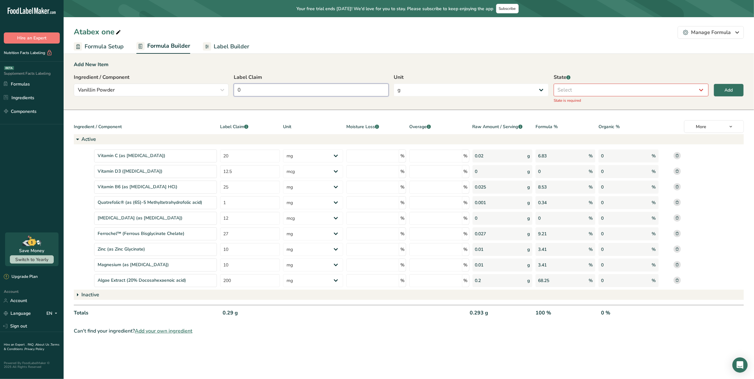
click at [298, 84] on input "0" at bounding box center [311, 90] width 155 height 13
drag, startPoint x: 281, startPoint y: 85, endPoint x: 195, endPoint y: 83, distance: 85.6
click at [197, 83] on div "Ingredient / Component Vanillin Powder Ingredients Components Vanillin Powder B…" at bounding box center [409, 90] width 670 height 34
click at [586, 82] on div "State .a-a{fill:#347362;}.b-a{fill:#fff;} Select Active Inactive State is requi…" at bounding box center [631, 88] width 155 height 30
drag, startPoint x: 585, startPoint y: 85, endPoint x: 584, endPoint y: 89, distance: 4.1
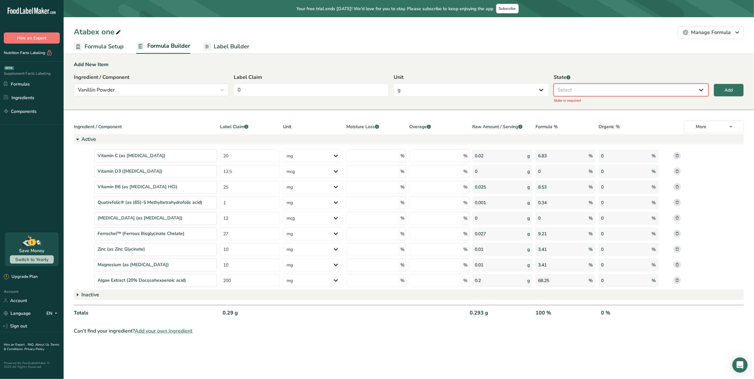
click at [585, 85] on select "Select Active Inactive" at bounding box center [631, 90] width 155 height 13
select select "inactive"
click at [554, 84] on select "Select Active Inactive" at bounding box center [631, 90] width 155 height 13
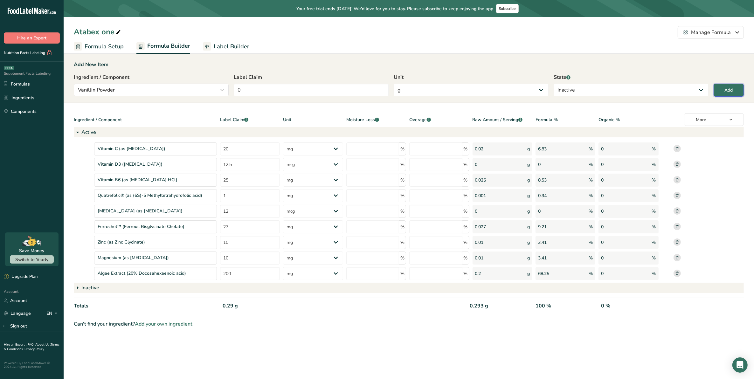
click at [737, 86] on button "Add" at bounding box center [729, 90] width 30 height 13
select select
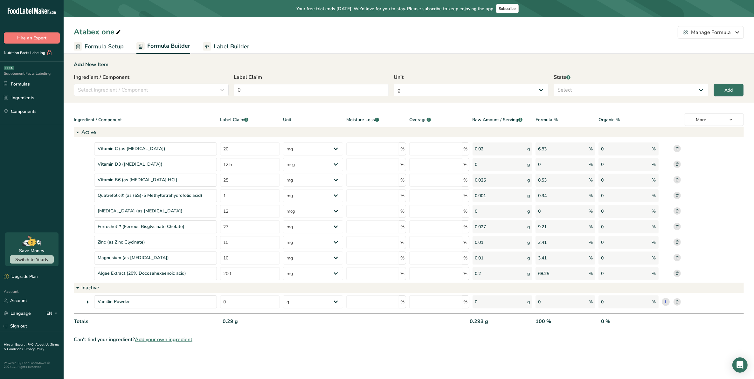
click at [247, 360] on main "Your free trial ends in 2 days! We'd love for you to stay. Please subscribe to …" at bounding box center [377, 189] width 754 height 379
click at [85, 302] on icon at bounding box center [88, 301] width 8 height 11
drag, startPoint x: 85, startPoint y: 302, endPoint x: 85, endPoint y: 315, distance: 12.7
click at [85, 303] on icon at bounding box center [88, 301] width 8 height 11
click at [89, 302] on icon at bounding box center [88, 301] width 8 height 11
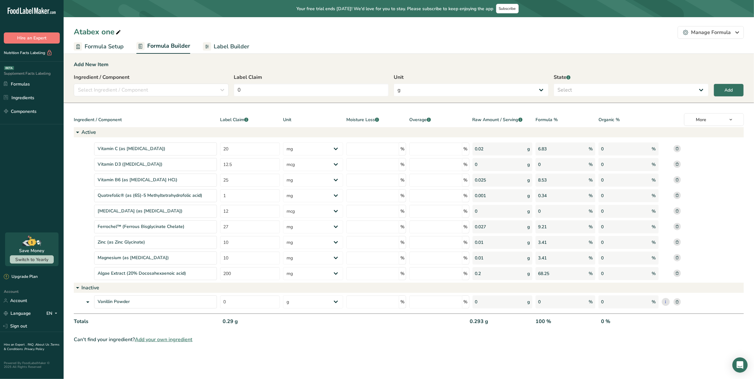
click at [88, 301] on icon at bounding box center [88, 301] width 8 height 11
click at [234, 41] on link "Label Builder" at bounding box center [226, 46] width 46 height 14
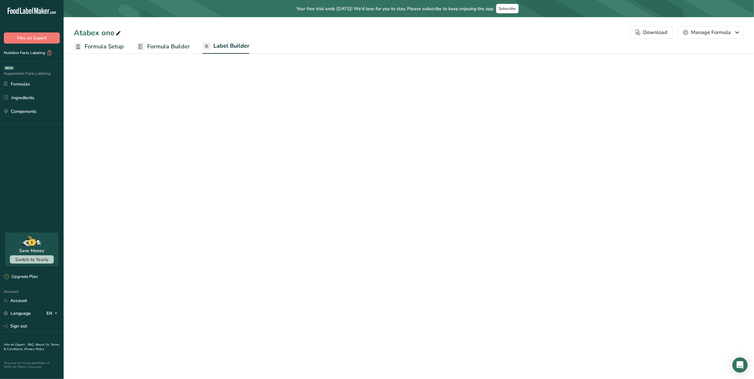
select select "Roboto"
select select "bold"
select select "center"
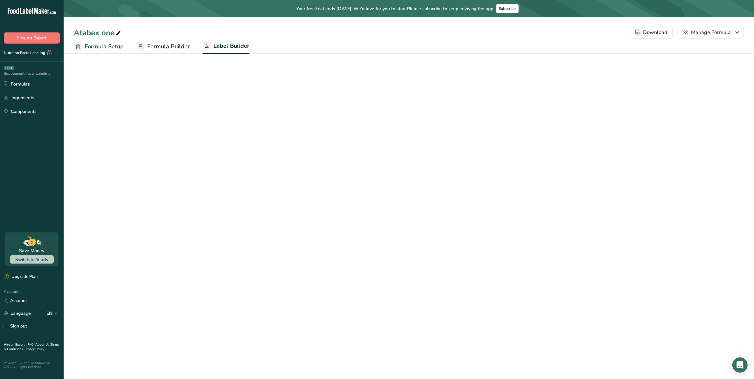
select select "center"
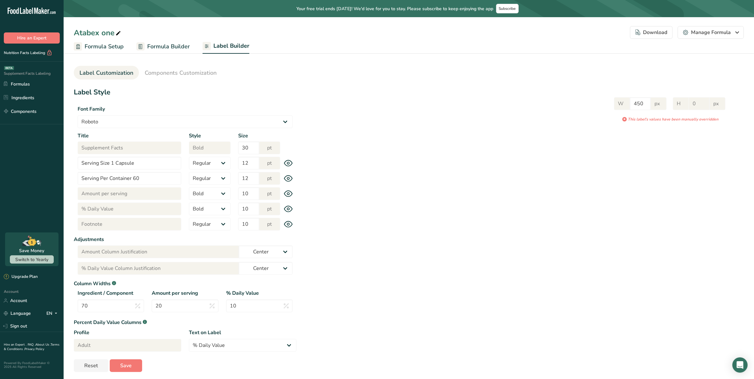
click at [289, 224] on icon at bounding box center [288, 224] width 9 height 7
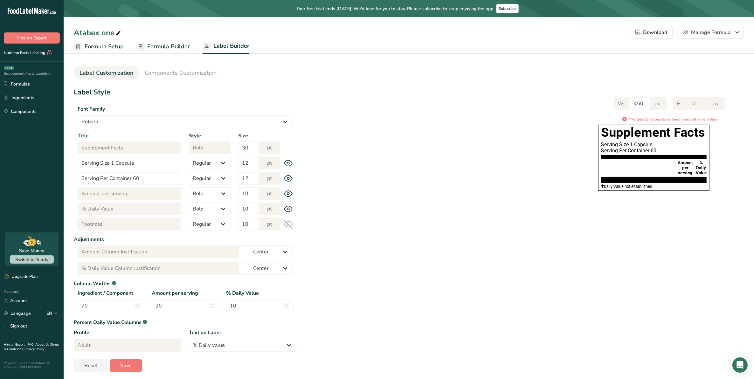
click at [289, 224] on icon at bounding box center [288, 224] width 9 height 9
click at [204, 72] on span "Components Customization" at bounding box center [181, 73] width 72 height 9
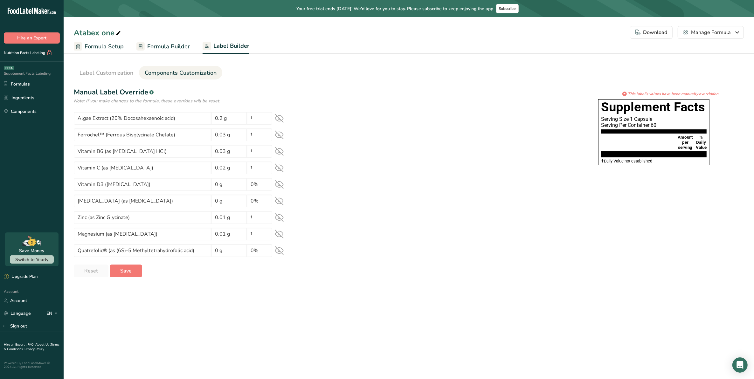
click at [276, 118] on icon at bounding box center [279, 118] width 9 height 9
click at [285, 134] on div "Ferrochel™ (Ferrous Bisglycinate Chelate) 0.03 g †" at bounding box center [185, 135] width 223 height 13
click at [282, 135] on icon at bounding box center [279, 134] width 9 height 9
click at [282, 149] on icon at bounding box center [279, 151] width 9 height 9
click at [282, 164] on icon at bounding box center [279, 167] width 9 height 9
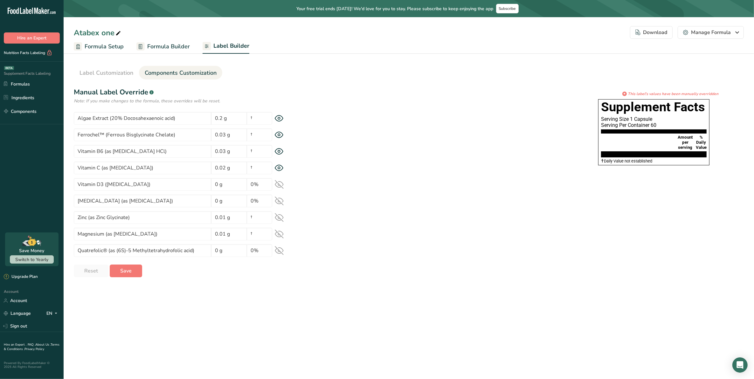
click at [278, 187] on icon at bounding box center [279, 184] width 9 height 9
click at [278, 201] on icon at bounding box center [279, 201] width 8 height 6
click at [281, 217] on icon at bounding box center [279, 217] width 9 height 9
click at [277, 232] on icon at bounding box center [279, 234] width 9 height 9
click at [276, 247] on div "Quatrefolic® (as (6S)-5 Methyltetrahydrofolic acid) 0 g 0%" at bounding box center [185, 250] width 223 height 13
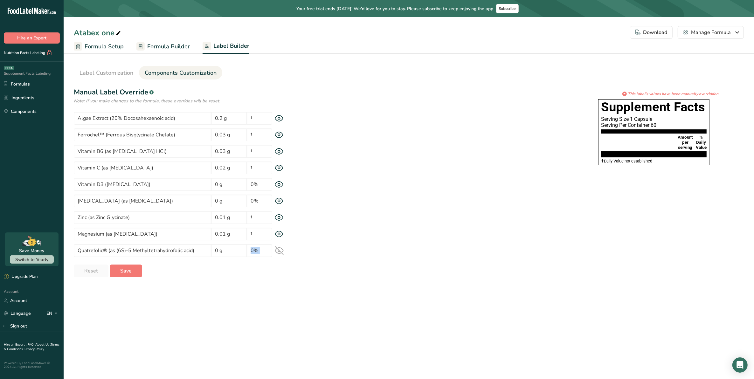
click at [277, 249] on icon at bounding box center [279, 250] width 9 height 9
click at [116, 72] on span "Label Customization" at bounding box center [107, 73] width 54 height 9
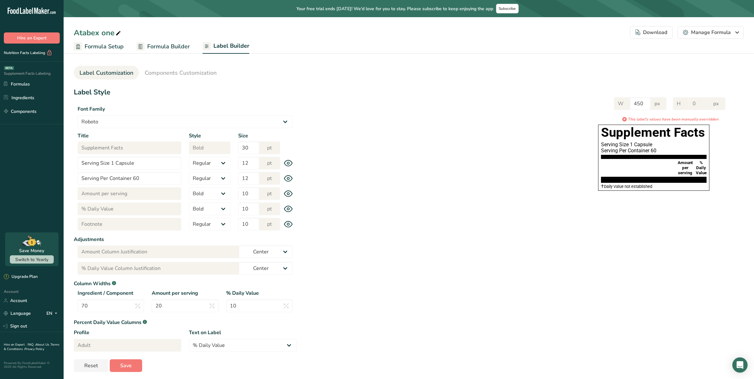
click at [287, 225] on icon at bounding box center [288, 224] width 2 height 2
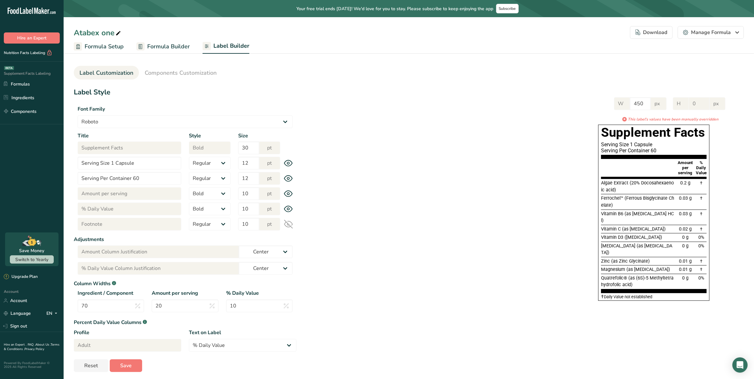
click at [287, 225] on icon at bounding box center [288, 224] width 9 height 9
click at [162, 52] on link "Formula Builder" at bounding box center [162, 46] width 53 height 14
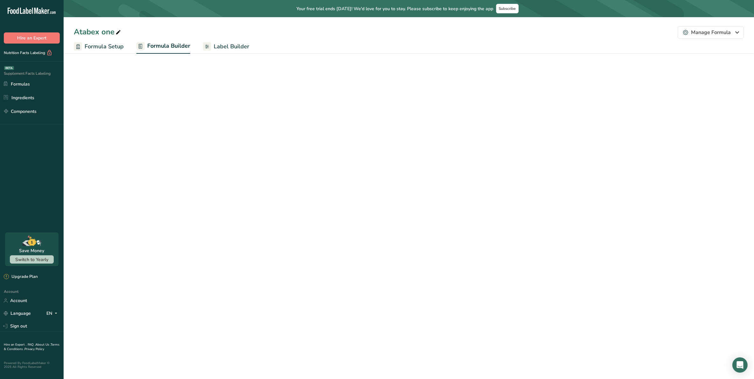
select select "2"
select select "7"
select select "2"
select select "7"
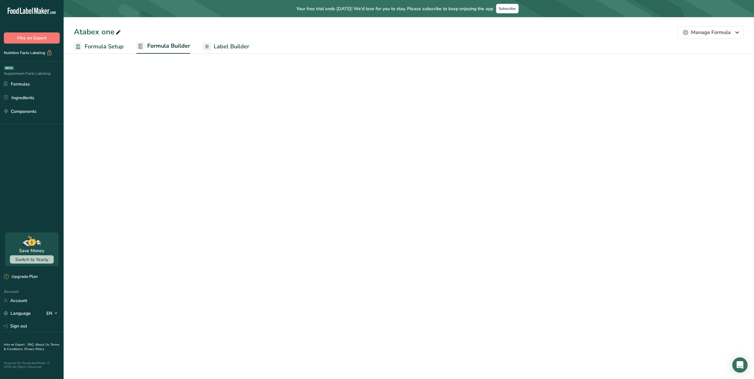
select select "2"
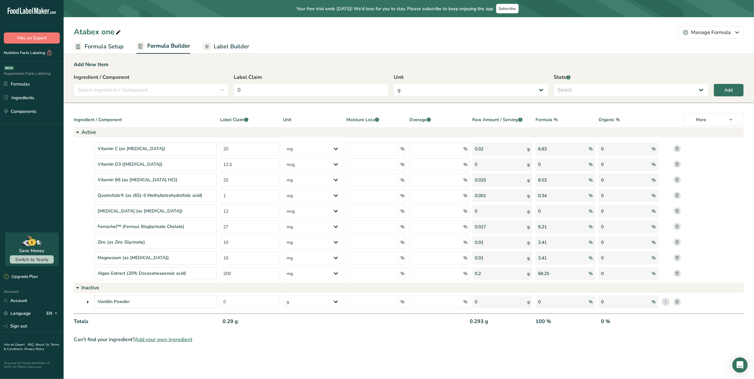
click at [212, 39] on link "Label Builder" at bounding box center [226, 46] width 46 height 14
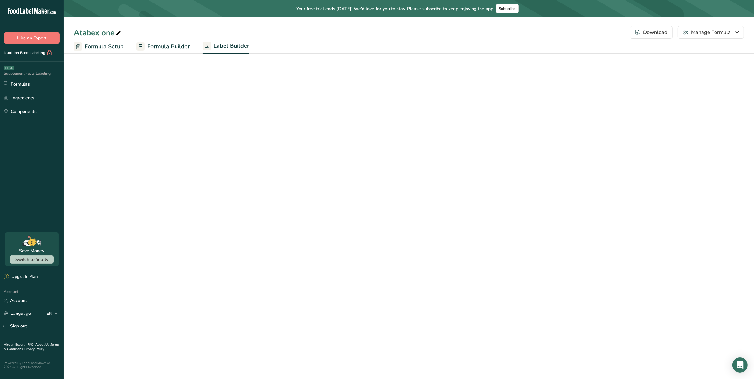
select select "Roboto"
select select "bold"
select select "center"
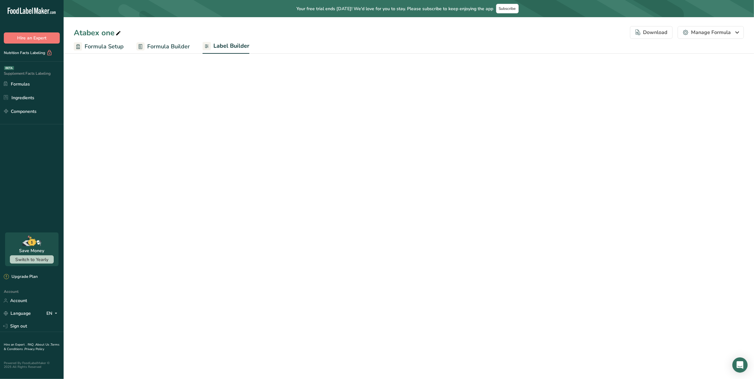
select select "center"
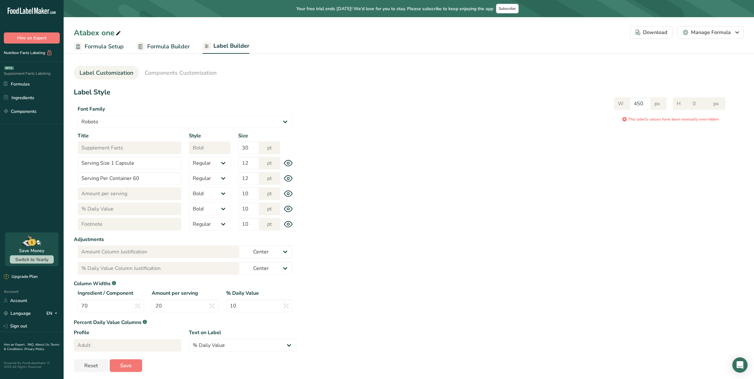
click at [292, 224] on icon at bounding box center [288, 224] width 8 height 6
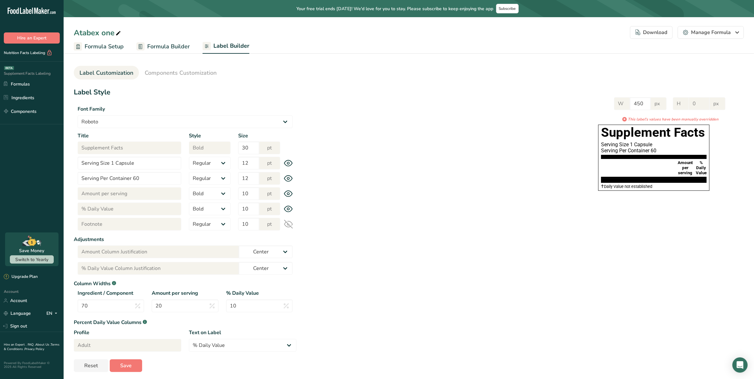
click at [292, 224] on icon at bounding box center [288, 224] width 9 height 9
click at [290, 204] on div "Title % Daily Value Style Regular Bold Size 10 pt" at bounding box center [185, 209] width 223 height 13
click at [288, 195] on icon at bounding box center [288, 194] width 9 height 7
drag, startPoint x: 289, startPoint y: 183, endPoint x: 289, endPoint y: 174, distance: 9.6
click at [289, 183] on div "Title Serving Per Container 60 Style Regular Bold Size 12 pt" at bounding box center [185, 178] width 223 height 13
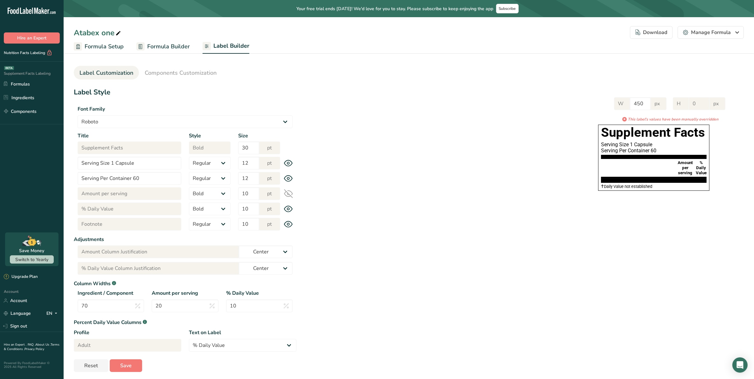
click at [288, 166] on div "Title Serving Size 1 Capsule Style Regular Bold Size 12 pt" at bounding box center [185, 163] width 223 height 13
click at [288, 161] on icon at bounding box center [288, 163] width 9 height 7
click at [288, 180] on icon at bounding box center [288, 178] width 9 height 7
click at [289, 191] on icon at bounding box center [288, 193] width 9 height 9
click at [291, 180] on icon at bounding box center [288, 178] width 9 height 9
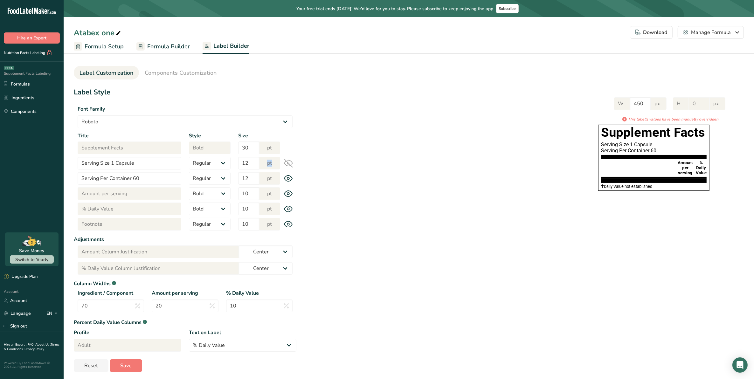
click at [288, 165] on icon at bounding box center [288, 163] width 9 height 9
click at [288, 161] on icon at bounding box center [288, 163] width 9 height 7
click at [282, 166] on div "Size 12 pt" at bounding box center [258, 163] width 49 height 13
click at [290, 161] on icon at bounding box center [288, 163] width 8 height 6
click at [289, 224] on icon at bounding box center [288, 224] width 9 height 7
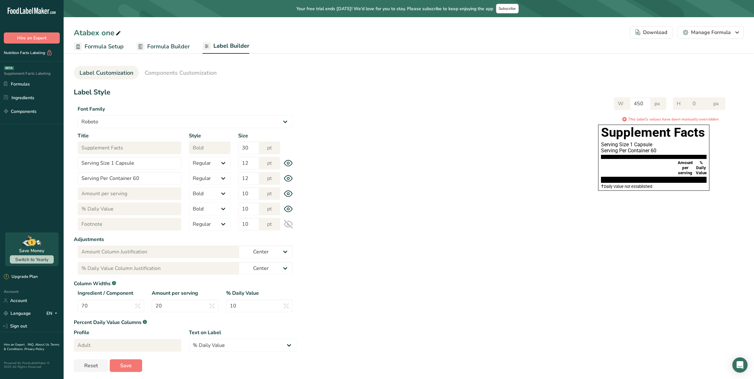
click at [291, 225] on icon at bounding box center [288, 224] width 9 height 9
click at [203, 76] on span "Components Customization" at bounding box center [181, 73] width 72 height 9
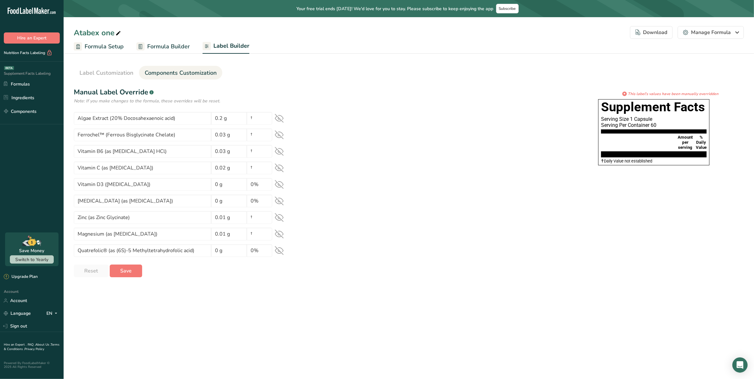
click at [282, 118] on icon at bounding box center [279, 118] width 9 height 9
click at [282, 129] on div "Ferrochel™ (Ferrous Bisglycinate Chelate) 0.03 g †" at bounding box center [185, 135] width 223 height 13
click at [282, 136] on icon at bounding box center [279, 134] width 9 height 9
drag, startPoint x: 280, startPoint y: 147, endPoint x: 281, endPoint y: 161, distance: 14.3
click at [280, 149] on icon at bounding box center [279, 151] width 9 height 9
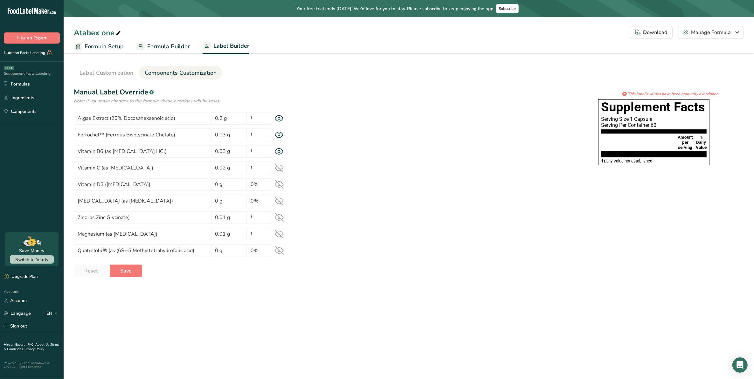
click at [280, 166] on icon at bounding box center [279, 167] width 9 height 9
drag, startPoint x: 279, startPoint y: 184, endPoint x: 279, endPoint y: 195, distance: 11.1
click at [279, 185] on g at bounding box center [279, 184] width 8 height 8
click at [279, 203] on icon at bounding box center [279, 201] width 9 height 9
drag, startPoint x: 275, startPoint y: 217, endPoint x: 277, endPoint y: 223, distance: 5.9
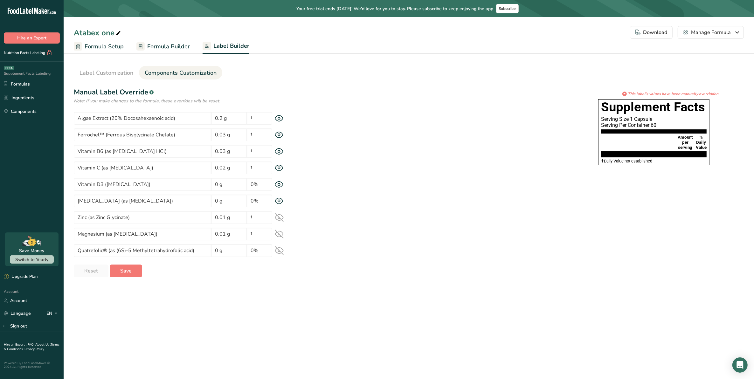
click at [275, 218] on icon at bounding box center [279, 218] width 8 height 6
drag, startPoint x: 280, startPoint y: 236, endPoint x: 280, endPoint y: 245, distance: 9.2
click at [280, 238] on icon at bounding box center [279, 234] width 9 height 9
click at [280, 250] on icon at bounding box center [279, 250] width 9 height 9
click at [351, 240] on div "Label Style Font Family Arial Roboto Helvetica Verdana Tahoma Georgia Courier N…" at bounding box center [409, 182] width 670 height 190
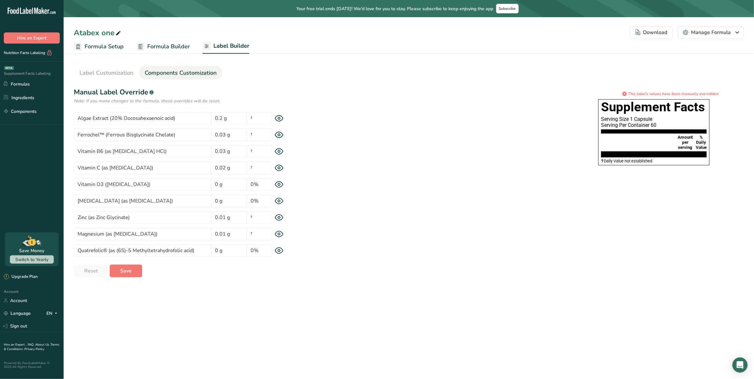
drag, startPoint x: 473, startPoint y: 224, endPoint x: 430, endPoint y: 212, distance: 44.5
click at [469, 223] on div "Label Style Font Family Arial Roboto Helvetica Verdana Tahoma Georgia Courier N…" at bounding box center [409, 182] width 670 height 190
click at [111, 70] on span "Label Customization" at bounding box center [107, 73] width 54 height 9
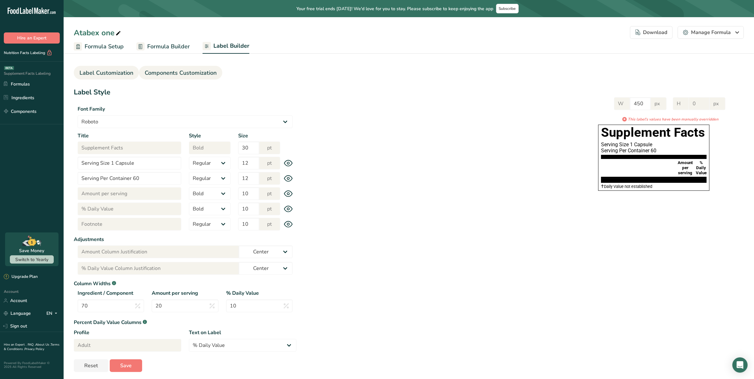
click at [169, 72] on span "Components Customization" at bounding box center [181, 73] width 72 height 9
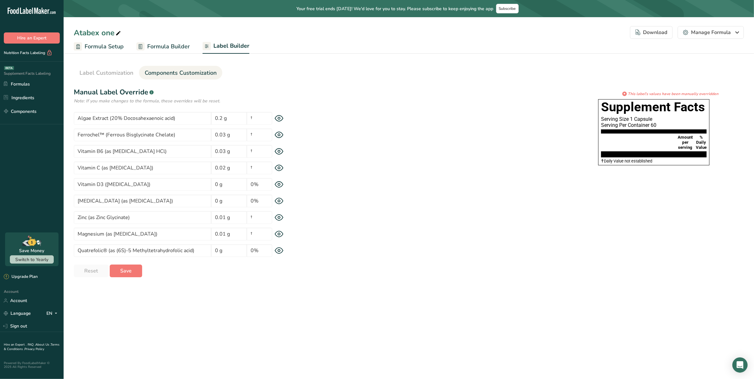
click at [275, 117] on icon at bounding box center [279, 118] width 9 height 7
click at [275, 117] on icon at bounding box center [279, 118] width 9 height 9
drag, startPoint x: 275, startPoint y: 117, endPoint x: 323, endPoint y: 121, distance: 48.9
click at [323, 121] on div "* This label's values have been manually overridden Supplement Facts Serving Si…" at bounding box center [520, 130] width 448 height 78
click at [117, 73] on span "Label Customization" at bounding box center [107, 73] width 54 height 9
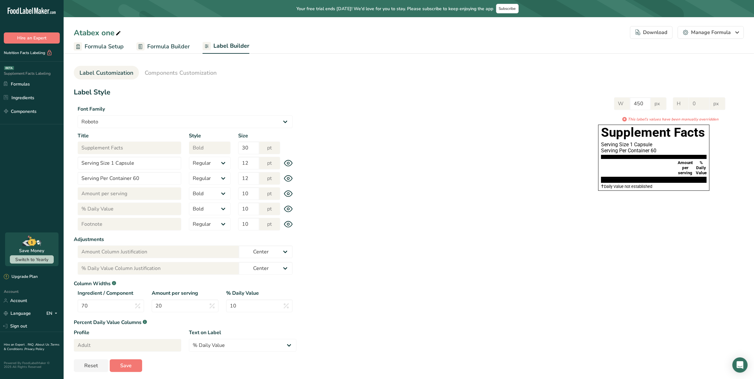
click at [294, 162] on div "Title Serving Size 1 Capsule Style Regular Bold Size 12 pt" at bounding box center [185, 163] width 223 height 13
click at [290, 162] on icon at bounding box center [288, 163] width 9 height 7
drag, startPoint x: 290, startPoint y: 162, endPoint x: 293, endPoint y: 164, distance: 3.3
click at [291, 163] on icon at bounding box center [288, 163] width 9 height 9
drag, startPoint x: 293, startPoint y: 164, endPoint x: 349, endPoint y: 192, distance: 62.3
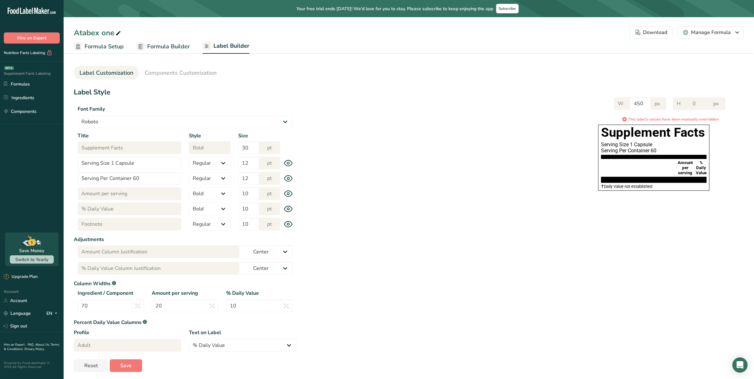
click at [349, 192] on div "W 450 px H 0 px * This label's values have been manually overridden Supplement …" at bounding box center [520, 143] width 448 height 104
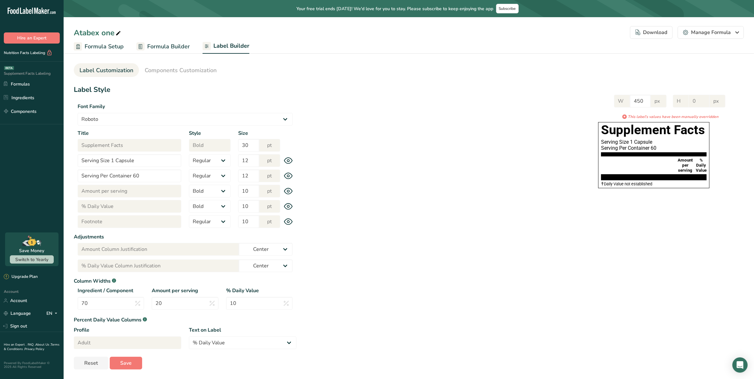
click at [286, 220] on icon at bounding box center [288, 222] width 9 height 7
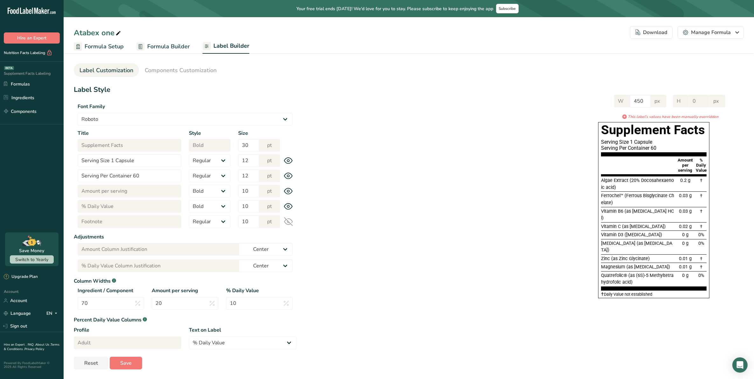
click at [287, 223] on icon at bounding box center [288, 221] width 9 height 9
